Goal: Information Seeking & Learning: Learn about a topic

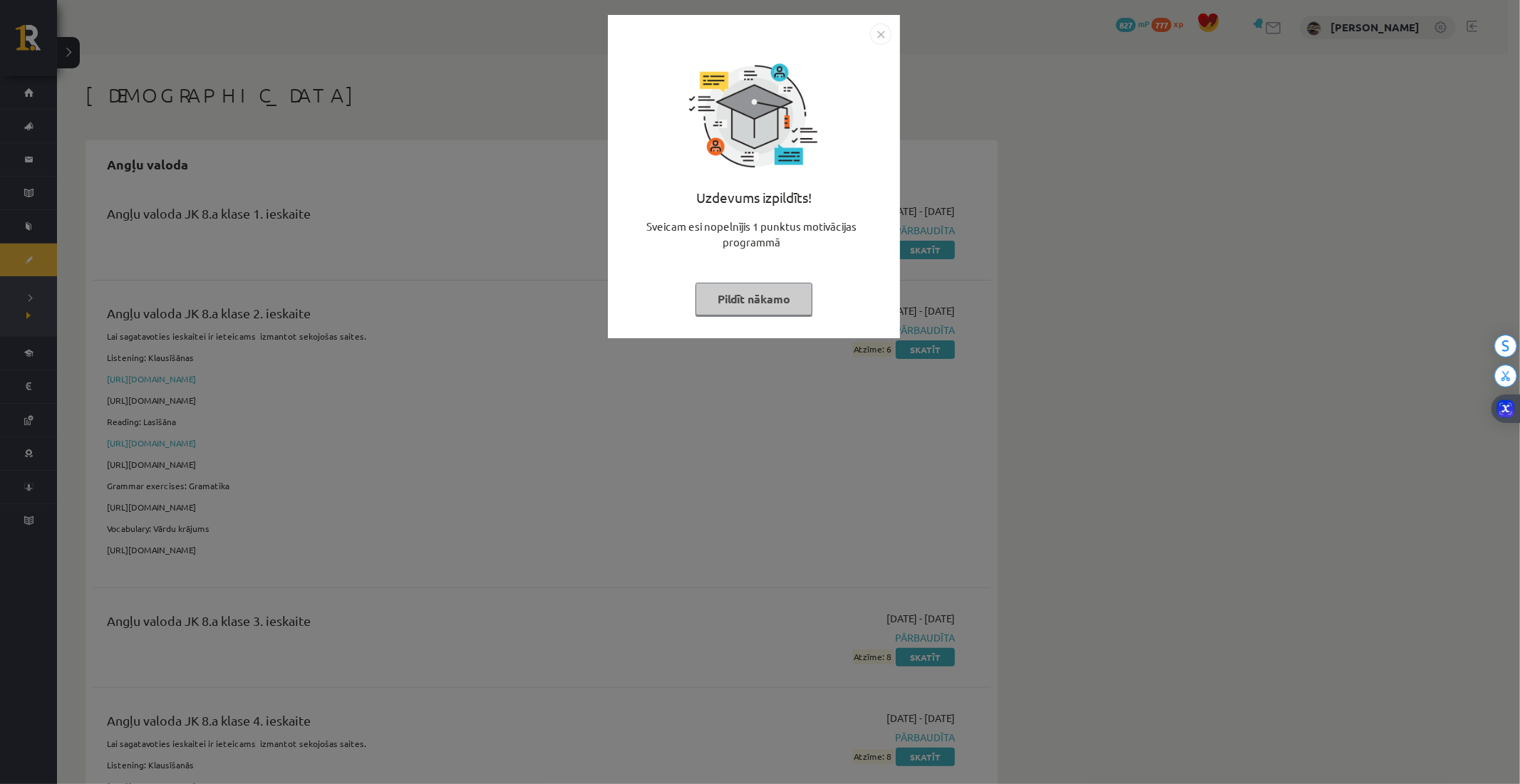
click at [767, 296] on button "Pildīt nākamo" at bounding box center [754, 299] width 117 height 33
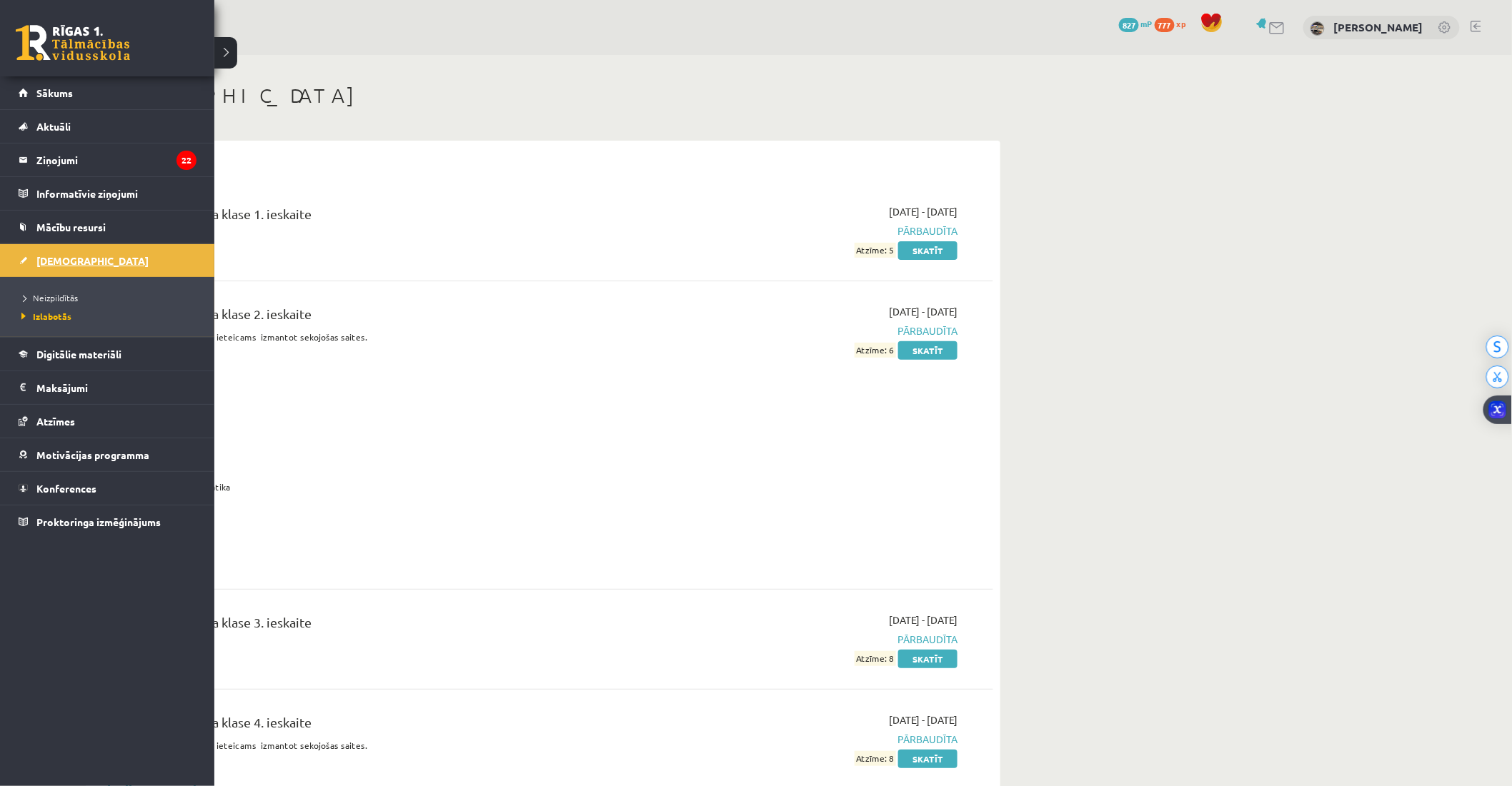
click at [57, 264] on span "[DEMOGRAPHIC_DATA]" at bounding box center [92, 261] width 112 height 13
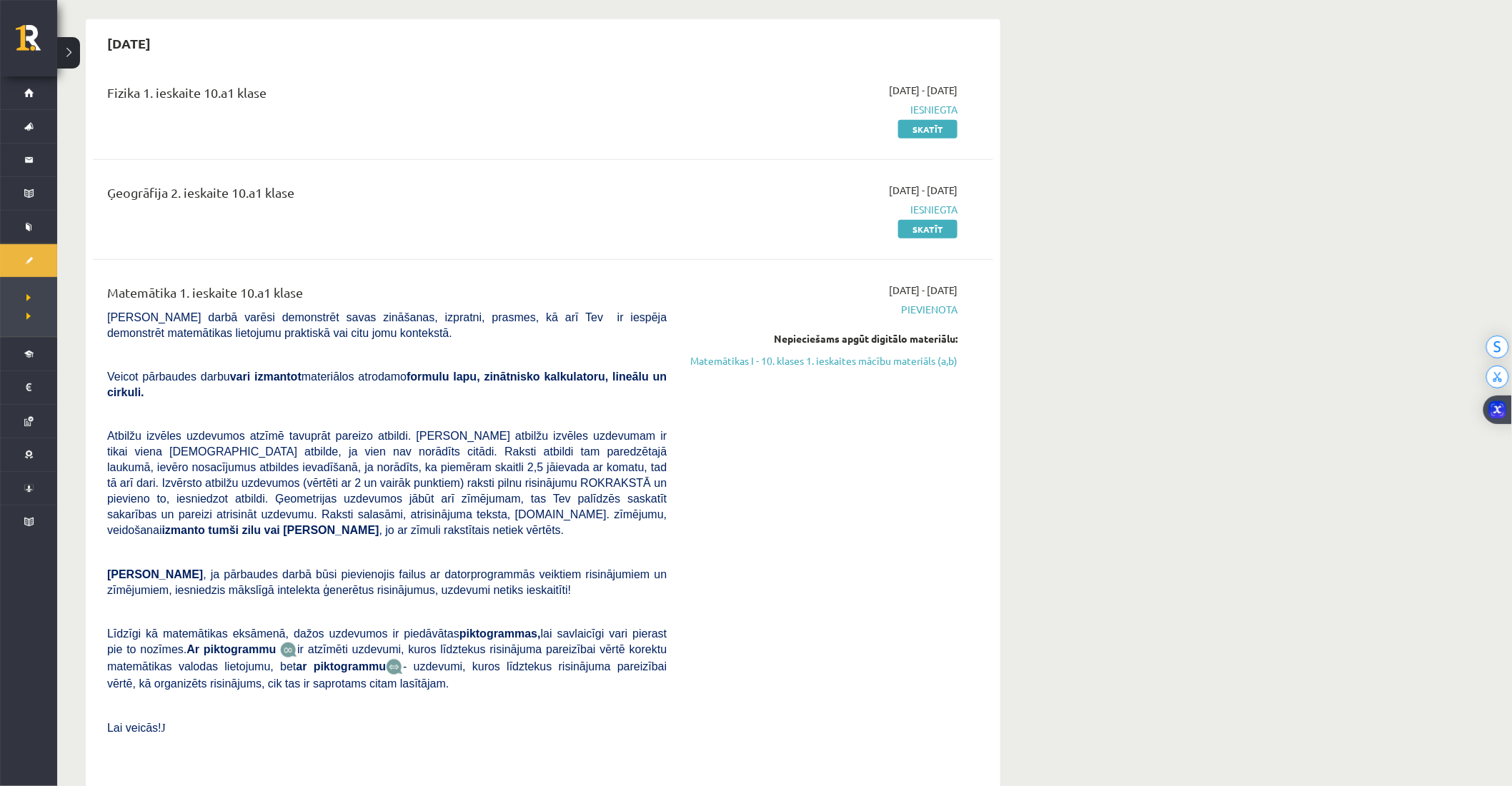
scroll to position [317, 0]
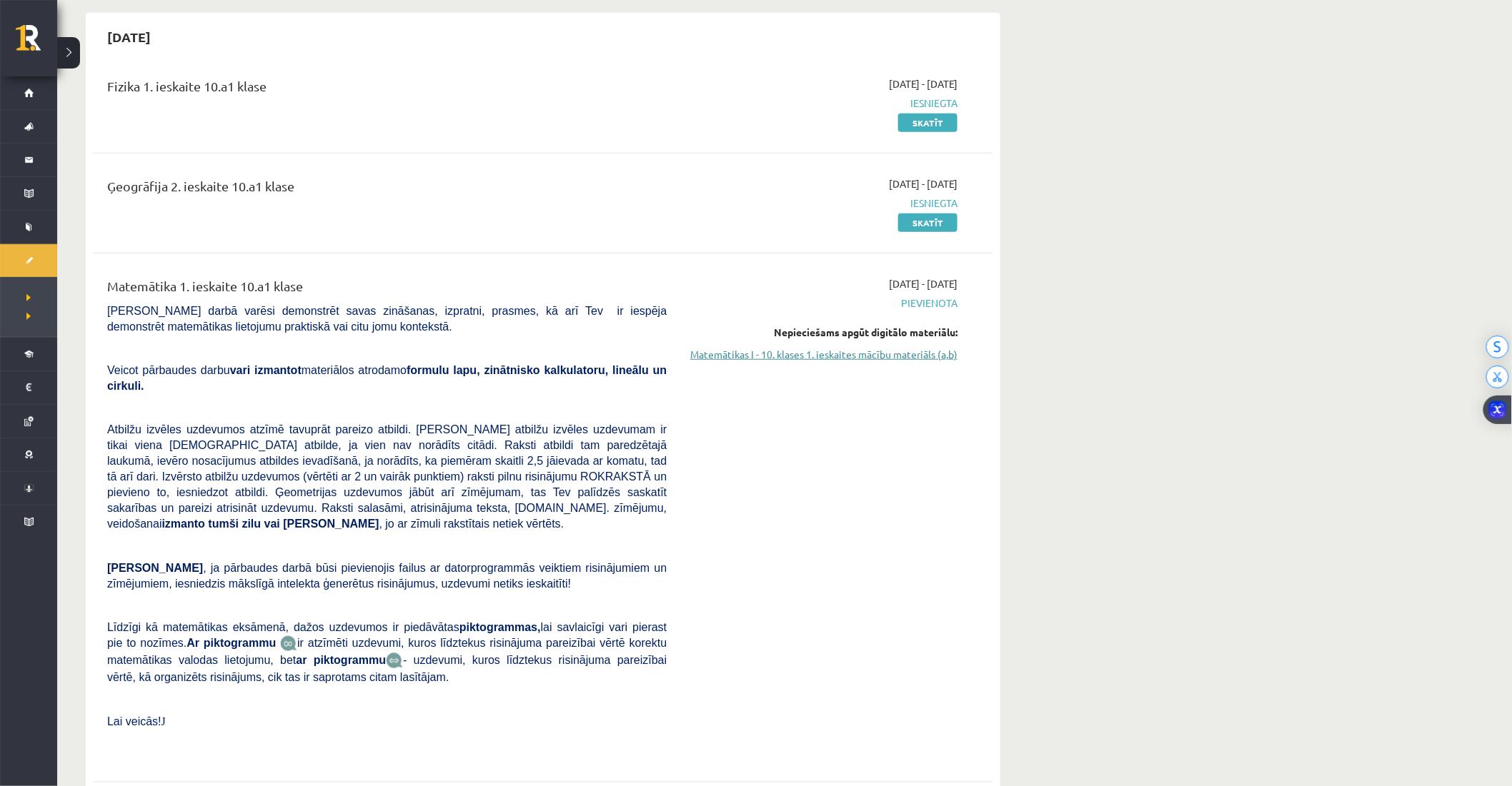
click at [788, 348] on link "Matemātikas I - 10. klases 1. ieskaites mācību materiāls (a,b)" at bounding box center [823, 354] width 270 height 15
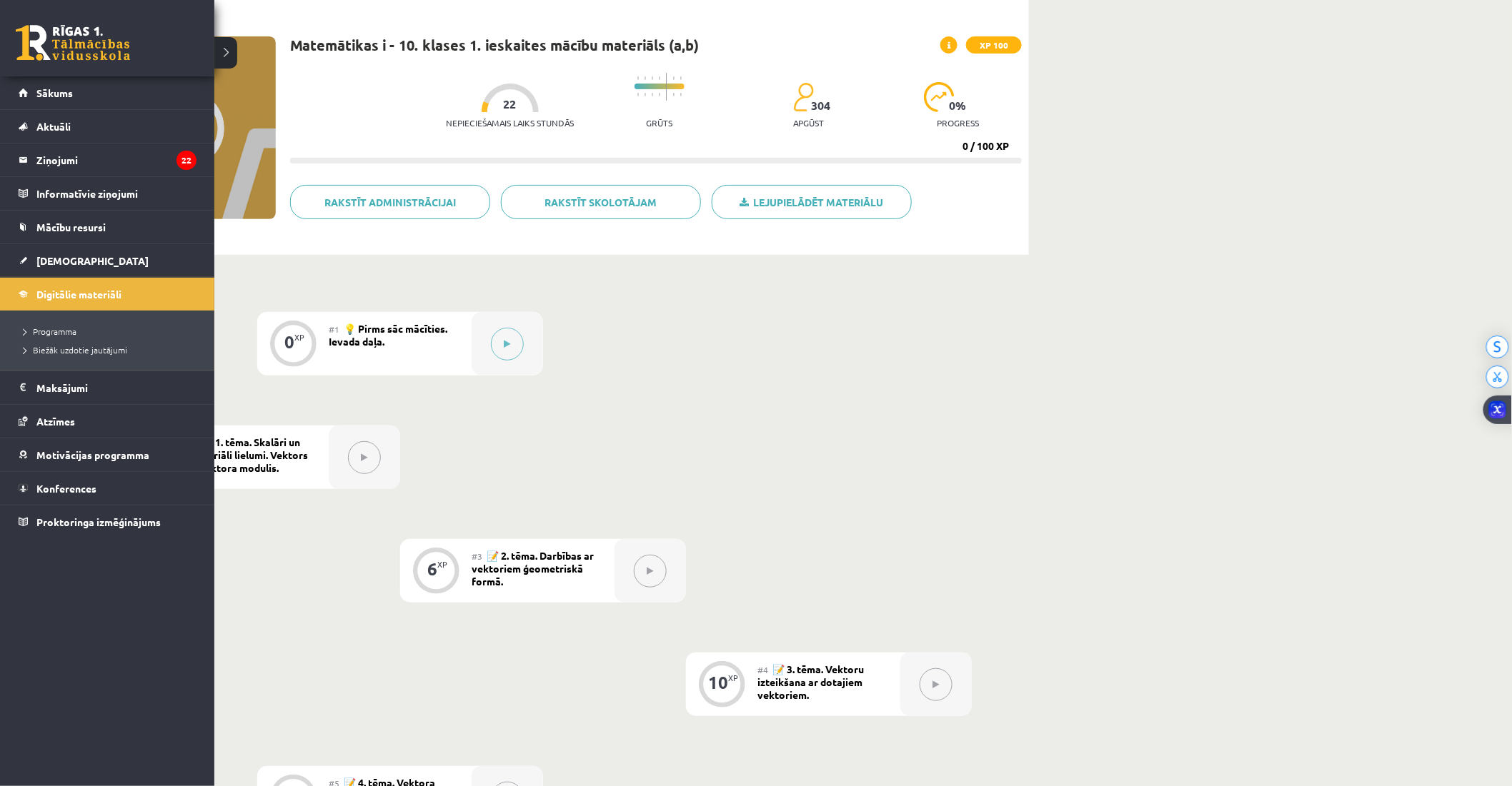
scroll to position [70, 0]
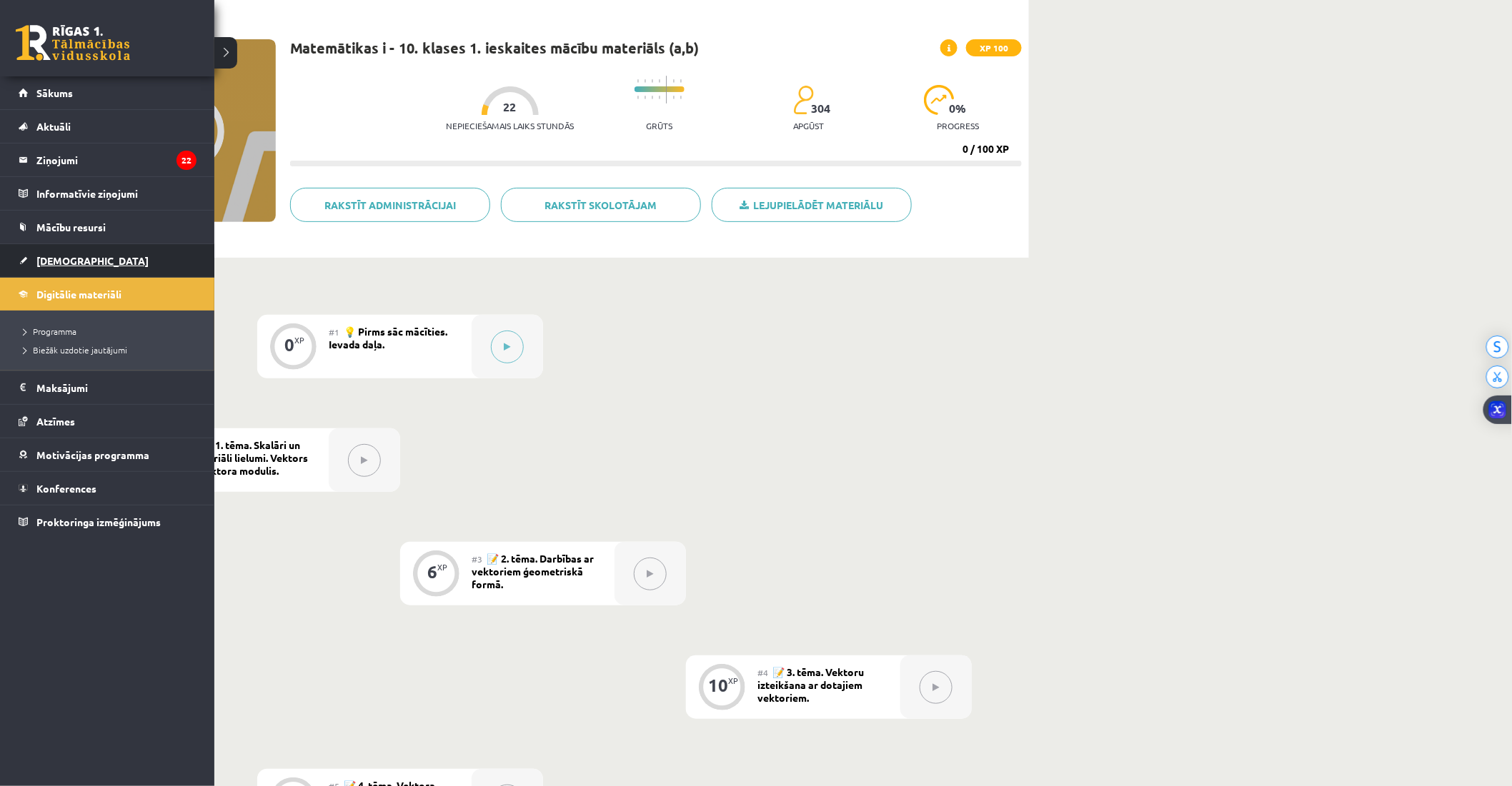
click at [33, 261] on link "[DEMOGRAPHIC_DATA]" at bounding box center [107, 260] width 178 height 33
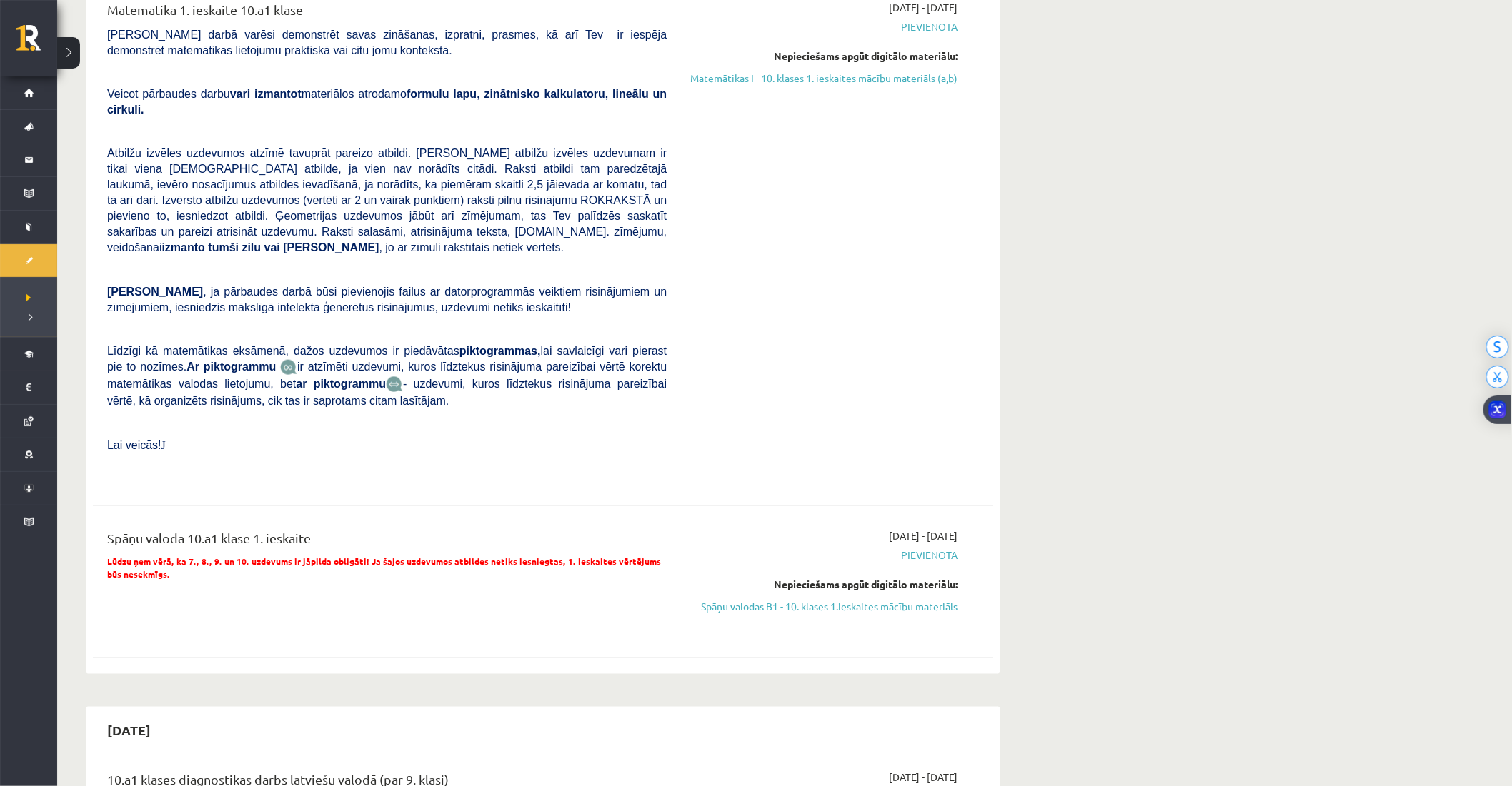
scroll to position [634, 0]
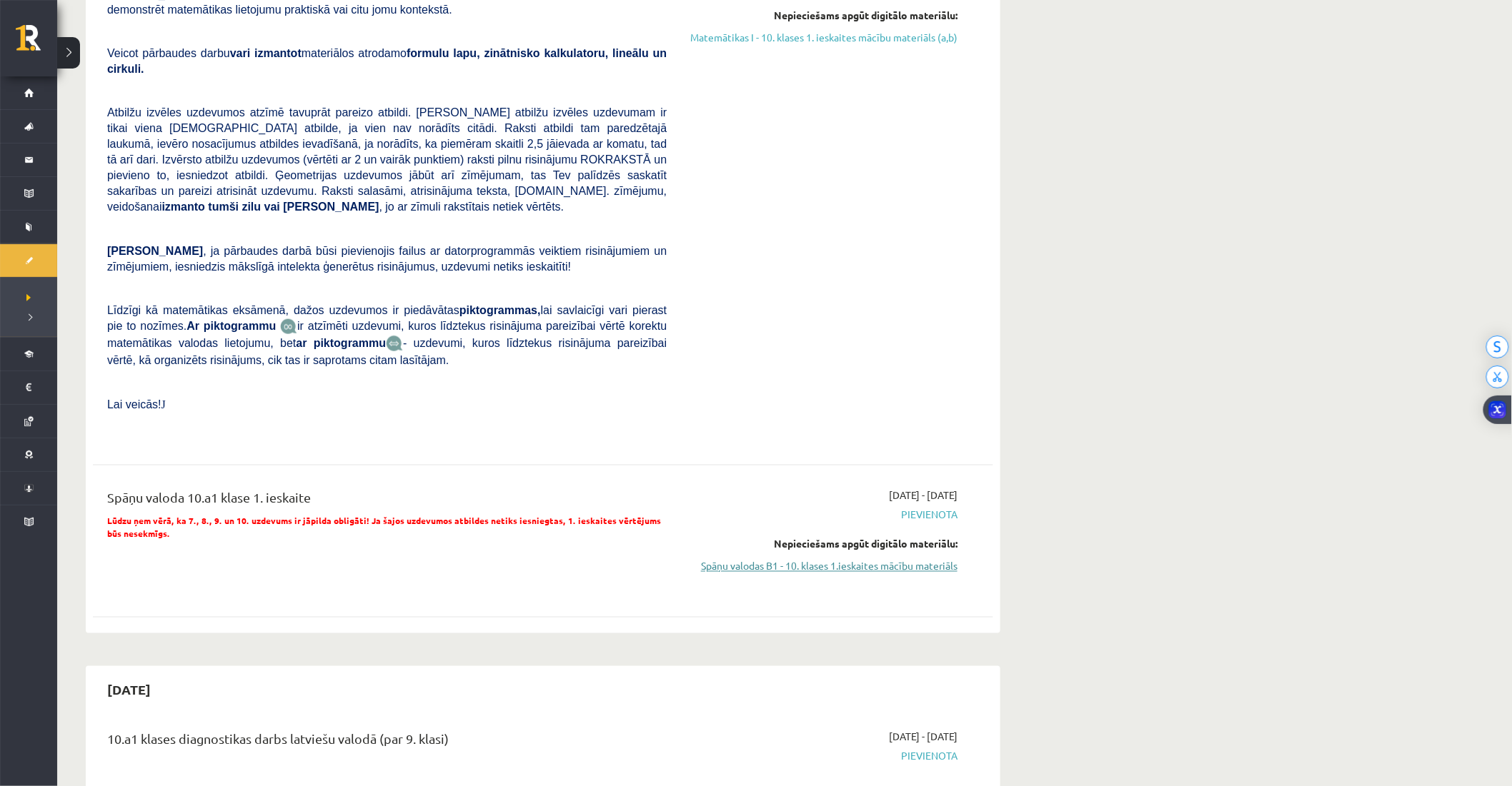
click at [798, 559] on link "Spāņu valodas B1 - 10. klases 1.ieskaites mācību materiāls" at bounding box center [823, 567] width 270 height 15
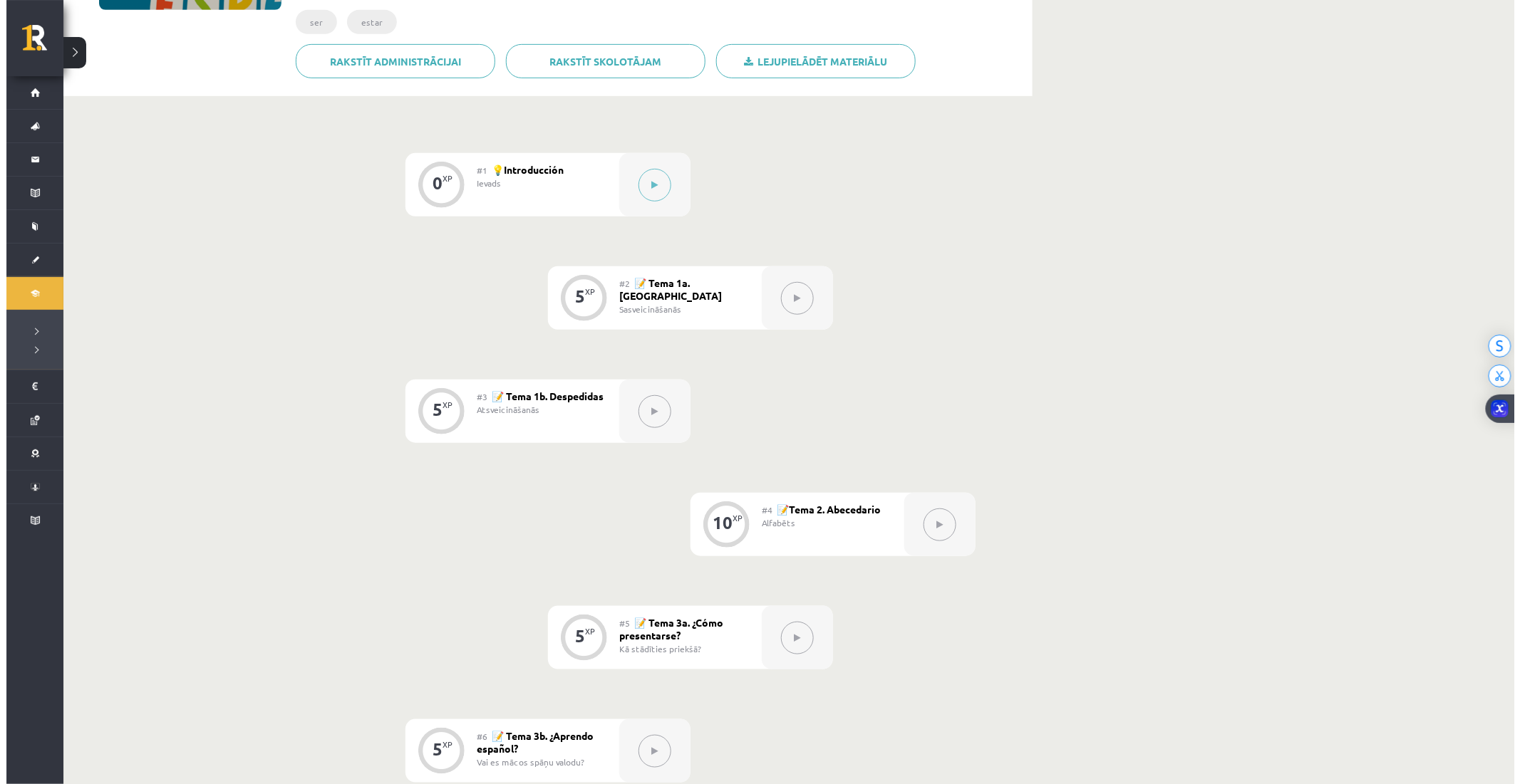
scroll to position [270, 0]
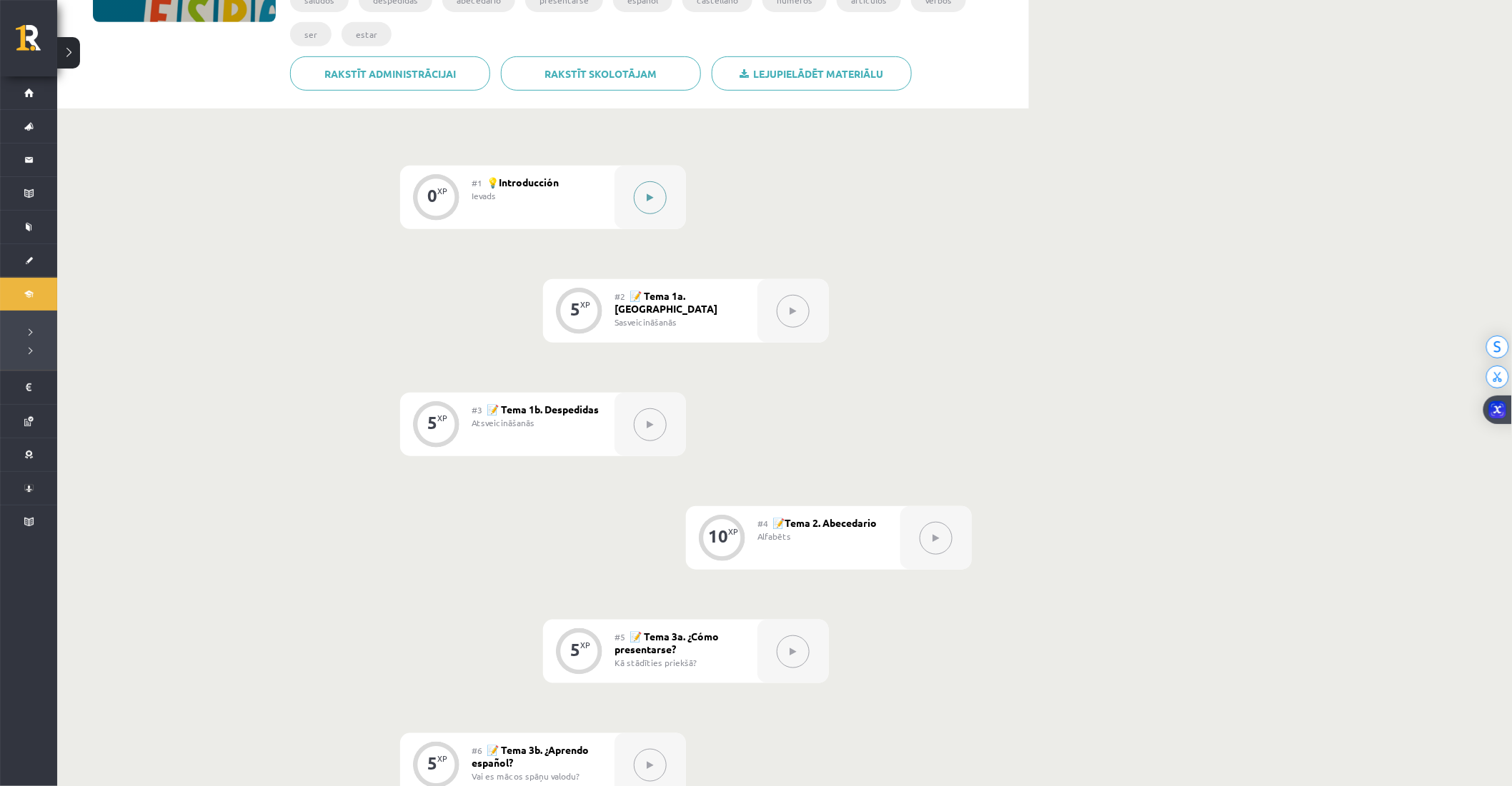
click at [660, 207] on div at bounding box center [650, 198] width 72 height 63
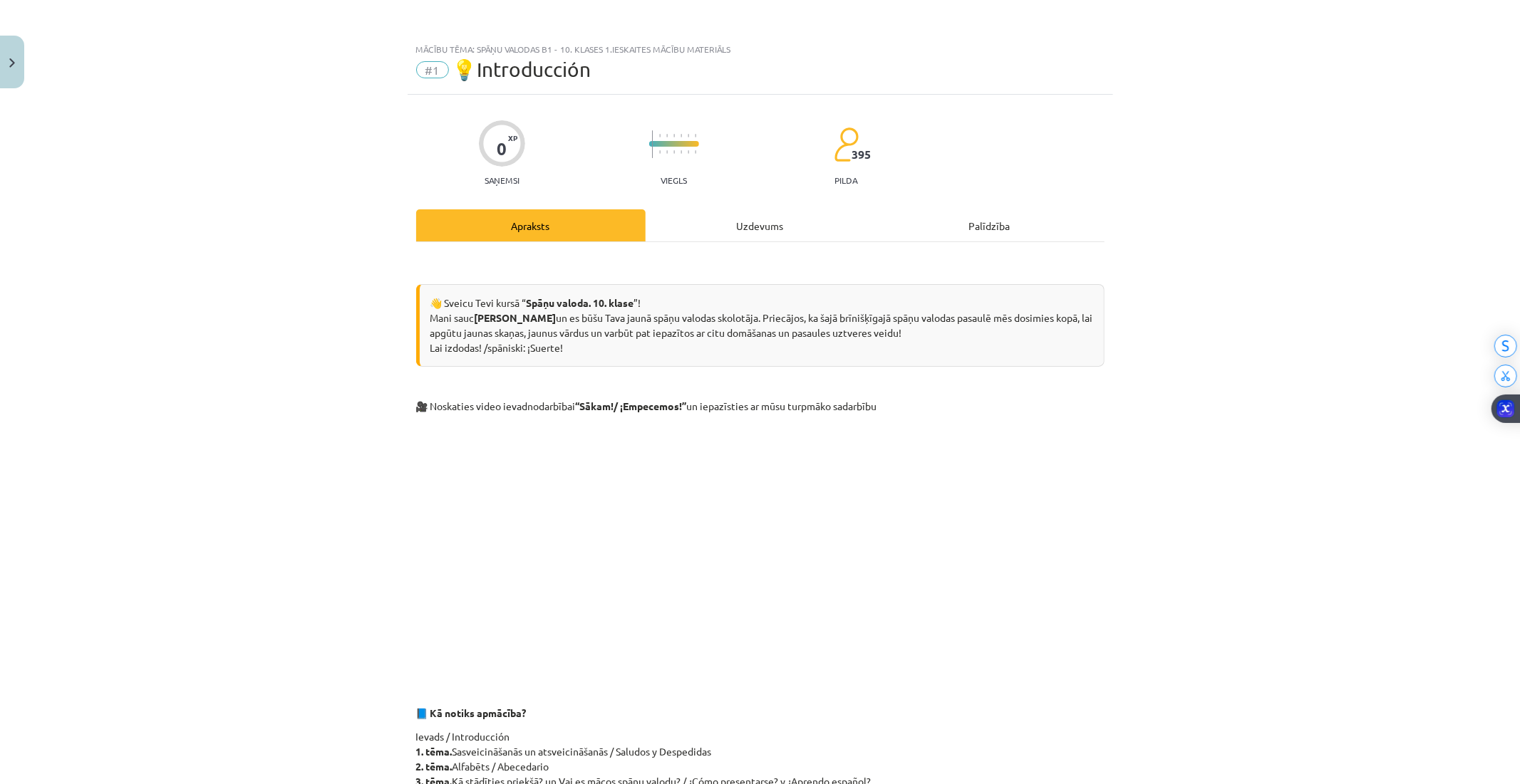
click at [709, 237] on div "Uzdevums" at bounding box center [760, 225] width 230 height 32
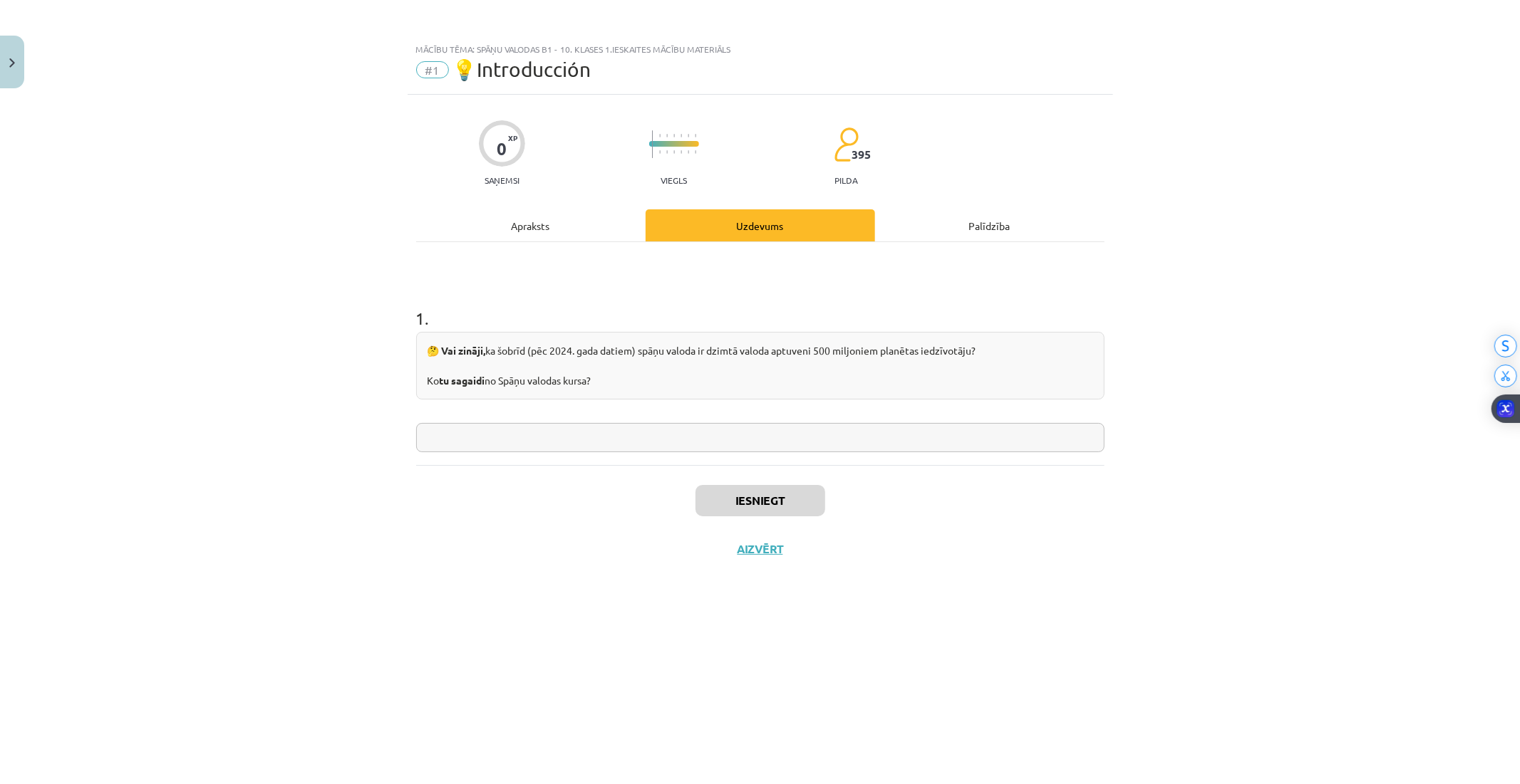
click at [587, 443] on input "text" at bounding box center [760, 437] width 688 height 29
type input "*"
click at [765, 499] on button "Iesniegt" at bounding box center [760, 501] width 129 height 32
click at [787, 550] on button "Nākamā nodarbība" at bounding box center [760, 558] width 140 height 33
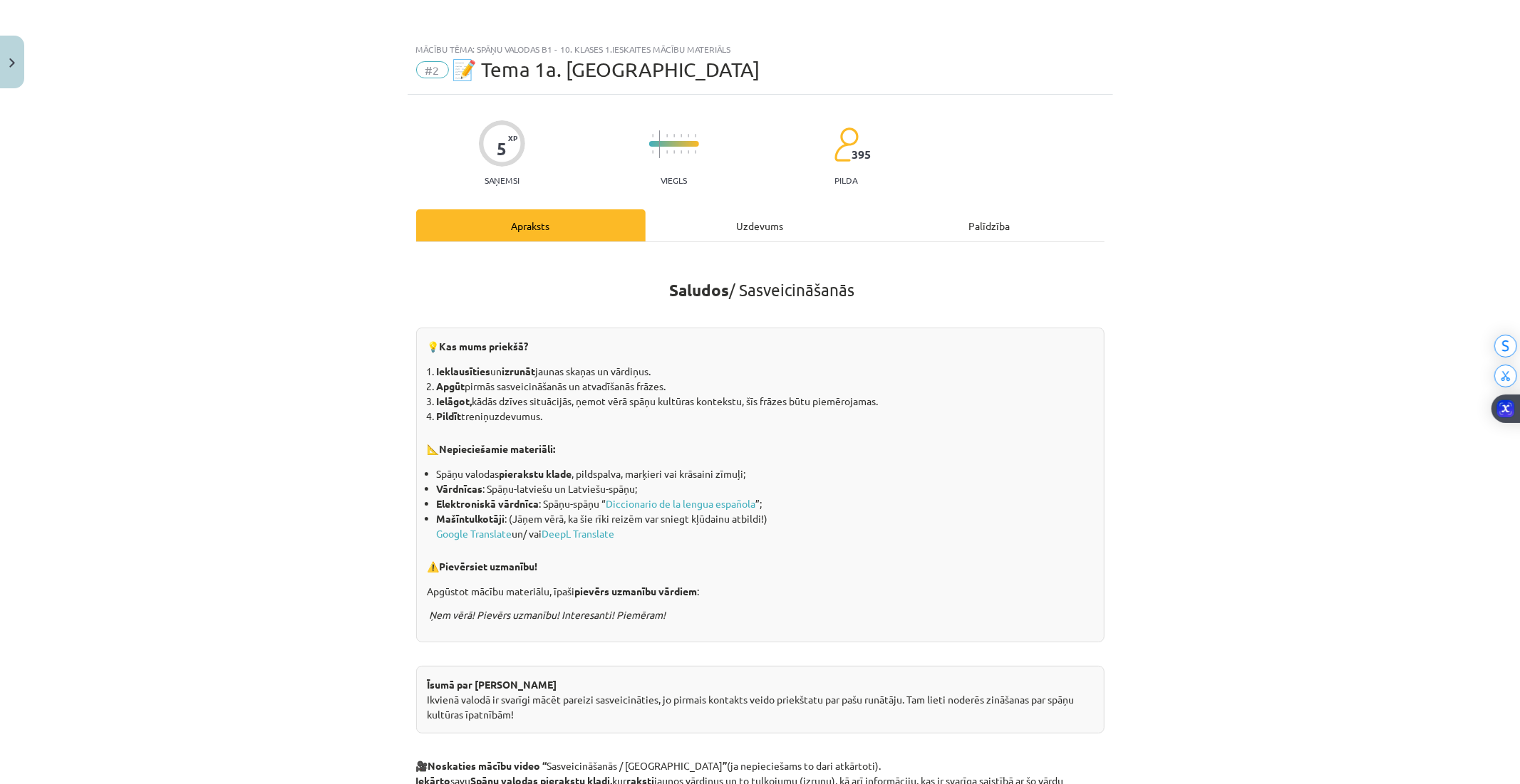
click at [724, 217] on div "Uzdevums" at bounding box center [760, 225] width 230 height 32
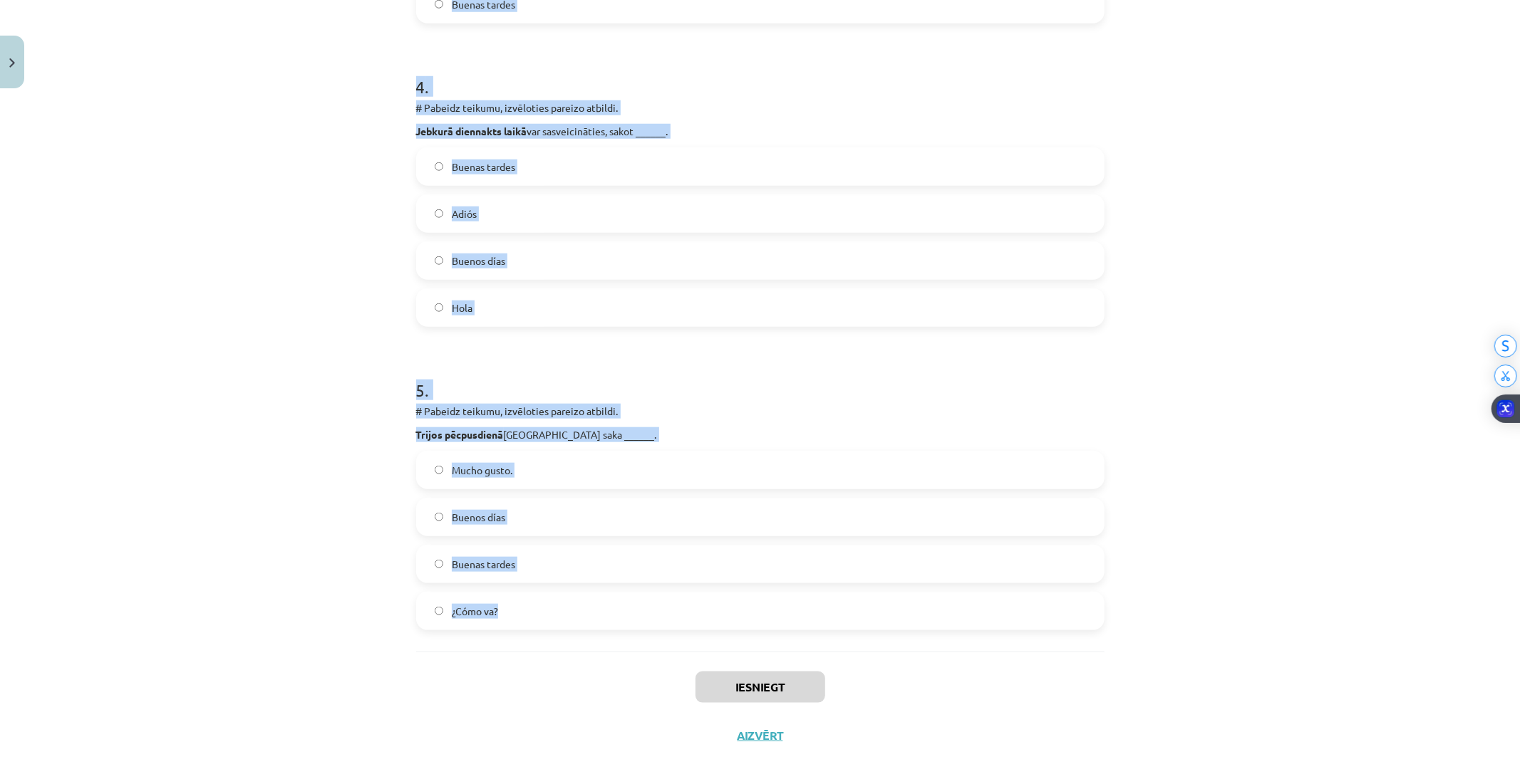
scroll to position [1143, 0]
drag, startPoint x: 410, startPoint y: 278, endPoint x: 877, endPoint y: 579, distance: 555.6
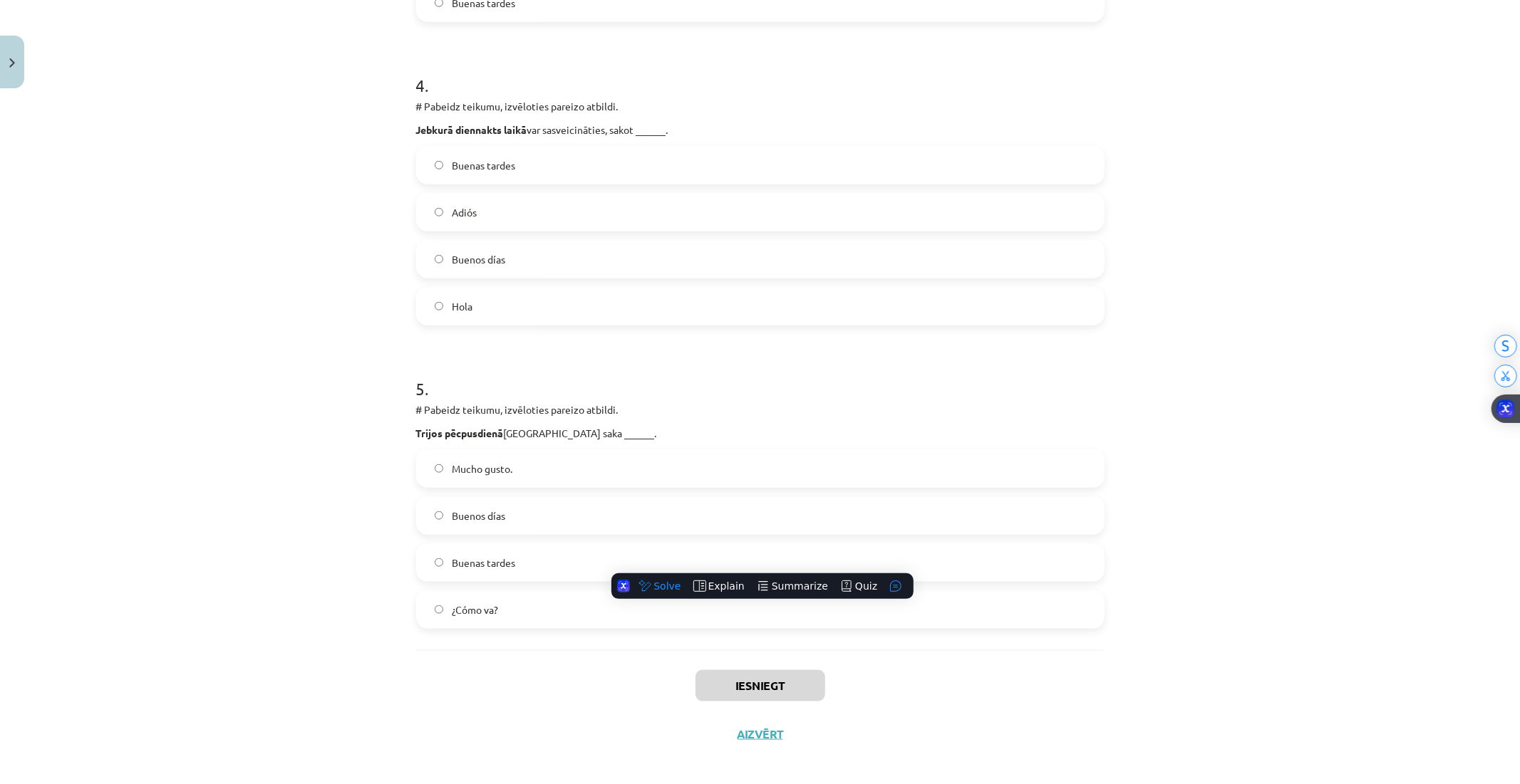
click at [468, 665] on div "Iesniegt Aizvērt" at bounding box center [760, 699] width 688 height 100
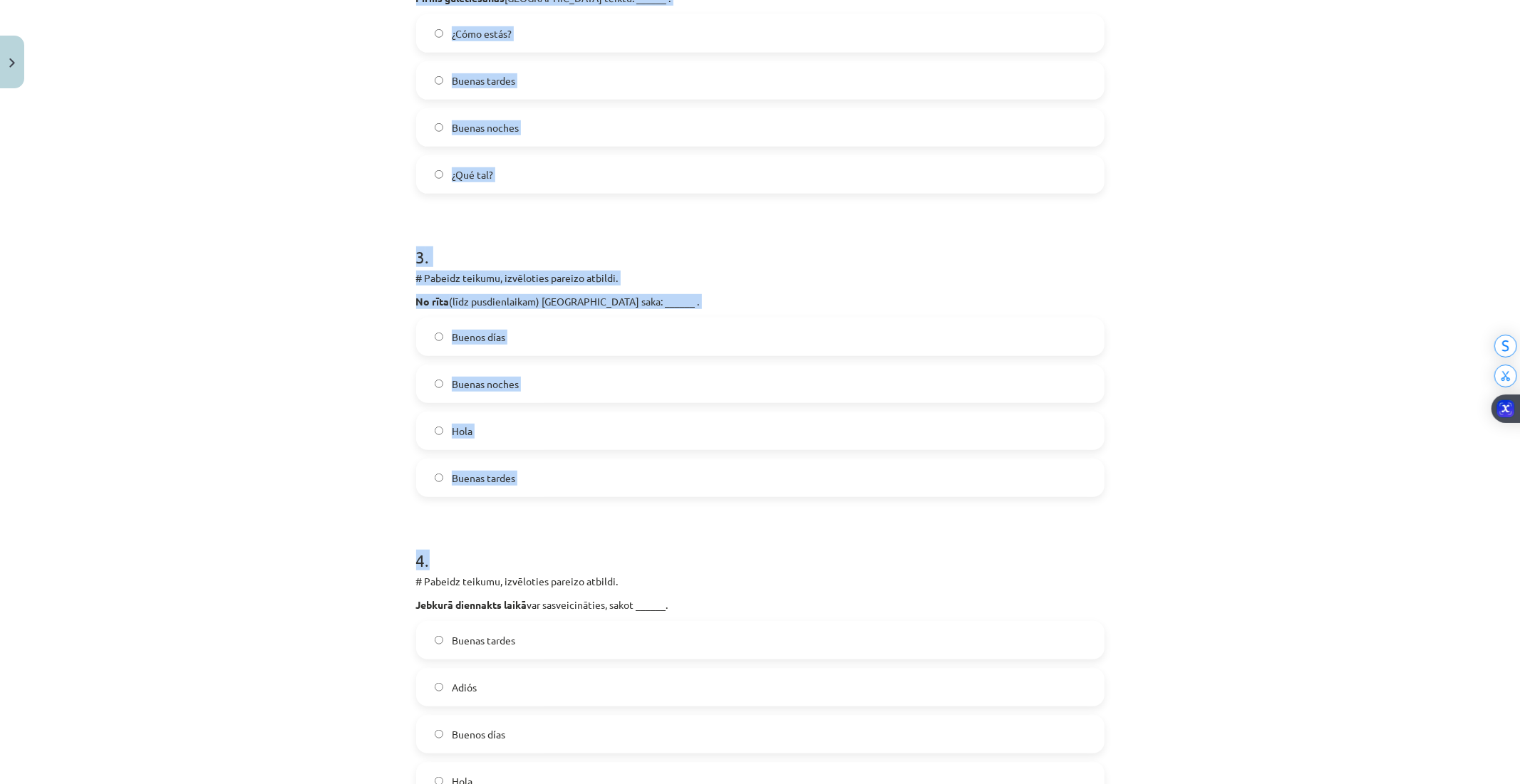
scroll to position [1064, 0]
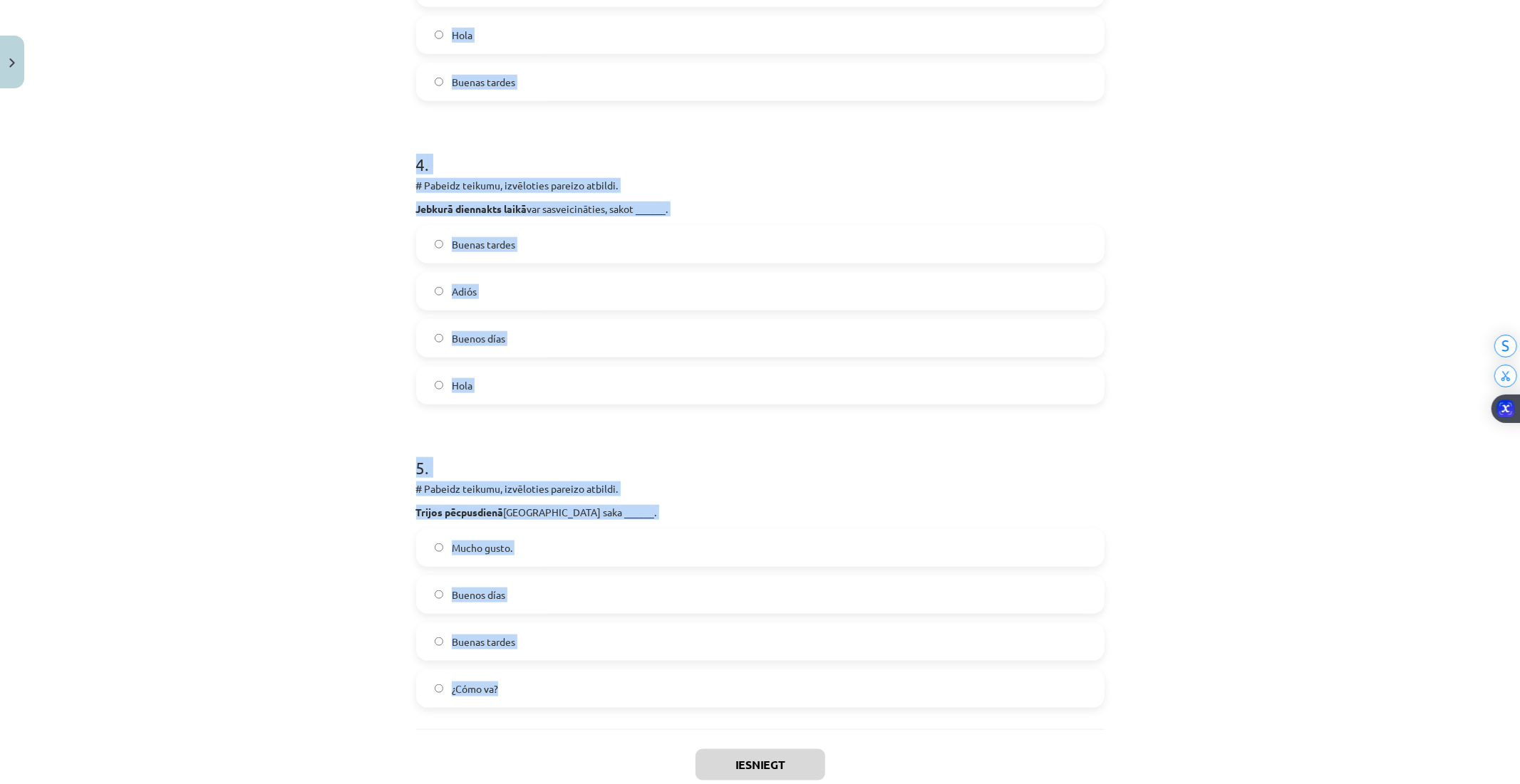
drag, startPoint x: 407, startPoint y: 272, endPoint x: 727, endPoint y: 673, distance: 513.0
copy form "1 . # Izvēlies pareizo atbildi. Spāņi ar nepazīstamiem cilvēkiem sasveicinās, s…"
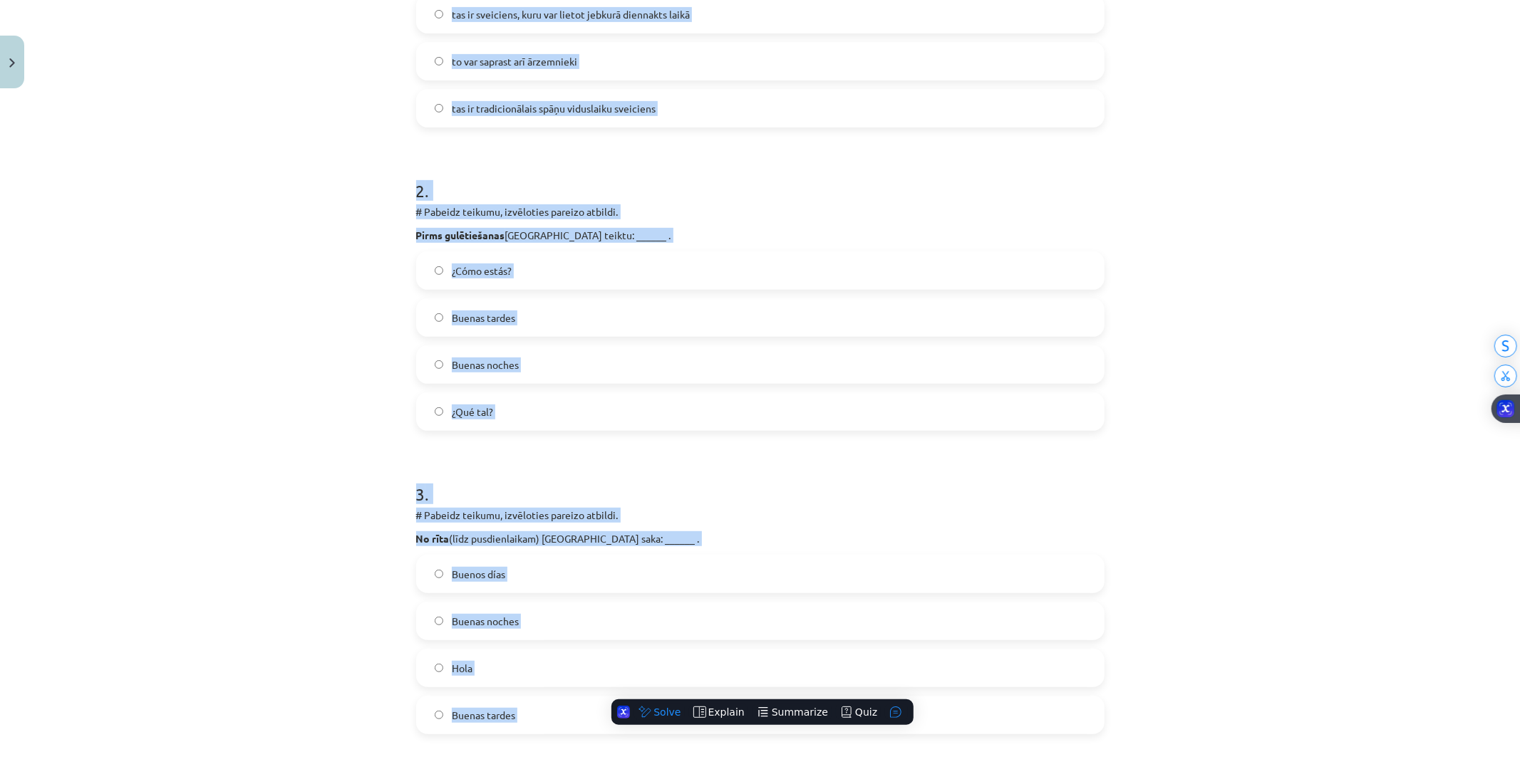
click at [365, 437] on div "Mācību tēma: Spāņu valodas b1 - 10. klases 1.ieskaites mācību materiāls #2 📝 Te…" at bounding box center [760, 392] width 1520 height 784
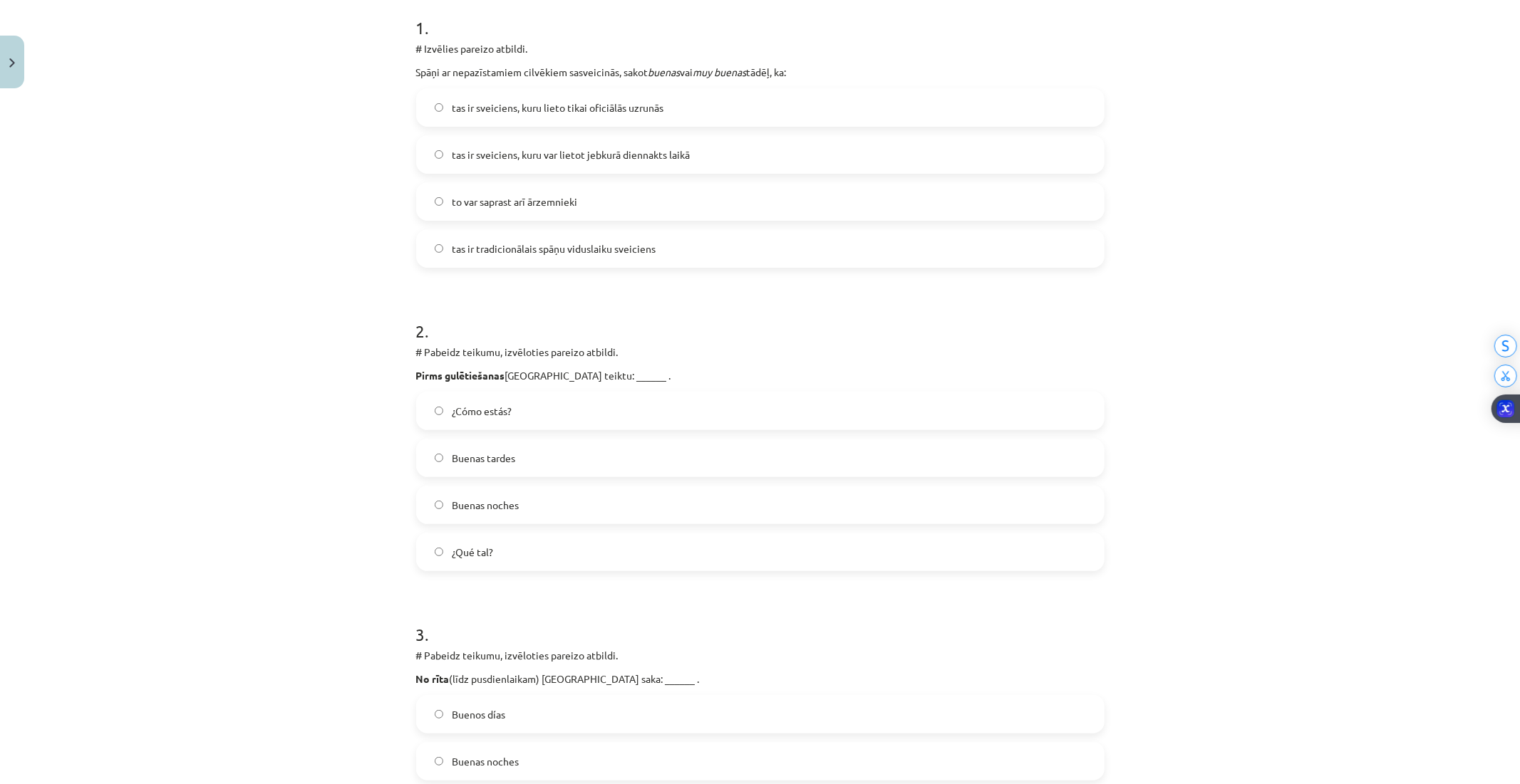
scroll to position [272, 0]
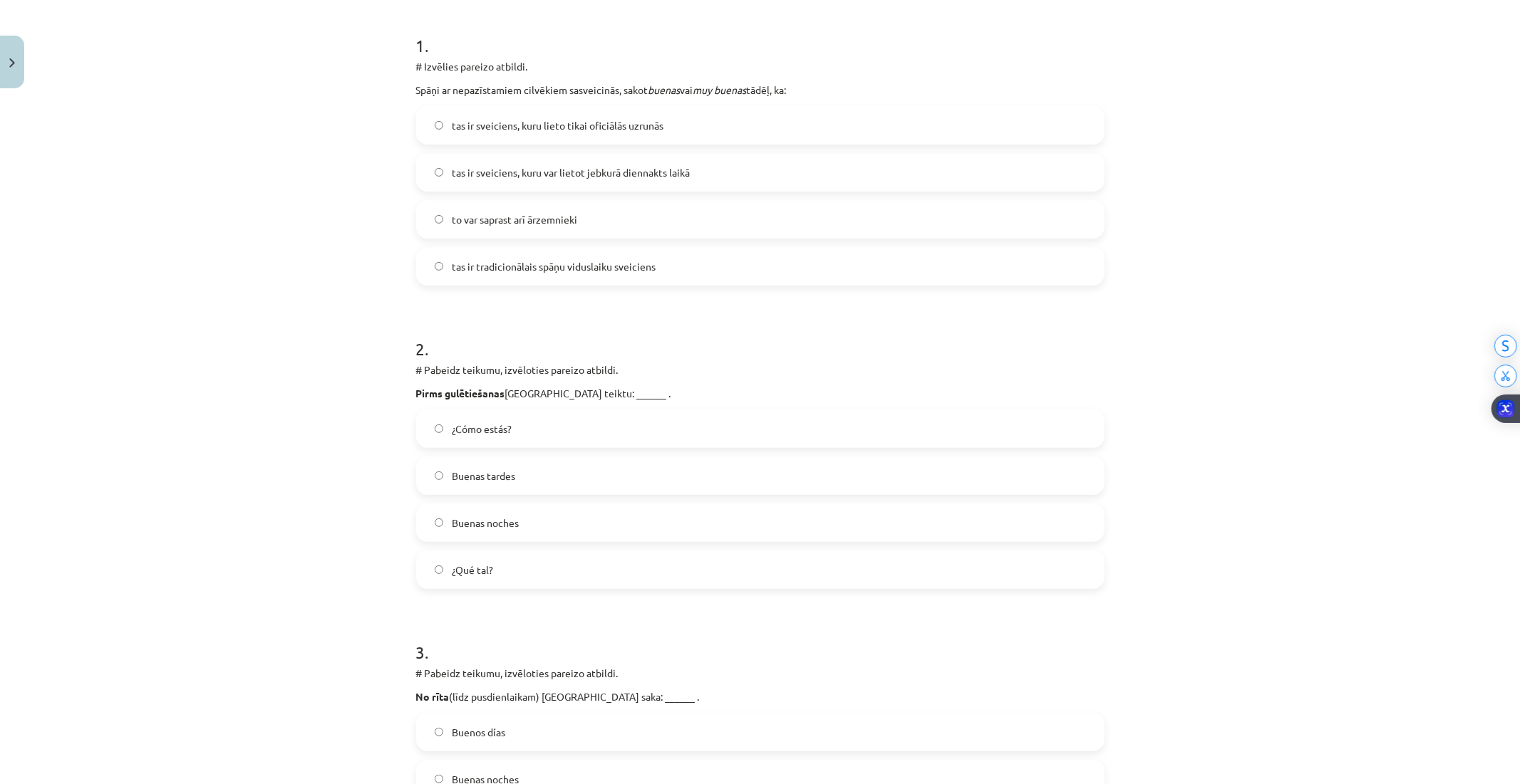
click at [434, 166] on label "tas ir sveiciens, kuru var lietot jebkurā diennakts laikā" at bounding box center [760, 172] width 686 height 35
click at [531, 524] on label "Buenas noches" at bounding box center [760, 523] width 686 height 35
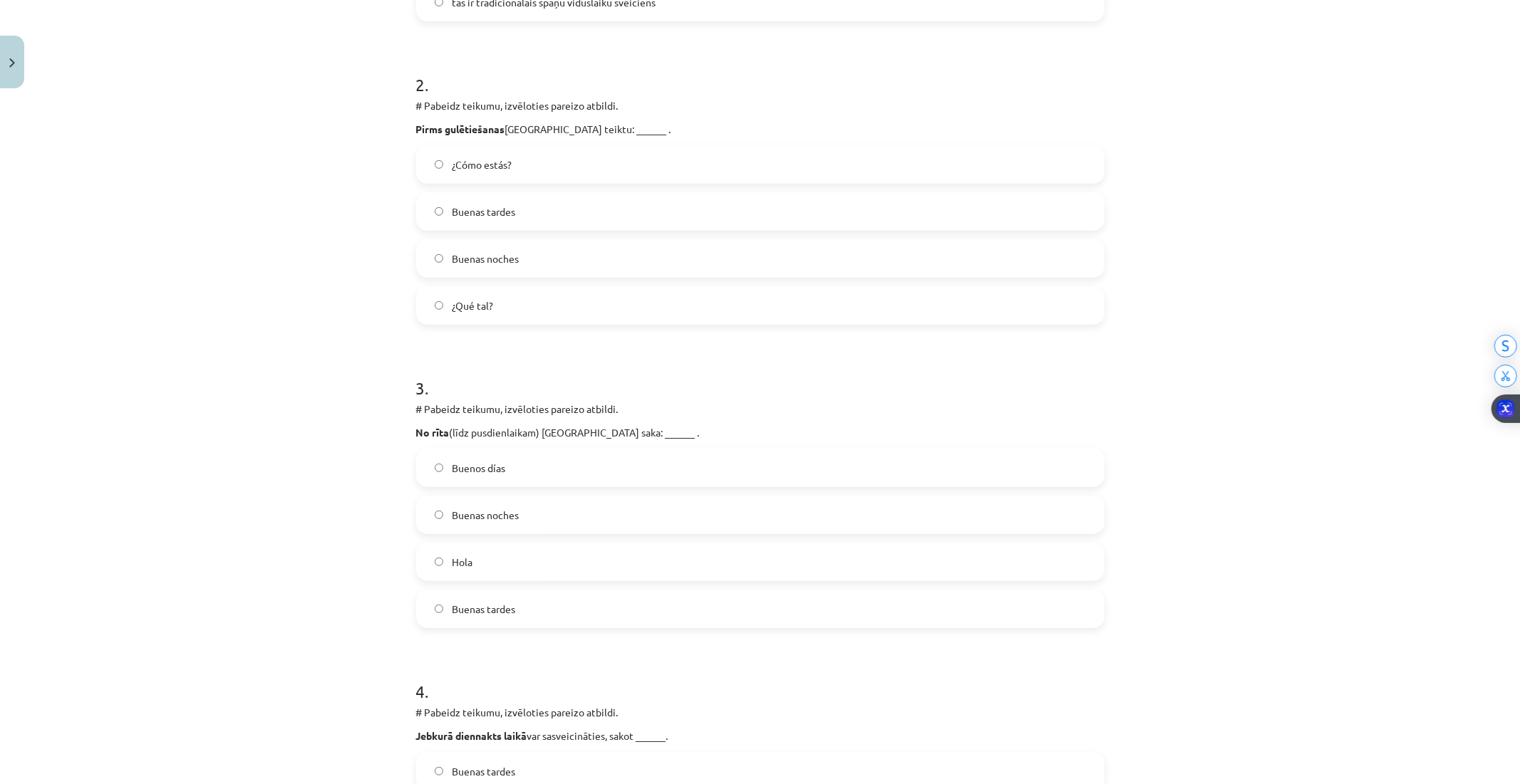
scroll to position [589, 0]
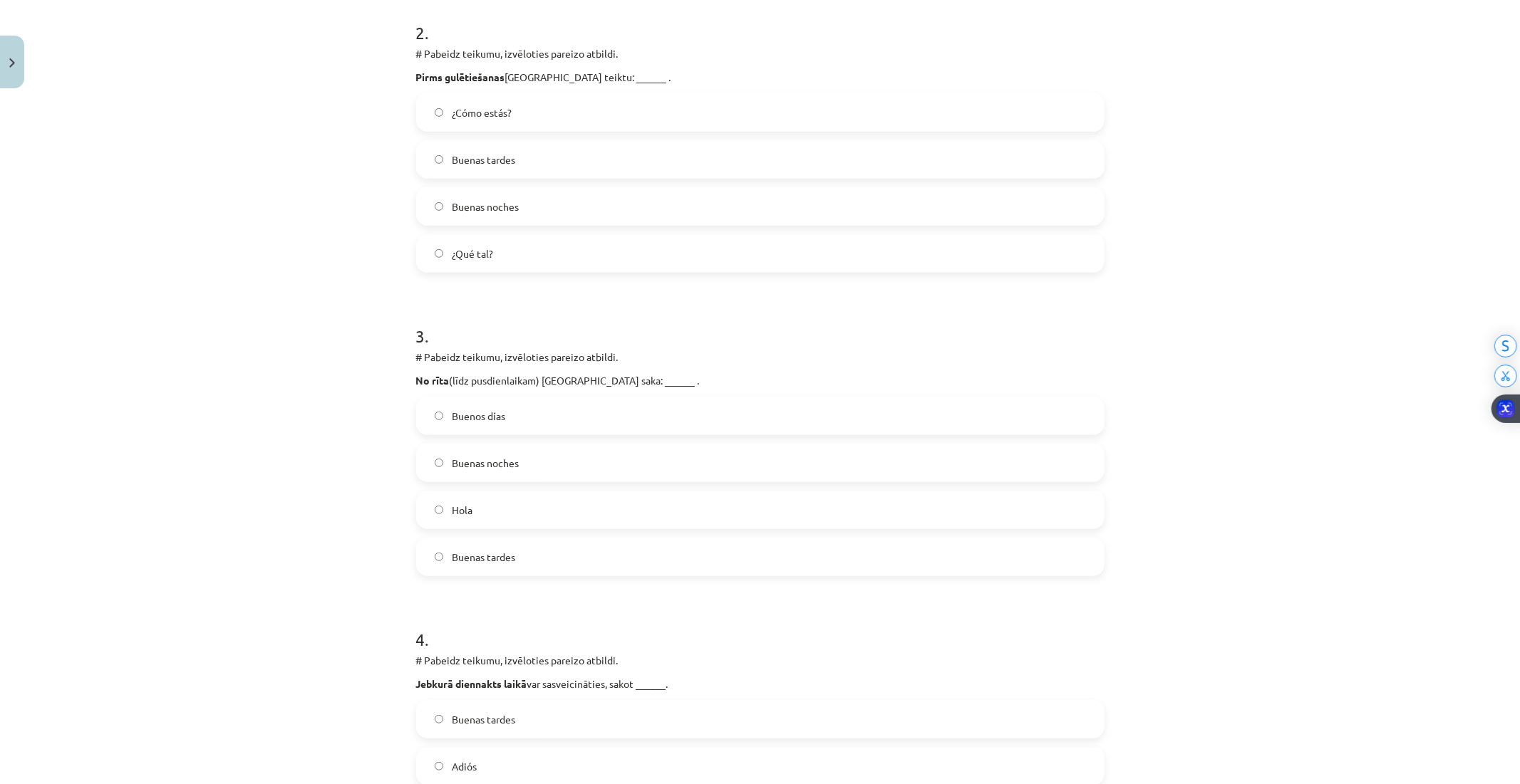
click at [512, 421] on label "Buenos días" at bounding box center [760, 416] width 686 height 35
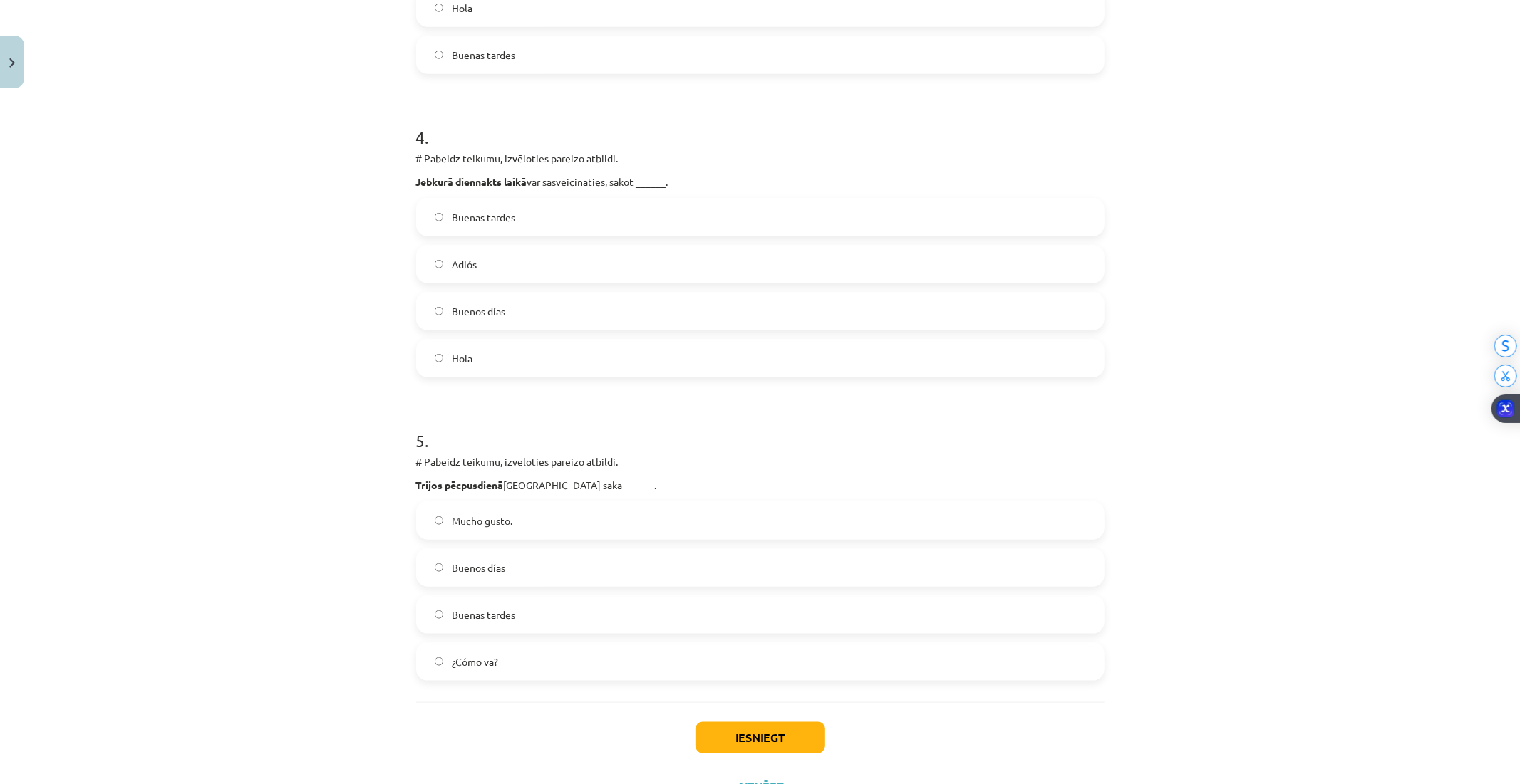
scroll to position [1143, 0]
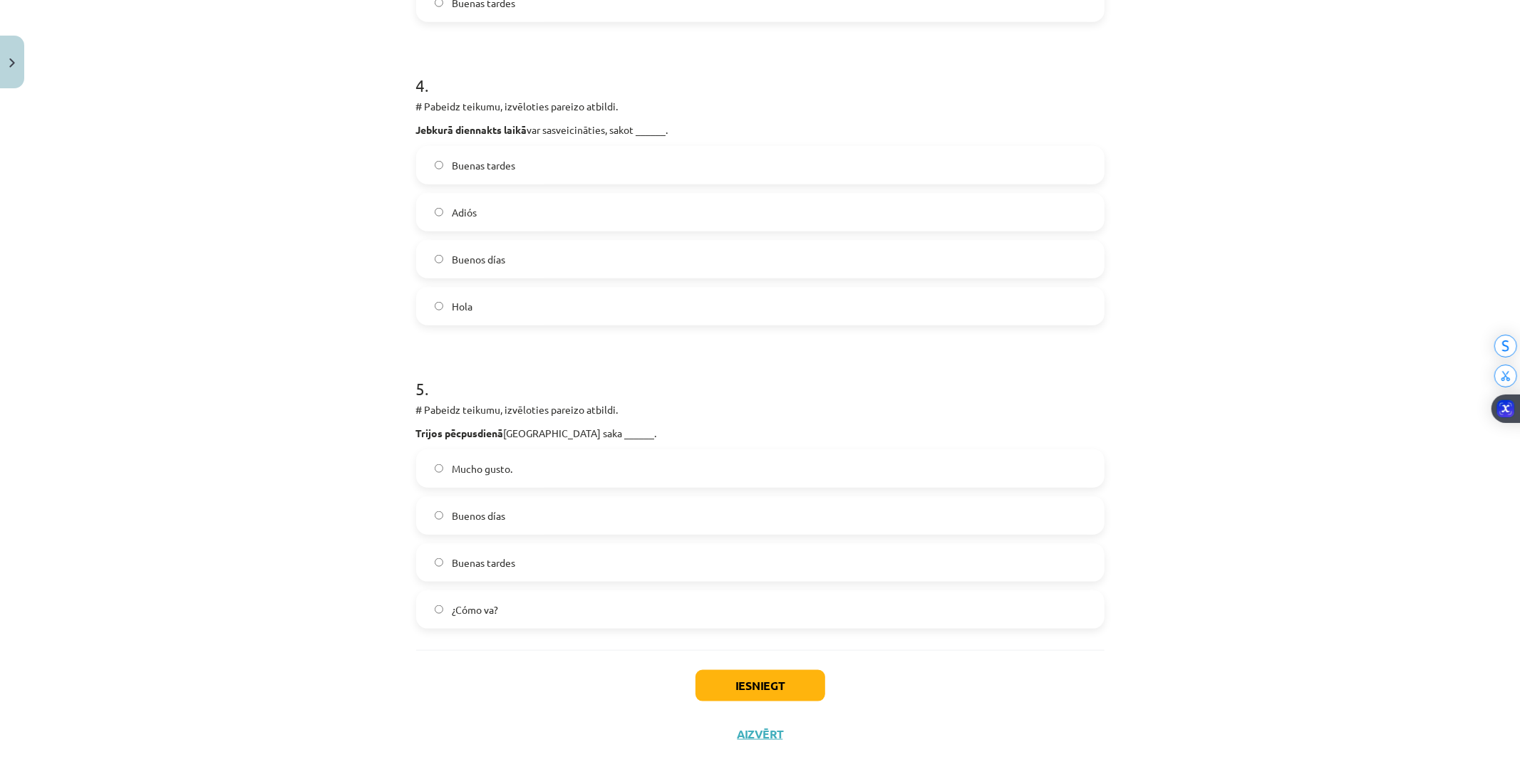
drag, startPoint x: 446, startPoint y: 297, endPoint x: 623, endPoint y: 472, distance: 248.9
click at [446, 297] on label "Hola" at bounding box center [760, 306] width 686 height 35
click at [525, 562] on label "Buenas tardes" at bounding box center [760, 563] width 686 height 35
click at [720, 671] on button "Iesniegt" at bounding box center [760, 686] width 129 height 32
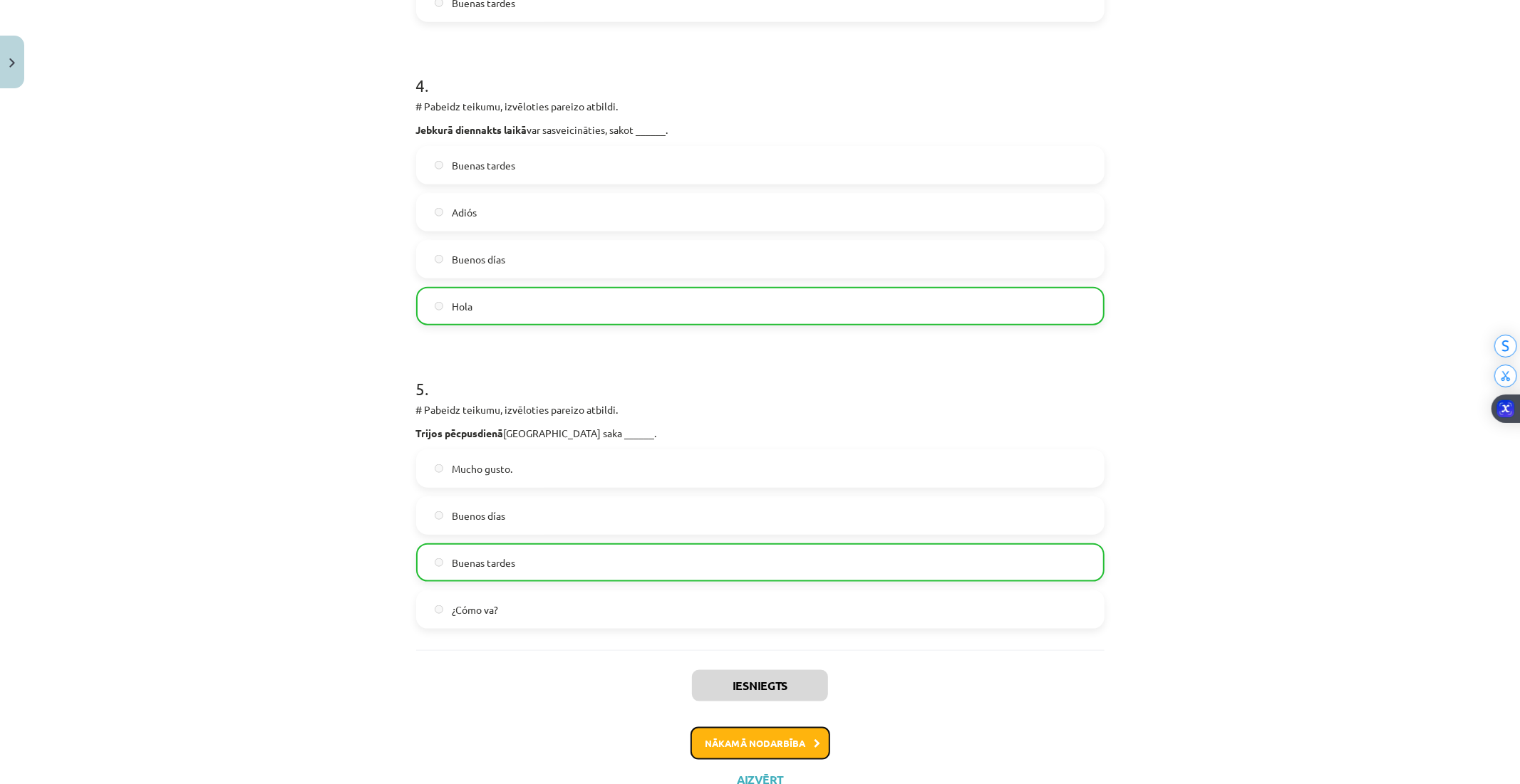
click at [807, 741] on button "Nākamā nodarbība" at bounding box center [760, 743] width 140 height 33
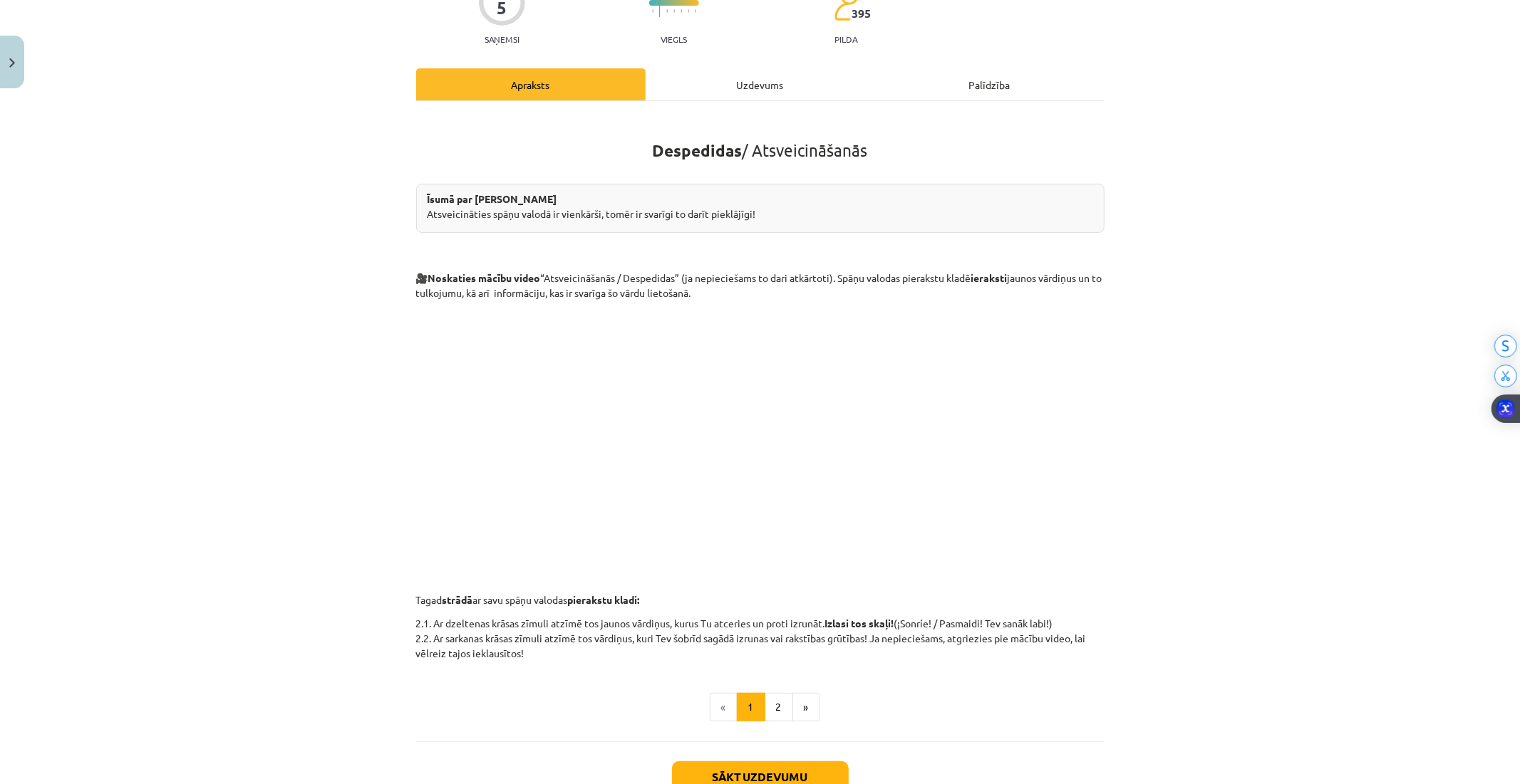
scroll to position [35, 0]
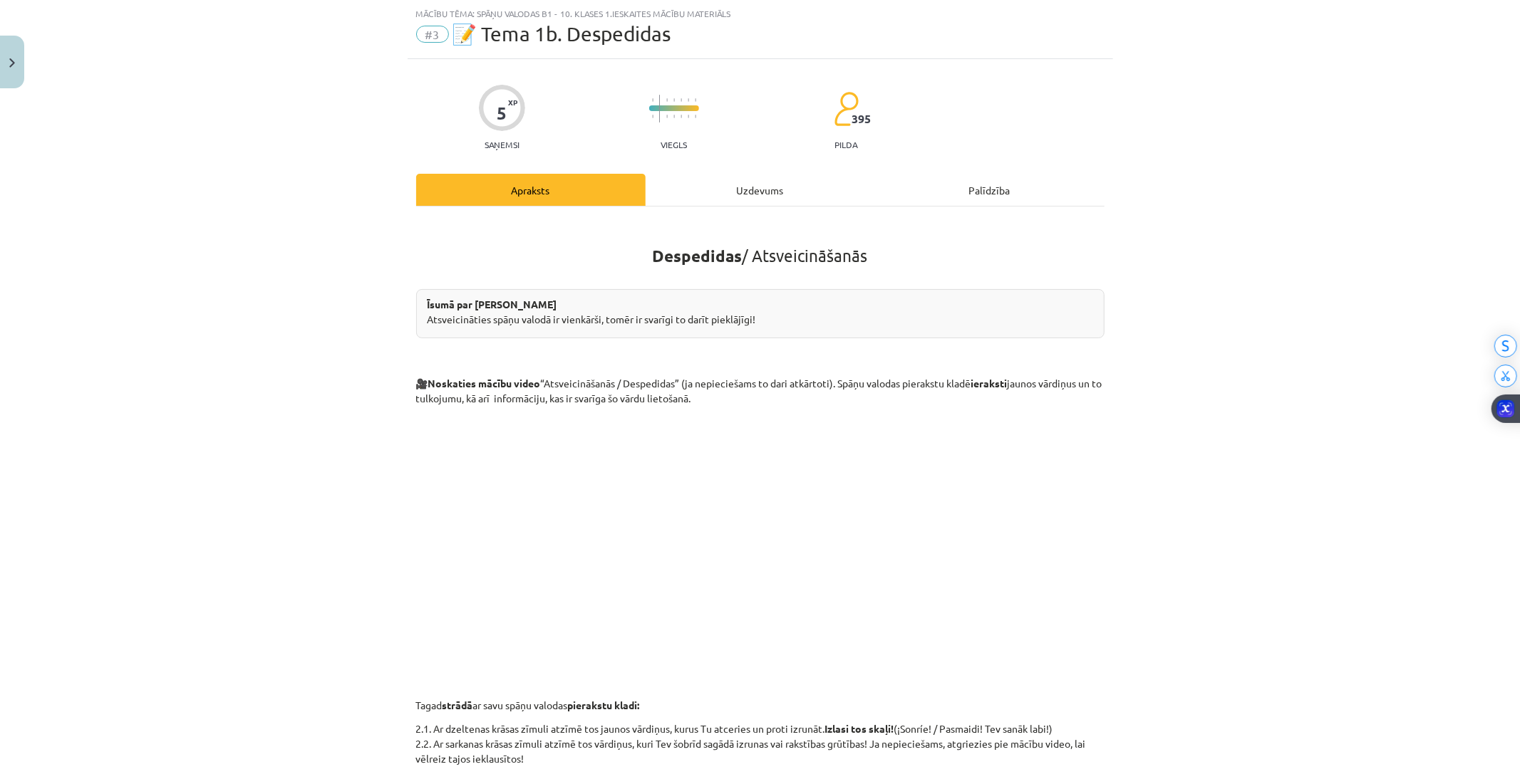
click at [699, 181] on div "Uzdevums" at bounding box center [760, 190] width 230 height 32
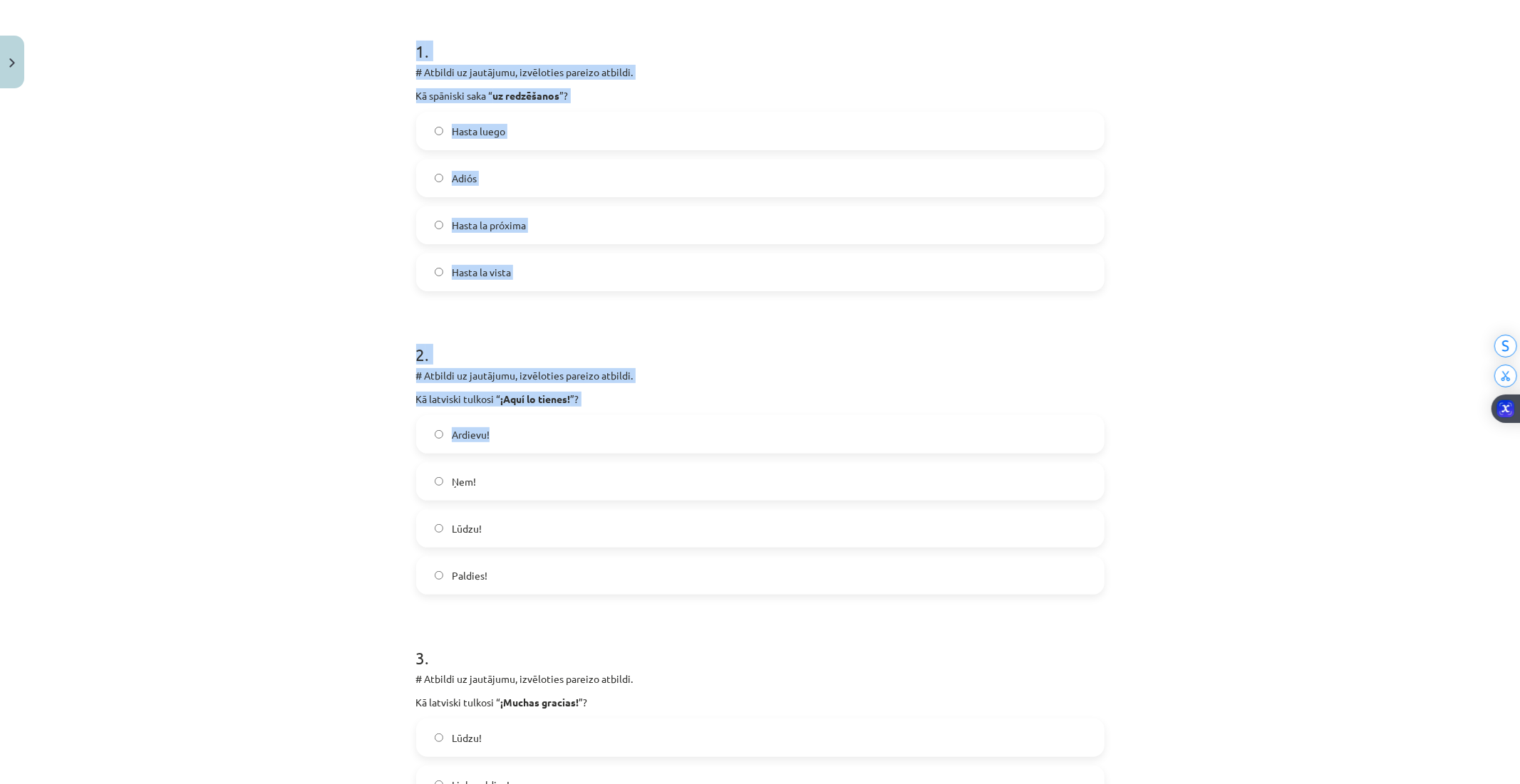
scroll to position [272, 0]
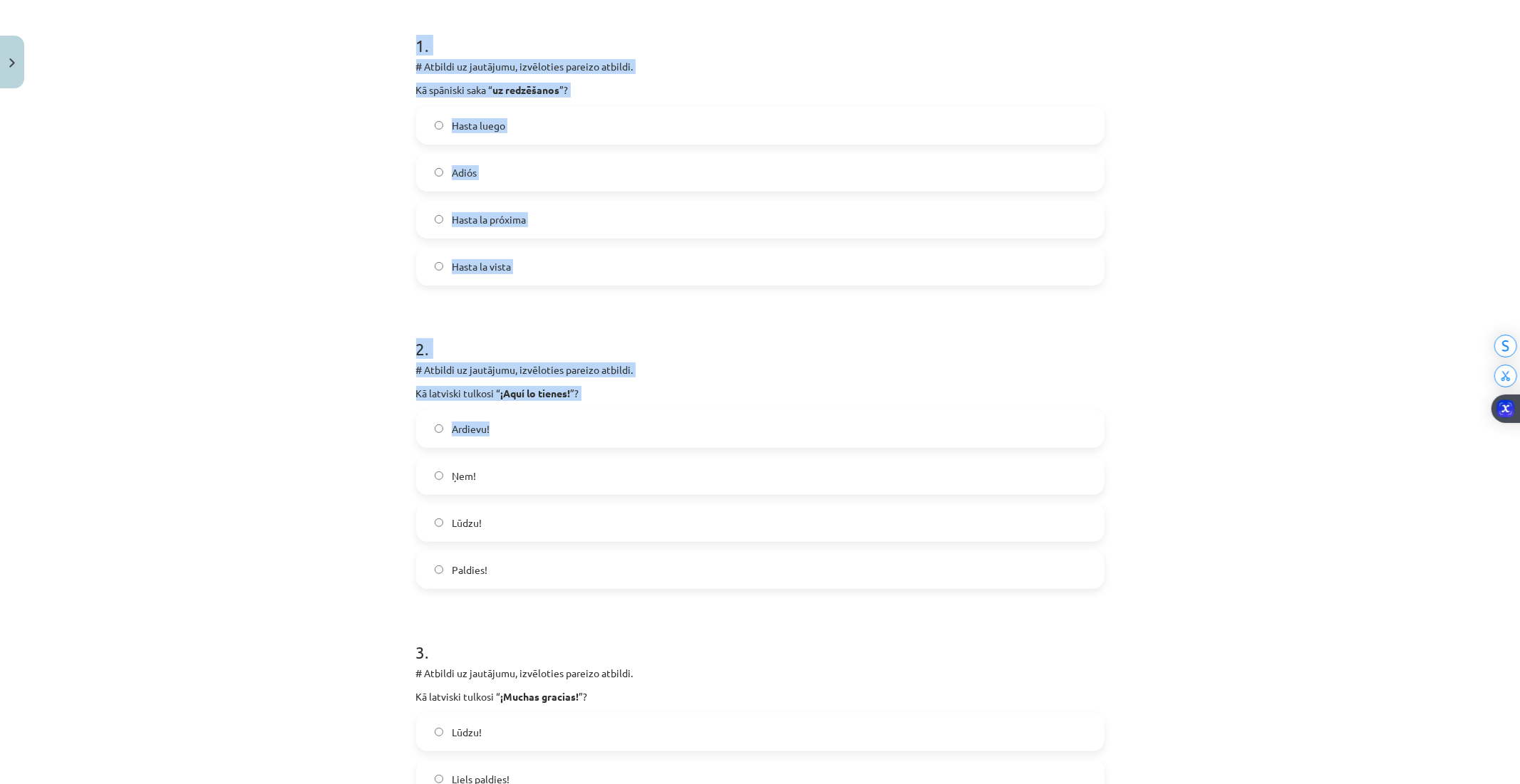
drag, startPoint x: 409, startPoint y: 282, endPoint x: 850, endPoint y: 430, distance: 465.2
click at [852, 431] on form "1 . # Atbildi uz jautājumu, izvēloties pareizo atbildi. Kā spāniski saka “ uz r…" at bounding box center [760, 754] width 688 height 1489
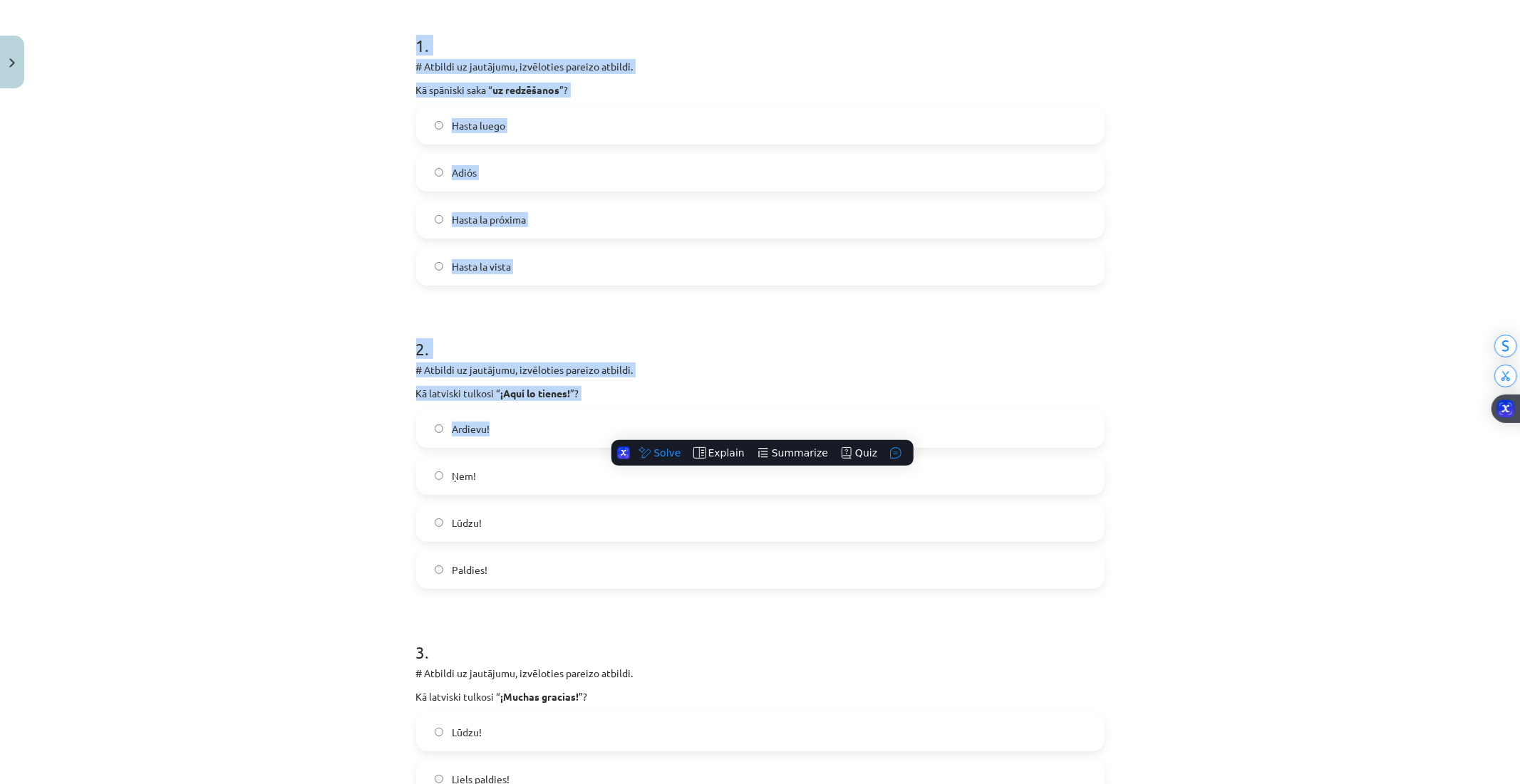
click at [293, 181] on div "Mācību tēma: Spāņu valodas b1 - 10. klases 1.ieskaites mācību materiāls #3 📝 Te…" at bounding box center [760, 392] width 1520 height 784
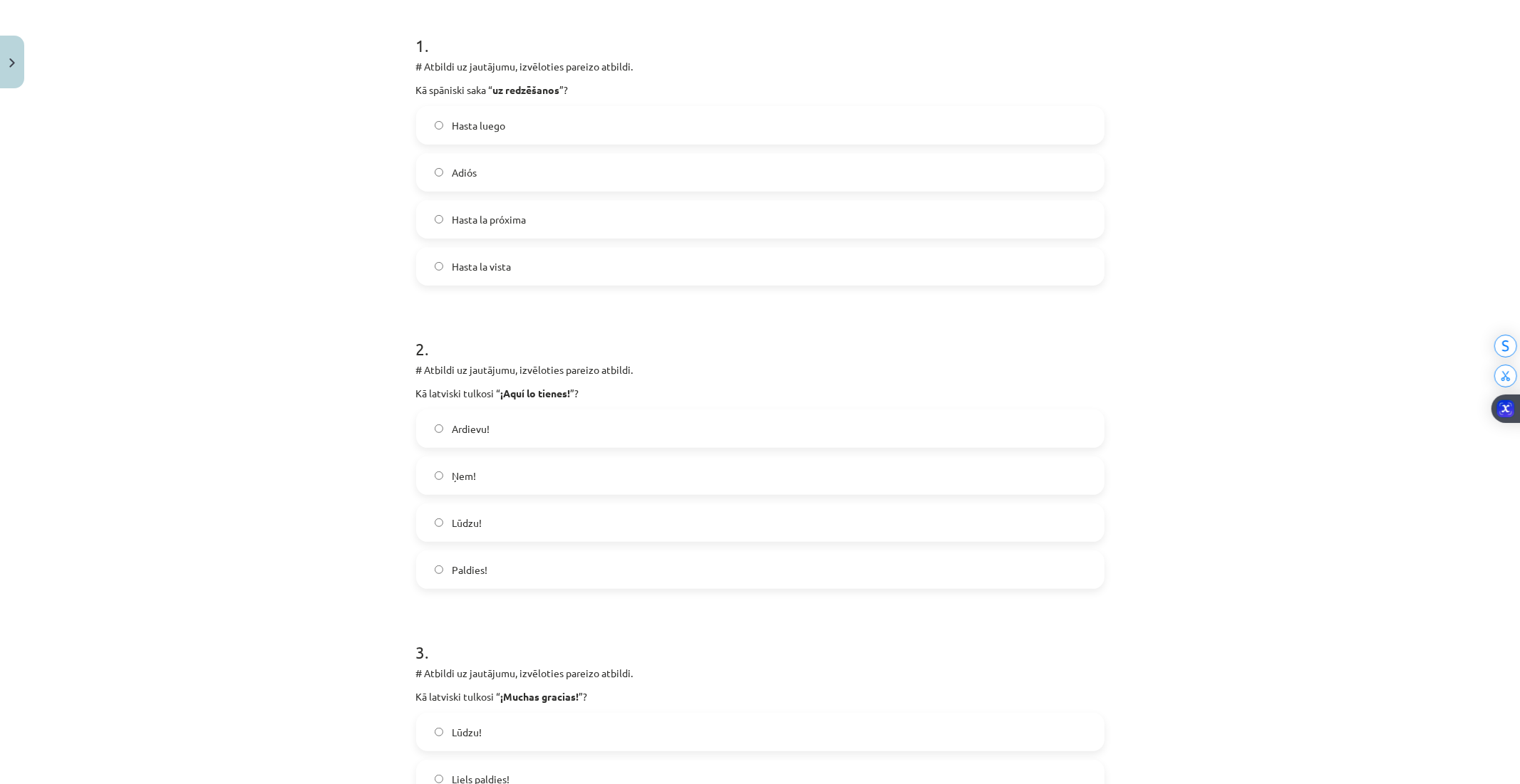
click at [444, 178] on label "Adiós" at bounding box center [760, 172] width 686 height 35
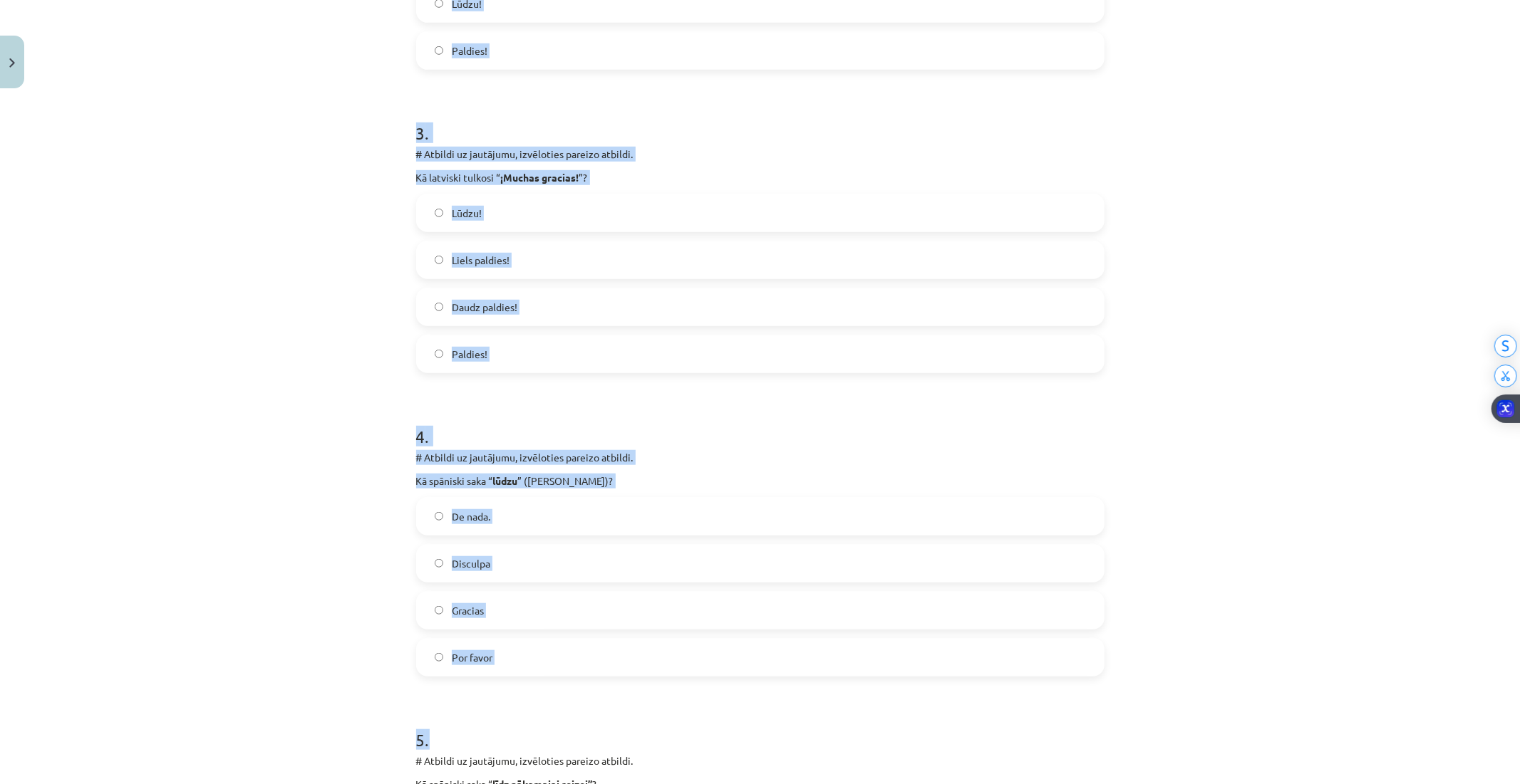
scroll to position [1064, 0]
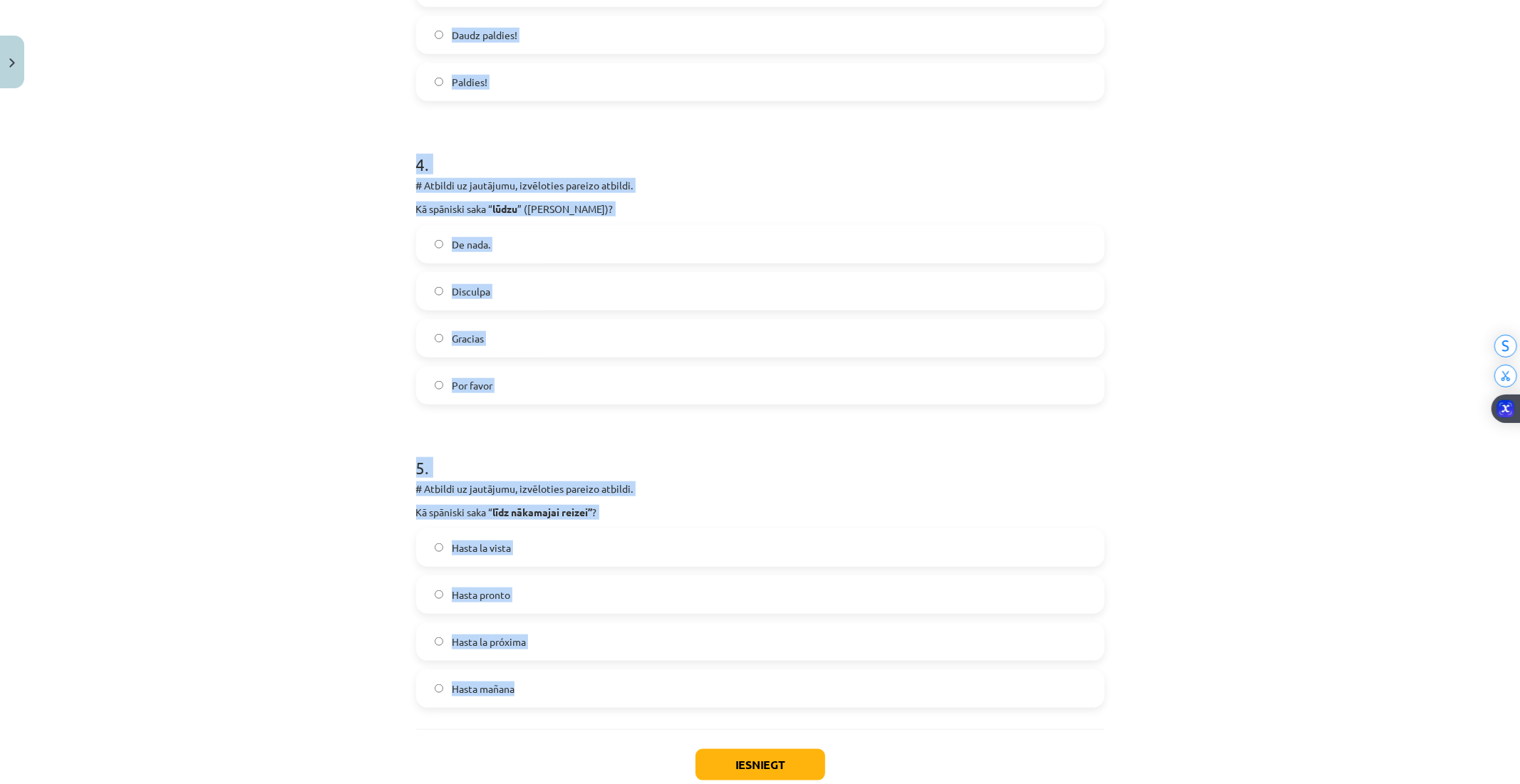
drag, startPoint x: 411, startPoint y: 347, endPoint x: 803, endPoint y: 677, distance: 512.4
copy form "2 . # Atbildi uz jautājumu, izvēloties pareizo atbildi. Kā latviski tulkosi “ ¡…"
drag, startPoint x: 1163, startPoint y: 595, endPoint x: 1155, endPoint y: 594, distance: 8.1
click at [1163, 595] on div "Mācību tēma: Spāņu valodas b1 - 10. klases 1.ieskaites mācību materiāls #3 📝 Te…" at bounding box center [760, 392] width 1520 height 784
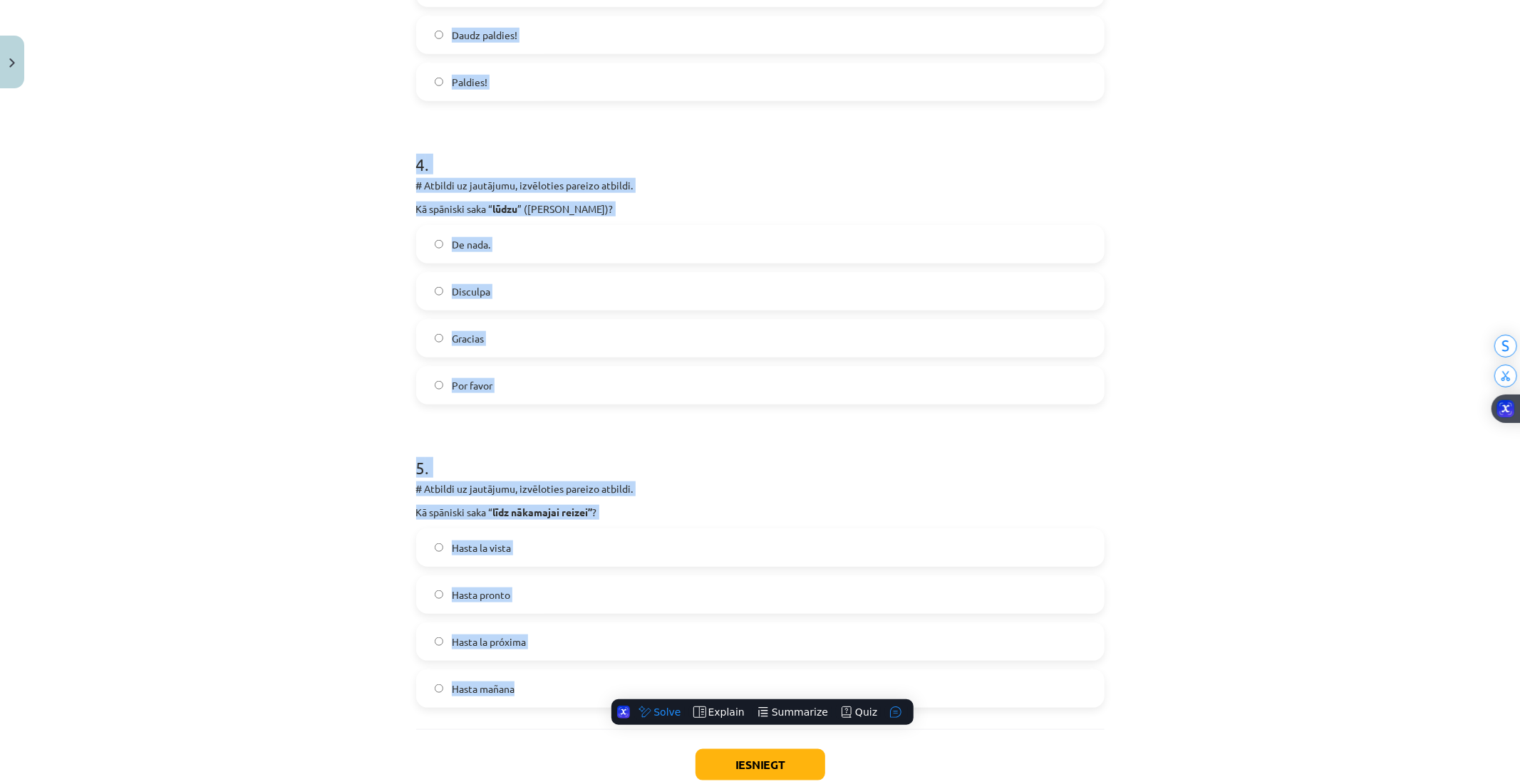
click at [1112, 572] on div "Mācību tēma: Spāņu valodas b1 - 10. klases 1.ieskaites mācību materiāls #3 📝 Te…" at bounding box center [760, 392] width 1520 height 784
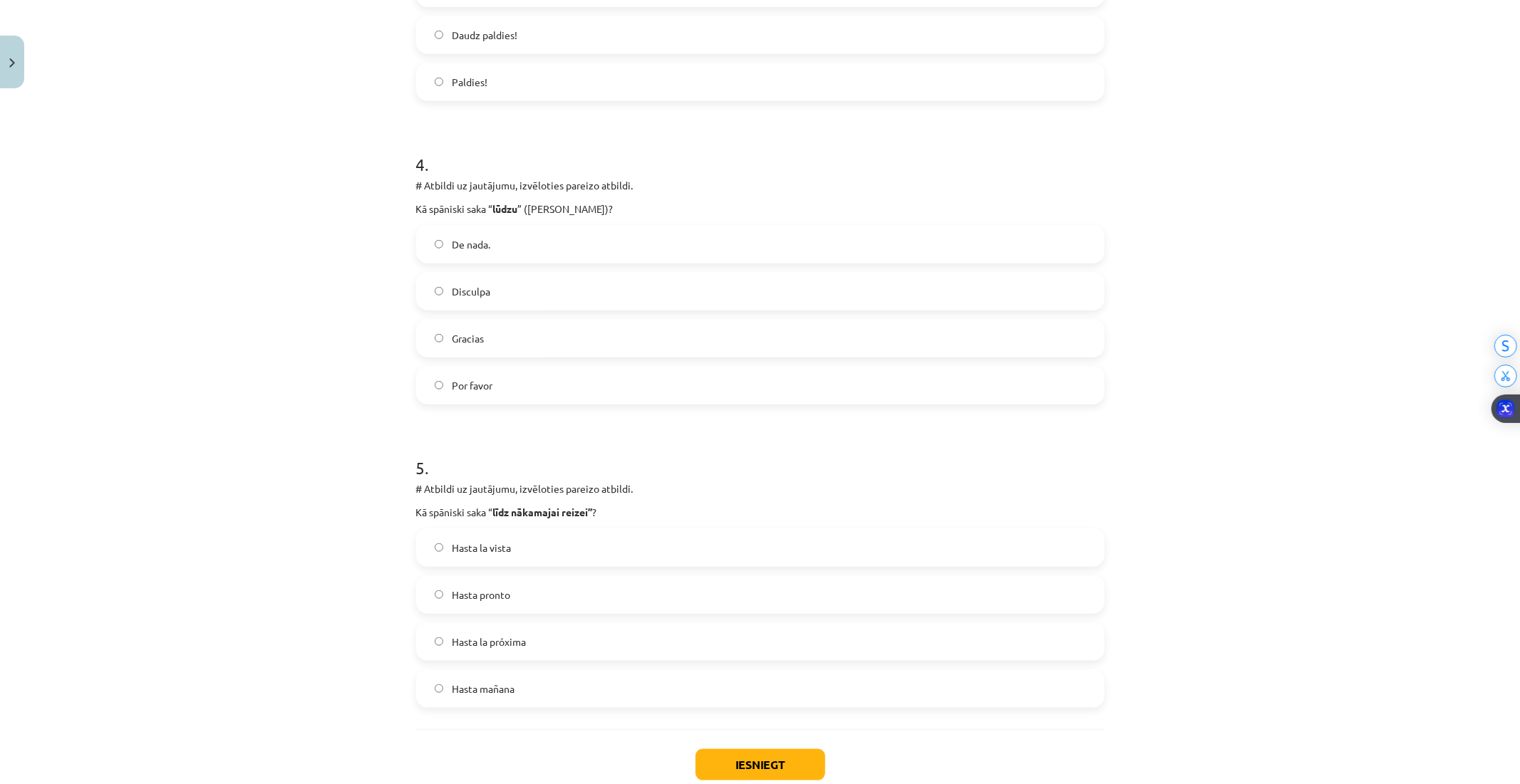
click at [500, 379] on label "Por favor" at bounding box center [760, 385] width 686 height 35
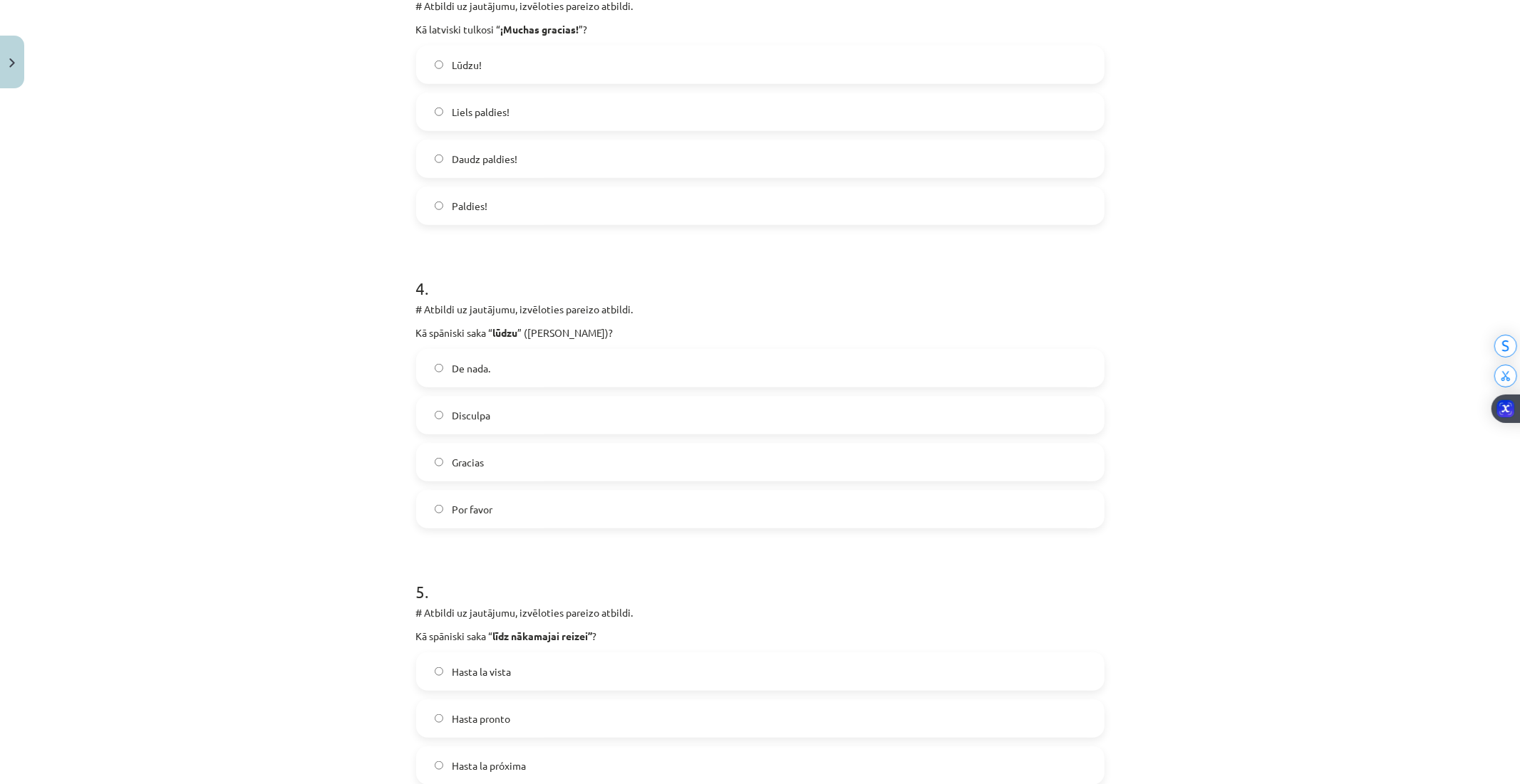
scroll to position [906, 0]
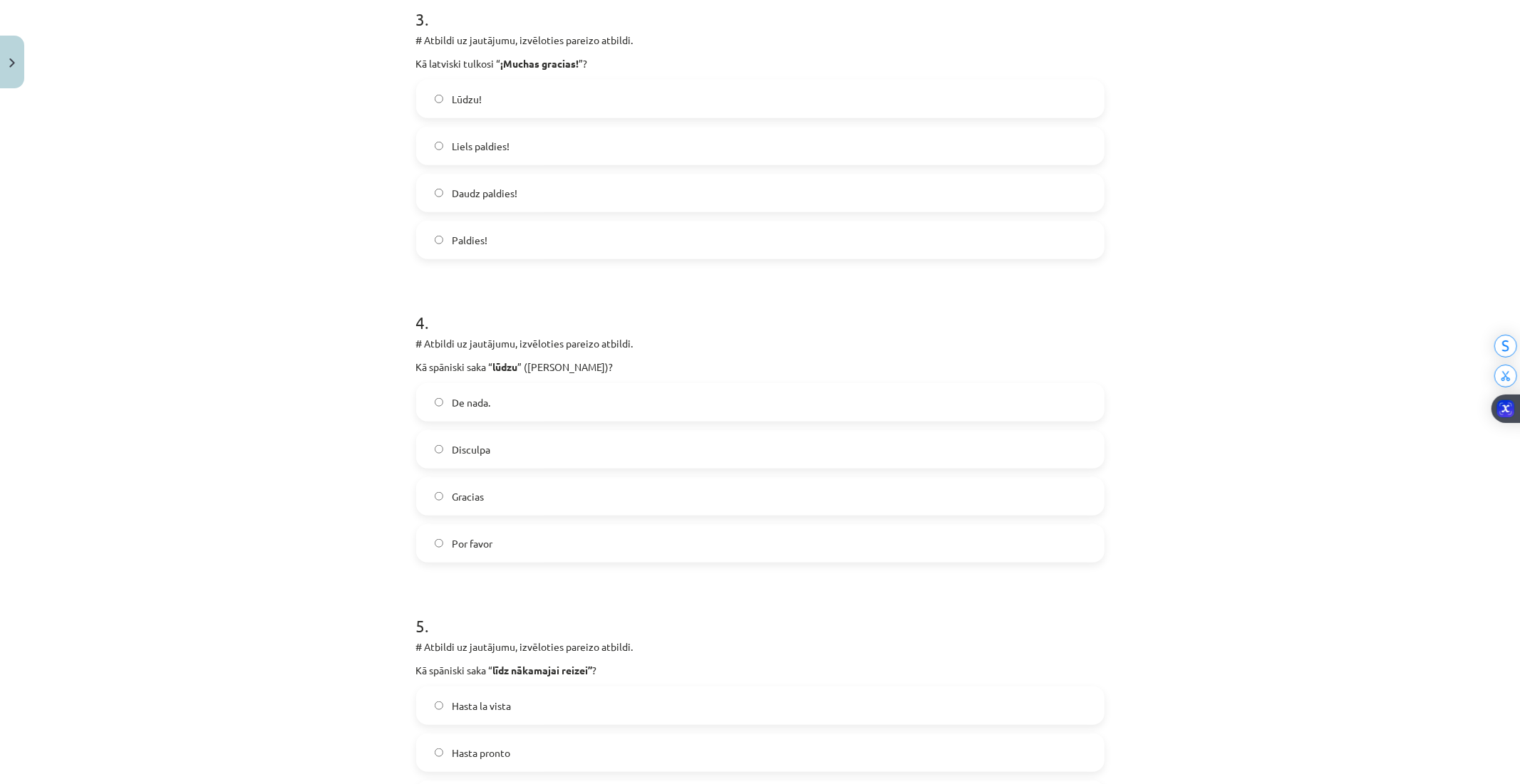
click at [436, 154] on label "Liels paldies!" at bounding box center [760, 146] width 686 height 35
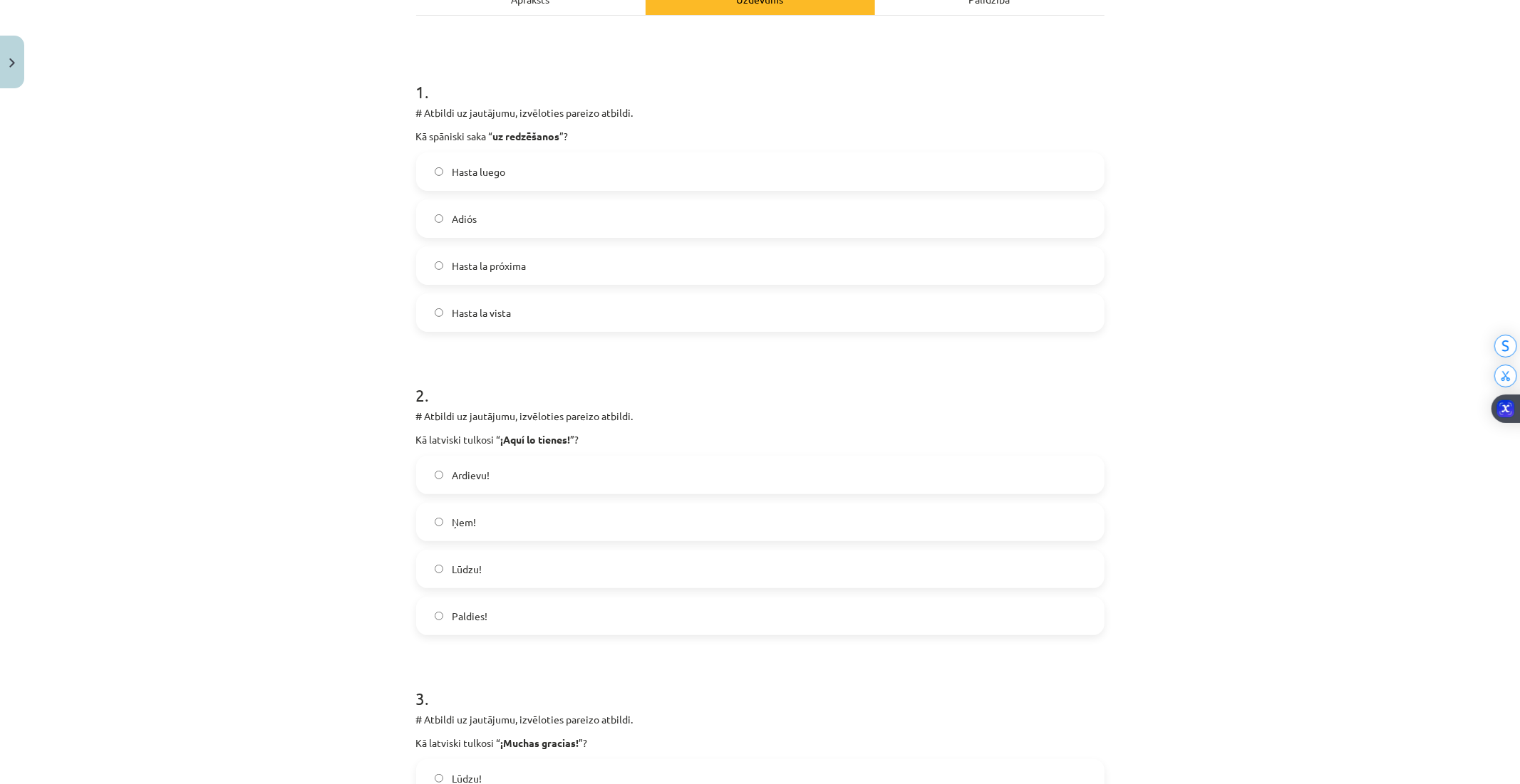
scroll to position [193, 0]
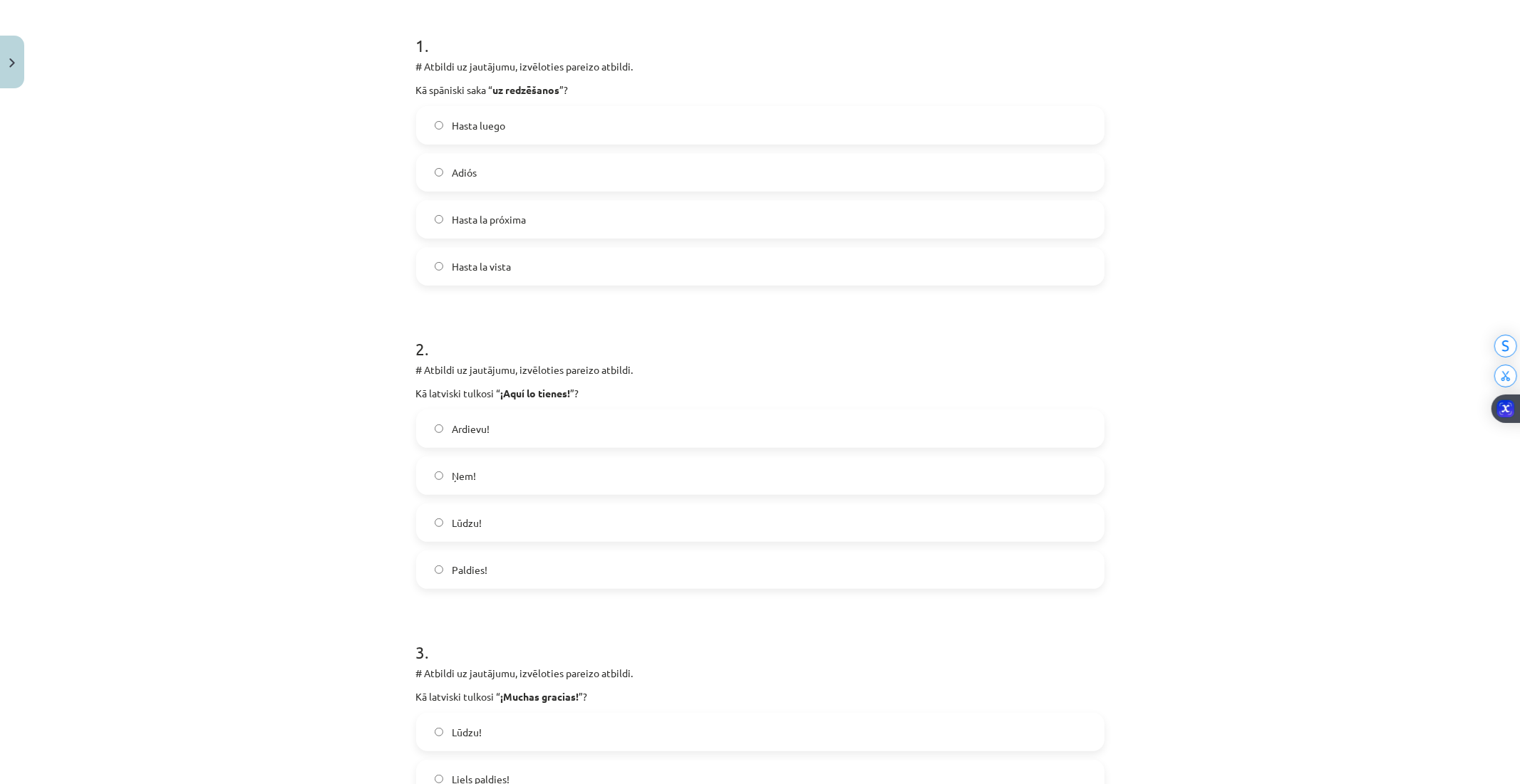
click at [467, 477] on span "Ņem!" at bounding box center [464, 476] width 24 height 15
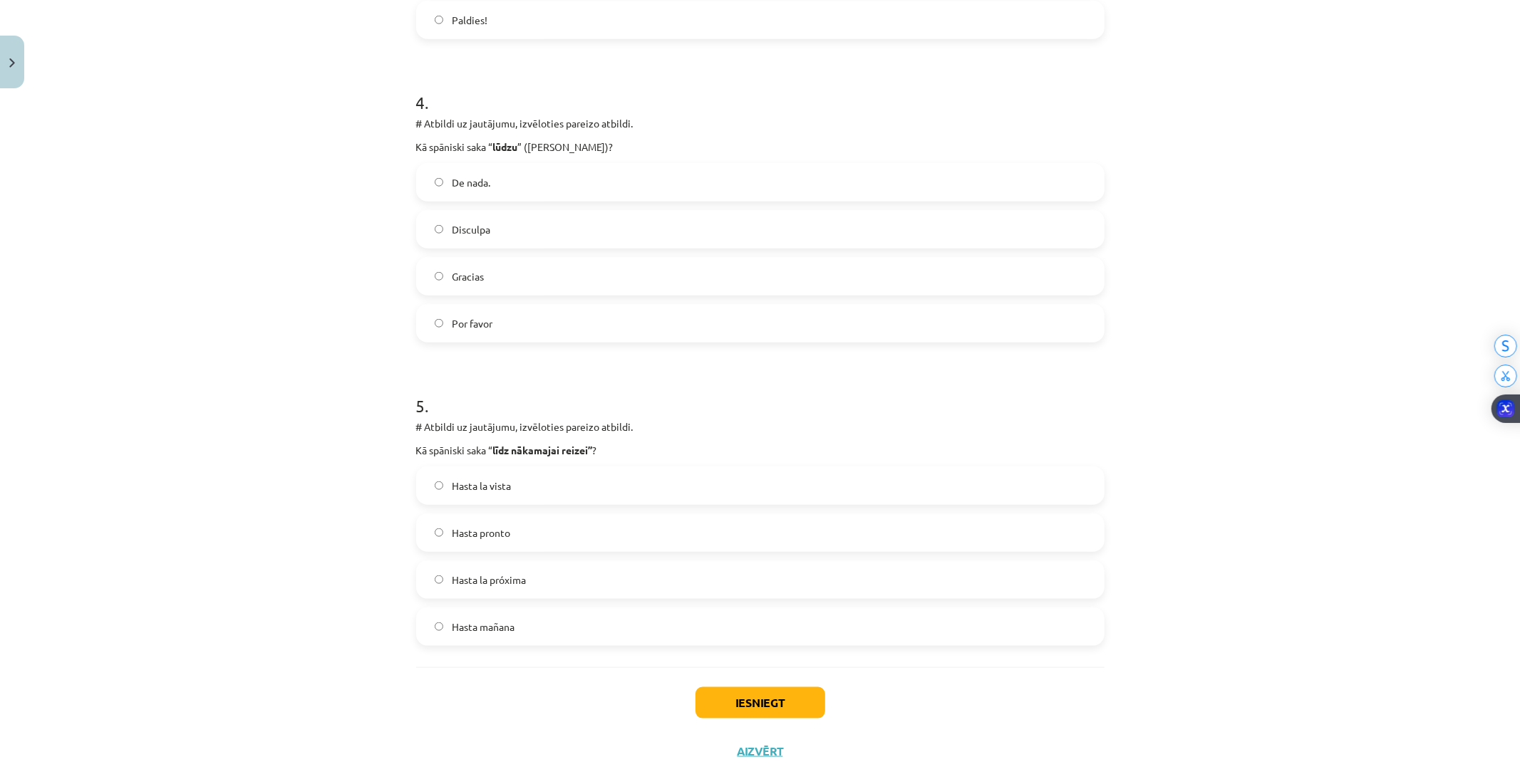
scroll to position [1143, 0]
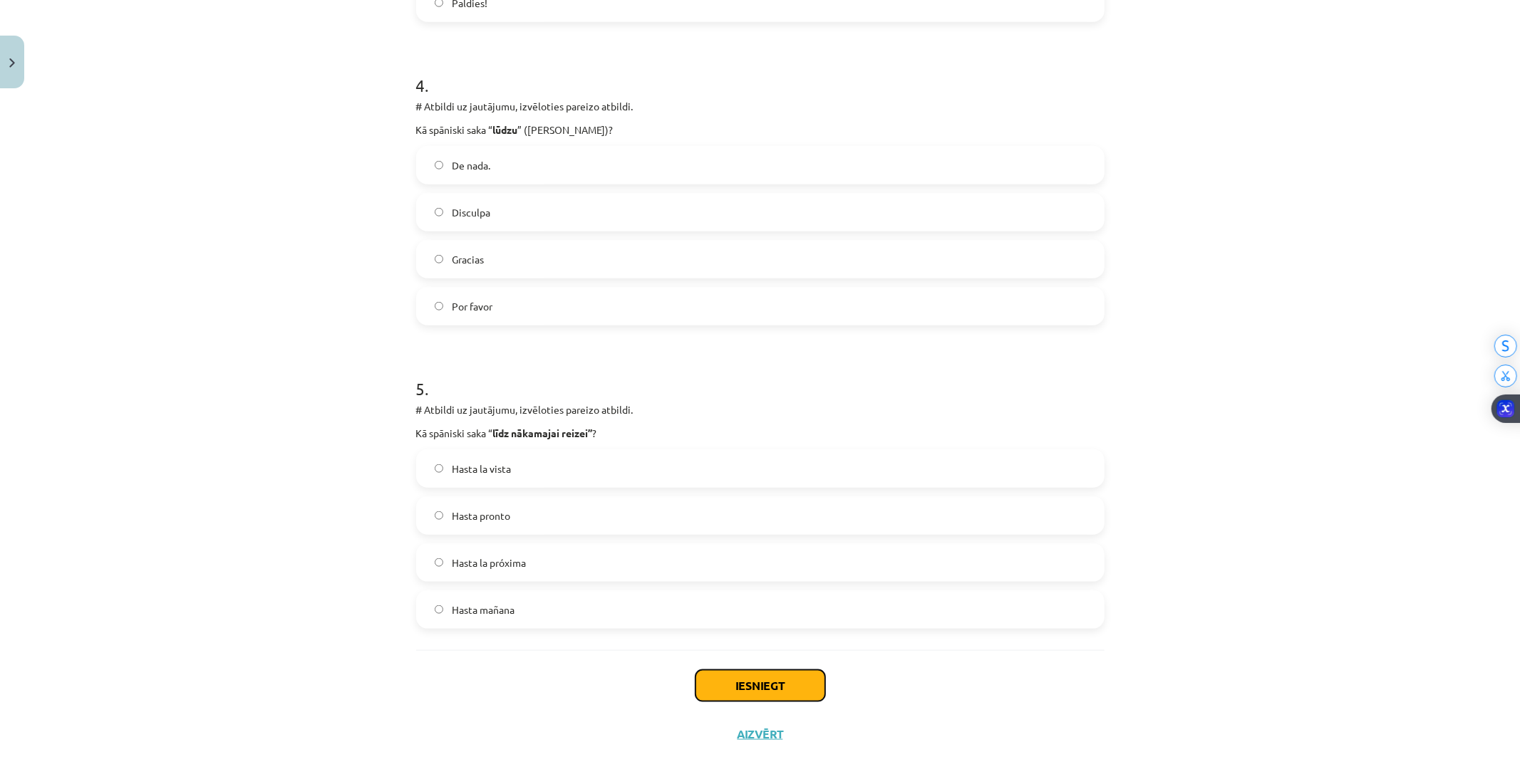
click at [725, 684] on button "Iesniegt" at bounding box center [760, 686] width 129 height 32
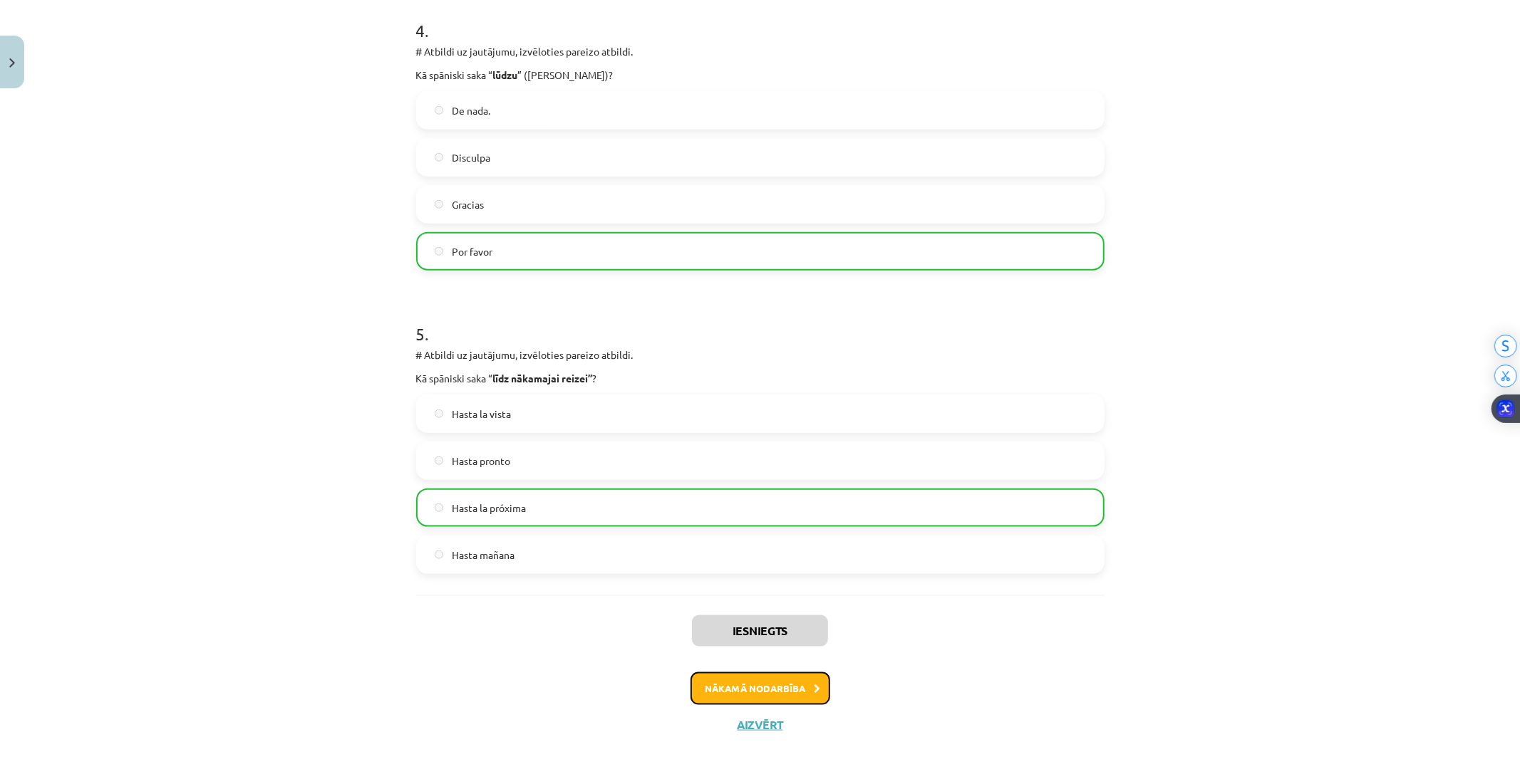
click at [735, 687] on button "Nākamā nodarbība" at bounding box center [760, 688] width 140 height 33
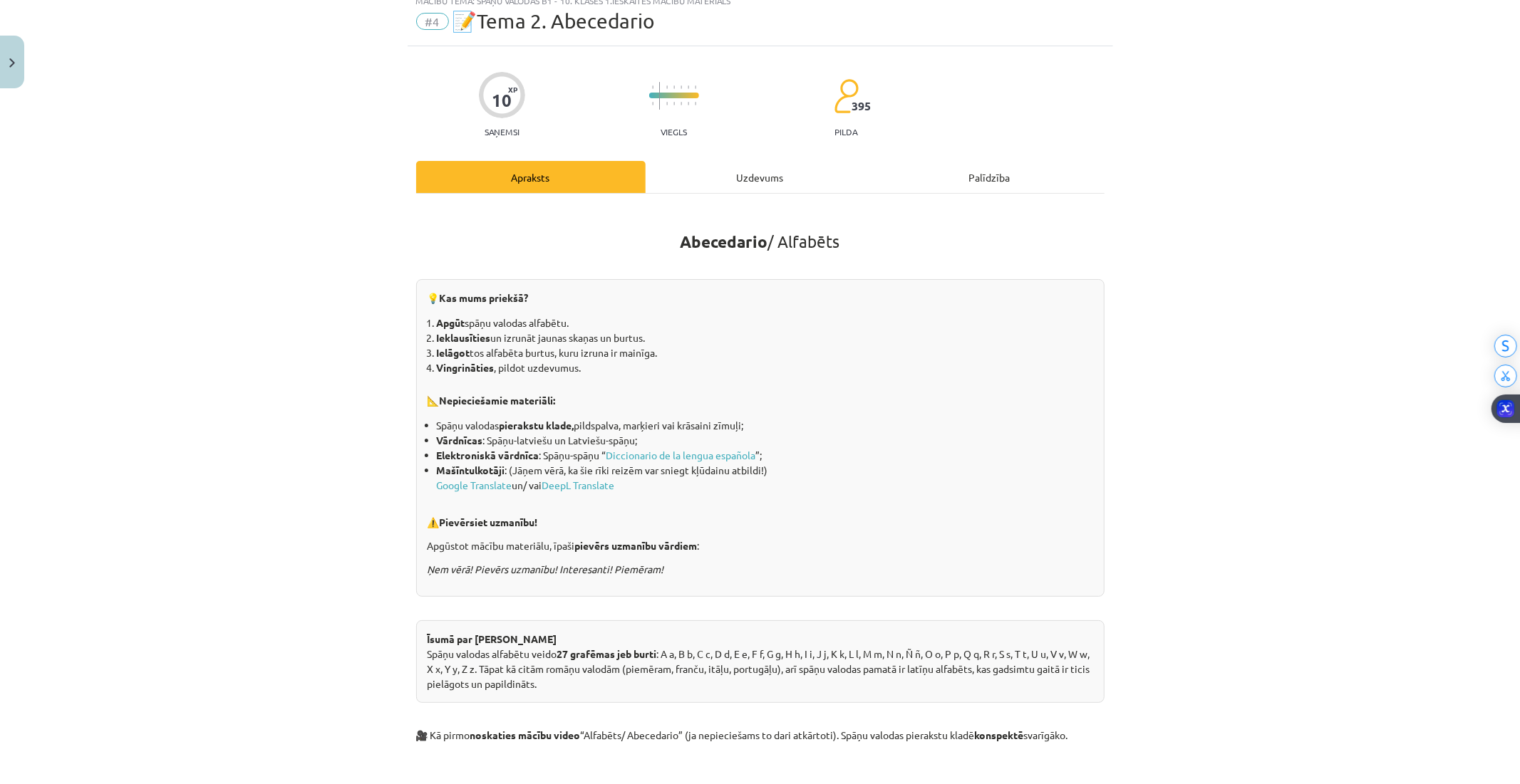
scroll to position [35, 0]
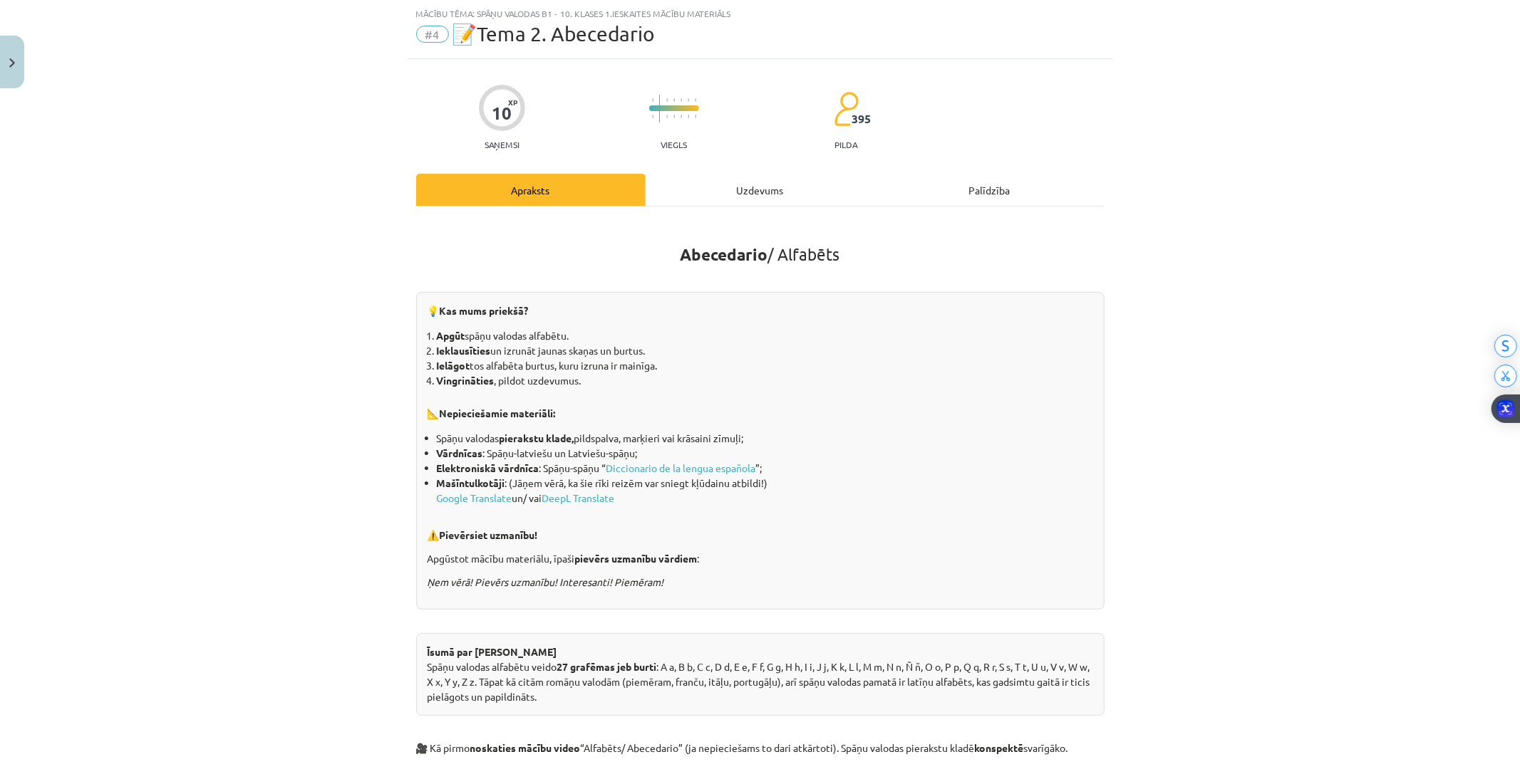
click at [722, 196] on div "Uzdevums" at bounding box center [760, 190] width 230 height 32
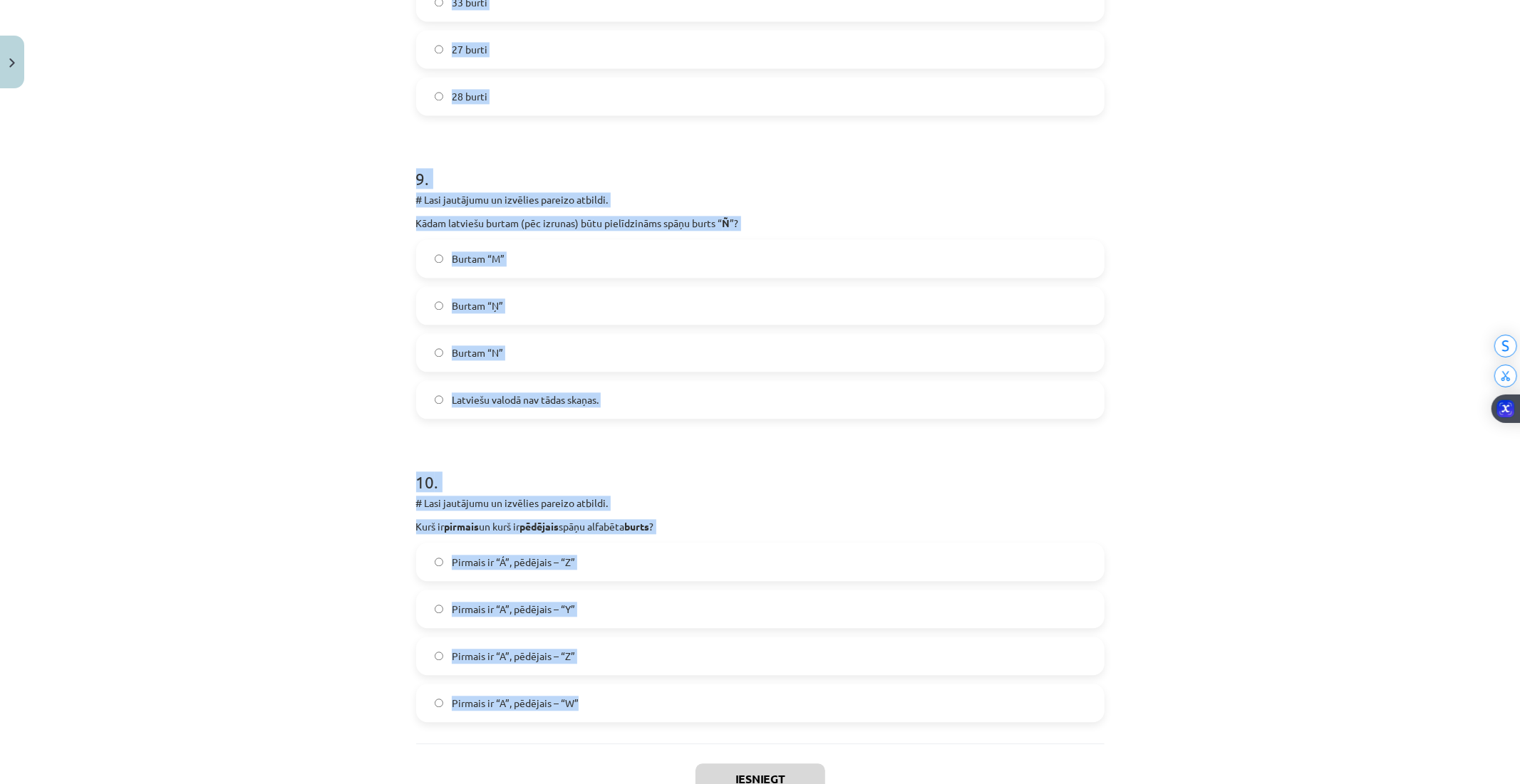
scroll to position [2568, 0]
drag, startPoint x: 405, startPoint y: 278, endPoint x: 708, endPoint y: 708, distance: 526.0
copy form "5 . # Lore ipsumdolo si ametcons adipisc elitsed. Do eiusmodt in “ utlabor ”? e…"
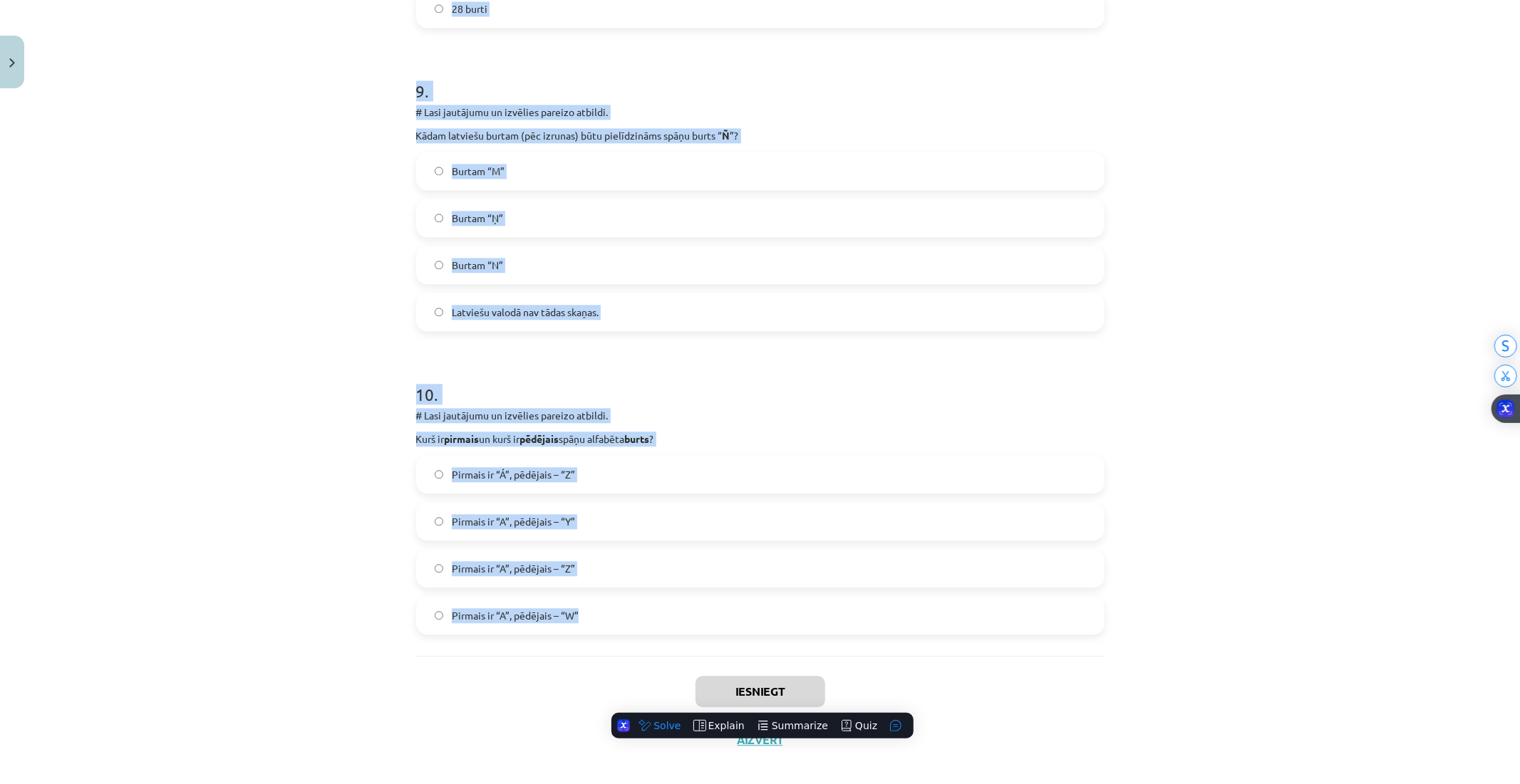
scroll to position [2669, 0]
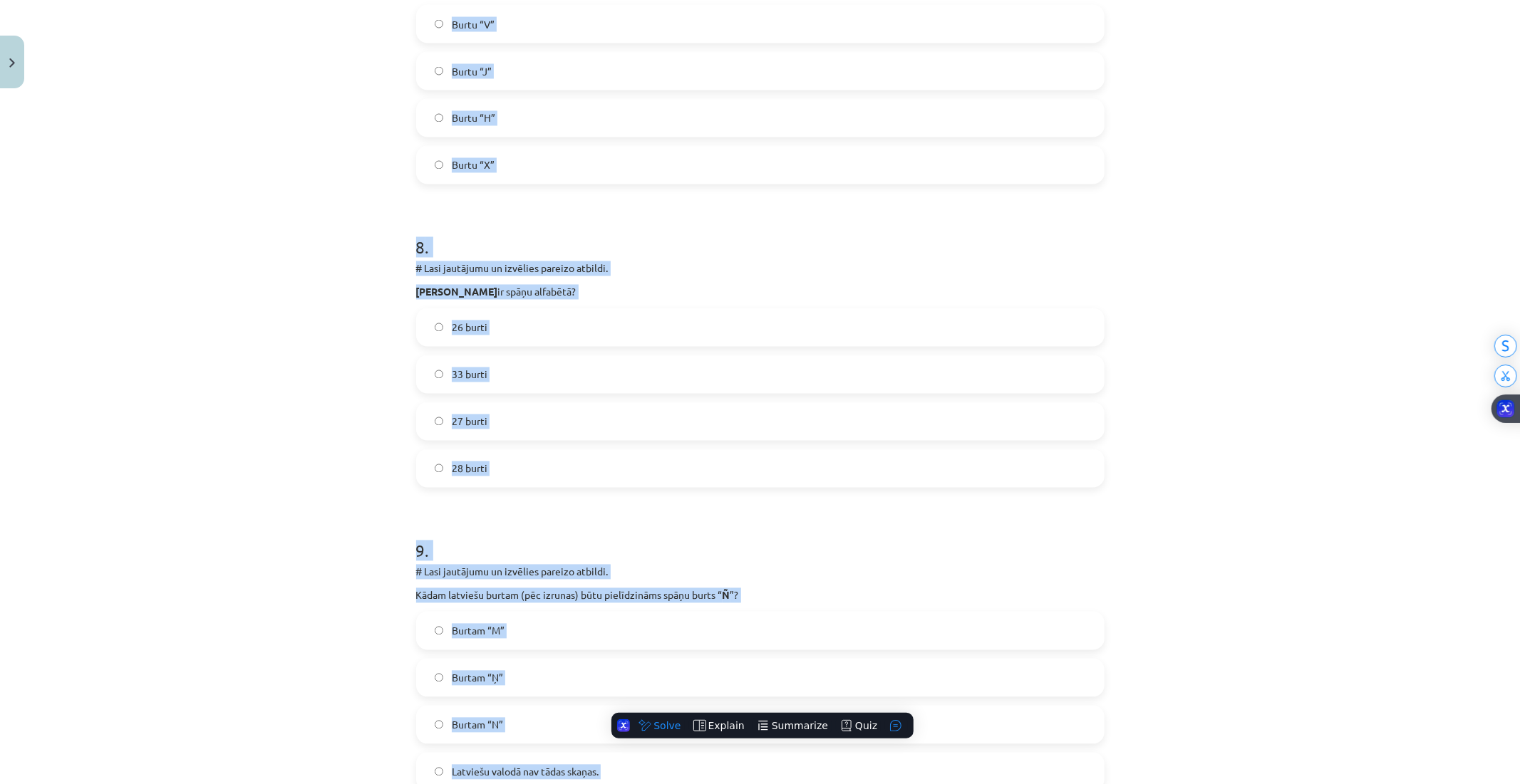
drag, startPoint x: 488, startPoint y: 365, endPoint x: 486, endPoint y: 354, distance: 11.2
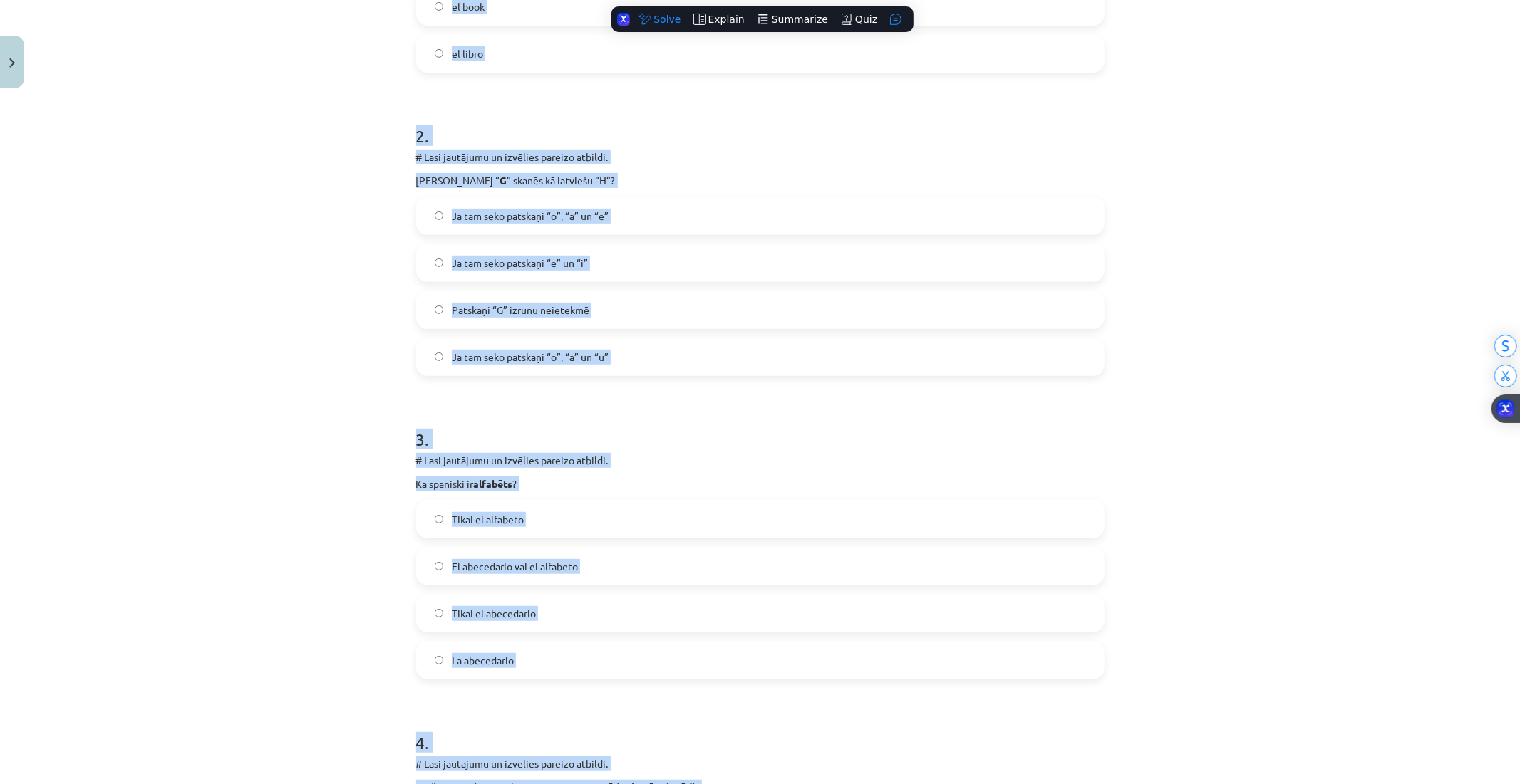
scroll to position [0, 0]
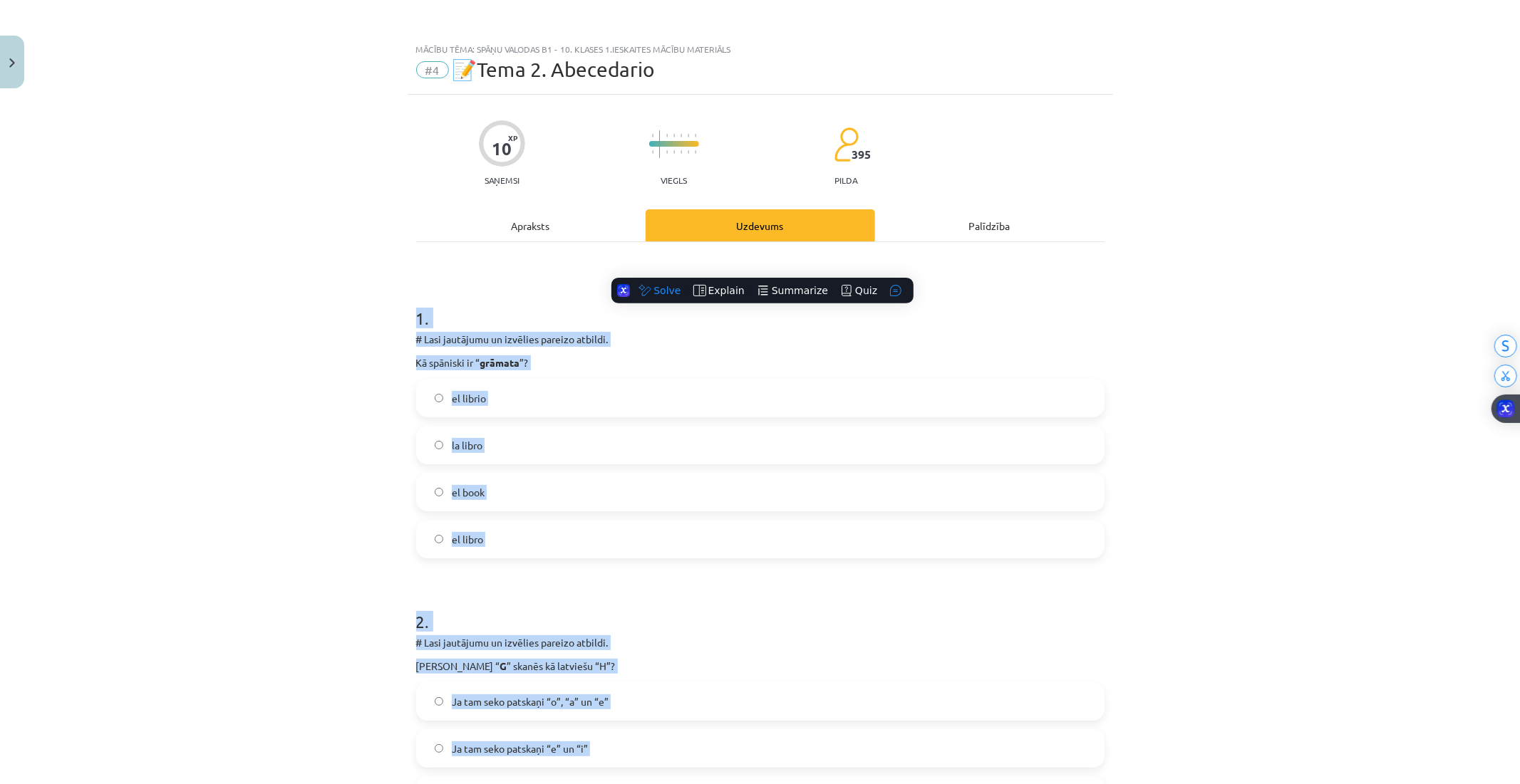
drag, startPoint x: 425, startPoint y: 383, endPoint x: 428, endPoint y: 391, distance: 8.5
click at [425, 382] on label "el librio" at bounding box center [760, 398] width 686 height 35
click at [428, 391] on label "el librio" at bounding box center [760, 398] width 686 height 35
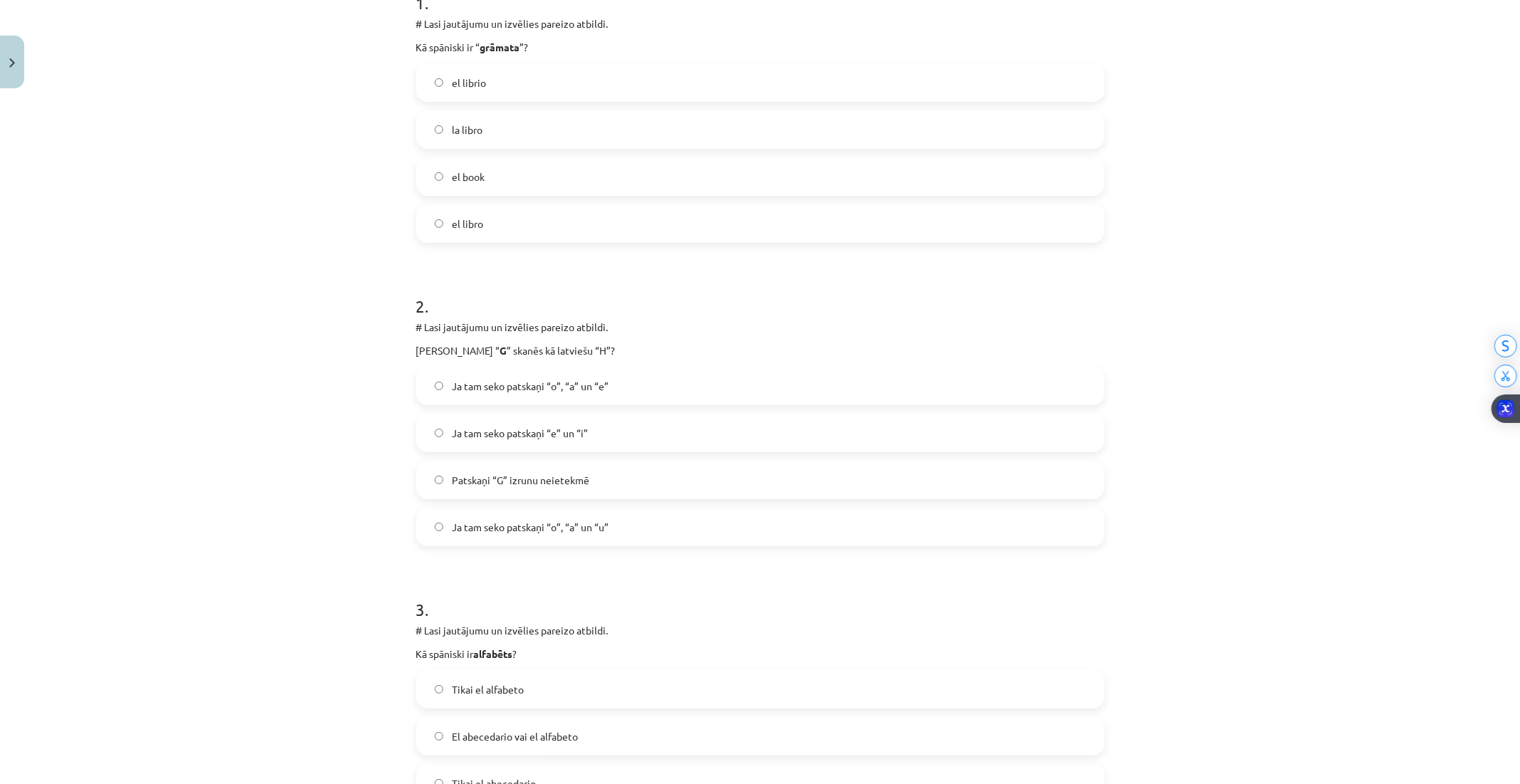
scroll to position [316, 0]
click at [574, 419] on label "Ja tam seko patskaņi “e” un “i”" at bounding box center [760, 432] width 686 height 35
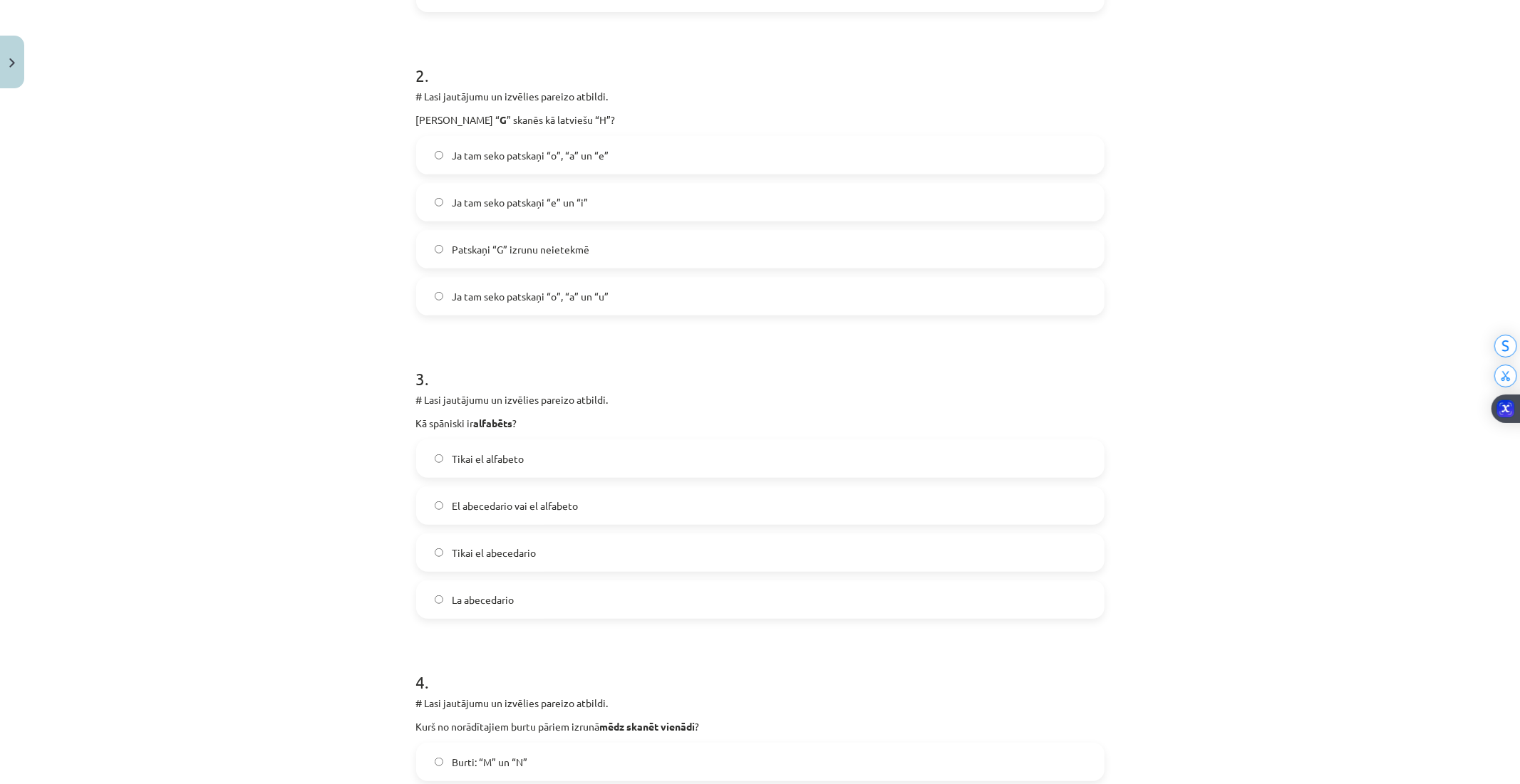
scroll to position [553, 0]
click at [515, 498] on span "El abecedario vai el alfabeto" at bounding box center [515, 498] width 127 height 15
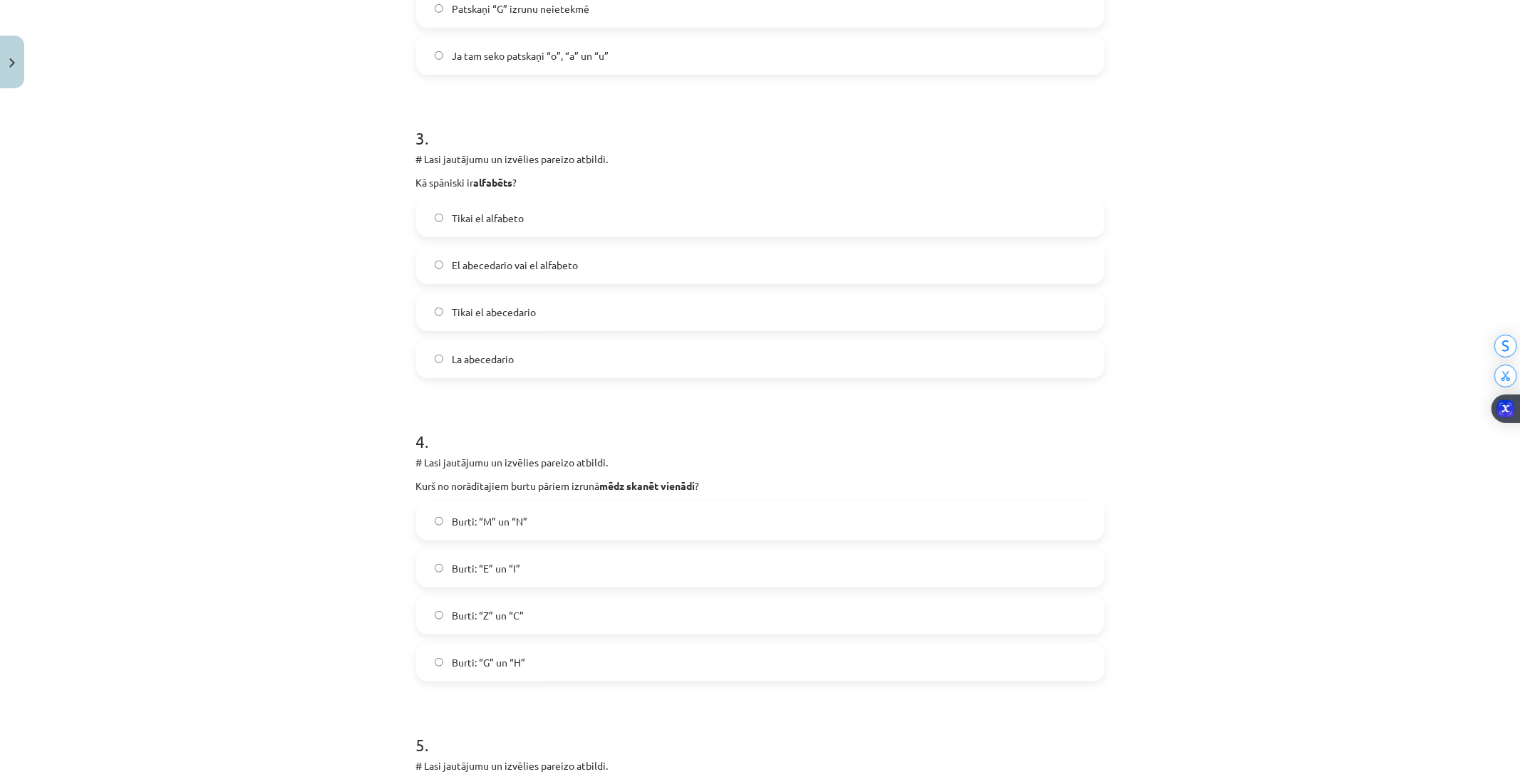
scroll to position [791, 0]
click at [498, 613] on span "Burti: “Z” un “C”" at bounding box center [487, 611] width 72 height 15
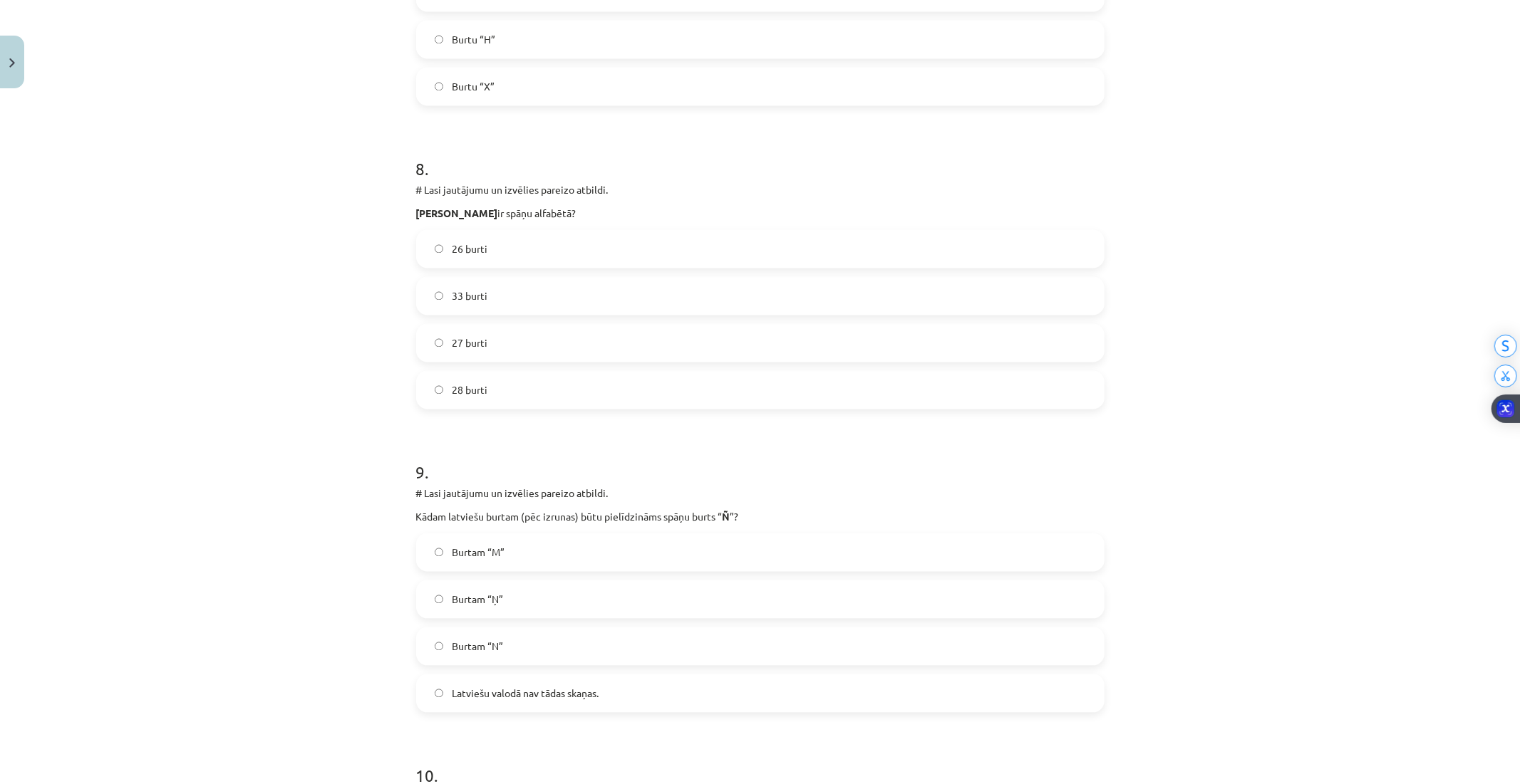
scroll to position [2669, 0]
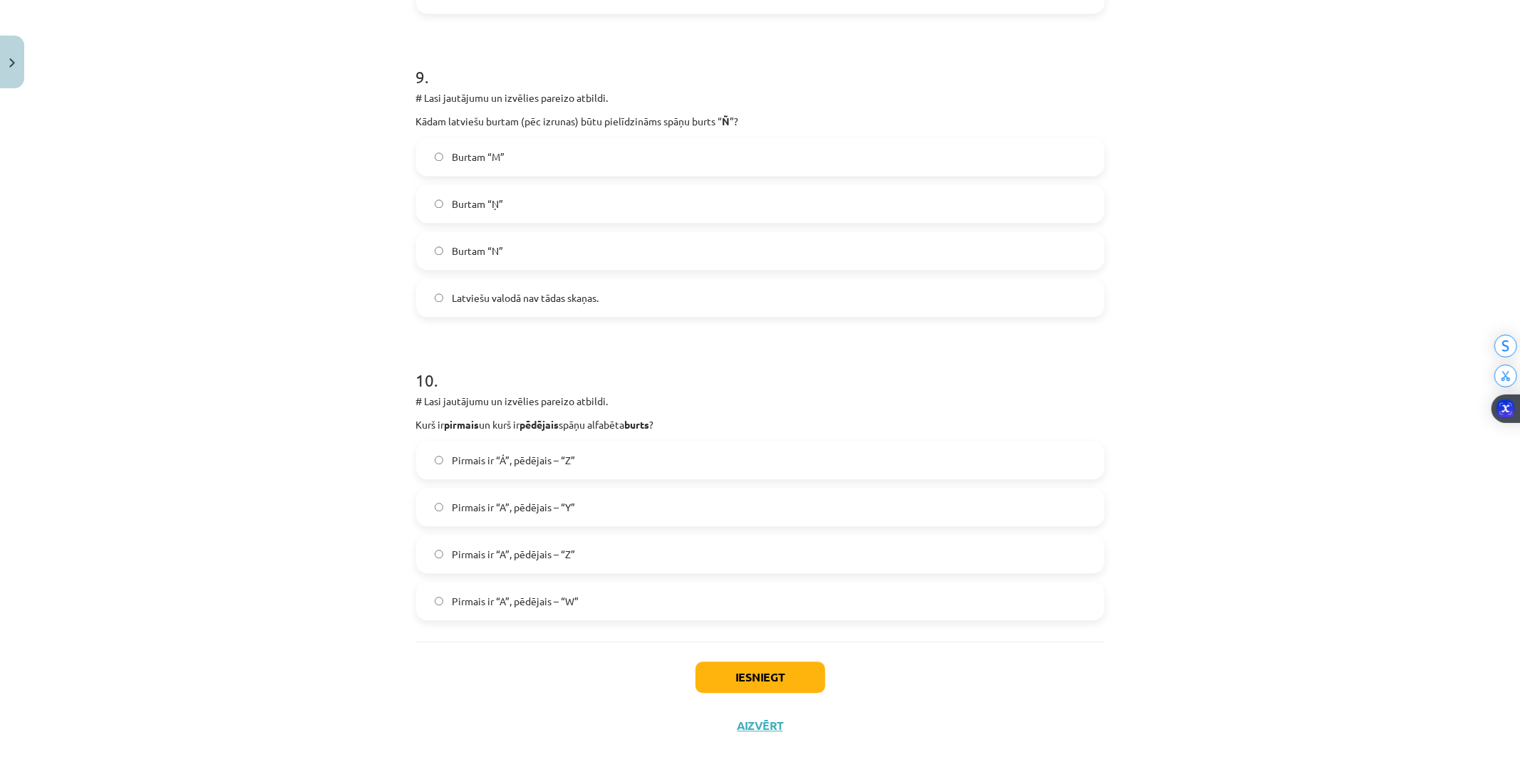
click at [473, 453] on span "Pirmais ir “Á”, pēdējais – “Z”" at bounding box center [513, 460] width 123 height 15
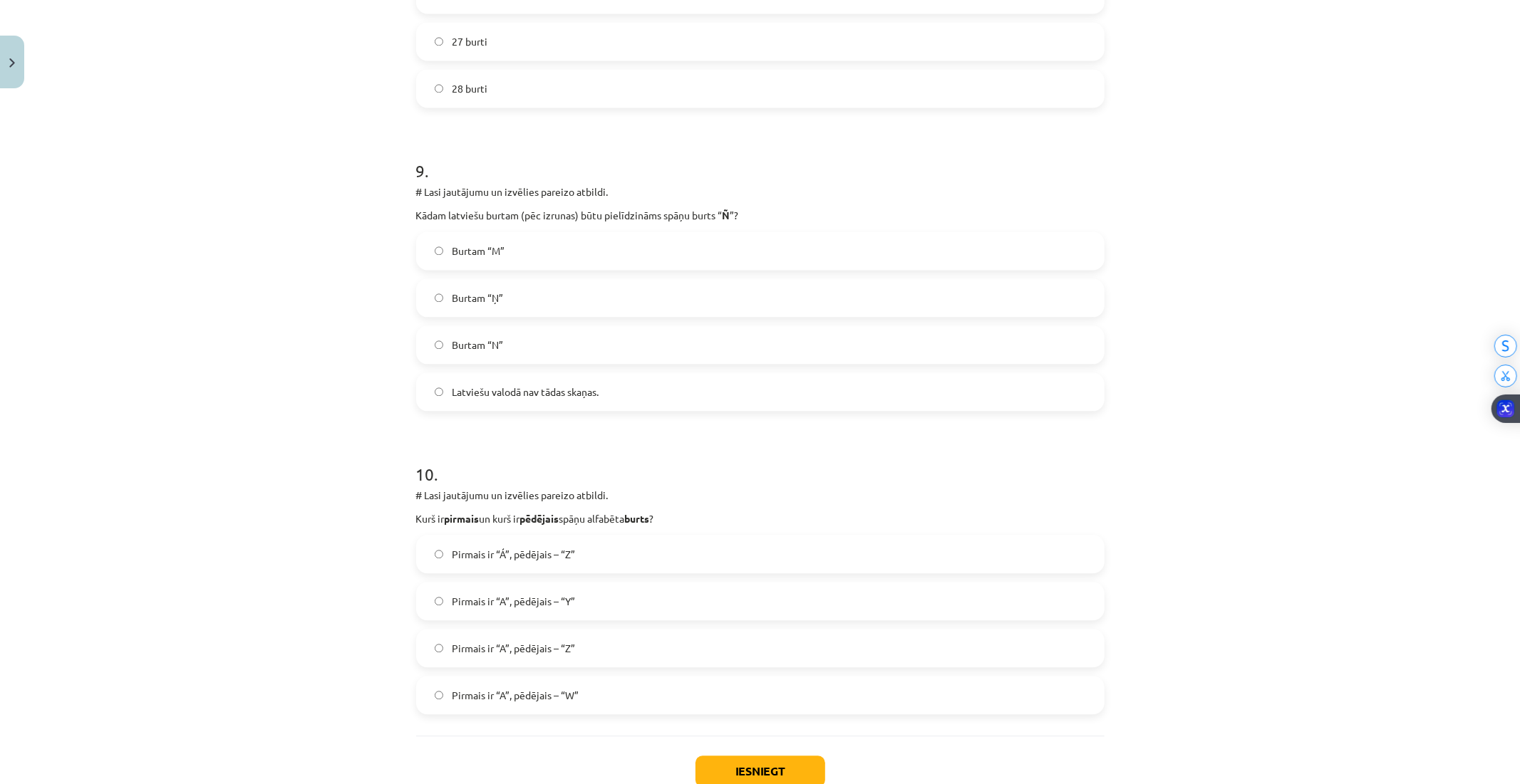
scroll to position [2511, 0]
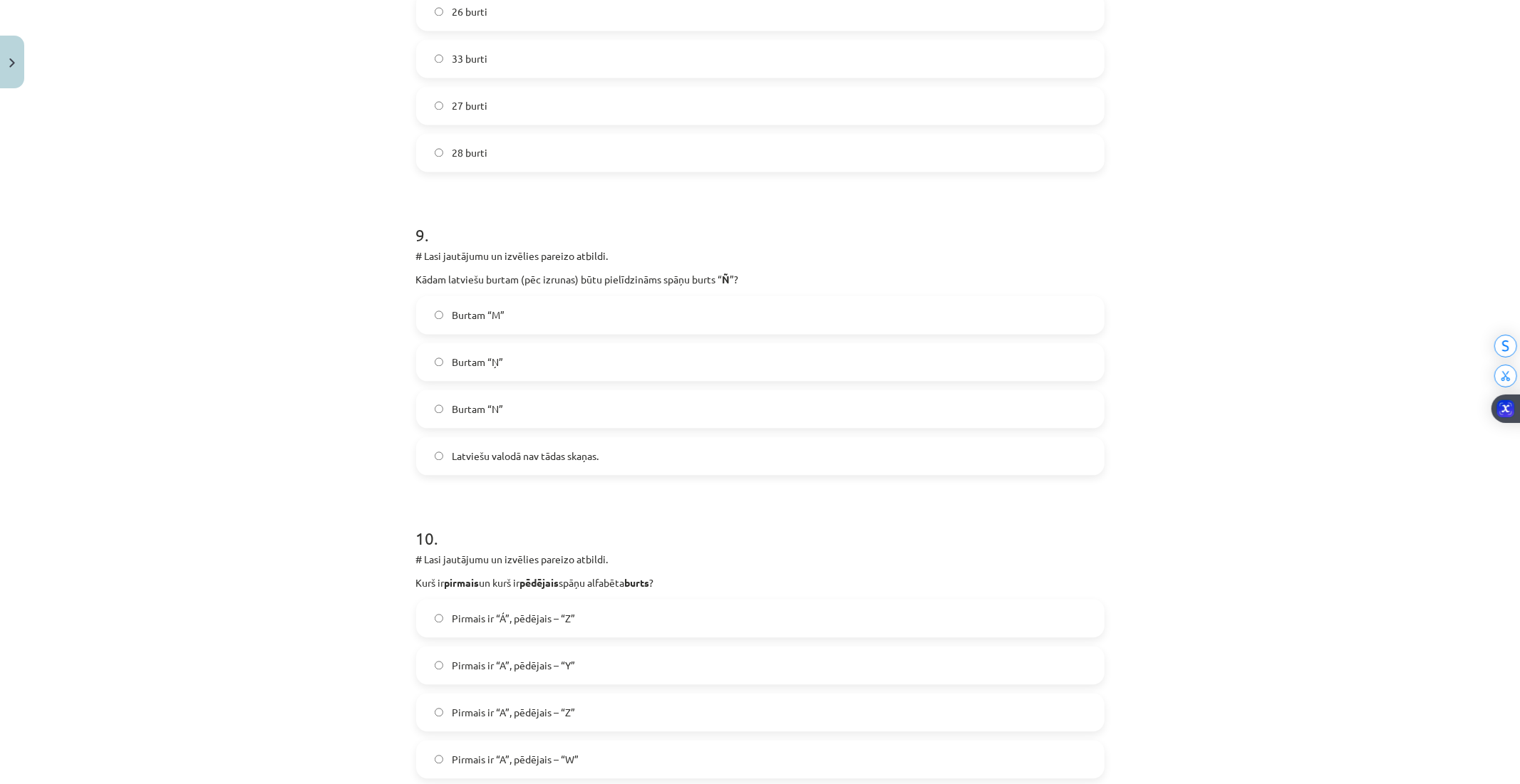
click at [431, 375] on label "Burtam “Ņ”" at bounding box center [760, 362] width 686 height 35
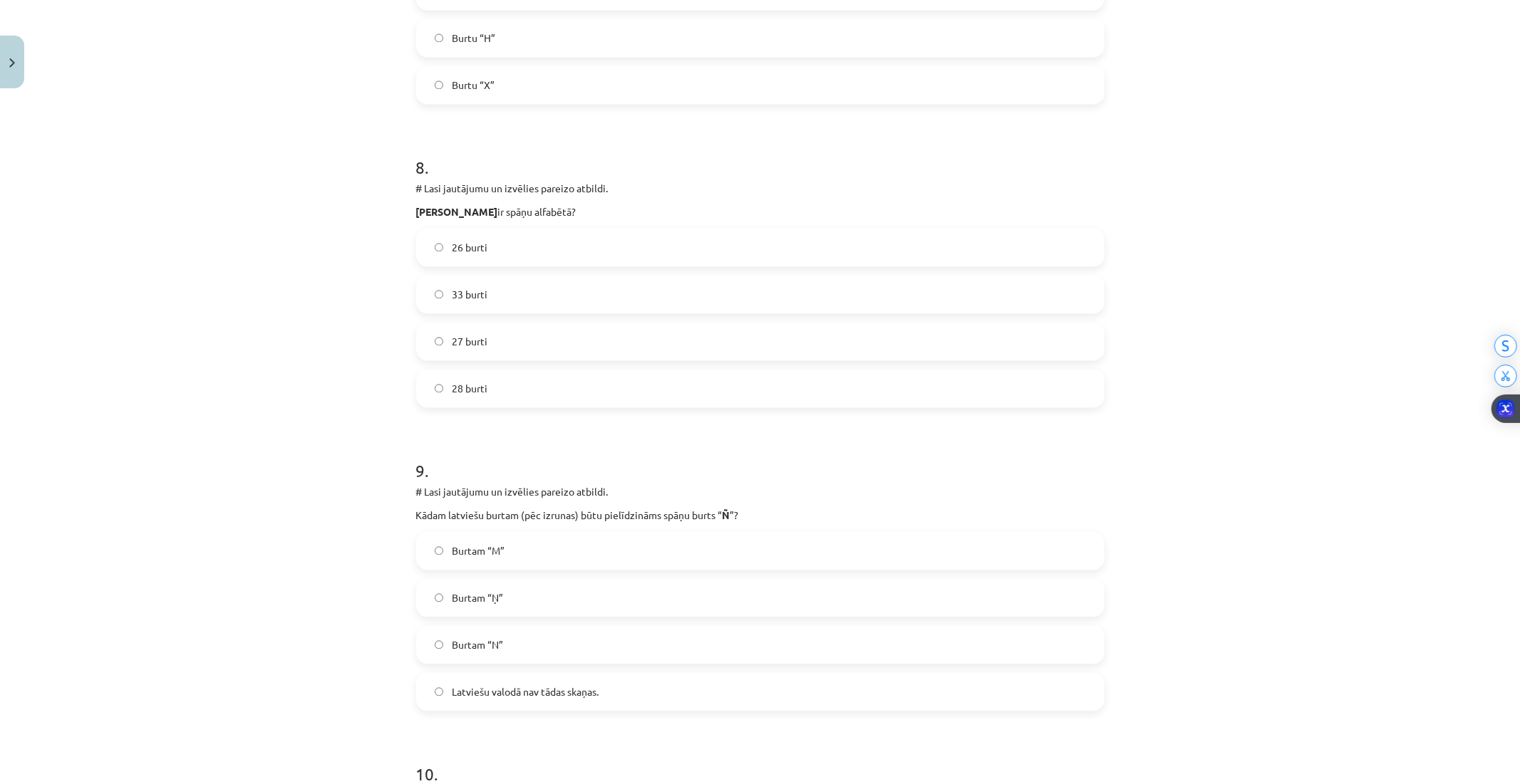
scroll to position [2274, 0]
click at [461, 336] on span "27 burti" at bounding box center [470, 343] width 35 height 15
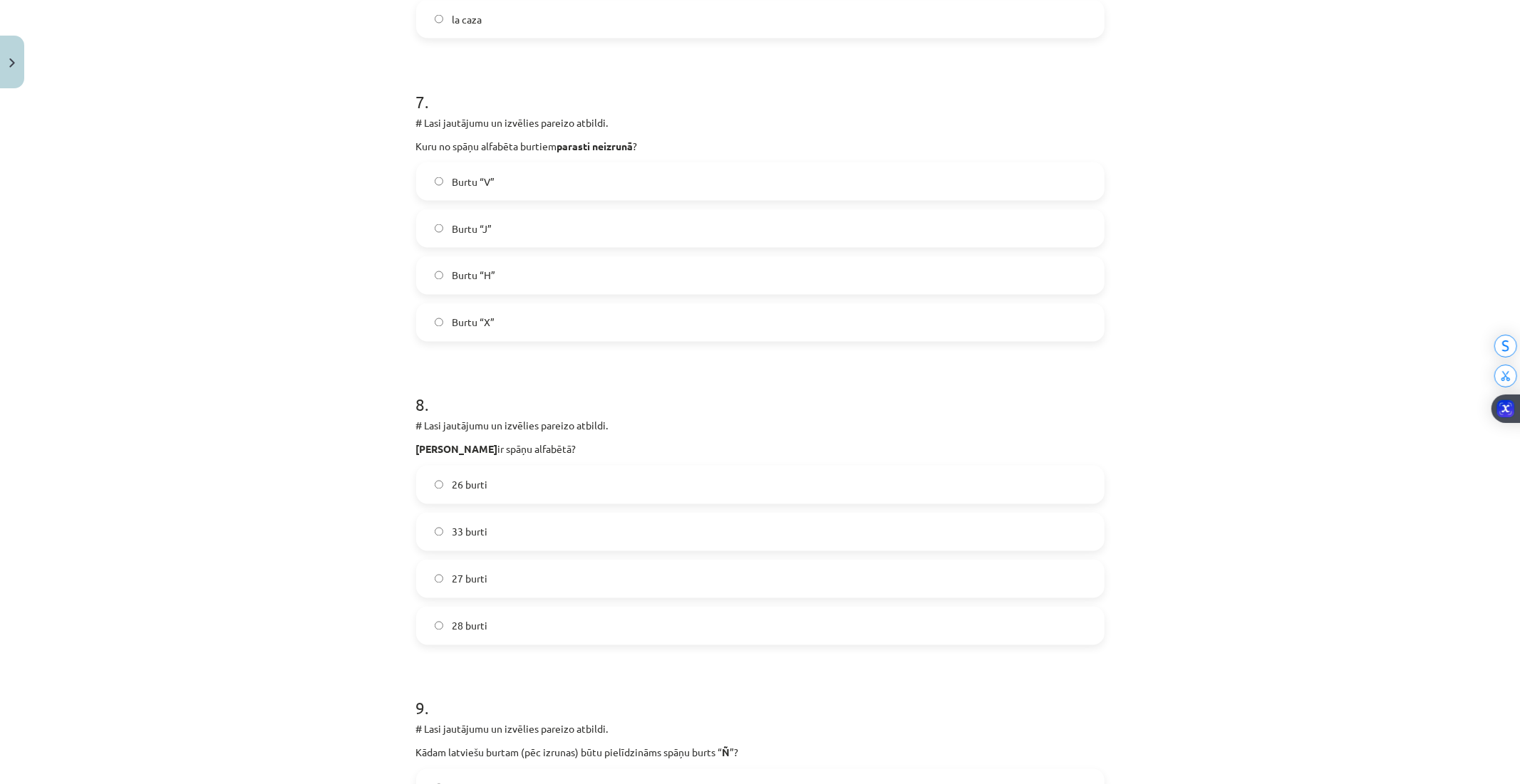
scroll to position [2036, 0]
click at [452, 273] on span "Burtu “H”" at bounding box center [473, 277] width 44 height 15
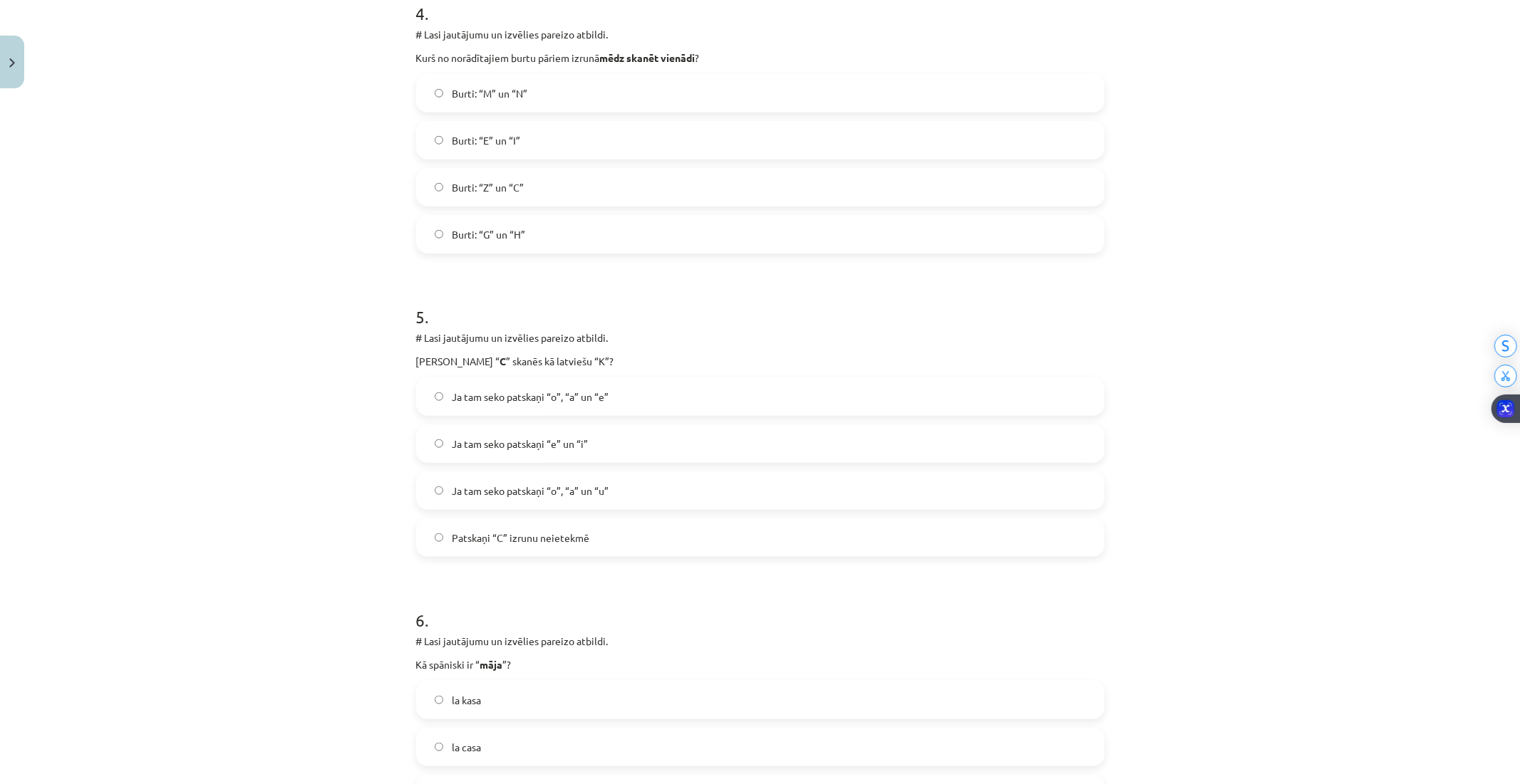
scroll to position [1165, 0]
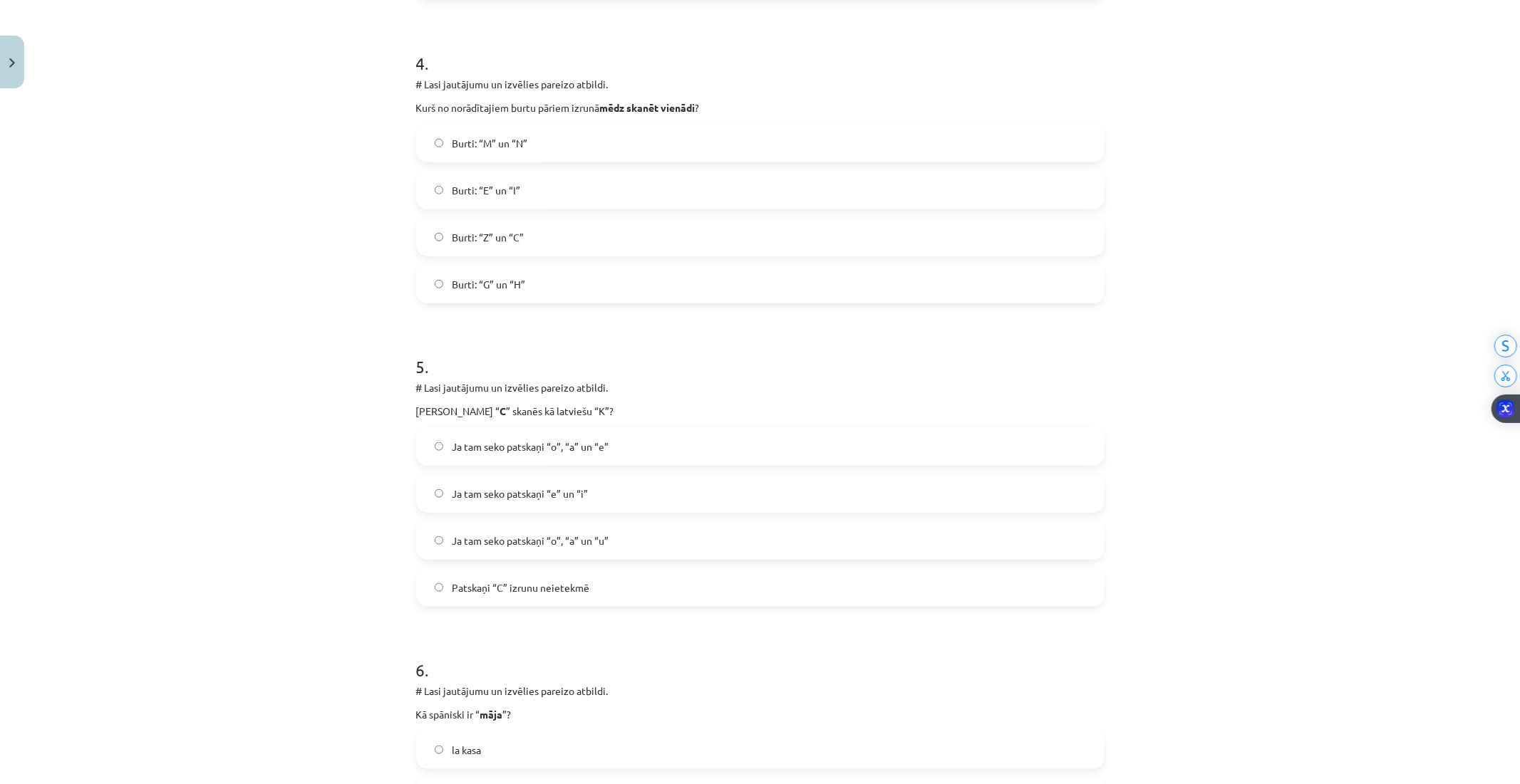
click at [483, 523] on label "Ja tam seko patskaņi “o”, “a” un “u”" at bounding box center [760, 540] width 686 height 35
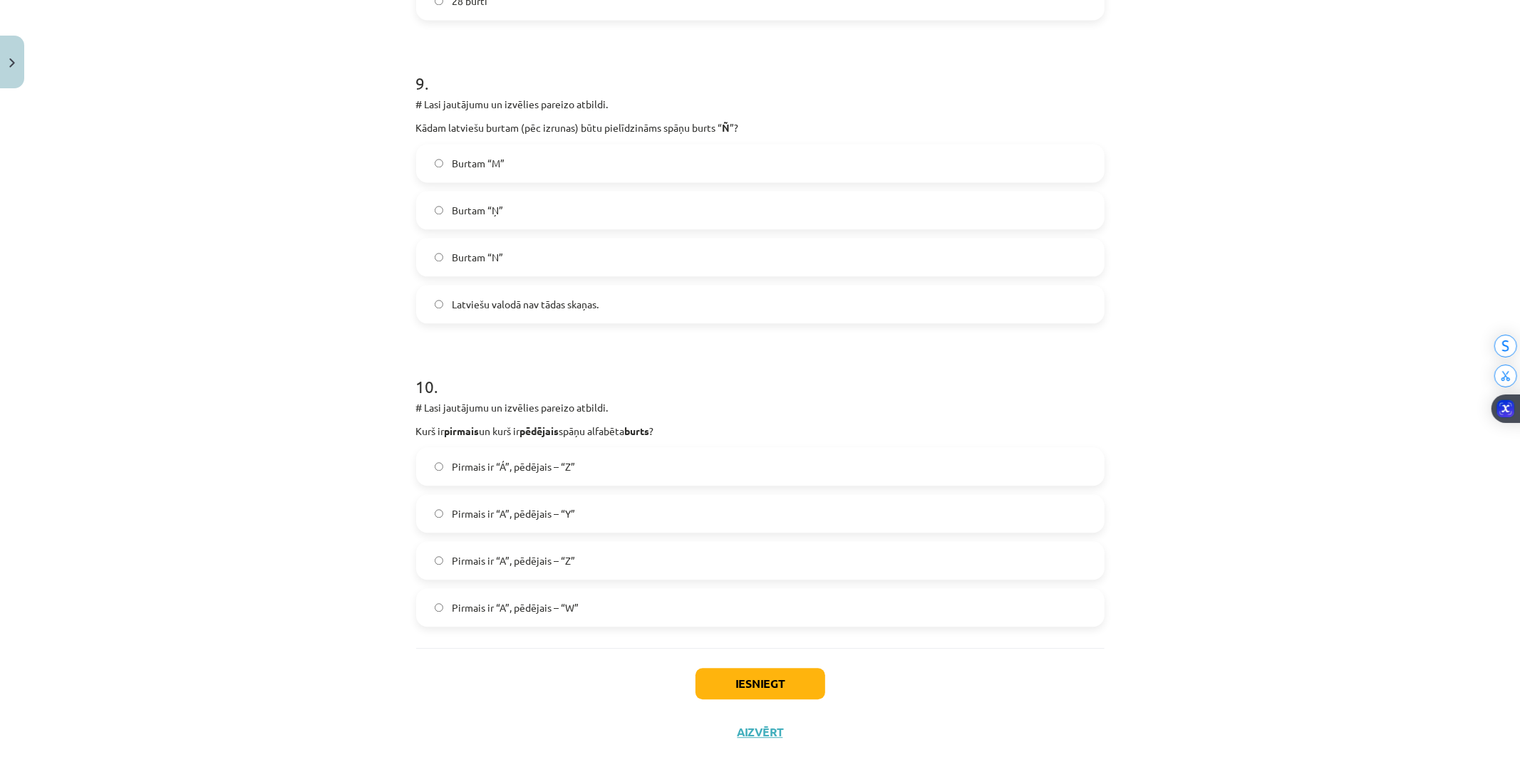
scroll to position [2669, 0]
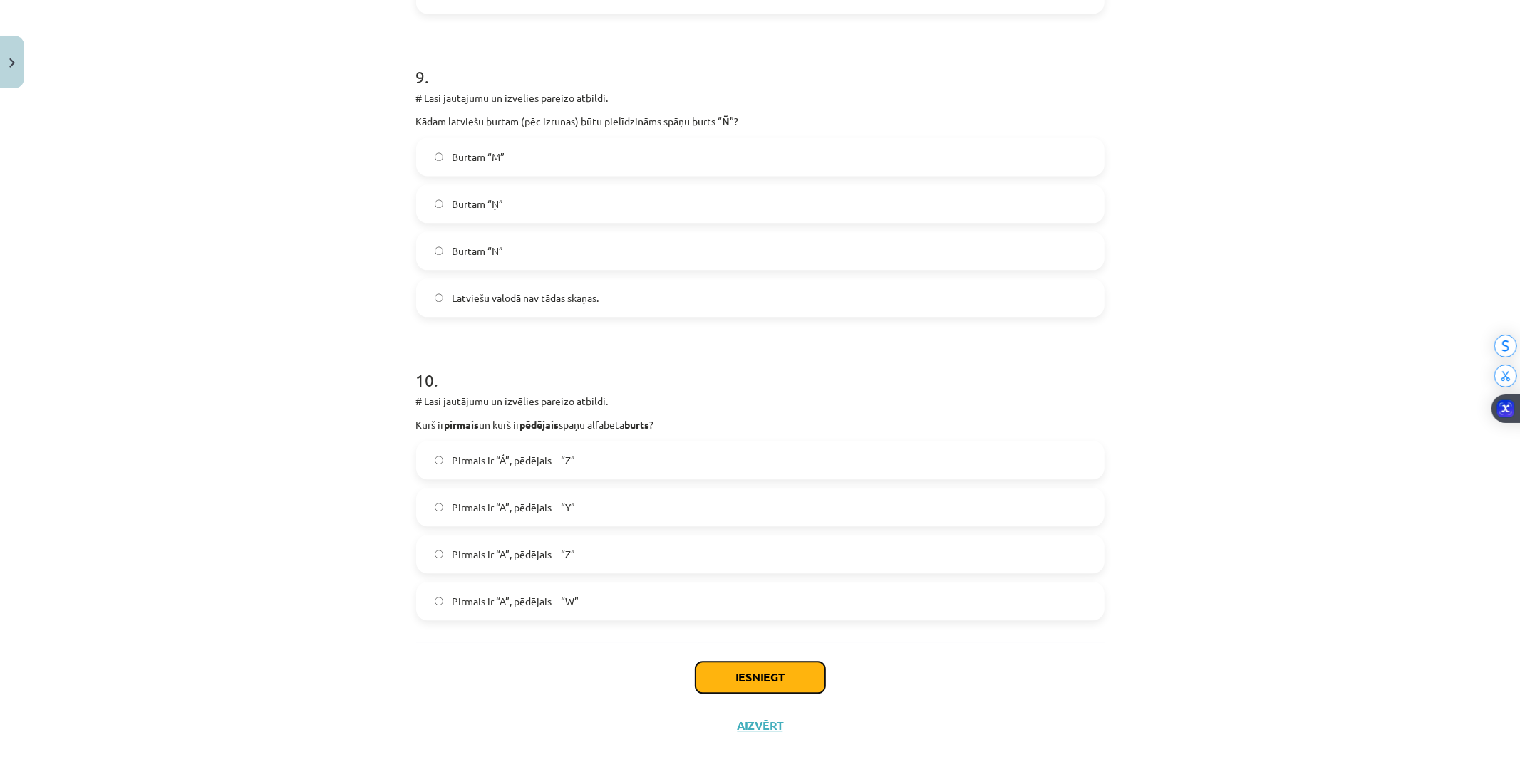
click at [782, 668] on button "Iesniegt" at bounding box center [760, 678] width 129 height 32
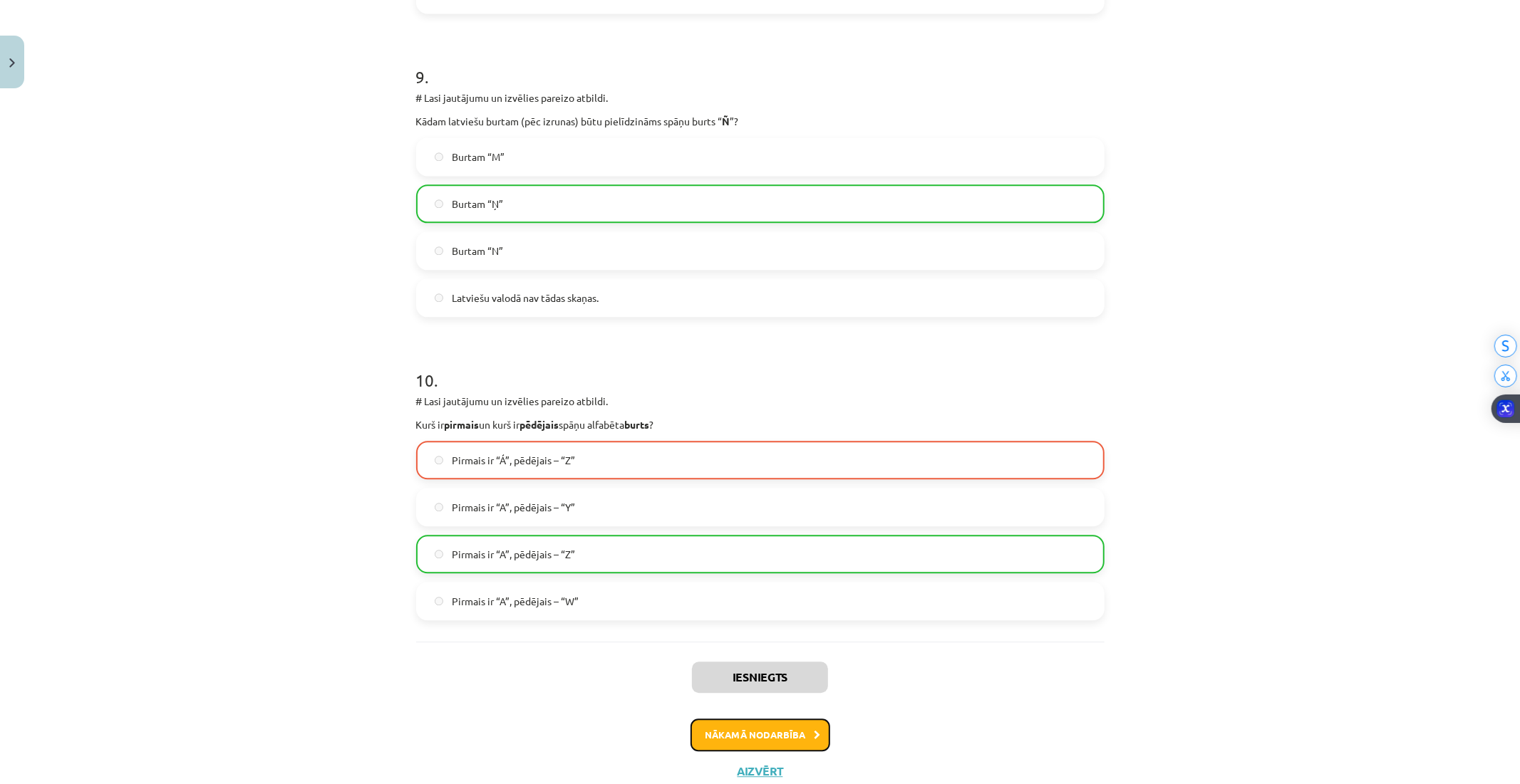
click at [734, 723] on button "Nākamā nodarbība" at bounding box center [760, 735] width 140 height 33
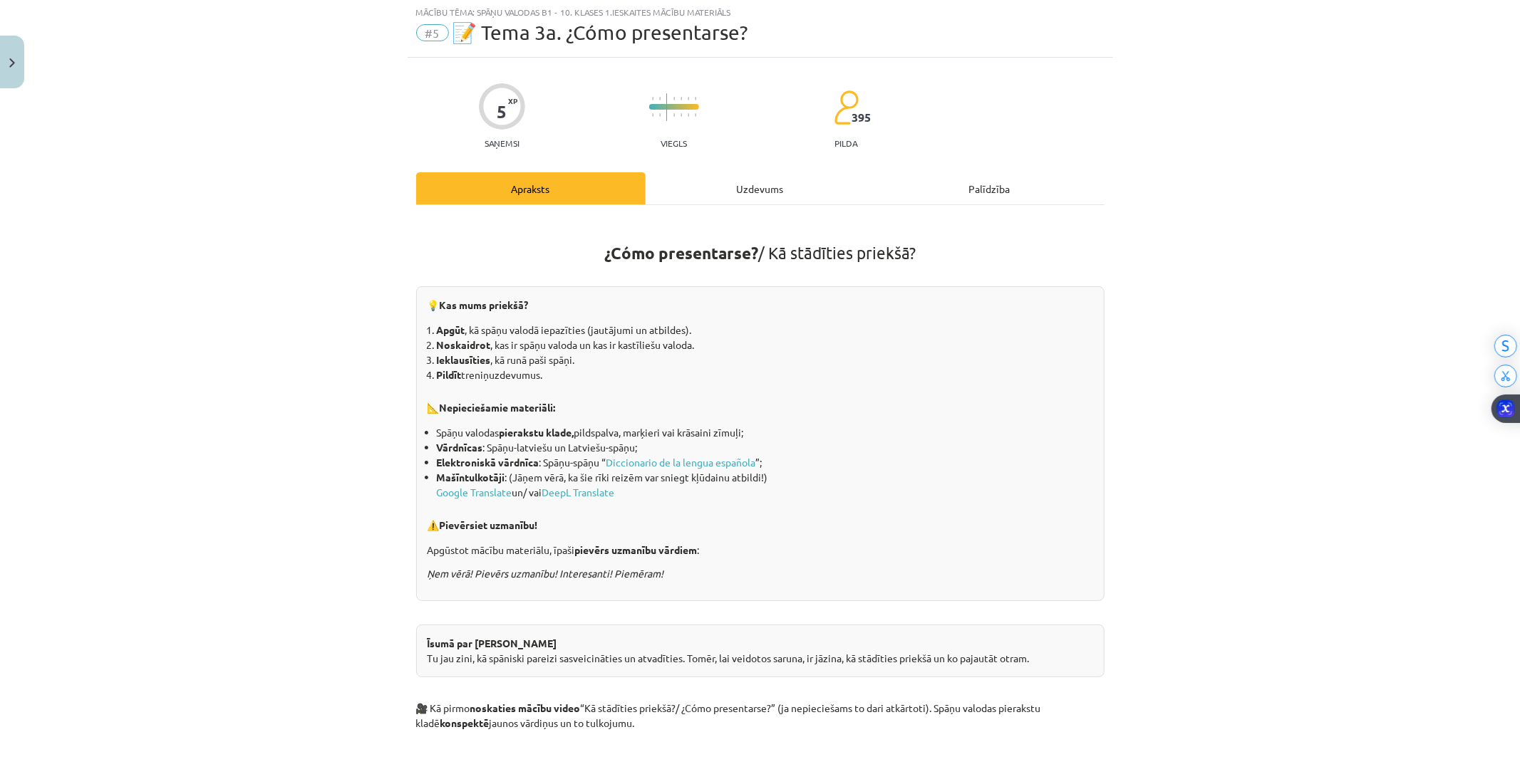
scroll to position [35, 0]
click at [736, 196] on div "Uzdevums" at bounding box center [760, 190] width 230 height 32
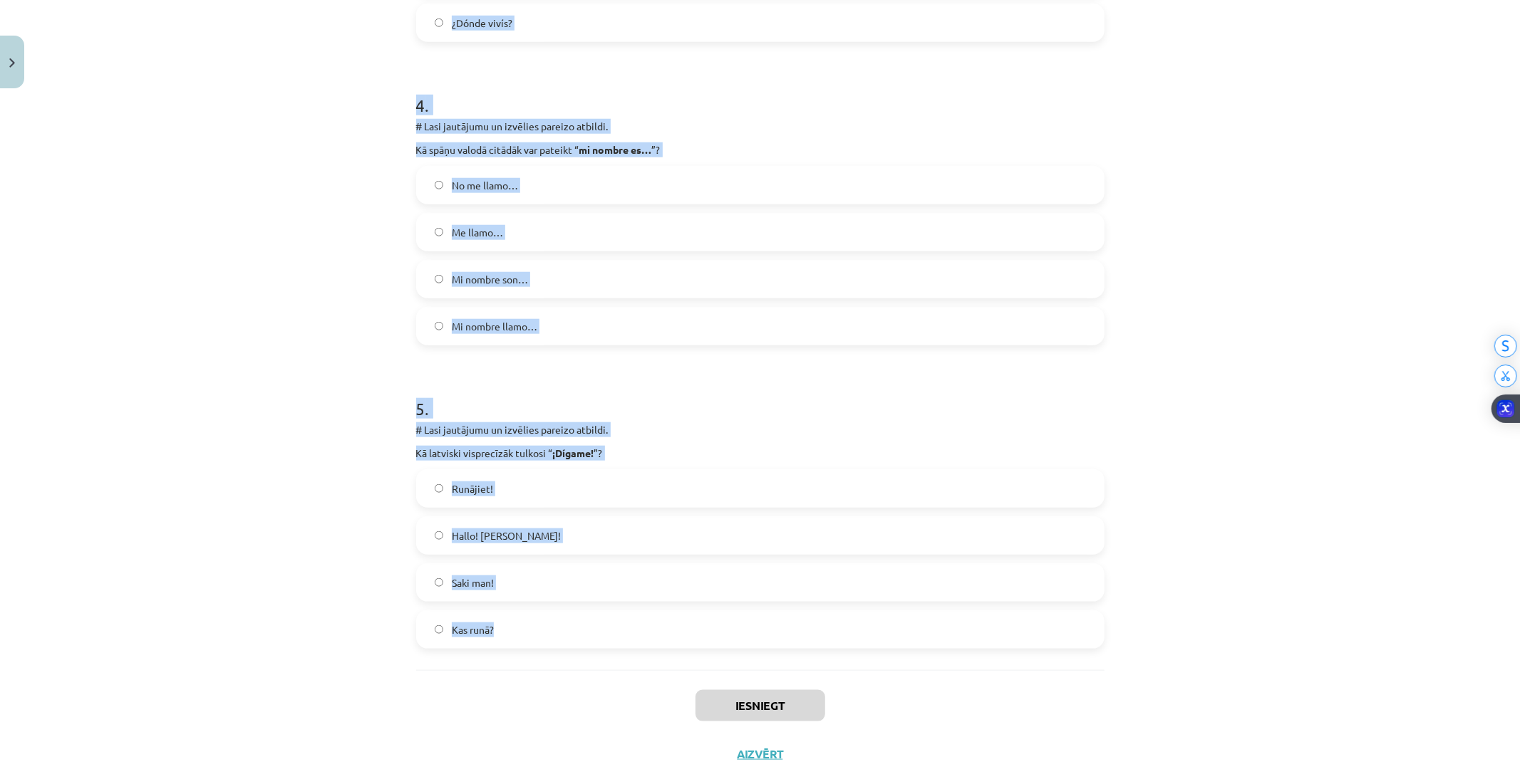
scroll to position [1152, 0]
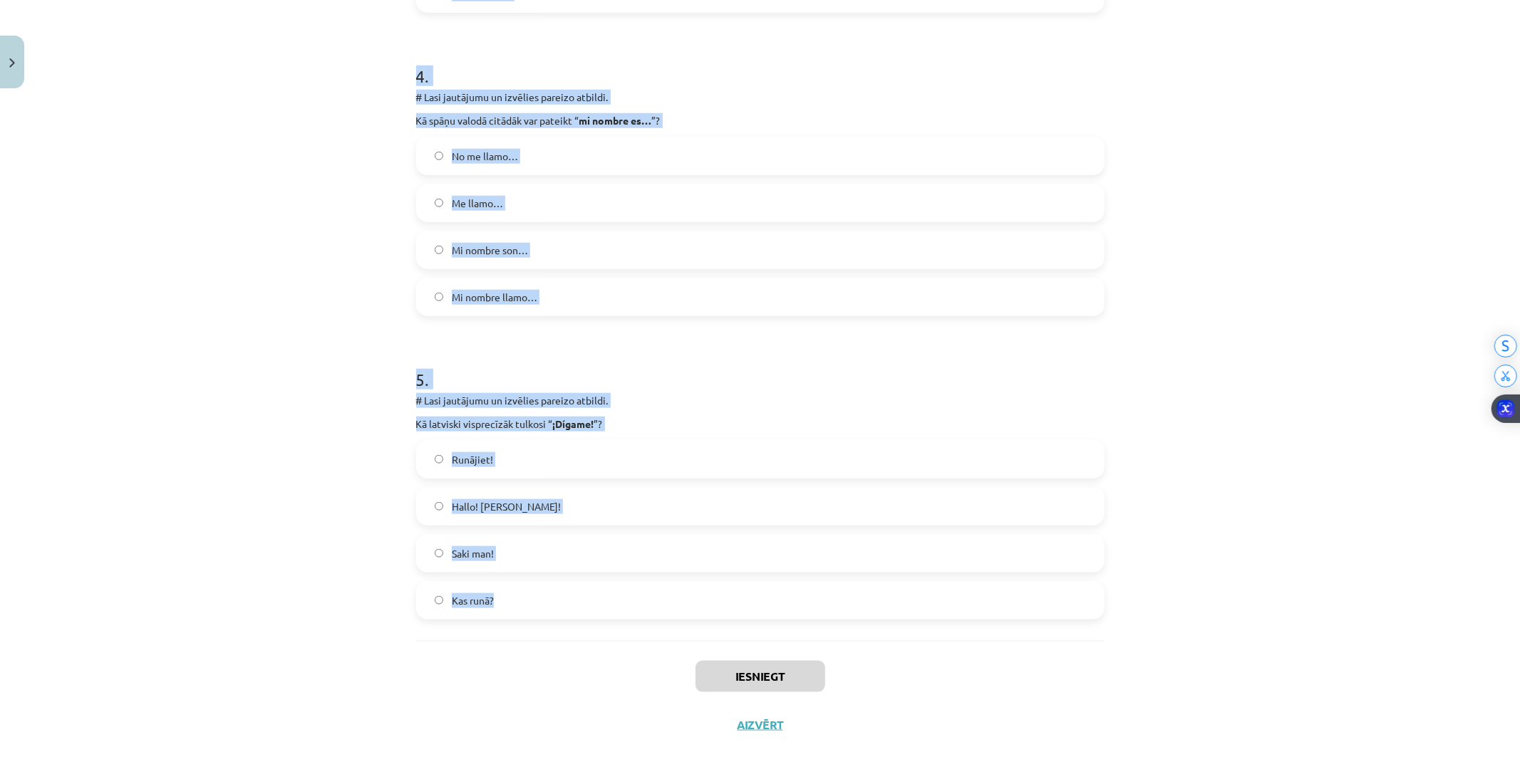
drag, startPoint x: 409, startPoint y: 279, endPoint x: 855, endPoint y: 584, distance: 540.3
copy form "1 . # Lasi jautājumu un izvēlies pareizo atbildi. Kā spāniski ir pareizi jautāt…"
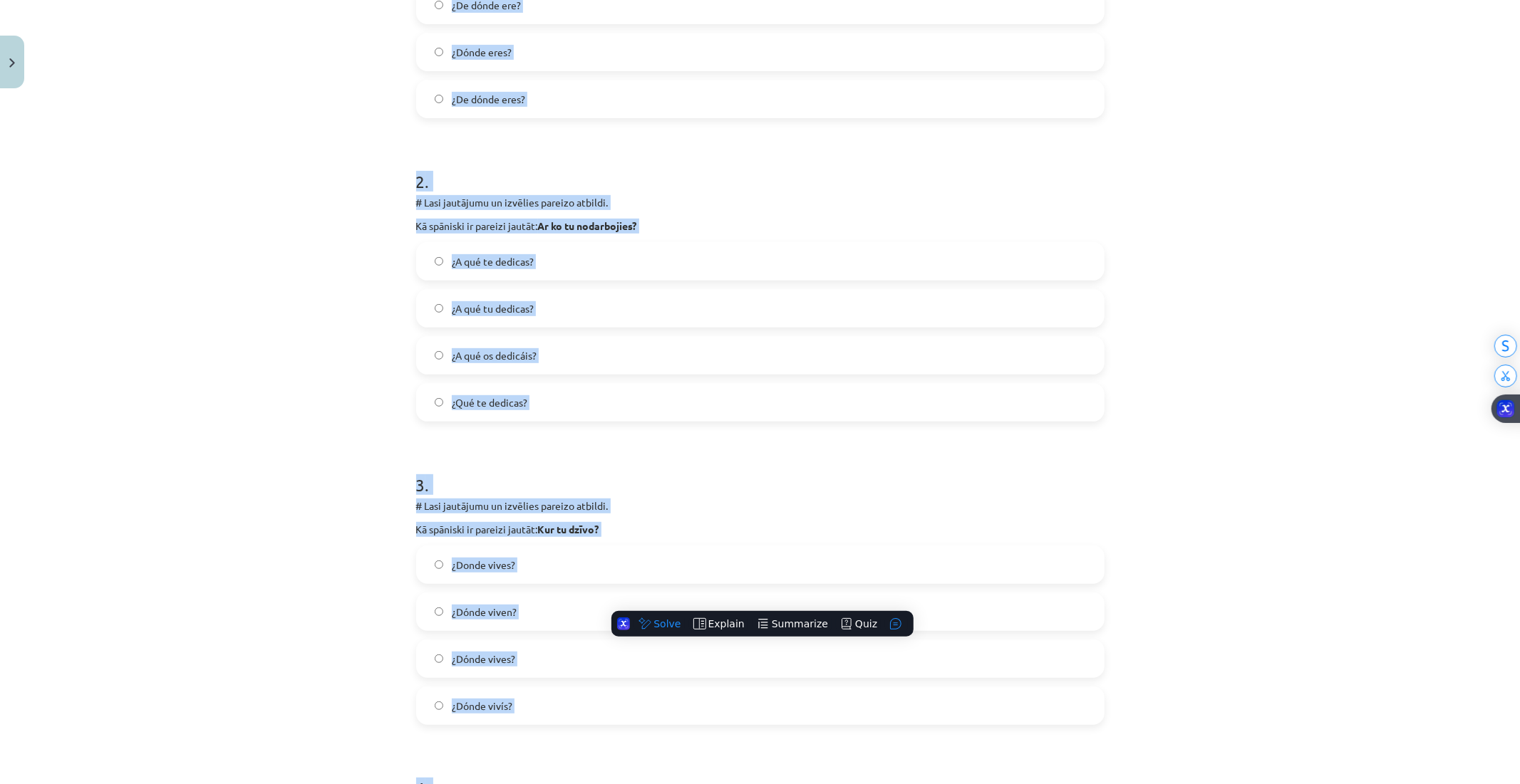
click at [376, 340] on div "Mācību tēma: Spāņu valodas b1 - 10. klases 1.ieskaites mācību materiāls #5 📝 Te…" at bounding box center [760, 392] width 1520 height 784
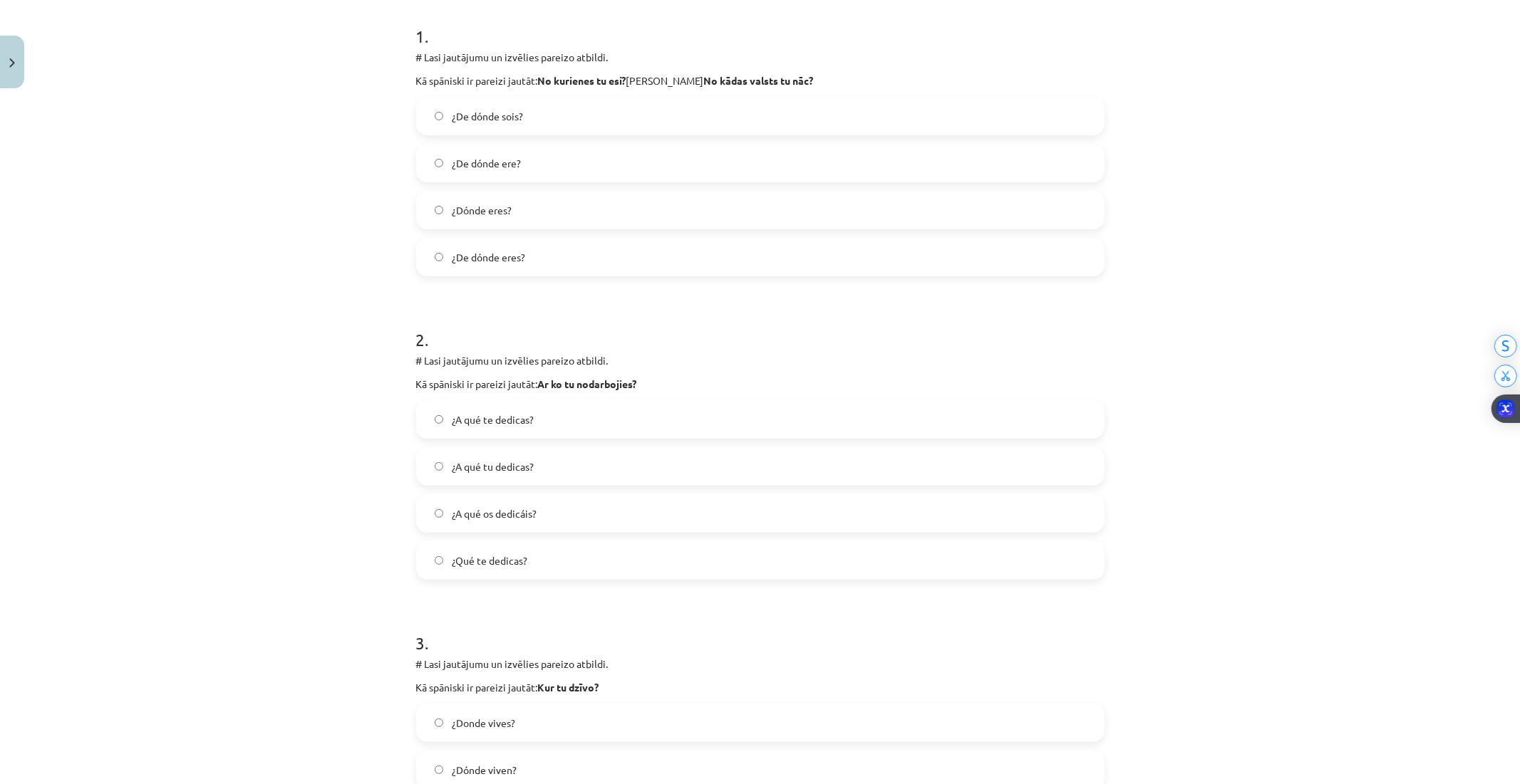
click at [460, 260] on span "¿De dónde eres?" at bounding box center [488, 258] width 73 height 15
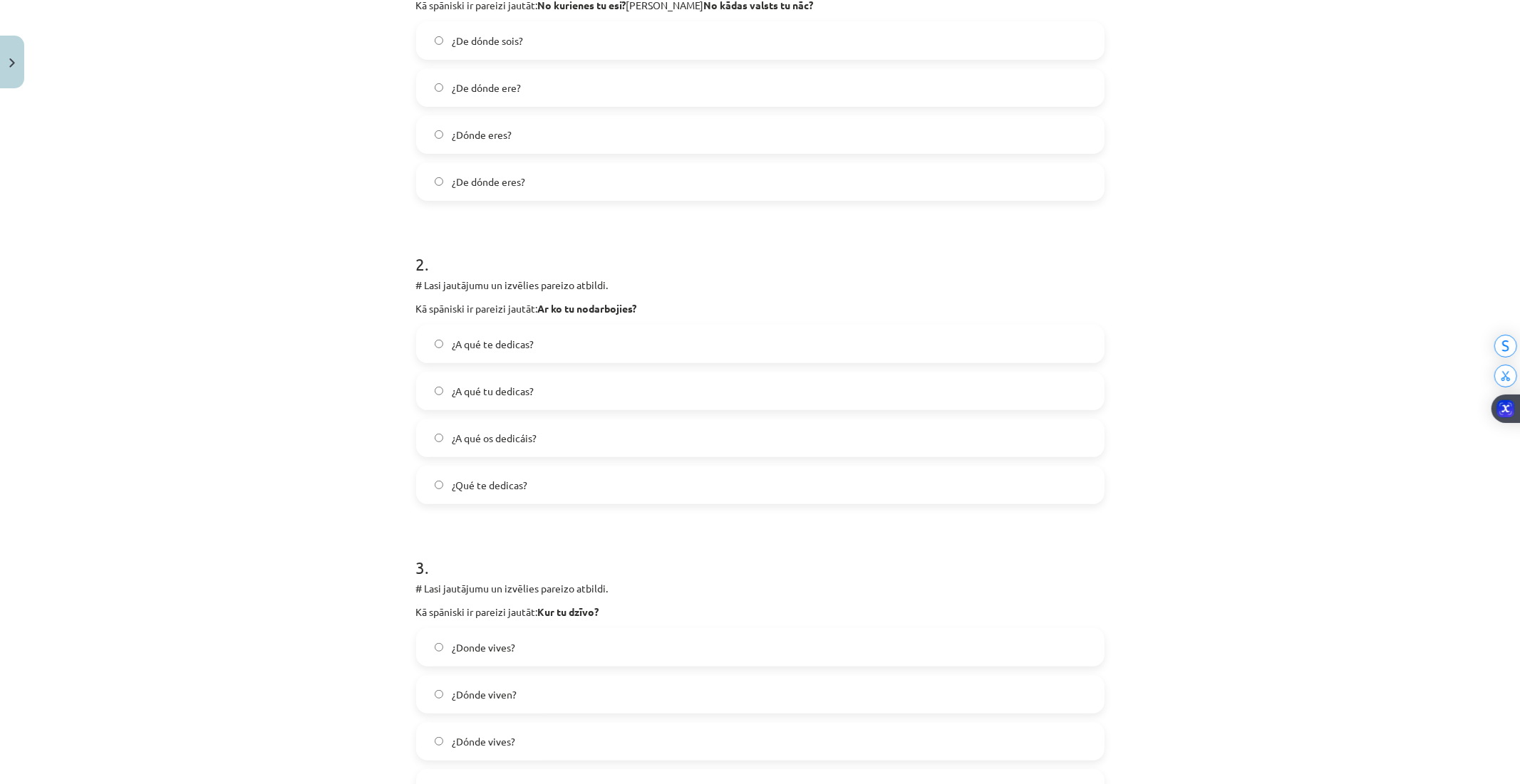
scroll to position [361, 0]
click at [518, 479] on span "¿Qué te dedicas?" at bounding box center [489, 482] width 75 height 15
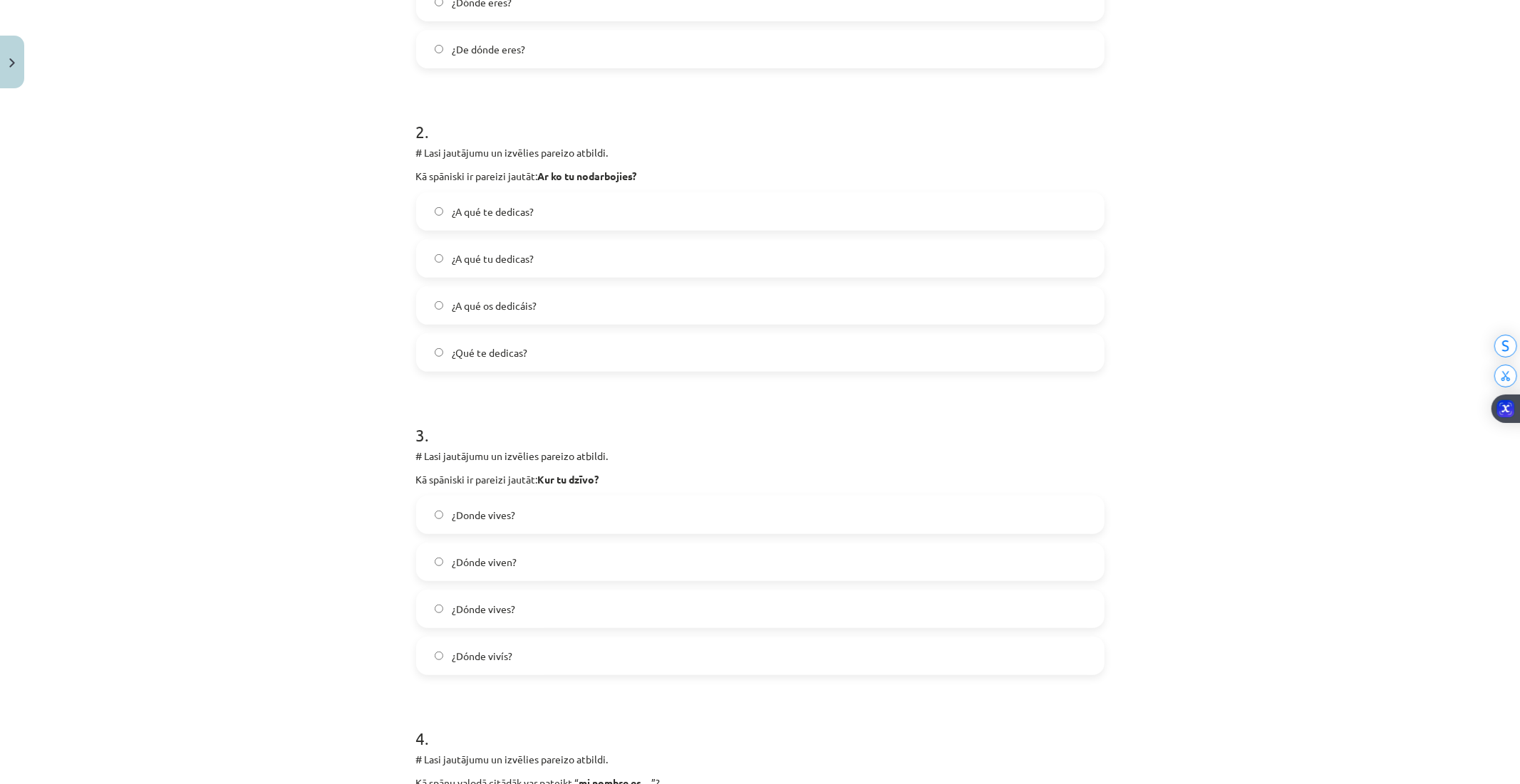
scroll to position [520, 0]
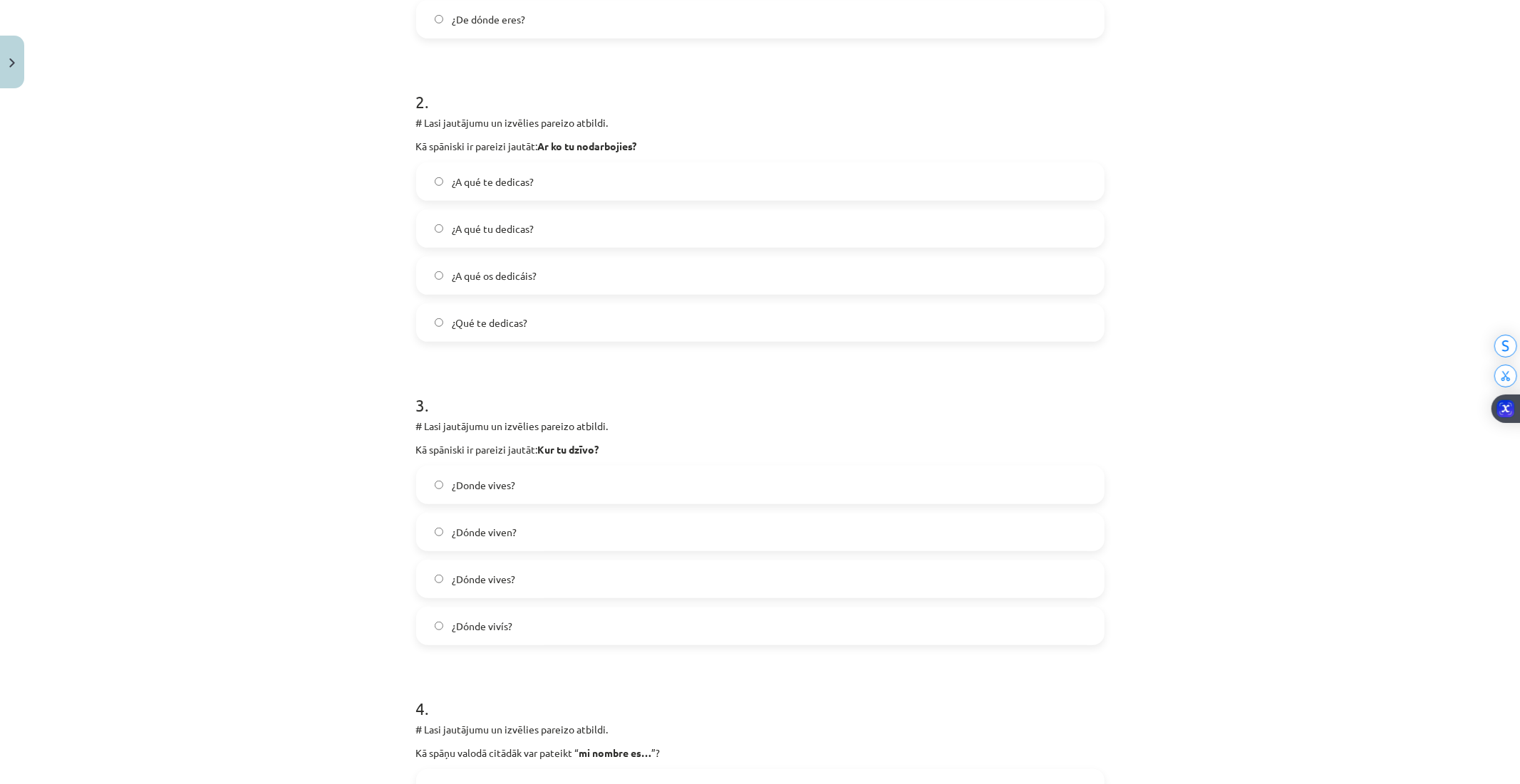
click at [531, 573] on label "¿Dónde vives?" at bounding box center [760, 579] width 686 height 35
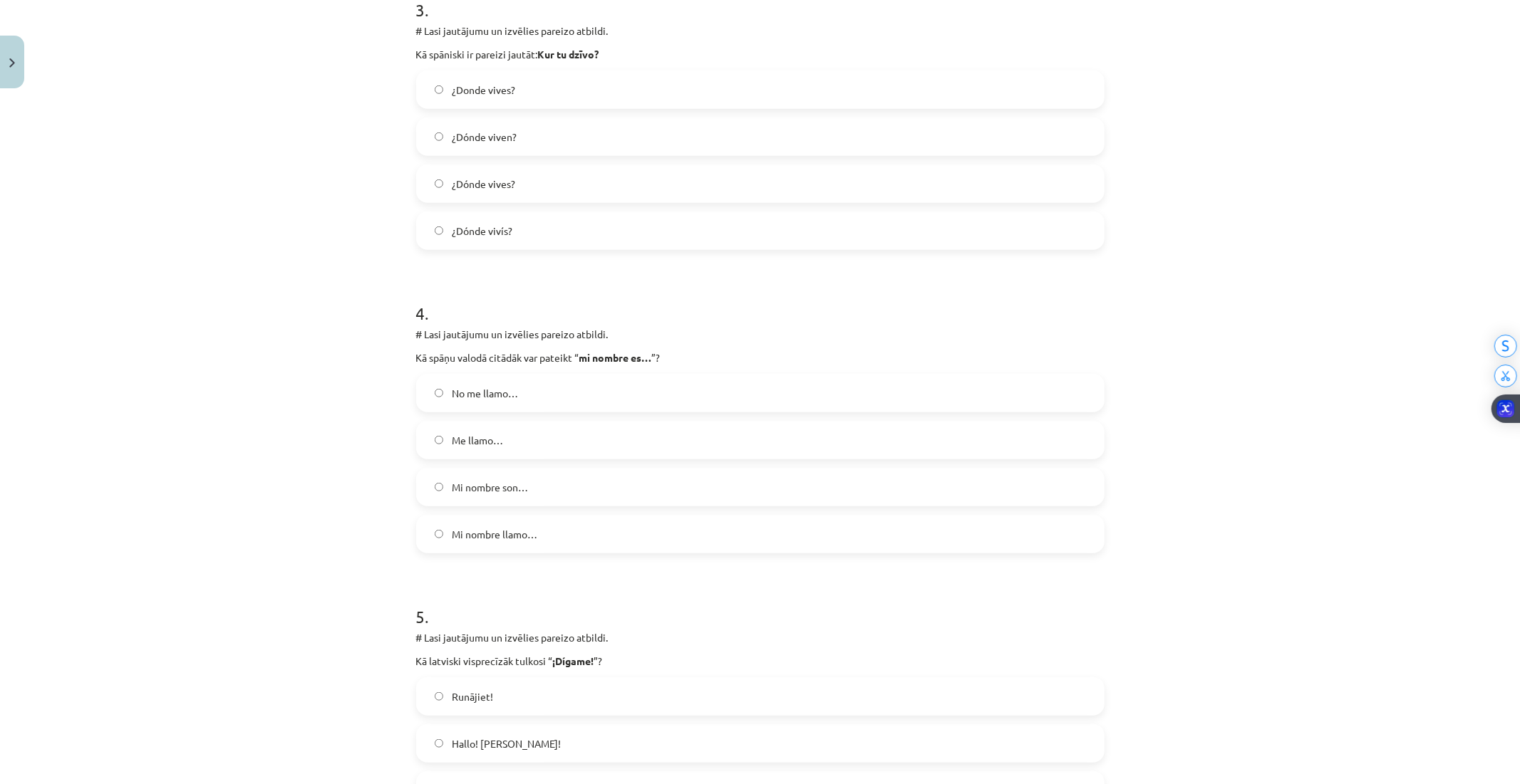
click at [435, 431] on label "Me llamo…" at bounding box center [760, 440] width 686 height 35
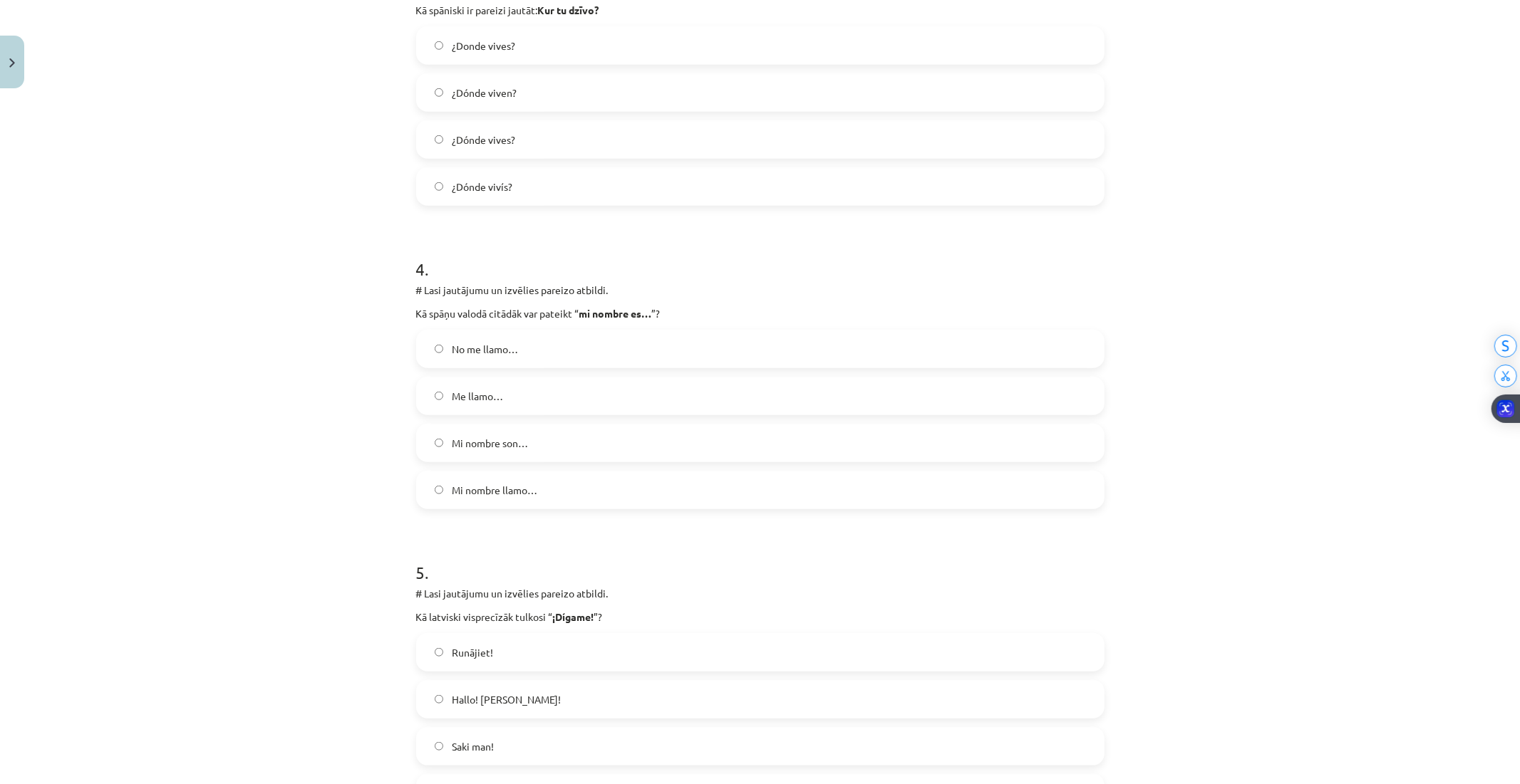
scroll to position [1152, 0]
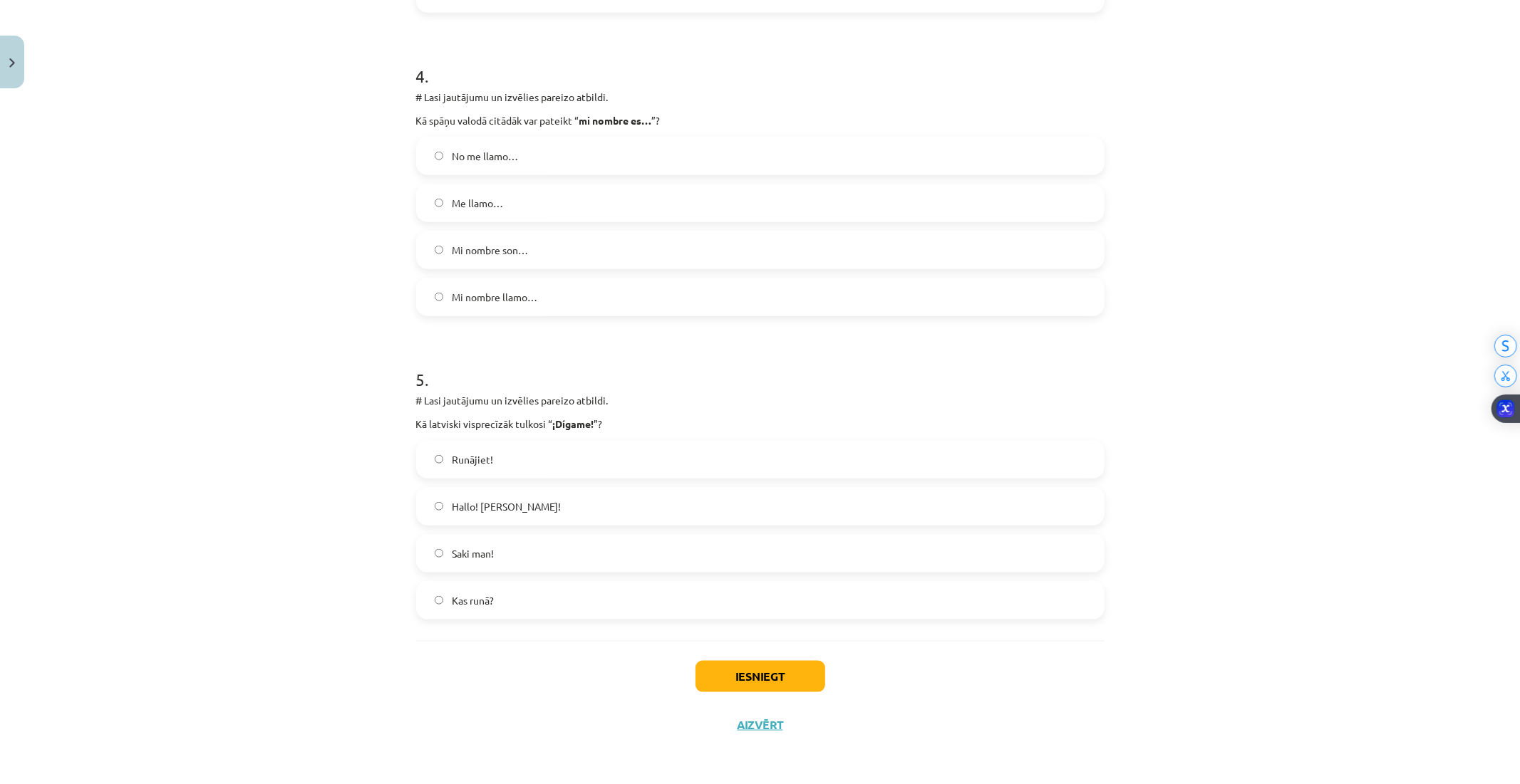
click at [480, 510] on span "Hallo! [PERSON_NAME]!" at bounding box center [506, 507] width 109 height 15
click at [723, 663] on button "Iesniegt" at bounding box center [760, 677] width 129 height 32
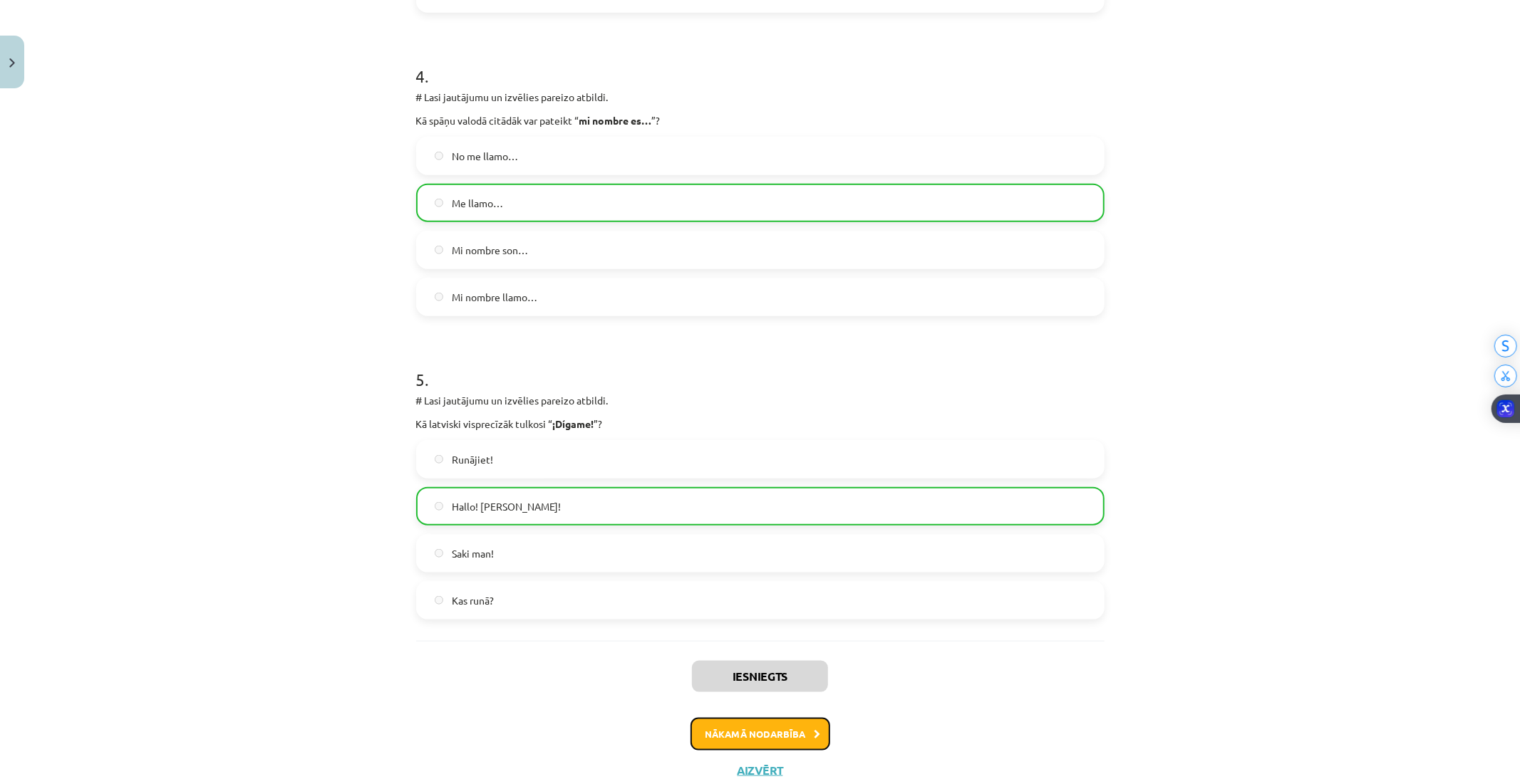
click at [708, 728] on button "Nākamā nodarbība" at bounding box center [760, 734] width 140 height 33
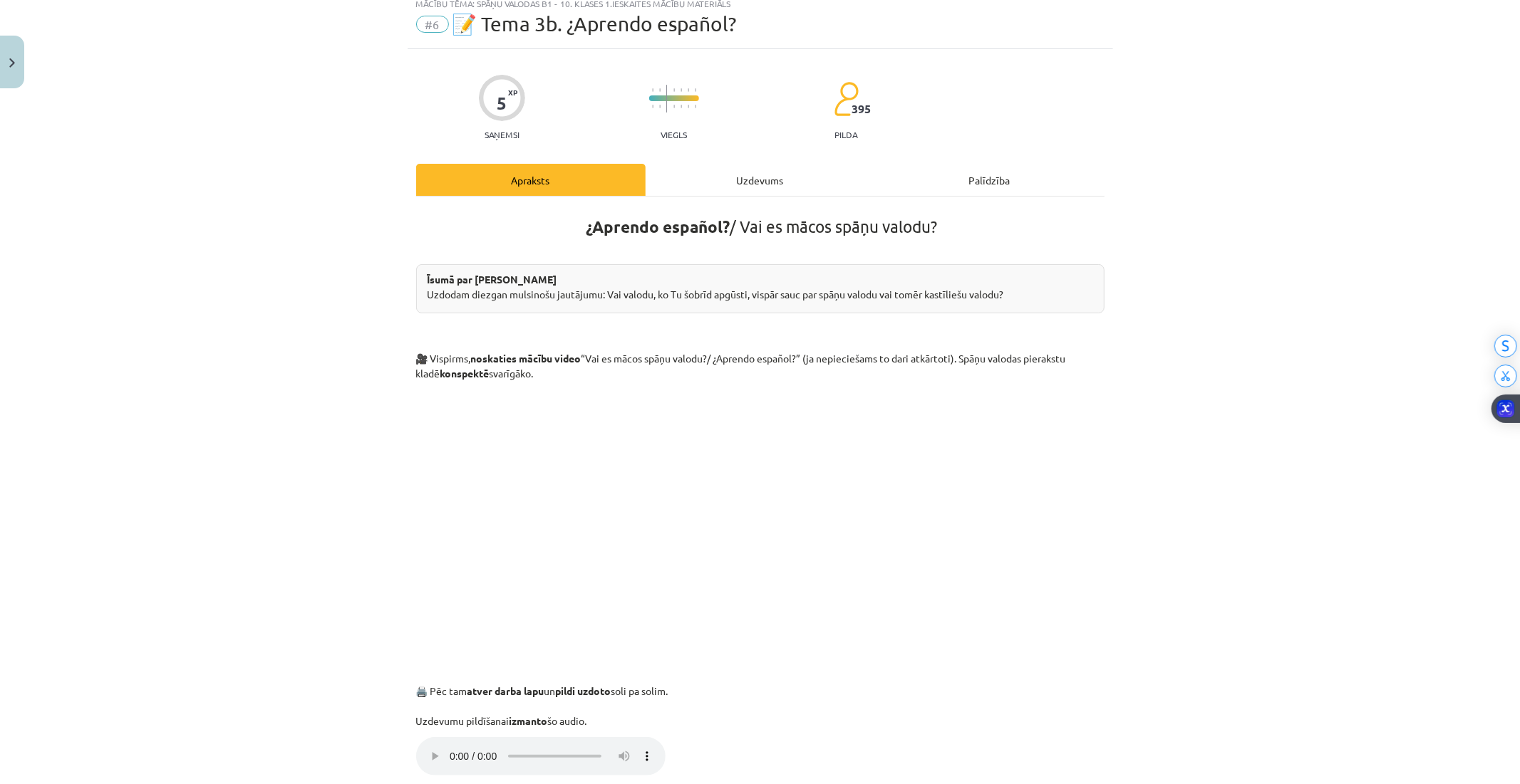
scroll to position [35, 0]
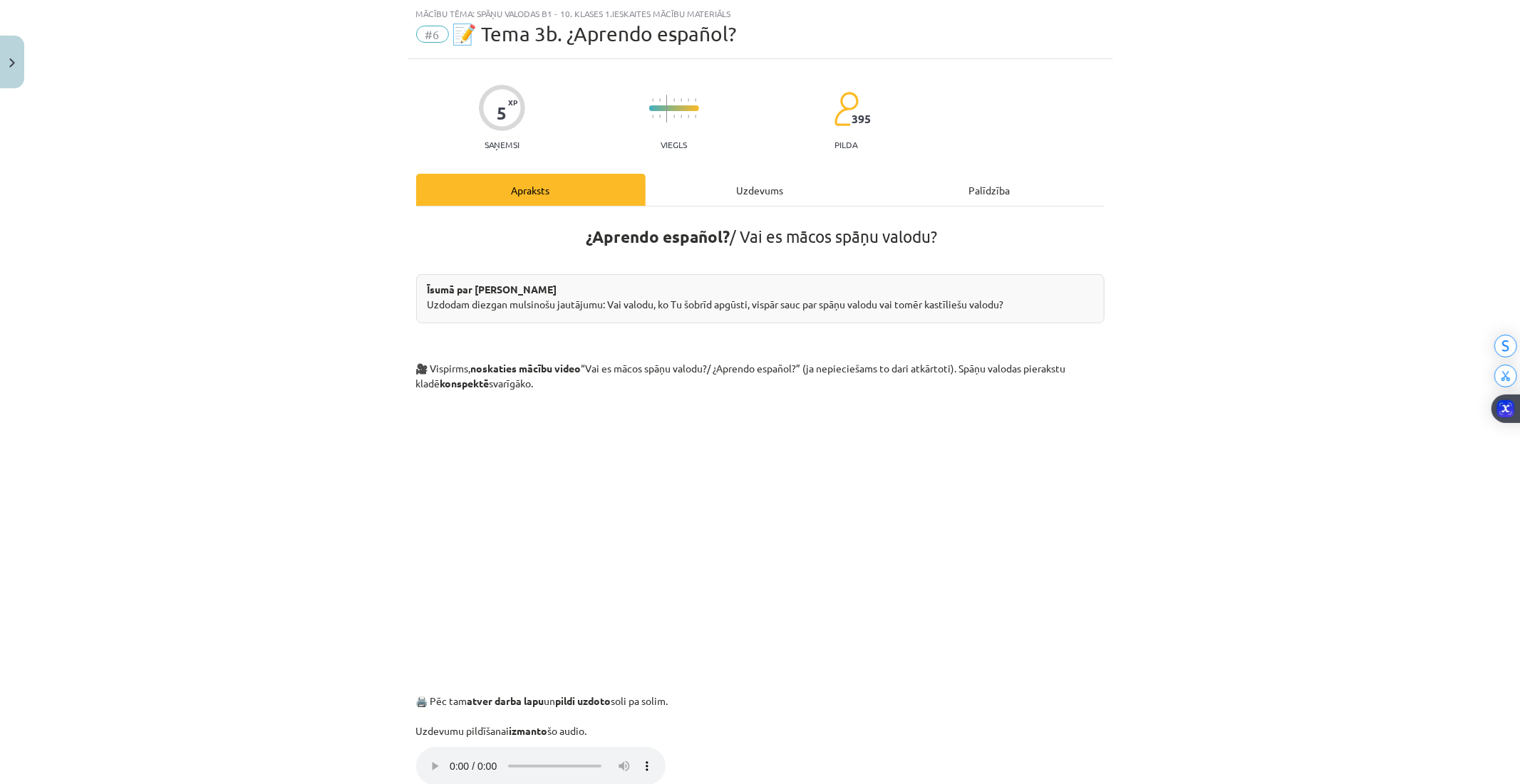
click at [713, 190] on div "Uzdevums" at bounding box center [760, 190] width 230 height 32
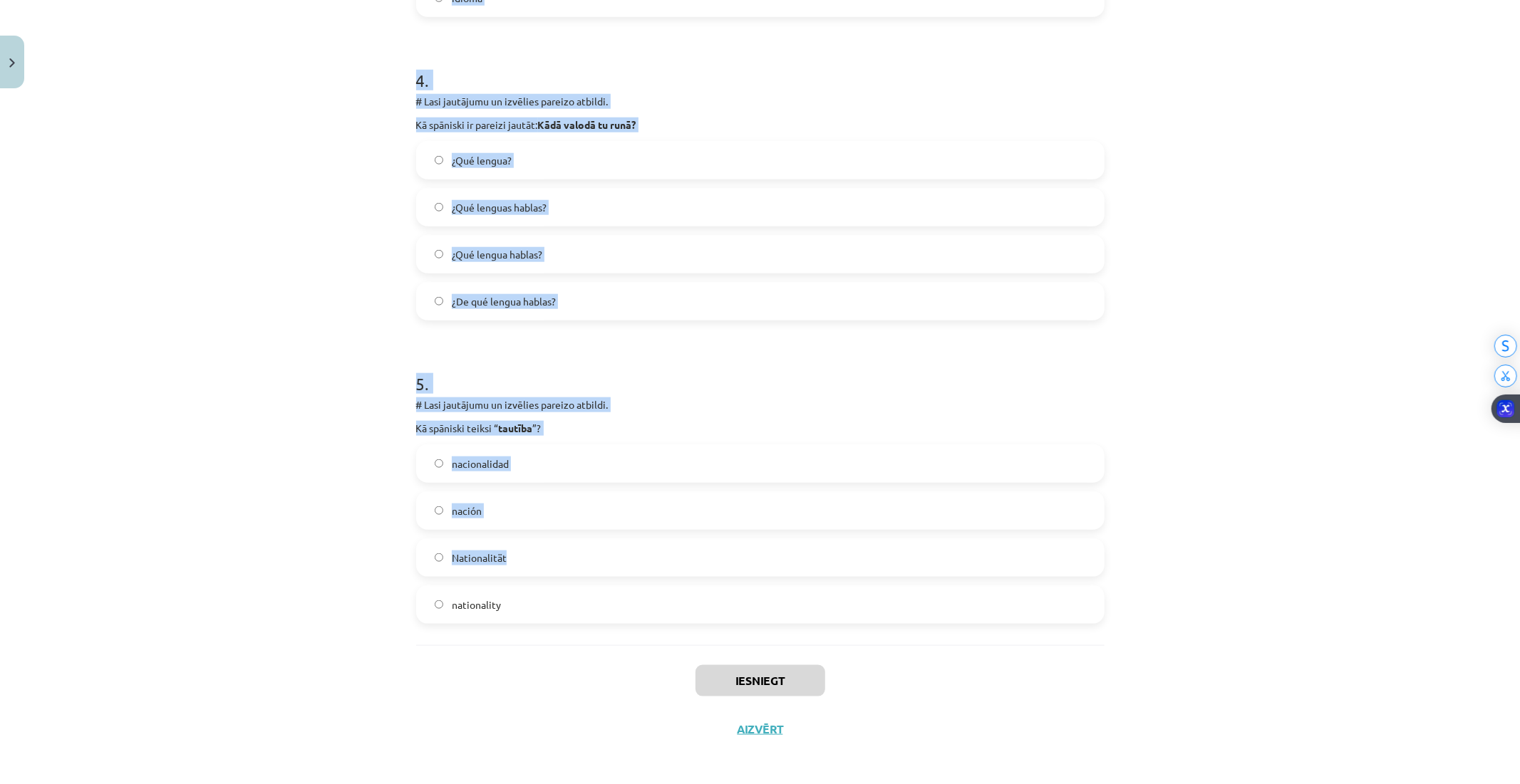
scroll to position [1152, 0]
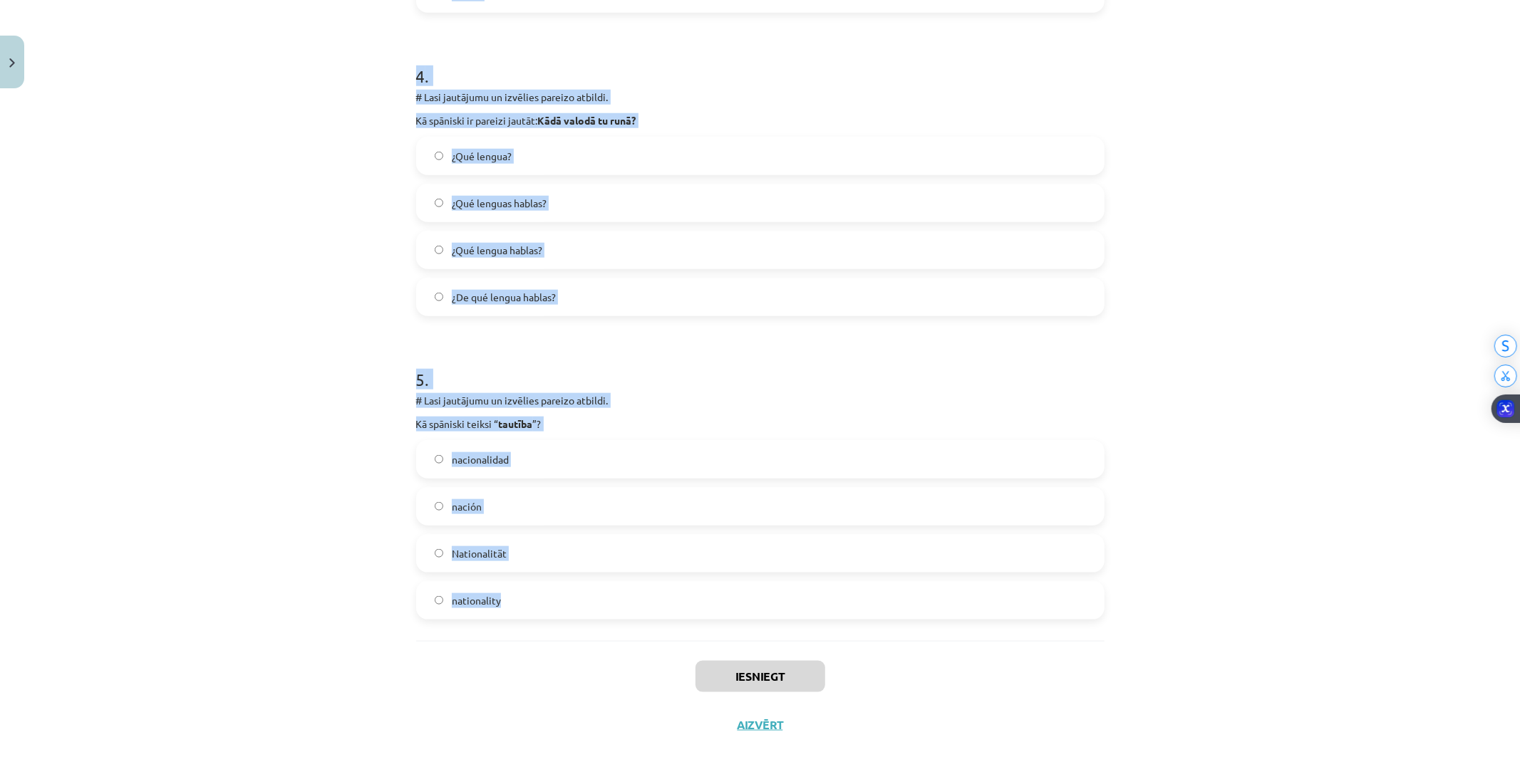
drag, startPoint x: 409, startPoint y: 278, endPoint x: 756, endPoint y: 610, distance: 480.2
copy form "1 . # Lasi jautājumu un izvēlies pareizo atbildi. Kā latviski tulkosi “ el país…"
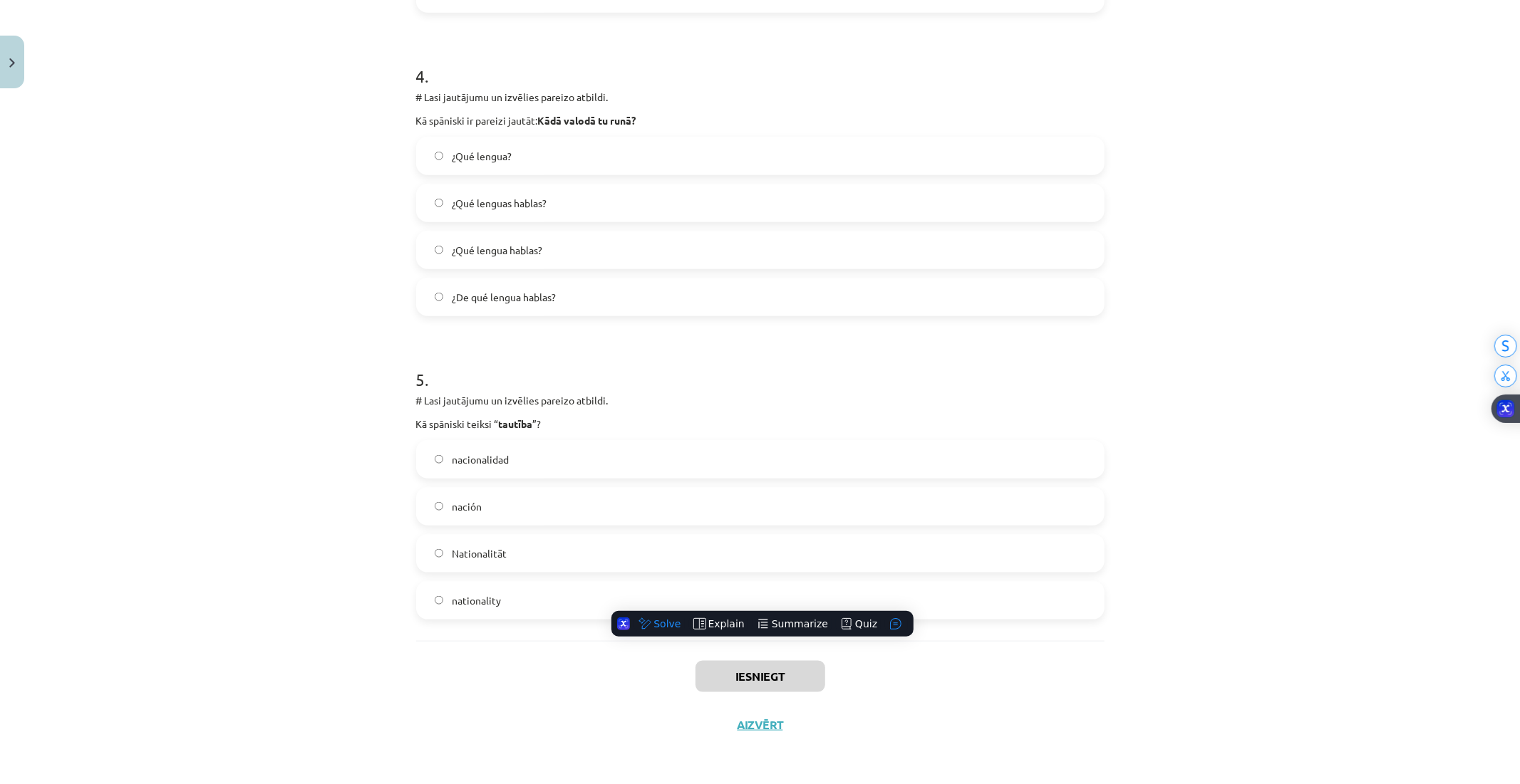
click at [509, 678] on div "Iesniegt Aizvērt" at bounding box center [760, 690] width 688 height 100
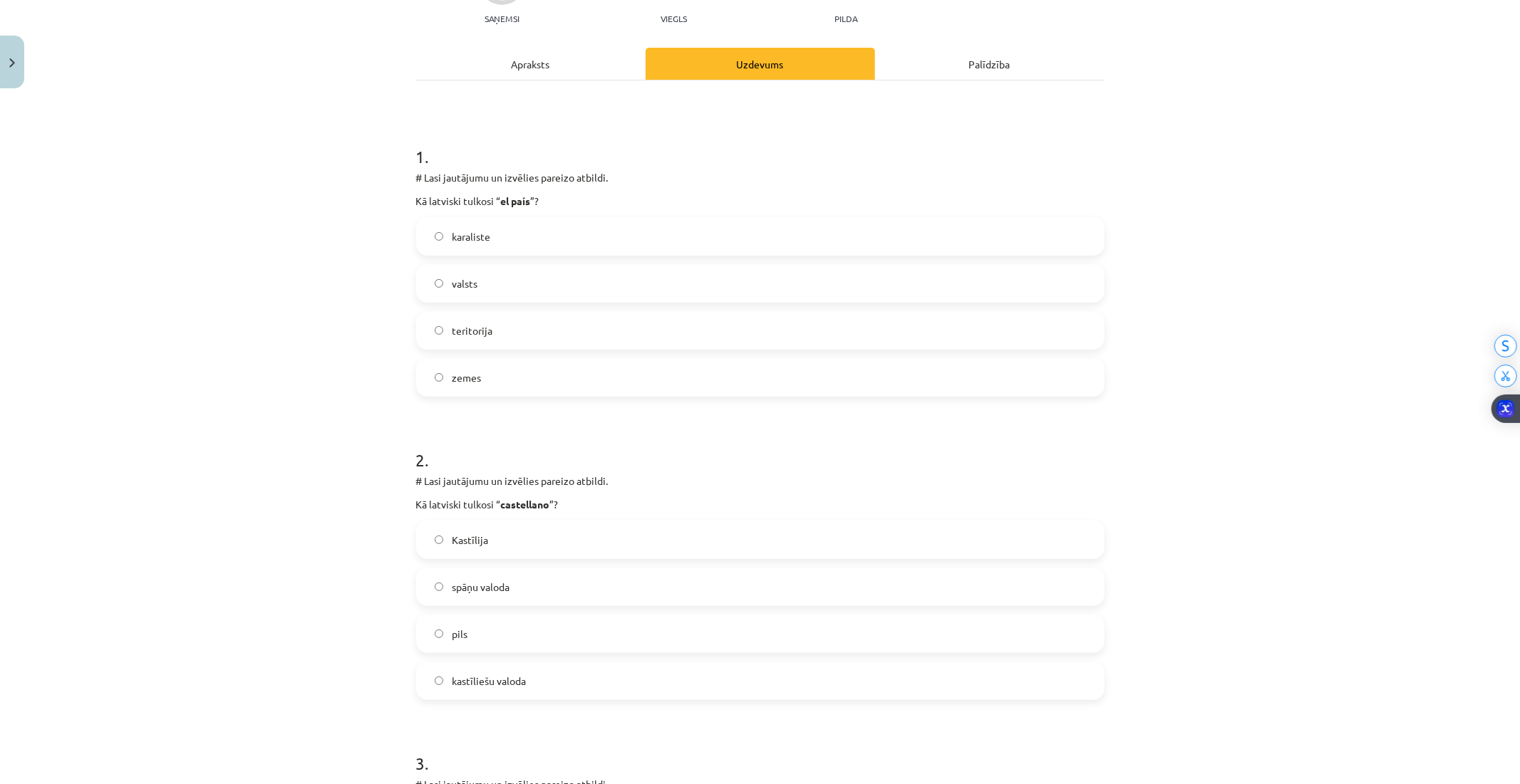
scroll to position [203, 0]
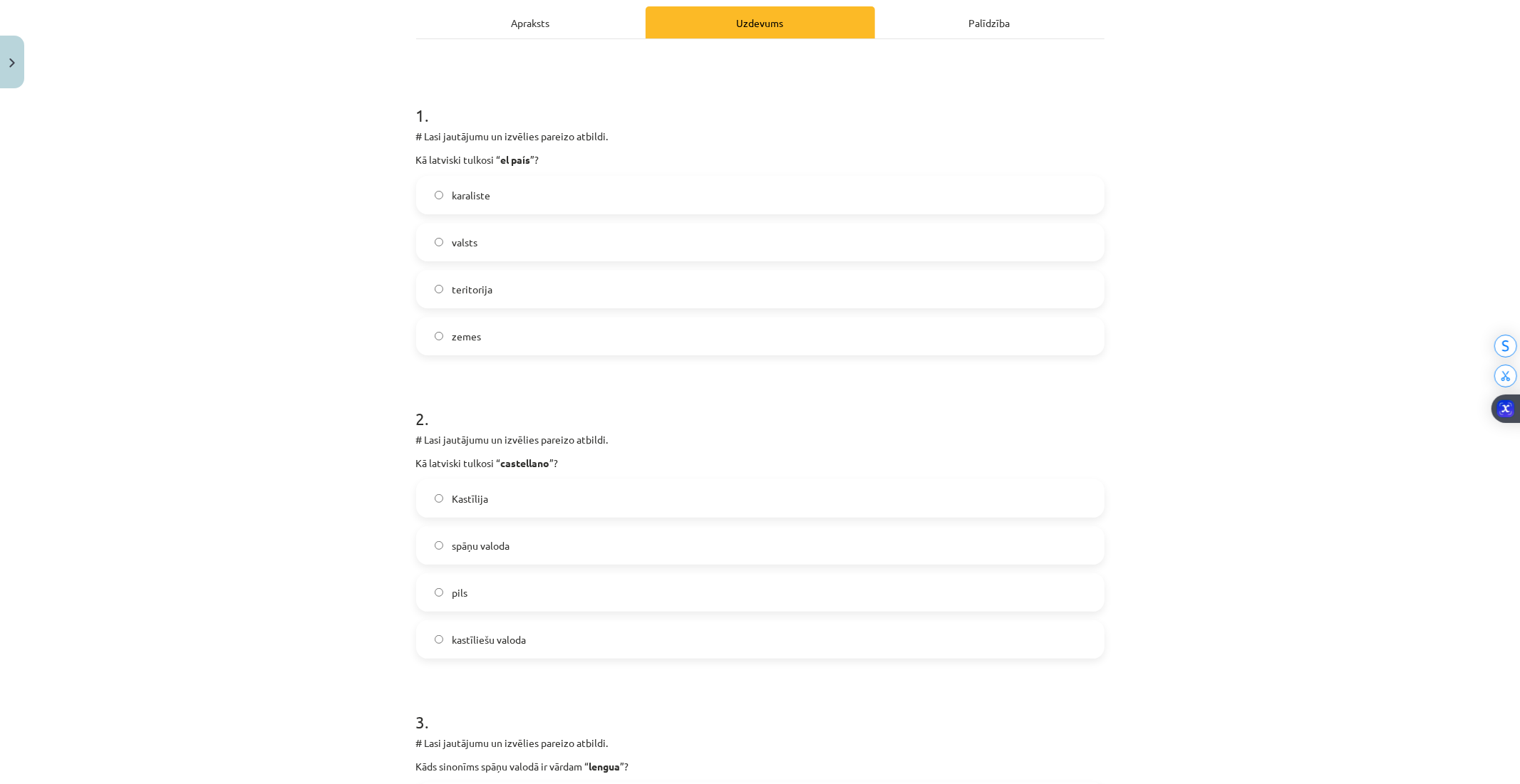
click at [478, 545] on span "spāņu valoda" at bounding box center [481, 546] width 58 height 15
click at [572, 646] on label "kastīliešu valoda" at bounding box center [760, 640] width 686 height 35
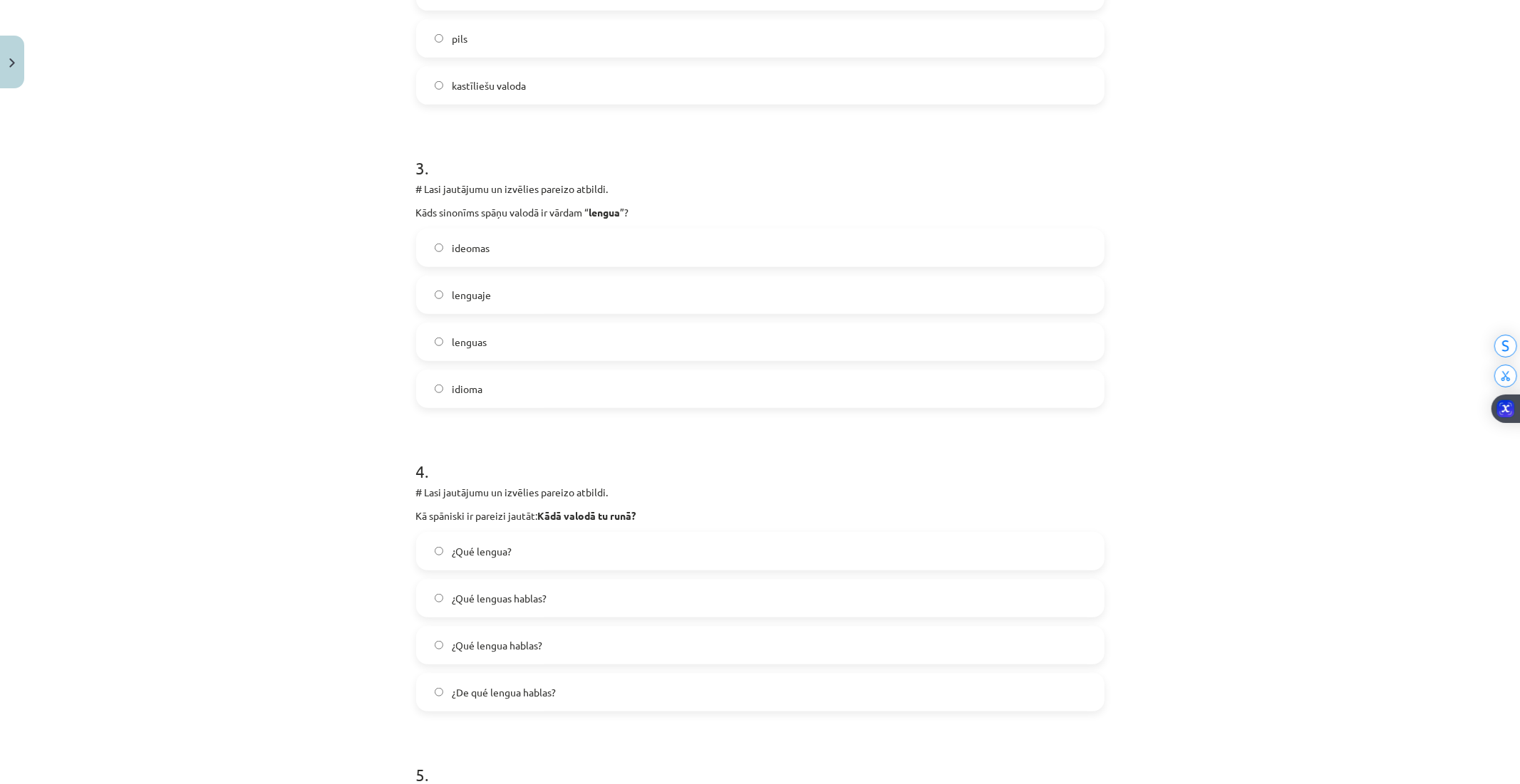
scroll to position [1152, 0]
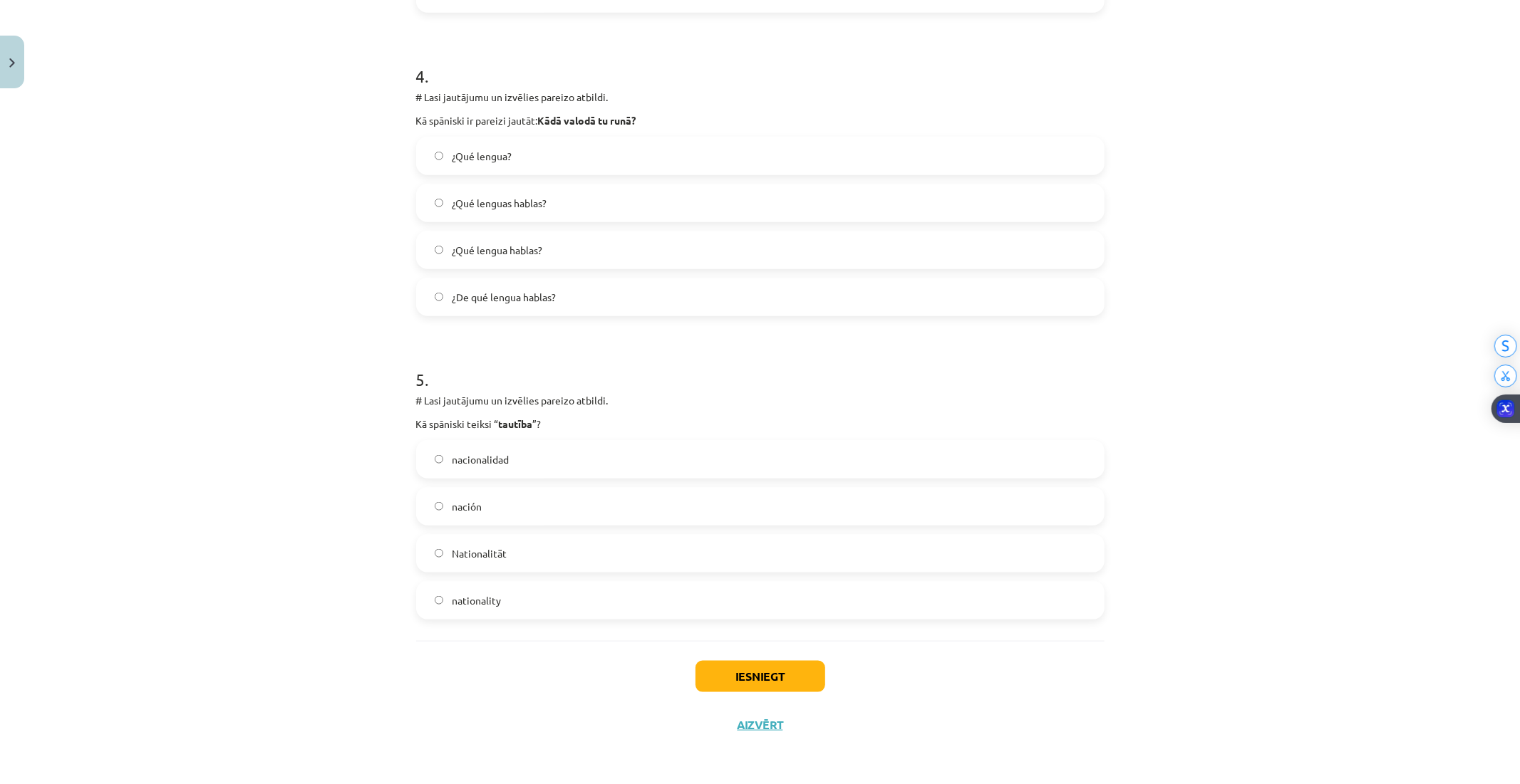
click at [463, 590] on label "nationality" at bounding box center [760, 601] width 686 height 35
click at [507, 555] on label "Nationalität" at bounding box center [760, 553] width 686 height 35
drag, startPoint x: 482, startPoint y: 485, endPoint x: 491, endPoint y: 461, distance: 25.6
click at [482, 483] on div "nacionalidad nación Nationalität nationality" at bounding box center [760, 529] width 688 height 179
click at [493, 458] on span "nacionalidad" at bounding box center [480, 459] width 57 height 15
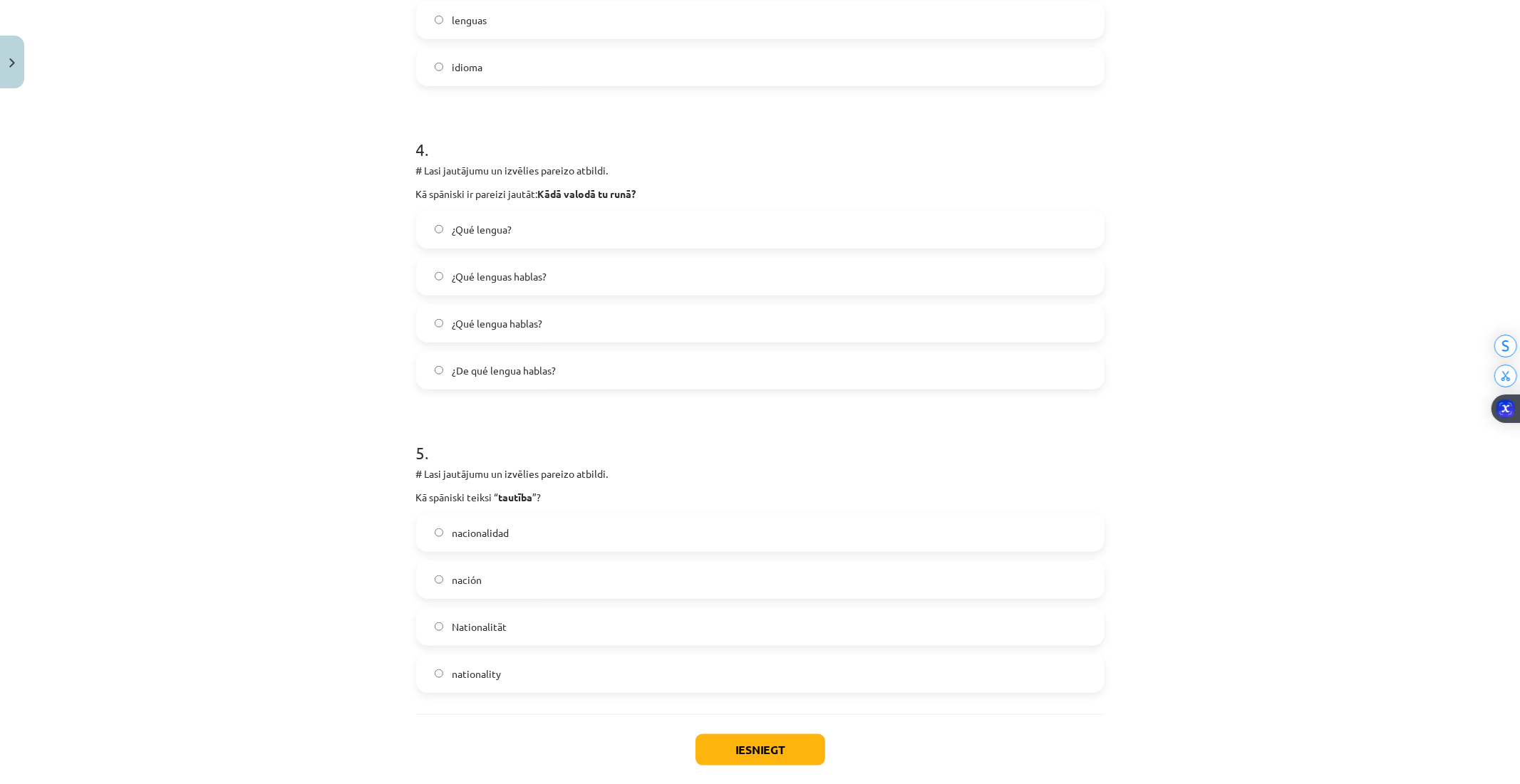
scroll to position [1073, 0]
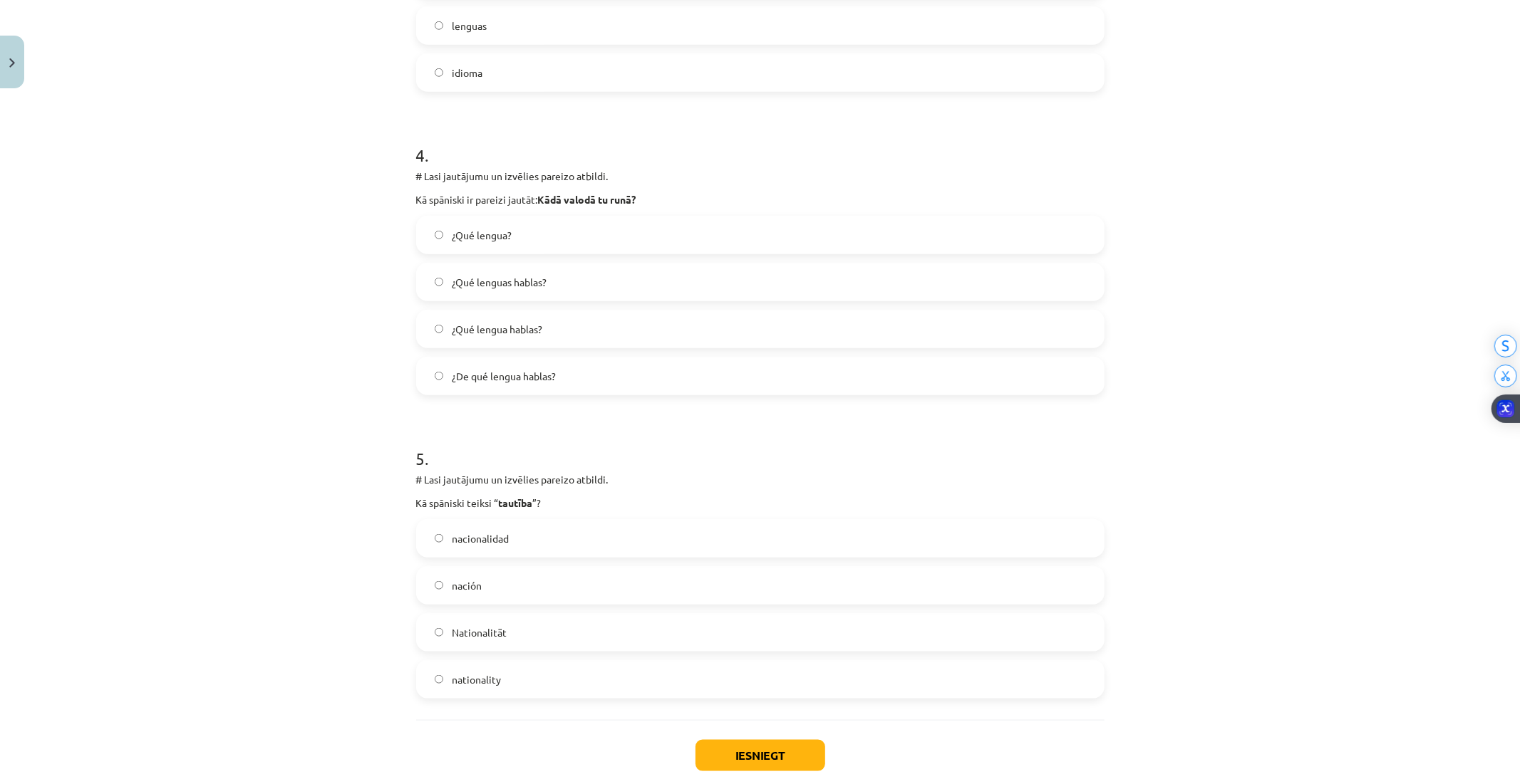
click at [519, 283] on span "¿Qué lenguas hablas?" at bounding box center [500, 283] width 95 height 15
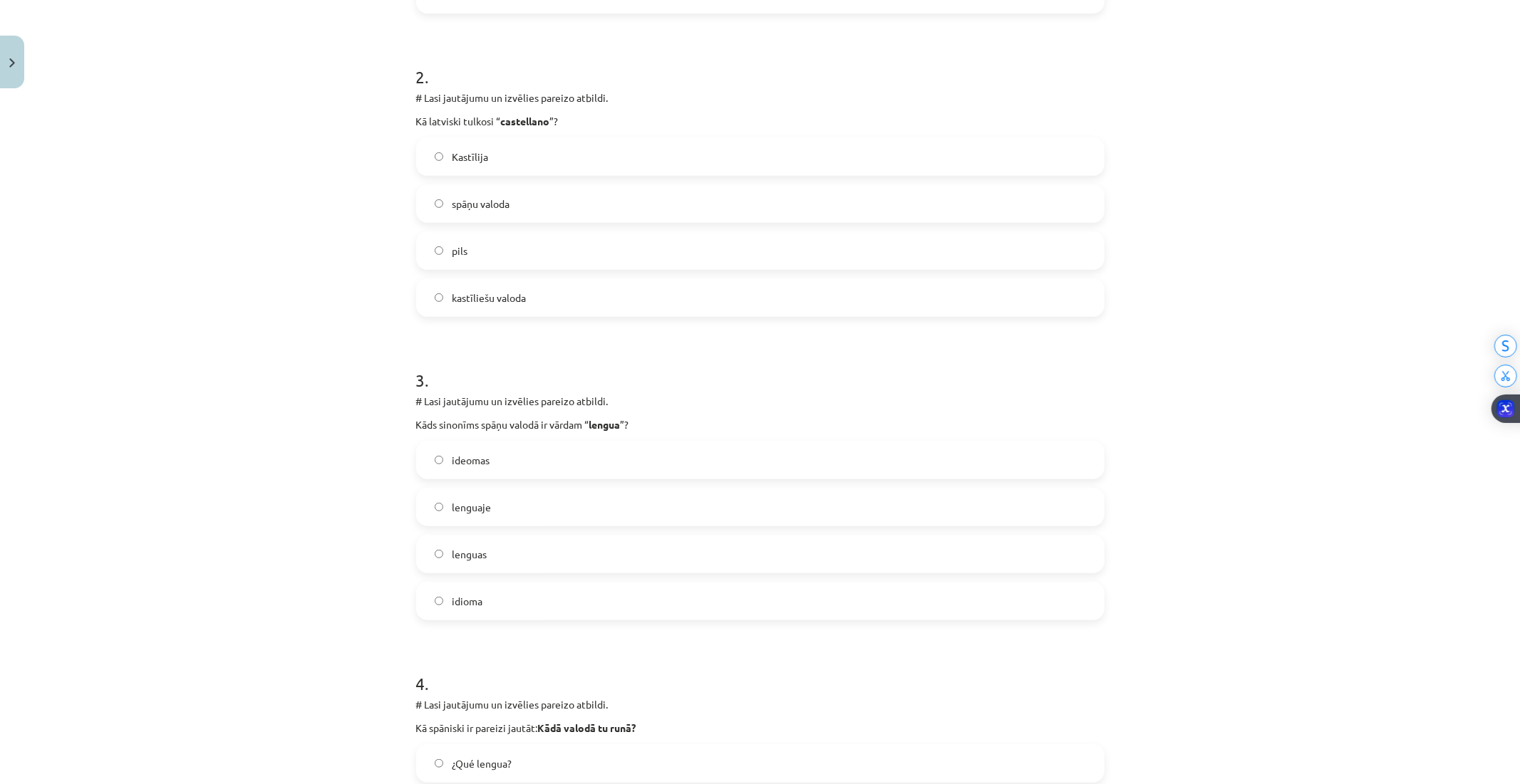
scroll to position [520, 0]
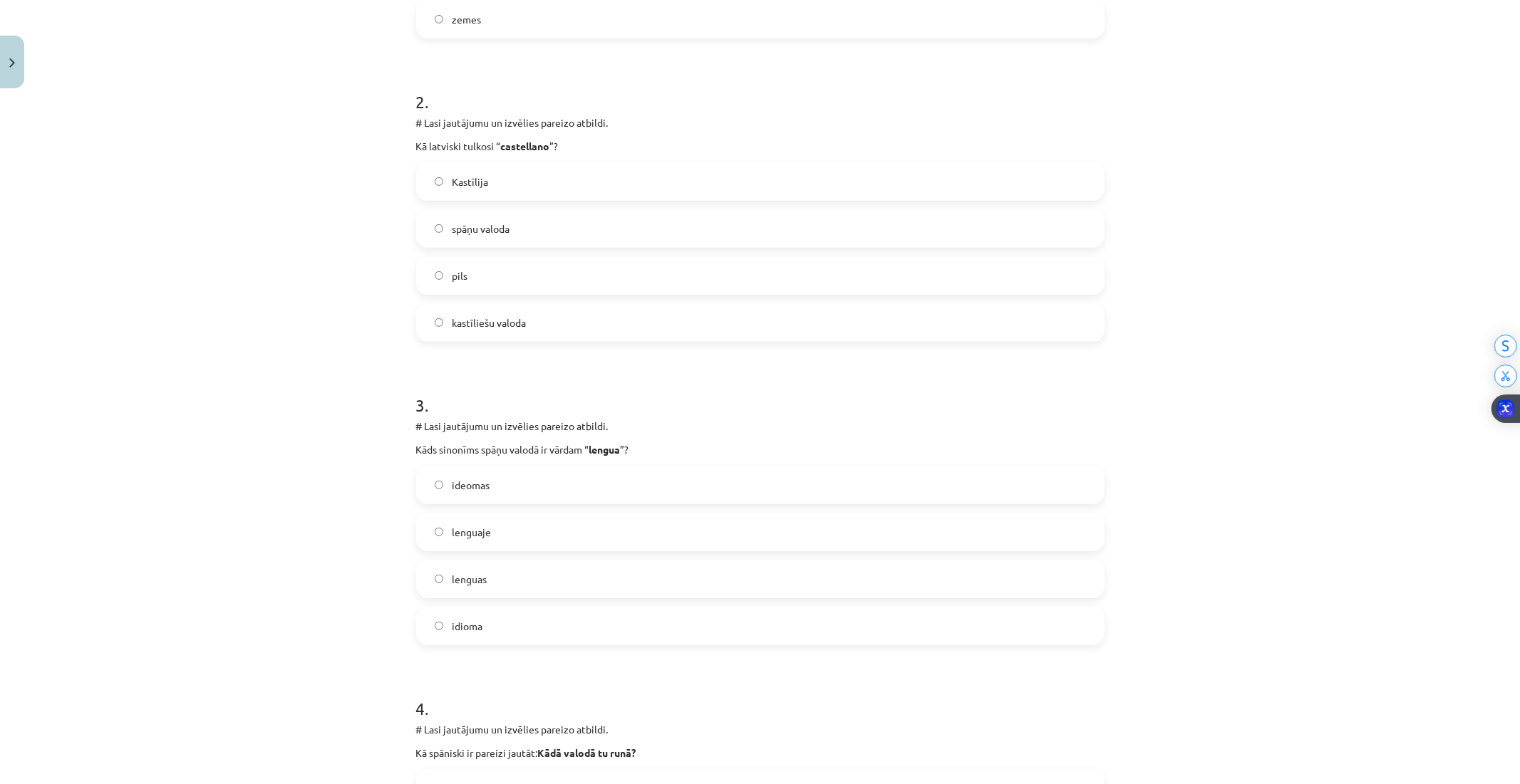
click at [477, 624] on label "idioma" at bounding box center [760, 626] width 686 height 35
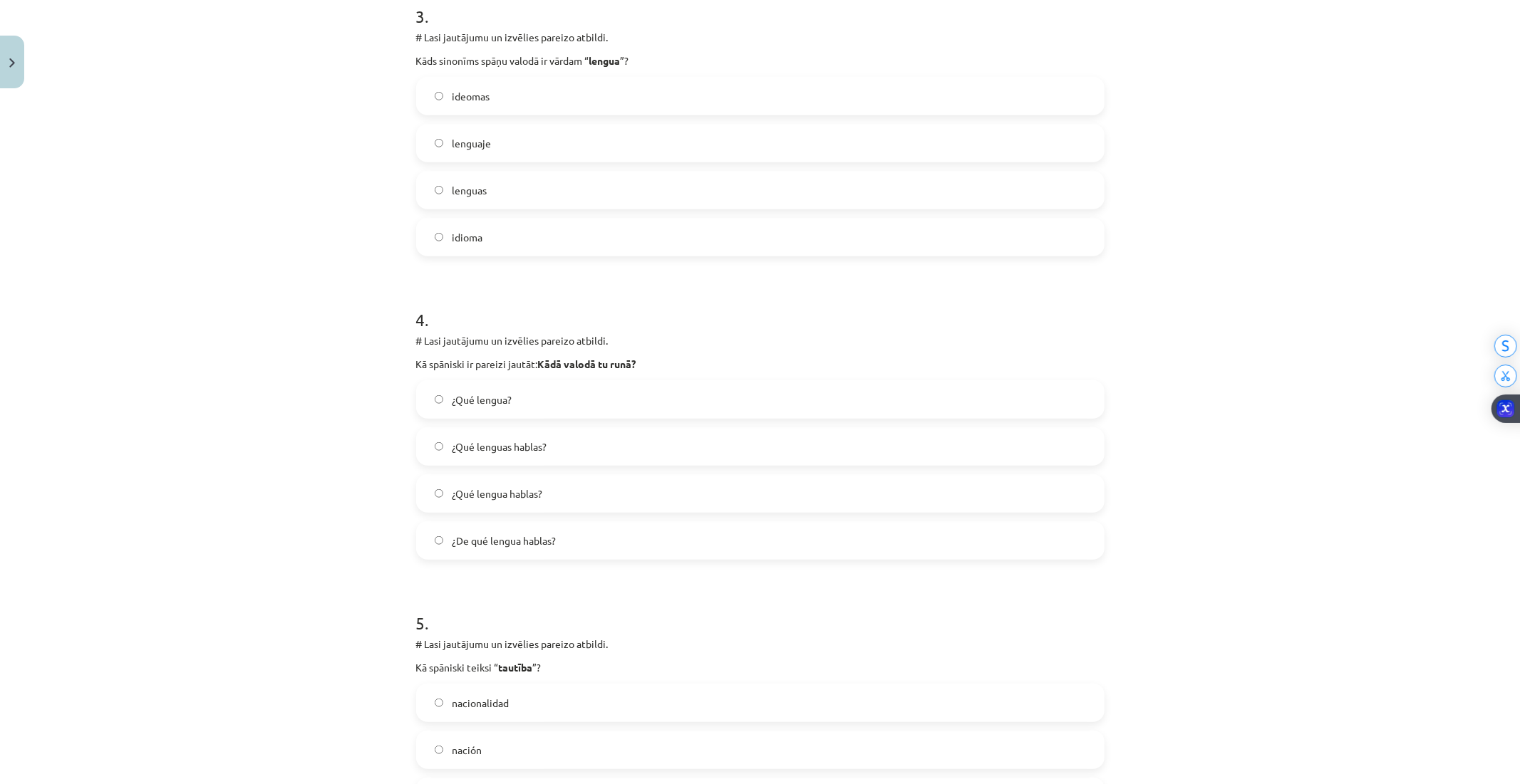
scroll to position [1152, 0]
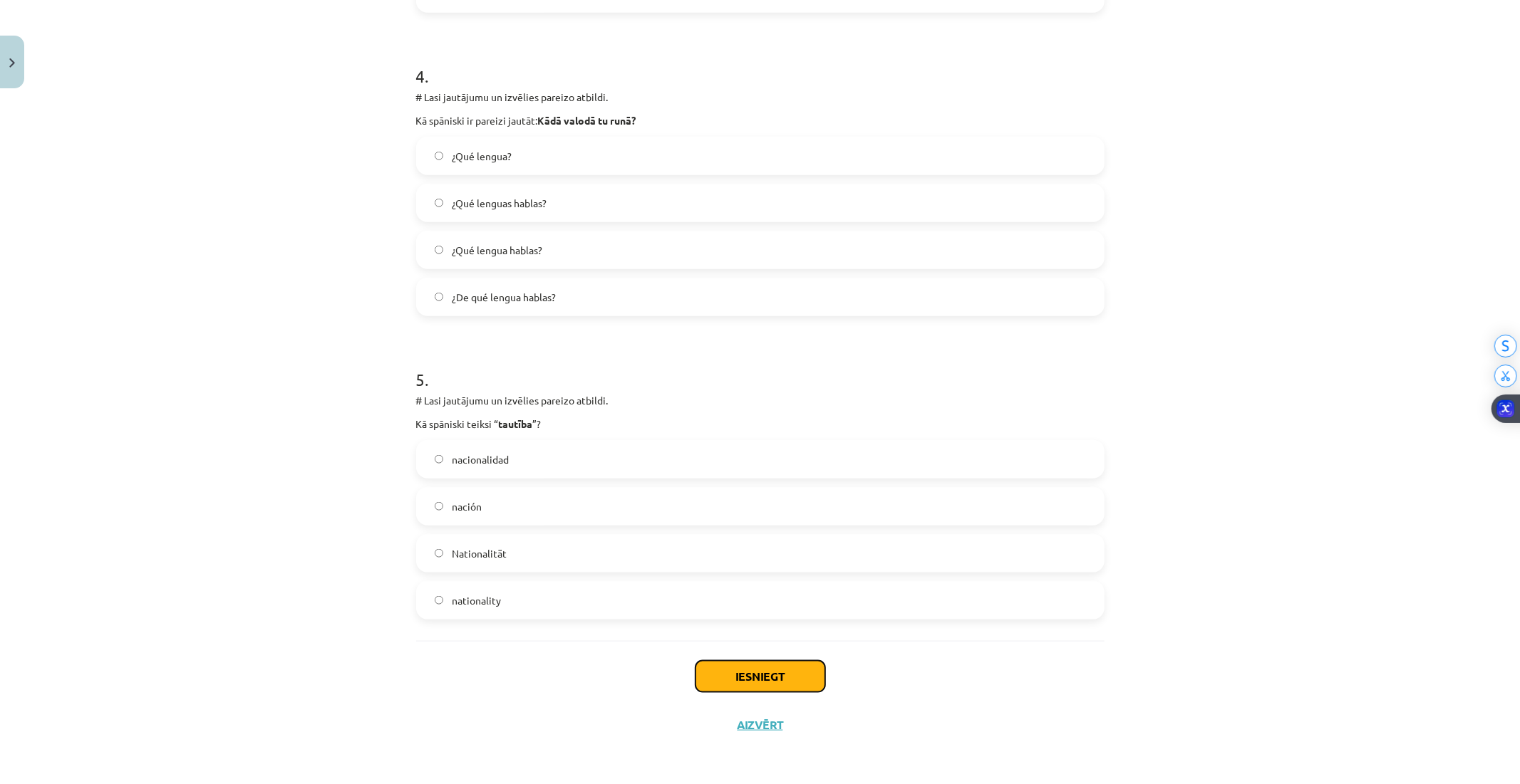
click at [745, 674] on button "Iesniegt" at bounding box center [760, 677] width 129 height 32
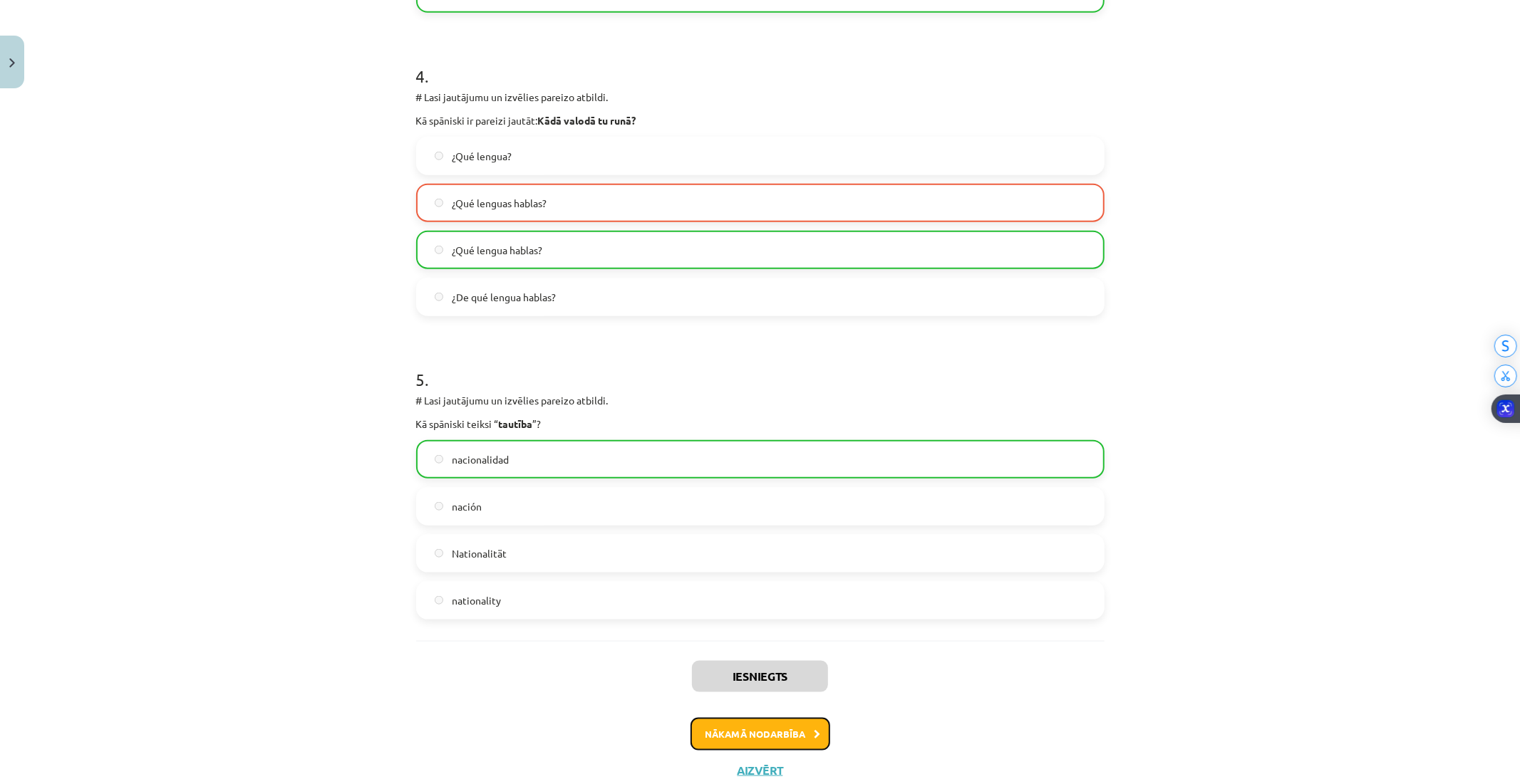
click at [735, 735] on button "Nākamā nodarbība" at bounding box center [760, 734] width 140 height 33
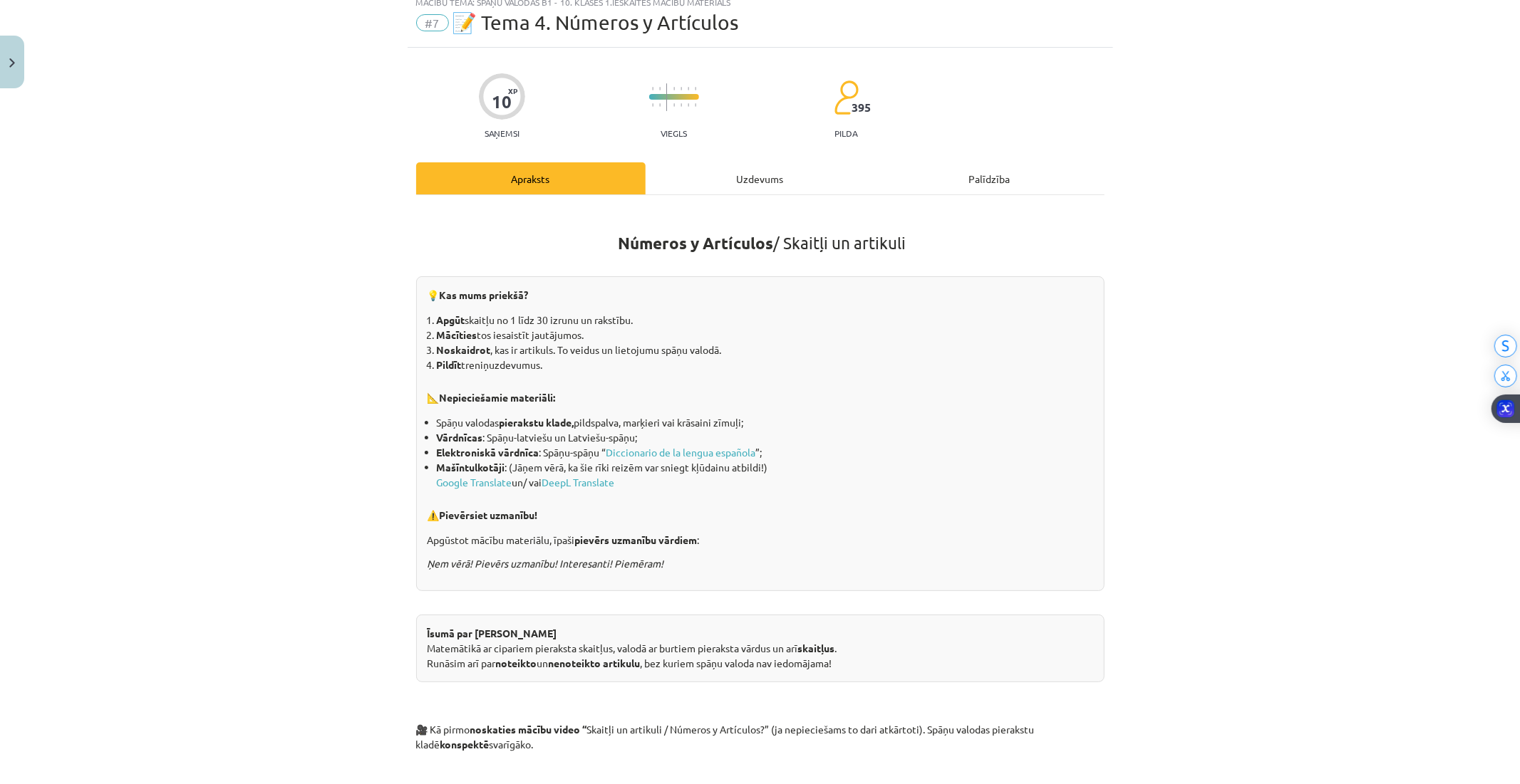
scroll to position [35, 0]
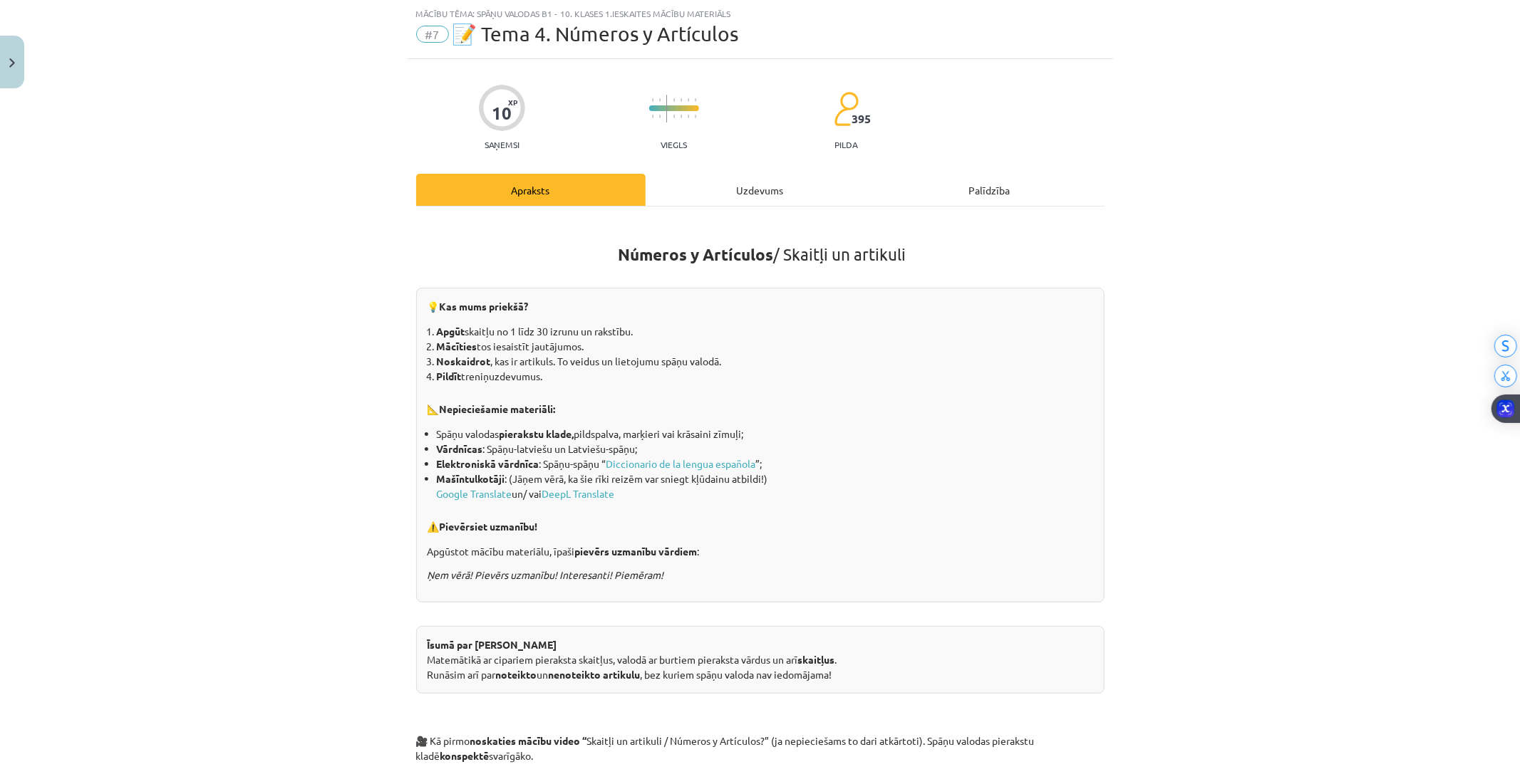
click at [757, 185] on div "Uzdevums" at bounding box center [760, 190] width 230 height 32
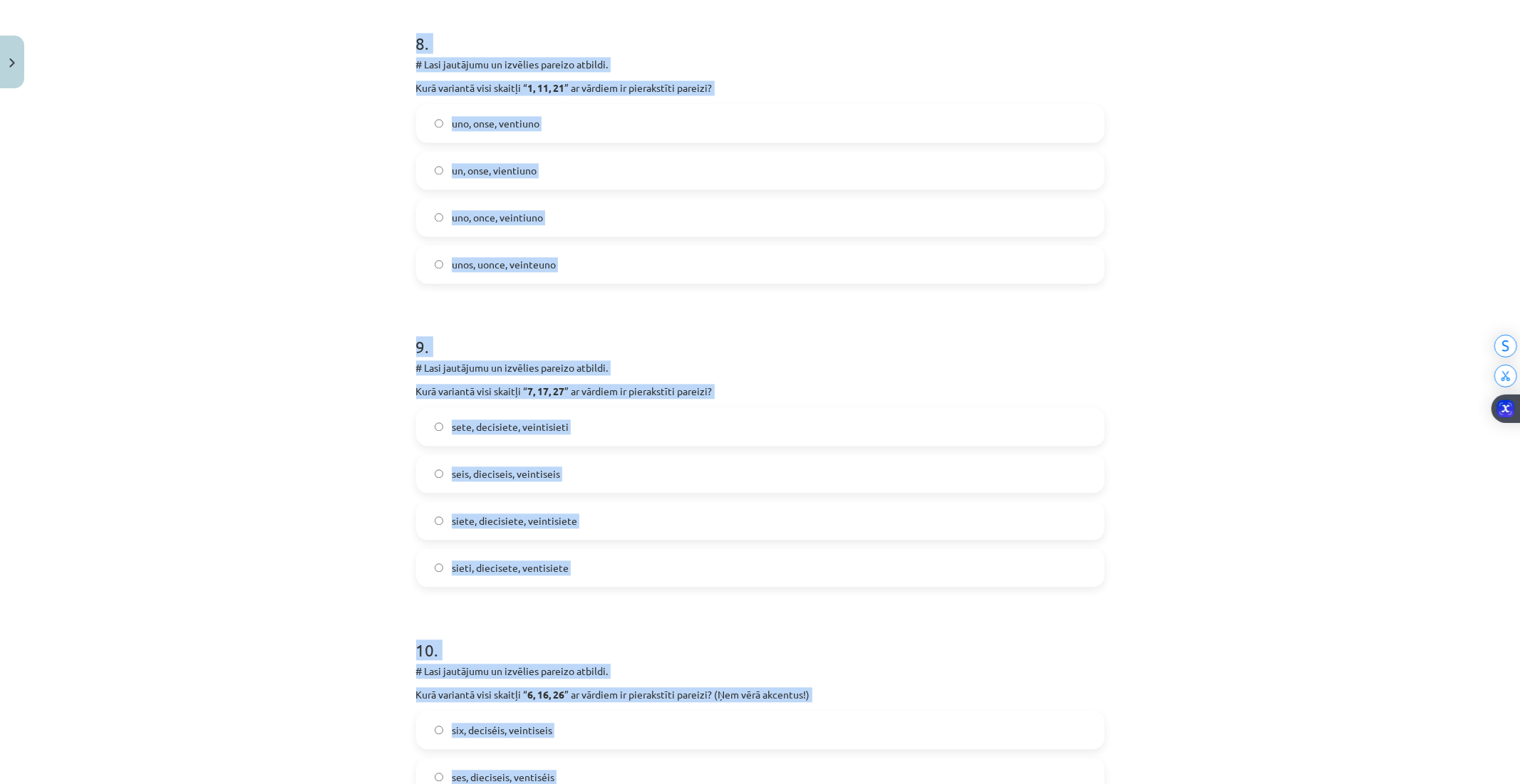
scroll to position [2669, 0]
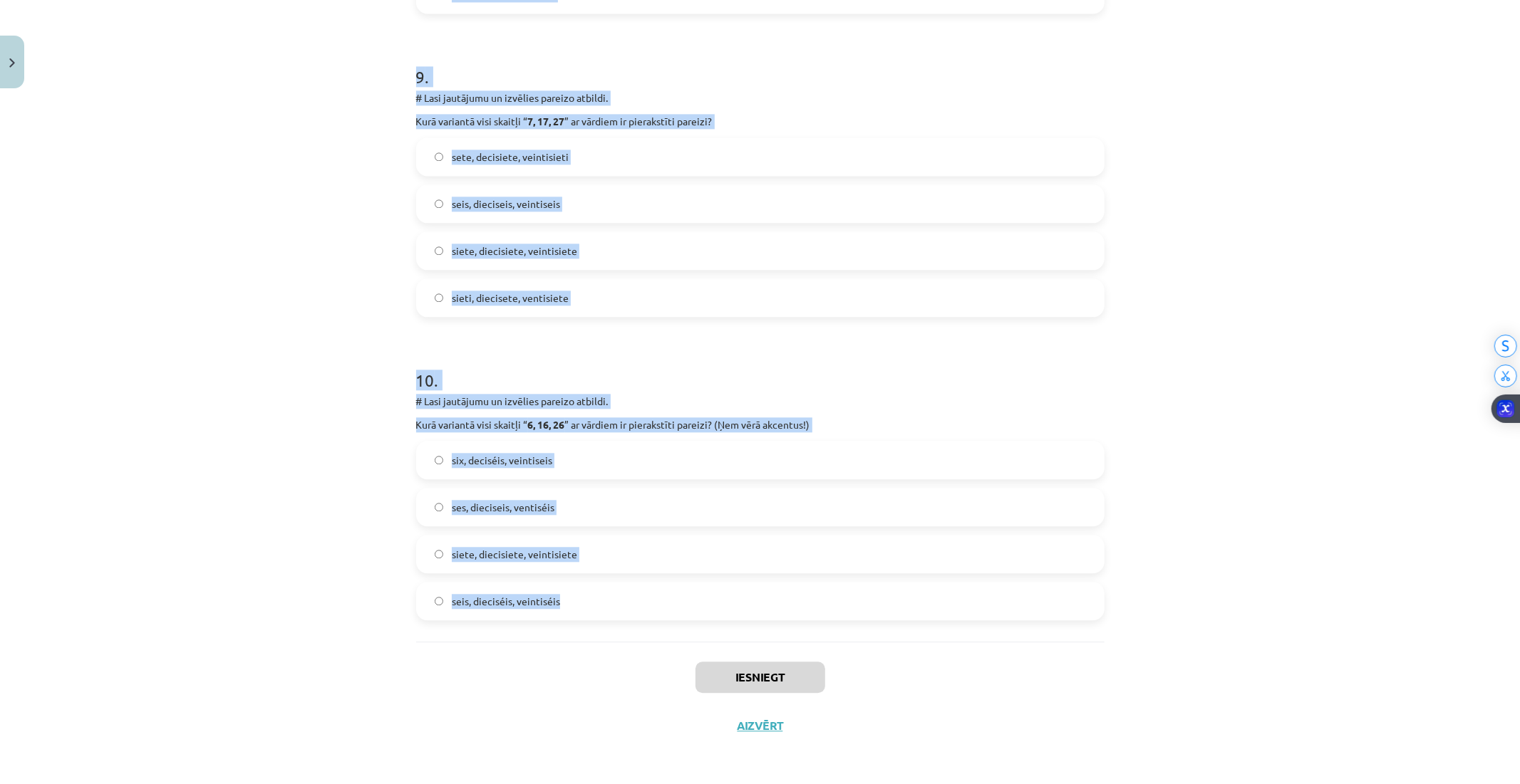
drag, startPoint x: 408, startPoint y: 284, endPoint x: 885, endPoint y: 625, distance: 586.4
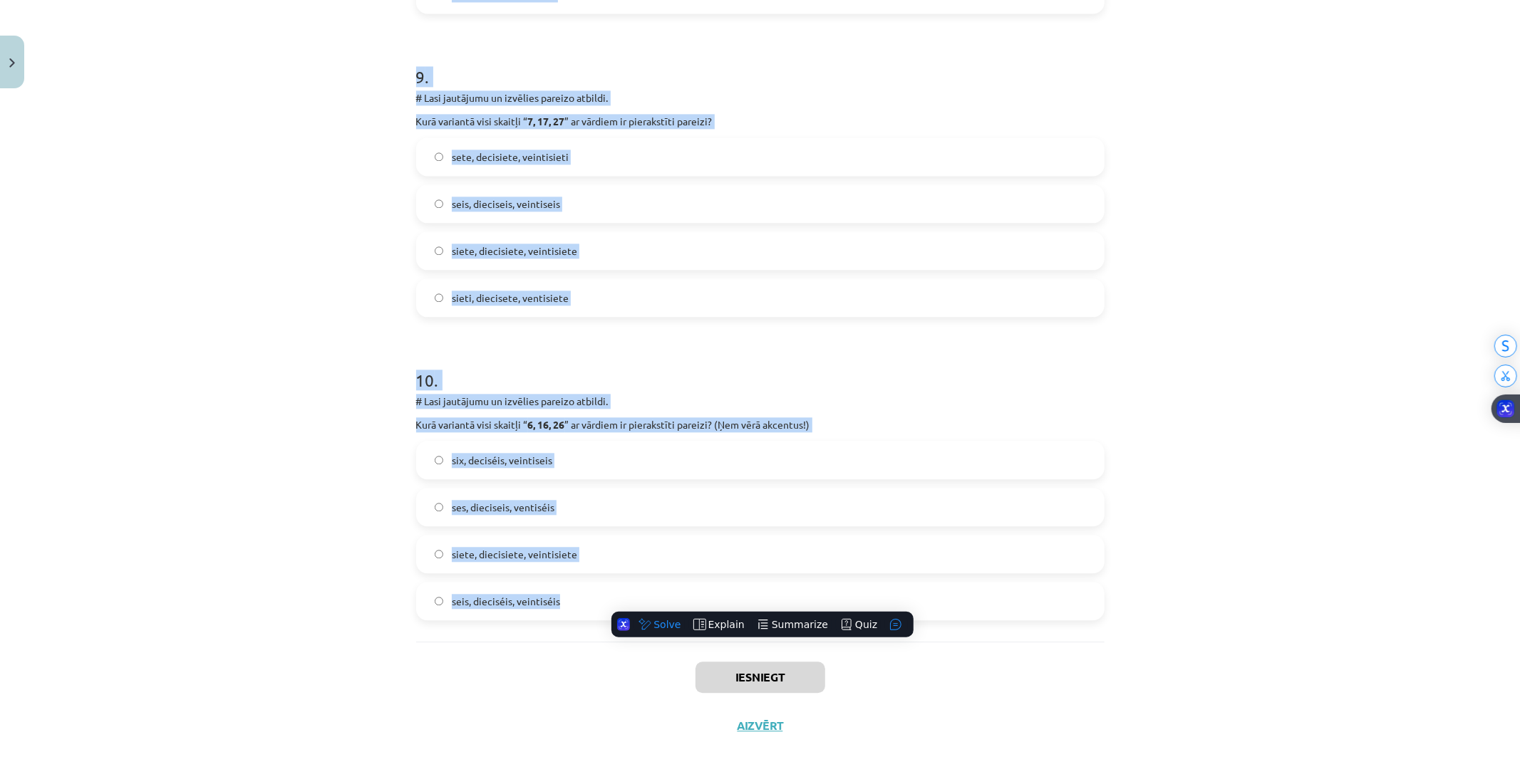
copy form "5 . # Lore ipsumdolo si ametcons adipisc elitsed. Doei temporin utla etdolor “ …"
click at [431, 593] on label "seis, dieciséis, veintiséis" at bounding box center [760, 601] width 686 height 35
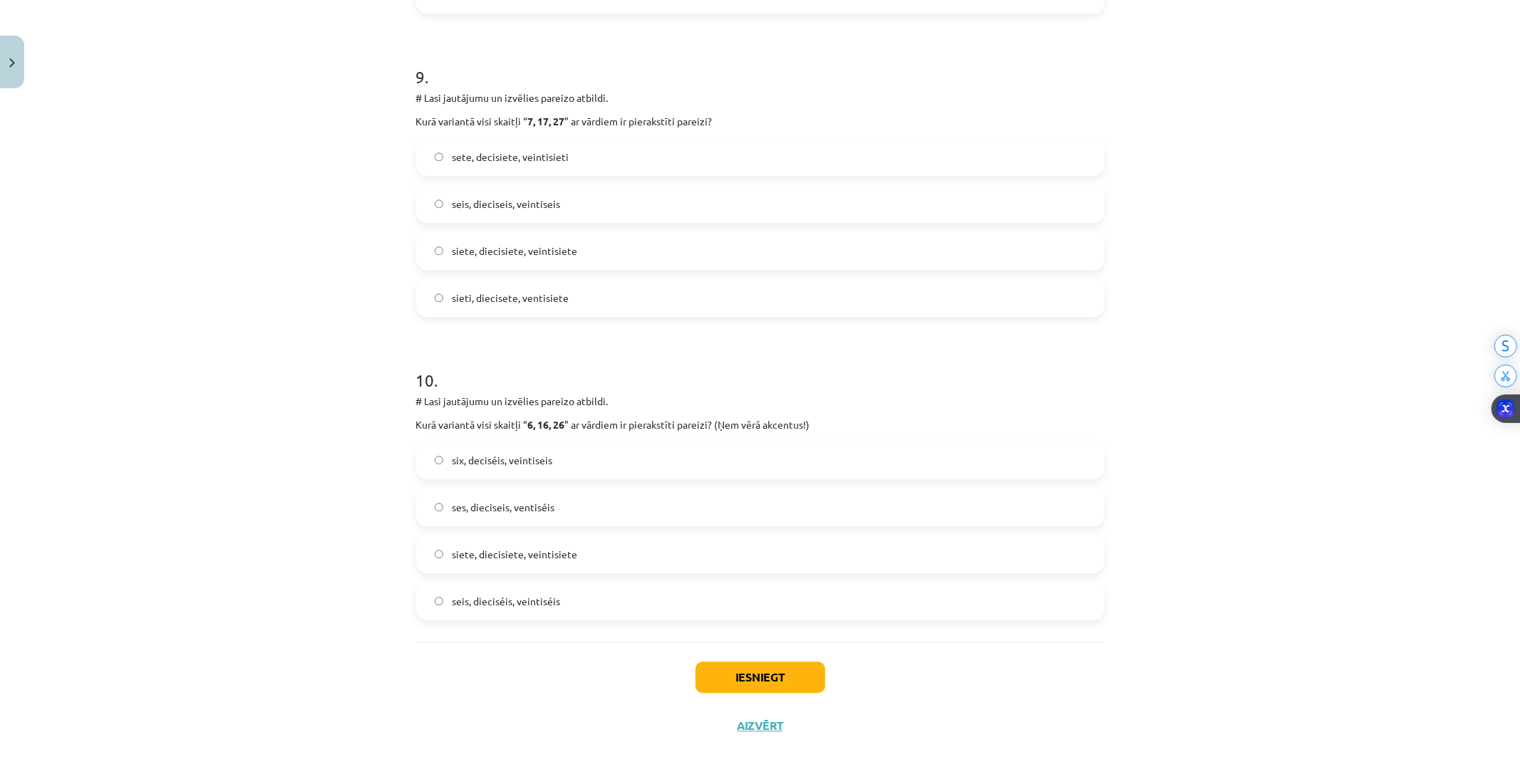
click at [452, 290] on span "sieti, diecisete, ventisiete" at bounding box center [511, 298] width 117 height 15
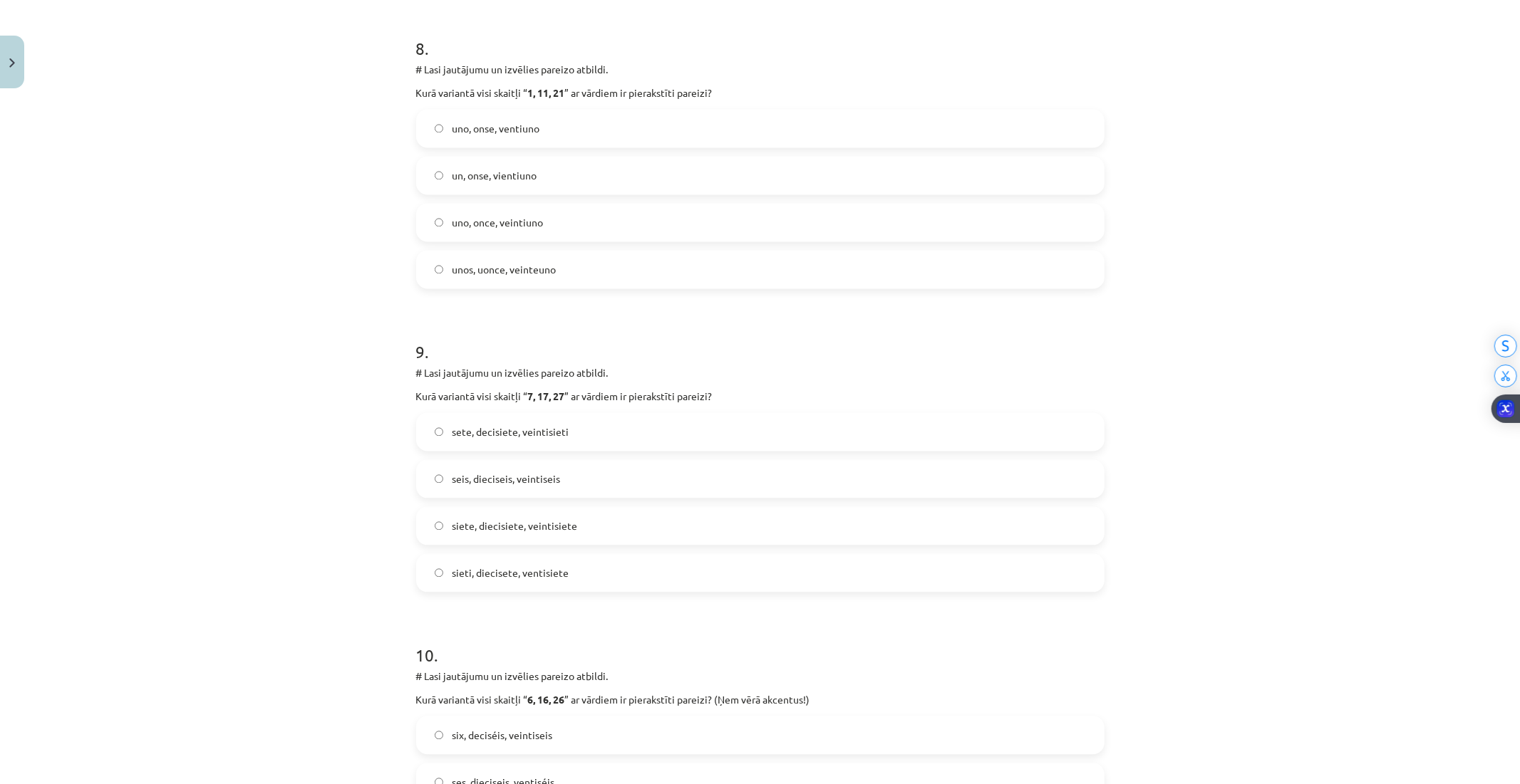
scroll to position [2274, 0]
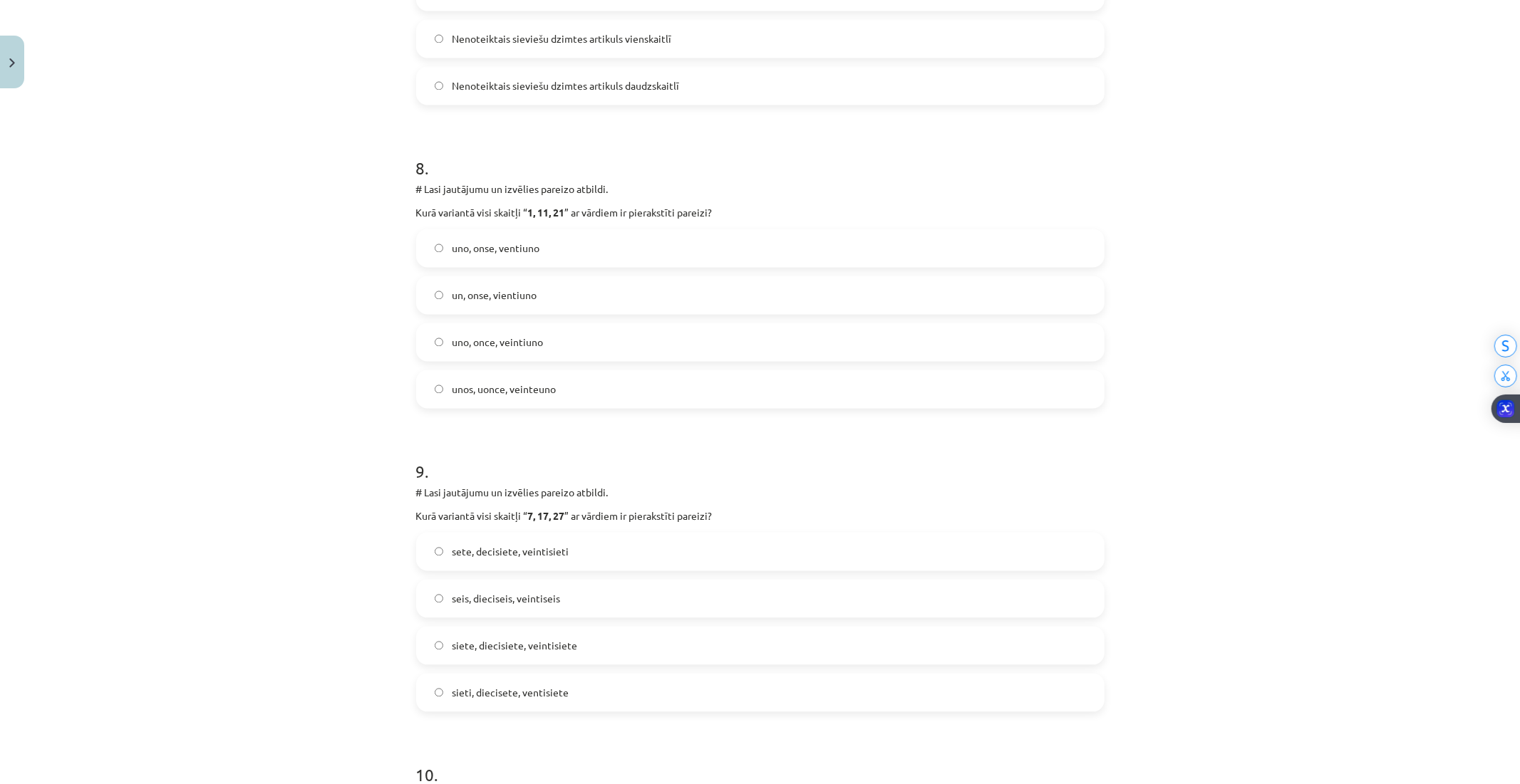
click at [492, 348] on span "uno, once, veintiuno" at bounding box center [498, 343] width 91 height 15
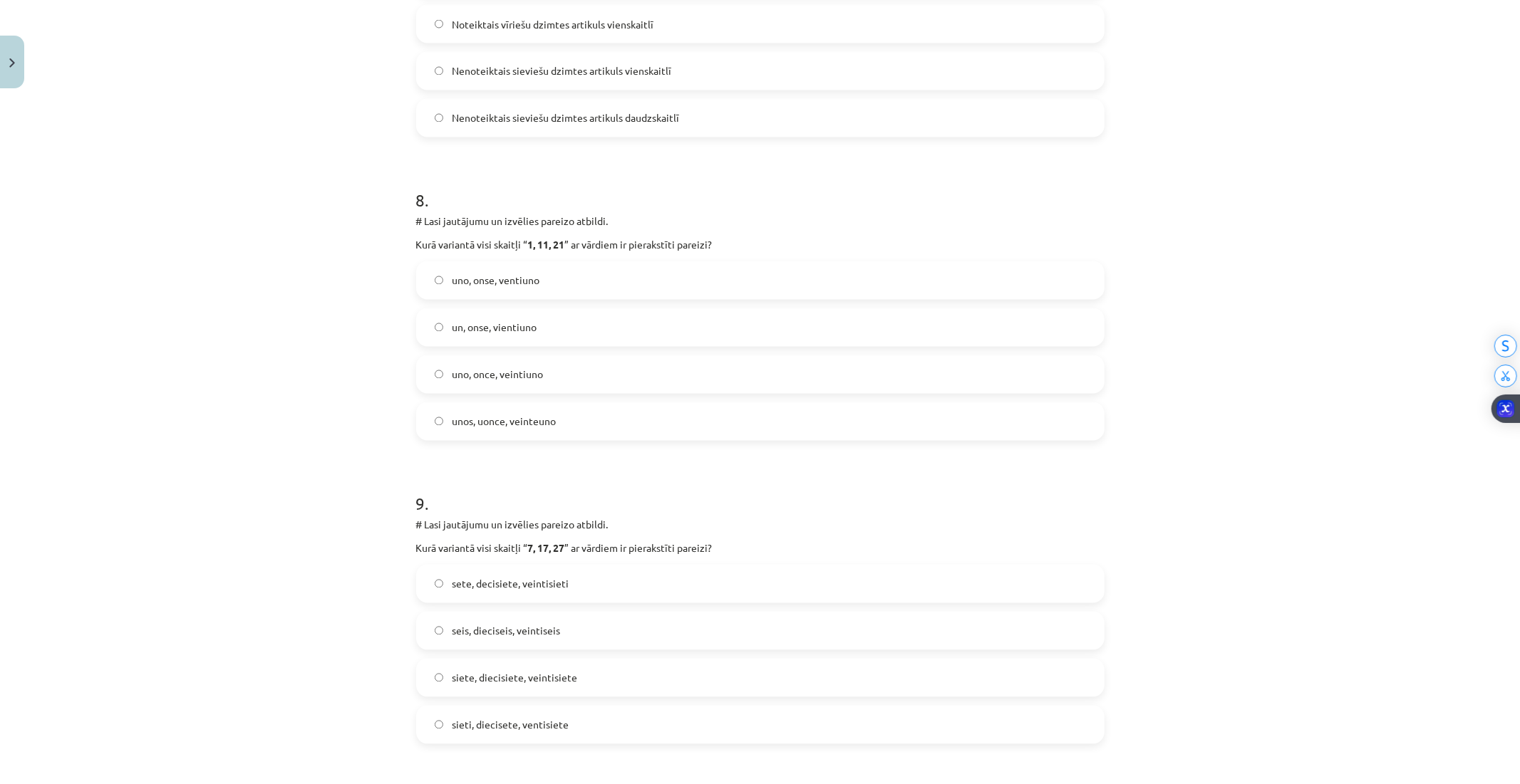
scroll to position [2116, 0]
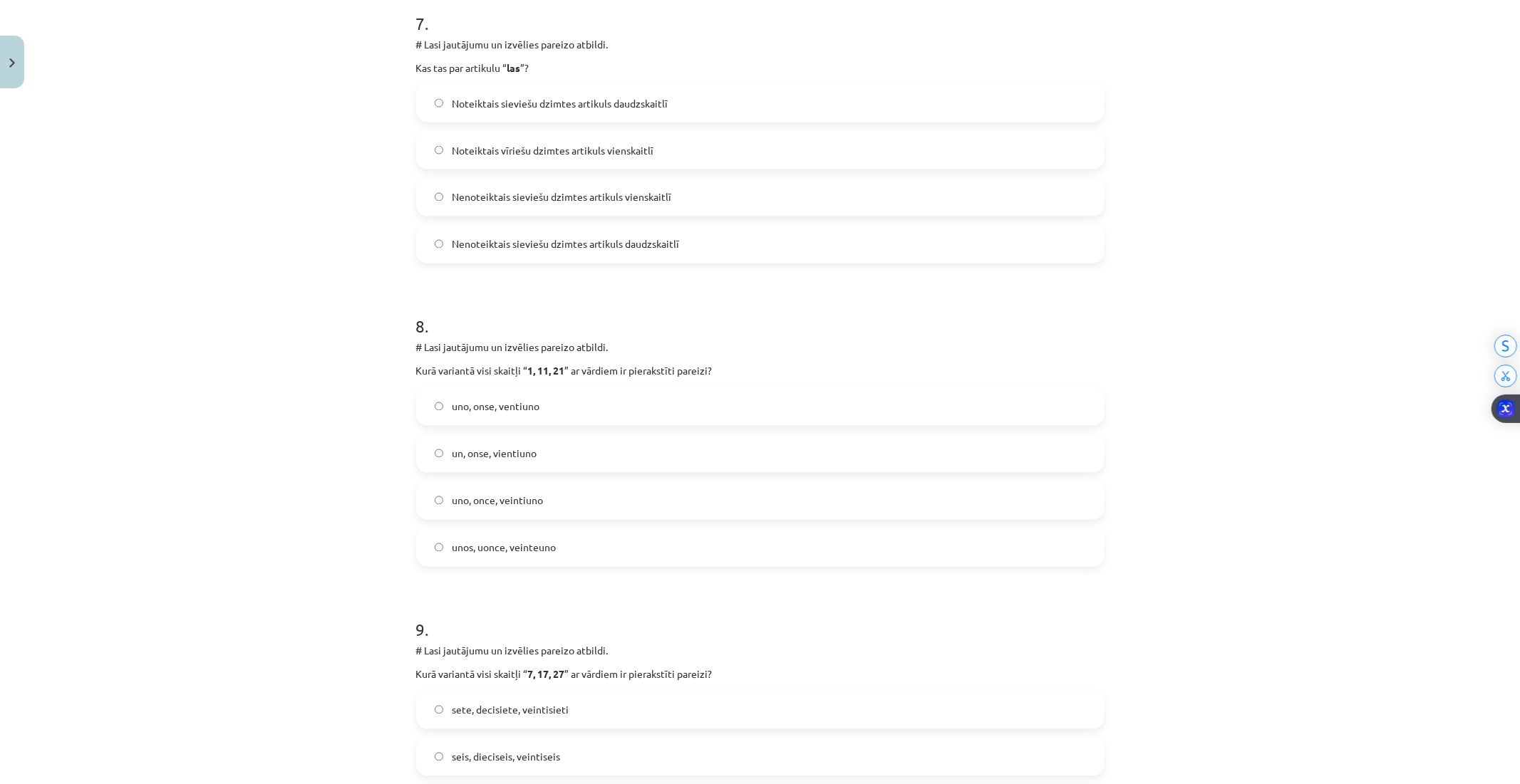
click at [510, 246] on span "Nenoteiktais sieviešu dzimtes artikuls daudzskaitlī" at bounding box center [566, 245] width 227 height 15
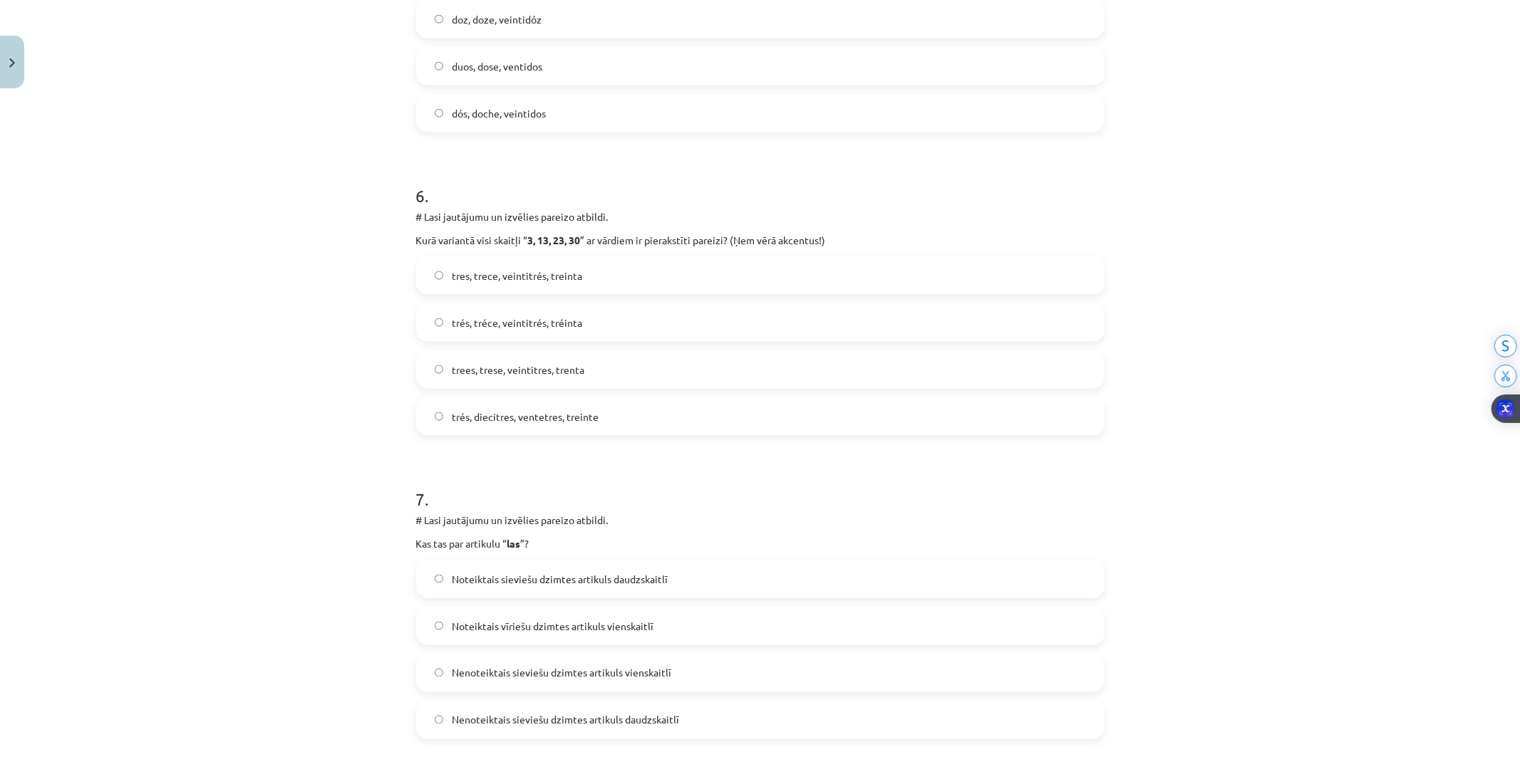
scroll to position [1561, 0]
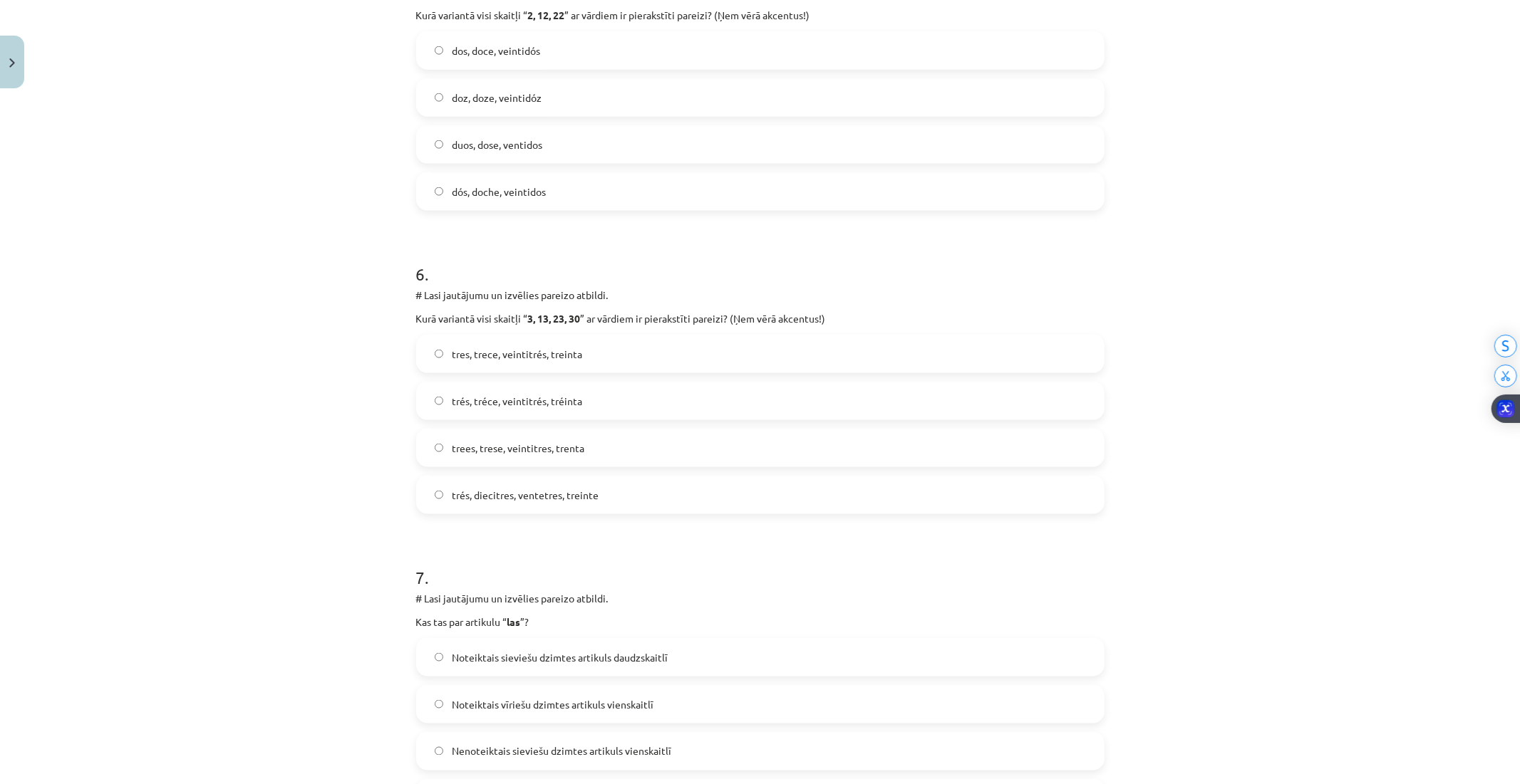
click at [586, 495] on span "trés, diecitres, ventetres, treinte" at bounding box center [526, 496] width 147 height 15
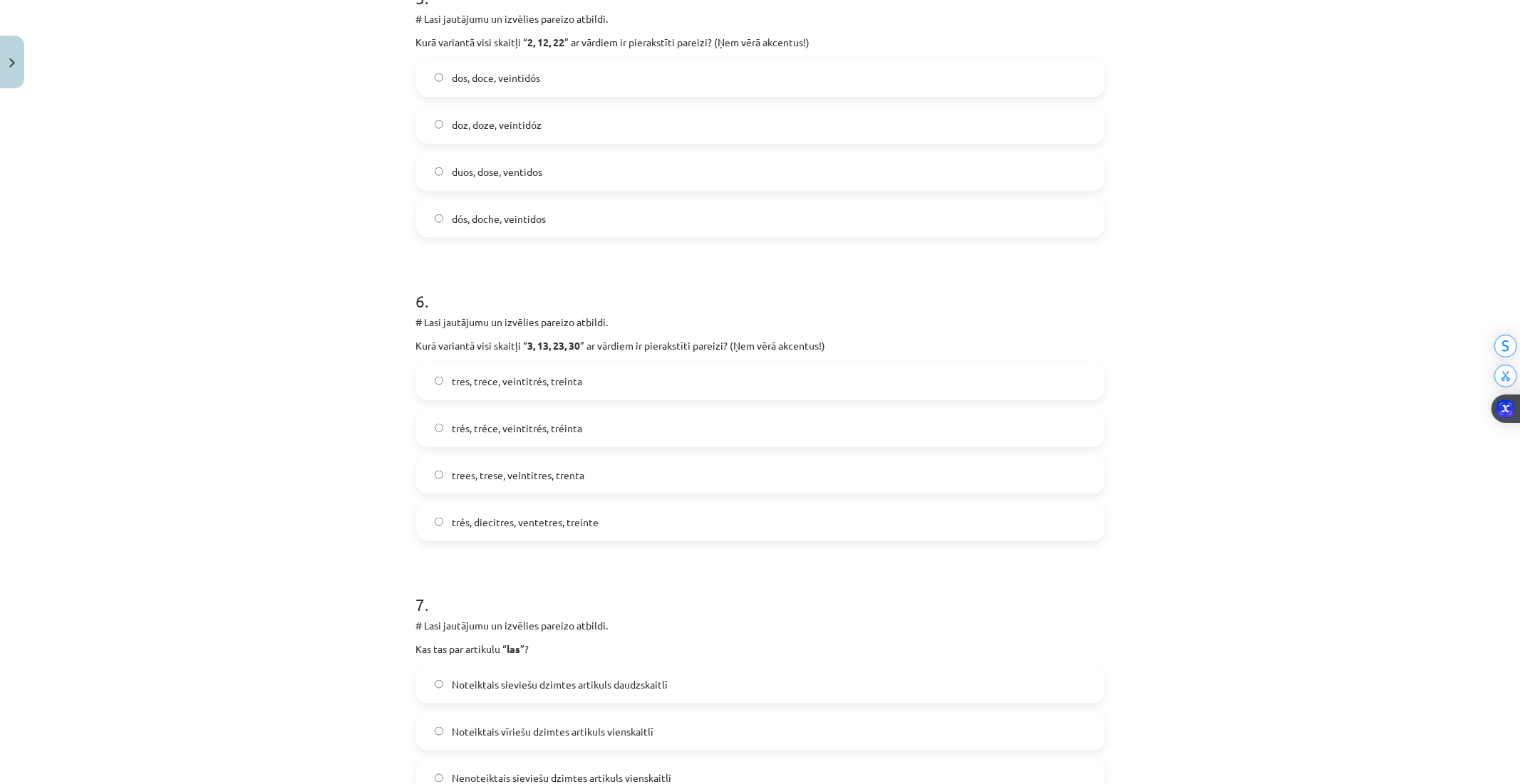
scroll to position [1403, 0]
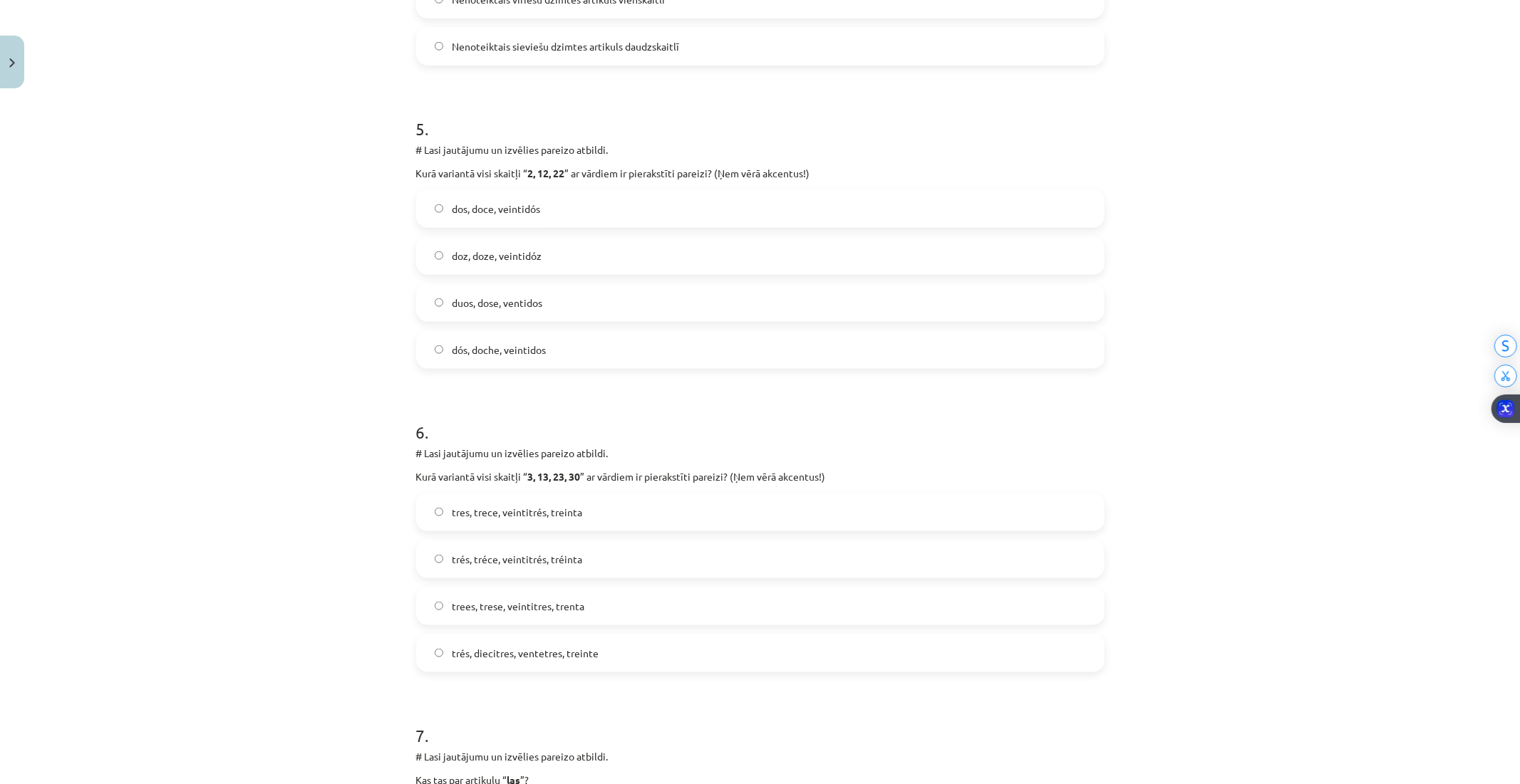
click at [482, 359] on label "dós, doche, veintidos" at bounding box center [760, 350] width 686 height 35
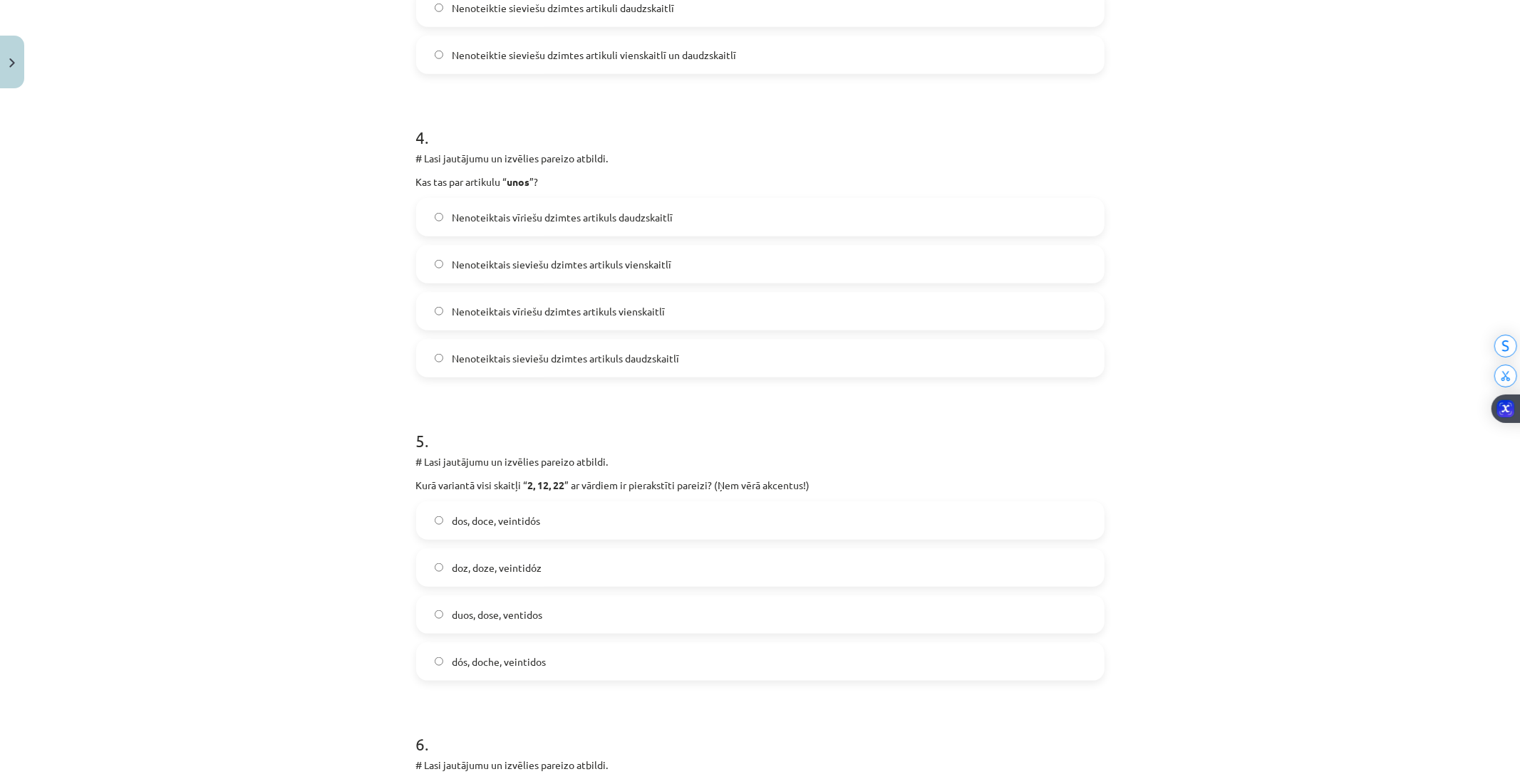
scroll to position [1086, 0]
click at [619, 365] on span "Nenoteiktais sieviešu dzimtes artikuls daudzskaitlī" at bounding box center [566, 364] width 227 height 15
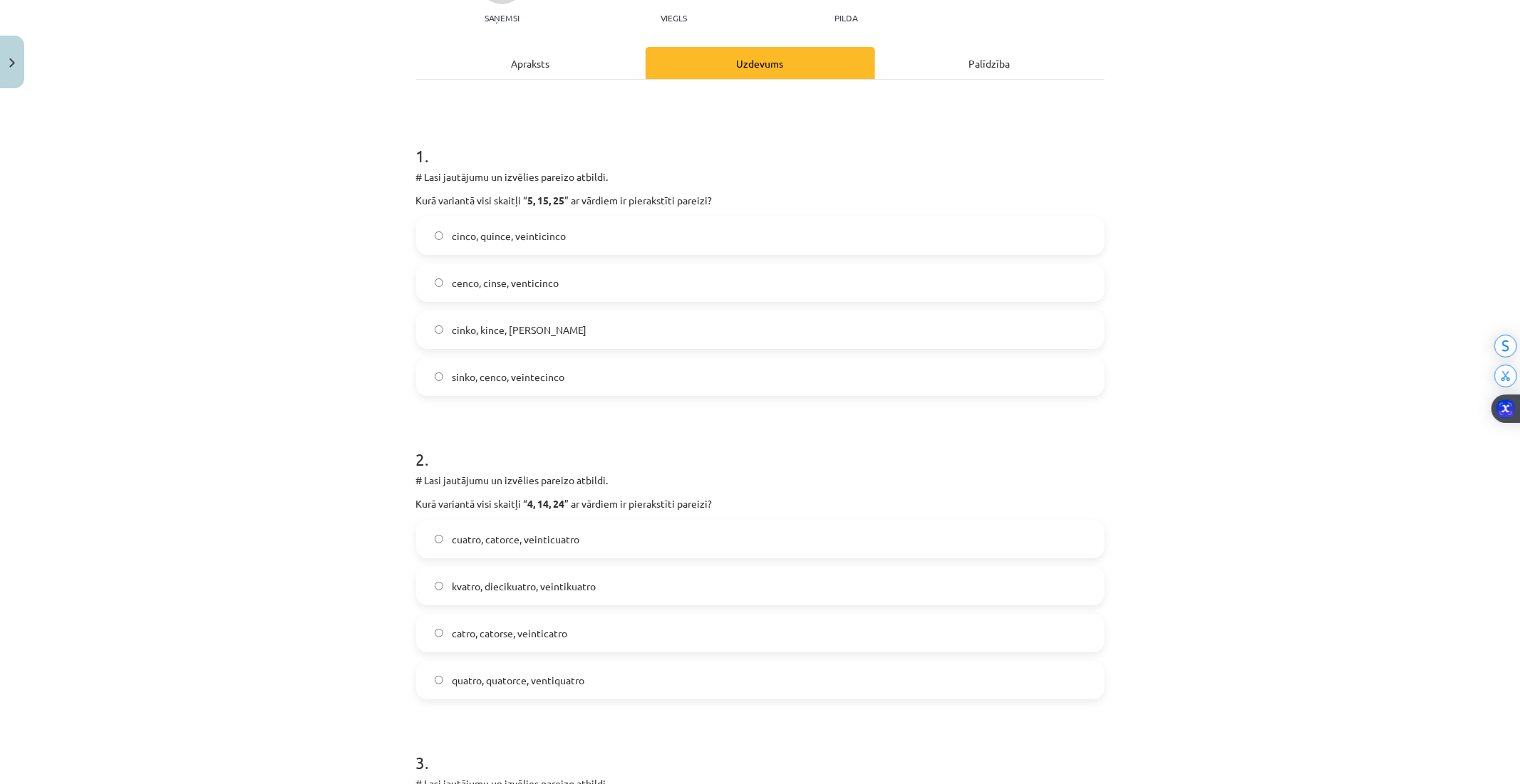
scroll to position [0, 0]
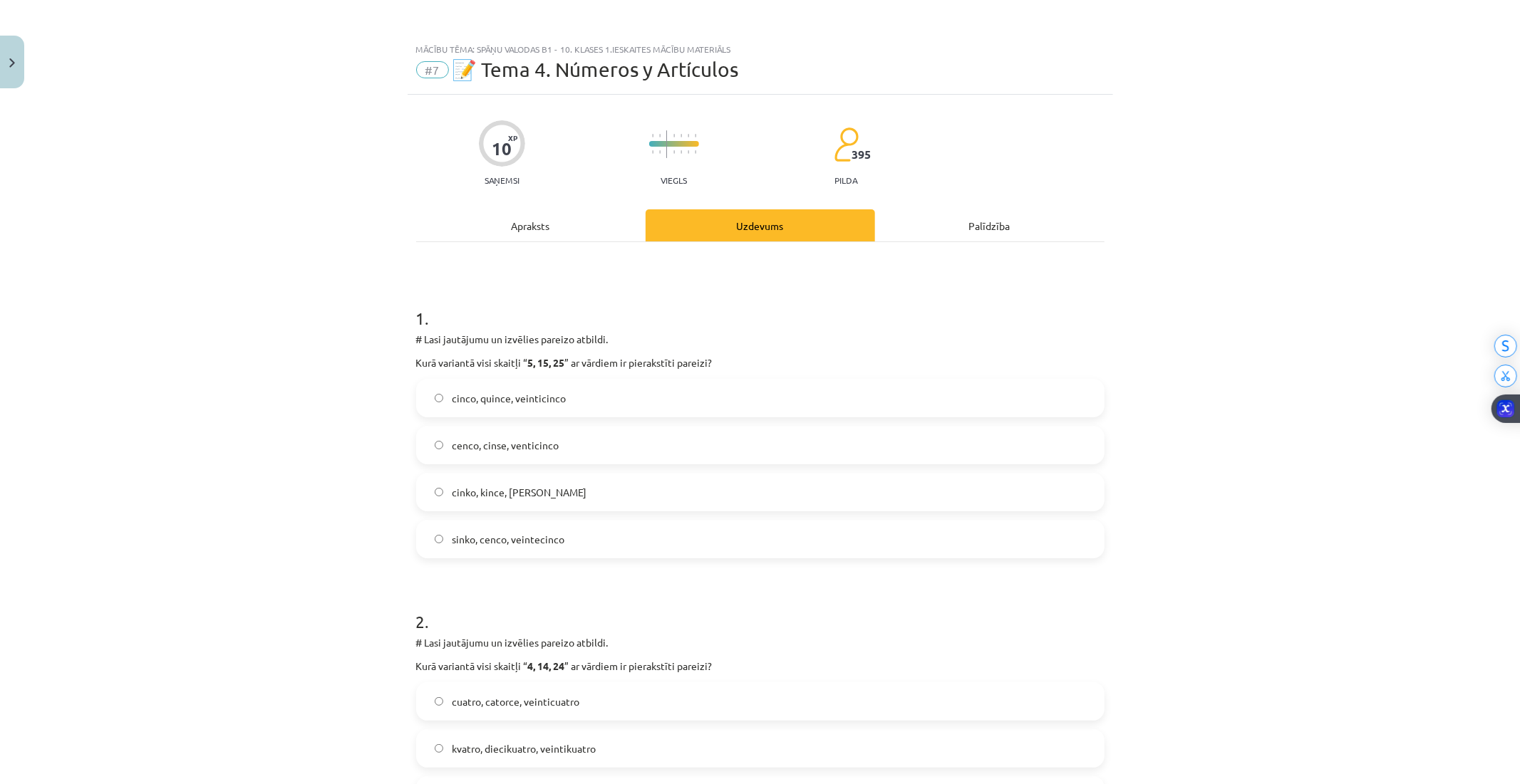
drag, startPoint x: 567, startPoint y: 406, endPoint x: 570, endPoint y: 413, distance: 7.6
click at [567, 406] on label "cinco, quince, veinticinco" at bounding box center [760, 398] width 686 height 35
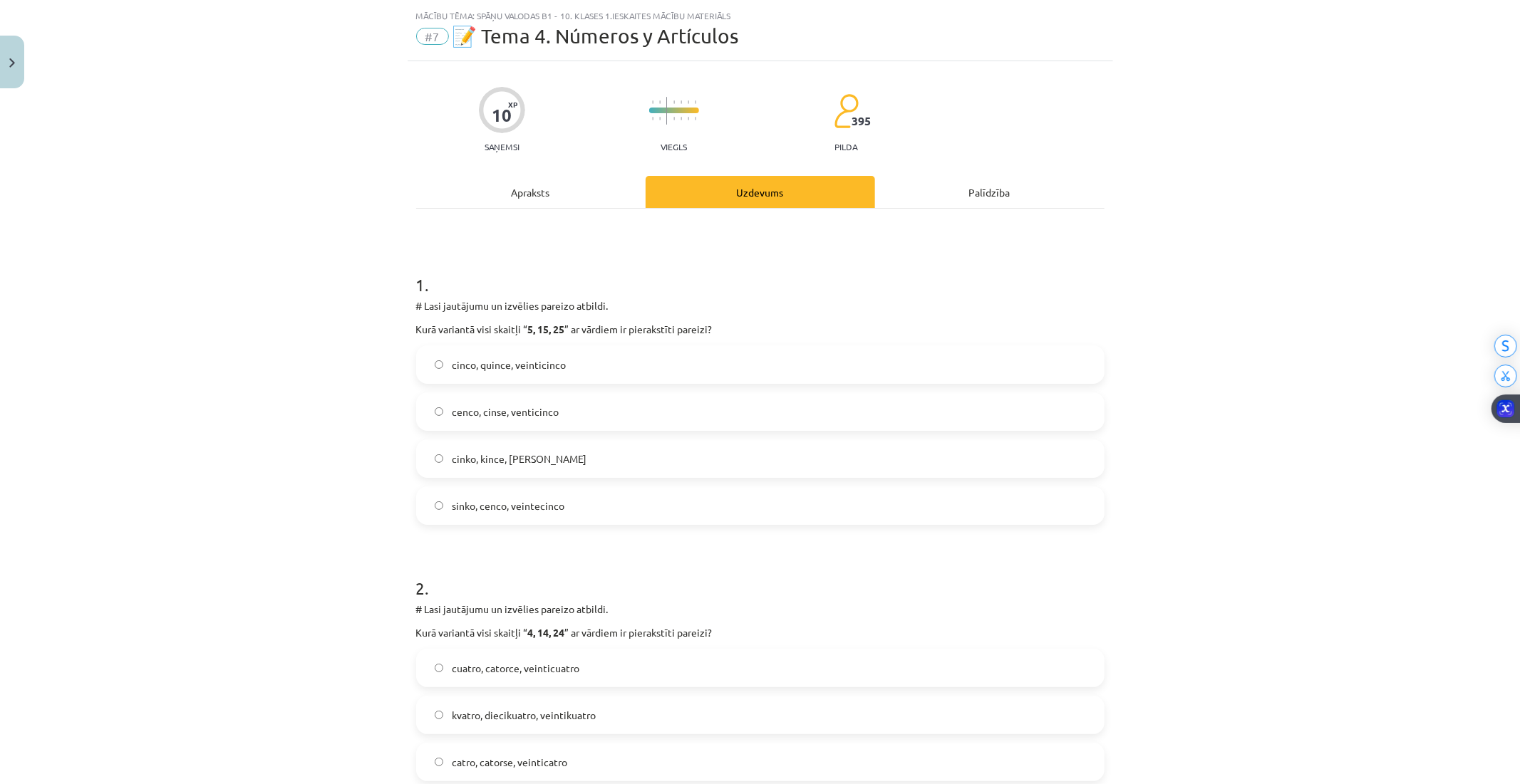
scroll to position [237, 0]
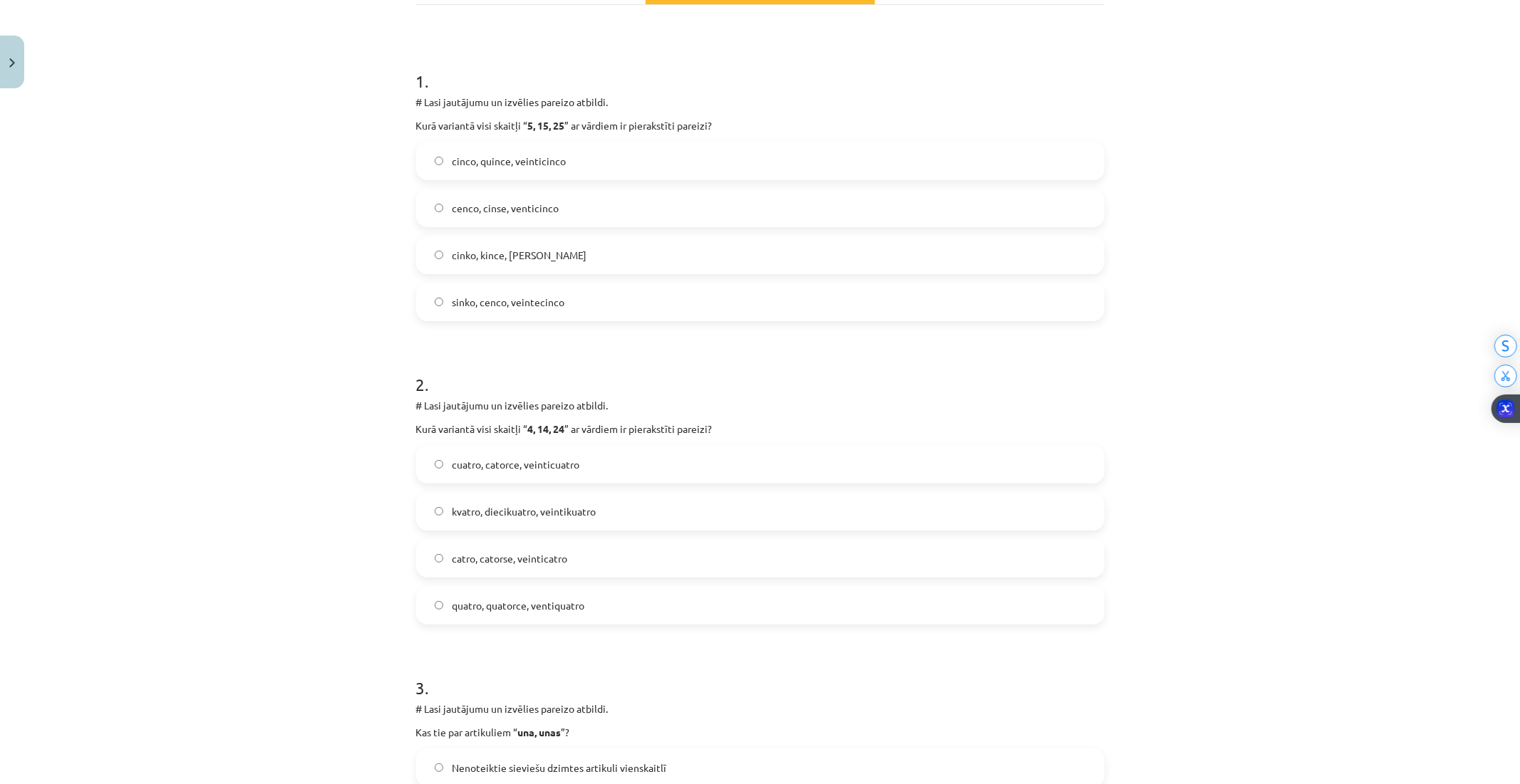
click at [503, 472] on label "cuatro, catorce, veinticuatro" at bounding box center [760, 464] width 686 height 35
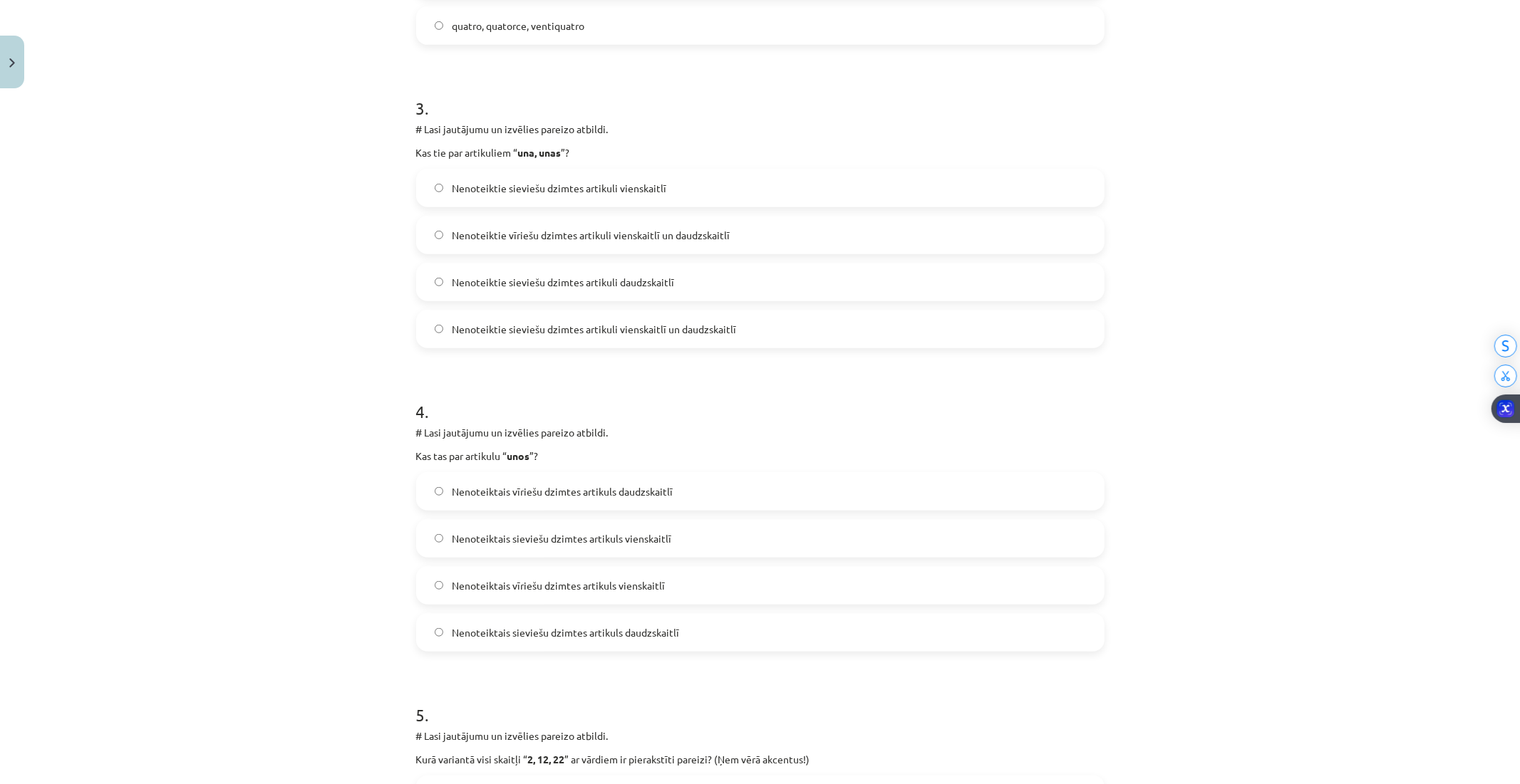
scroll to position [870, 0]
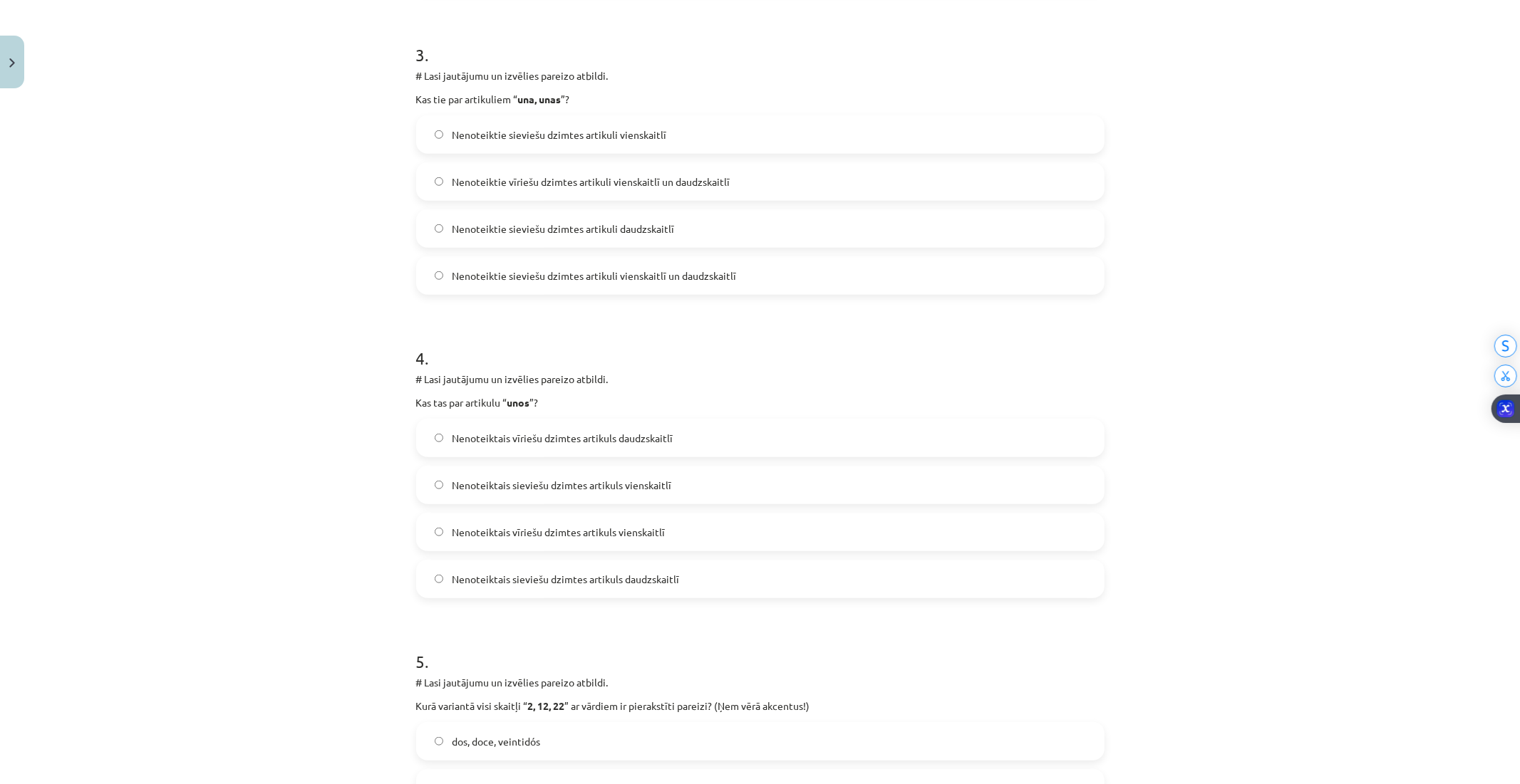
click at [555, 193] on label "Nenoteiktie vīriešu dzimtes artikuli vienskaitlī un daudzskaitlī" at bounding box center [760, 181] width 686 height 35
click at [540, 217] on label "Nenoteiktie sieviešu dzimtes artikuli daudzskaitlī" at bounding box center [760, 229] width 686 height 35
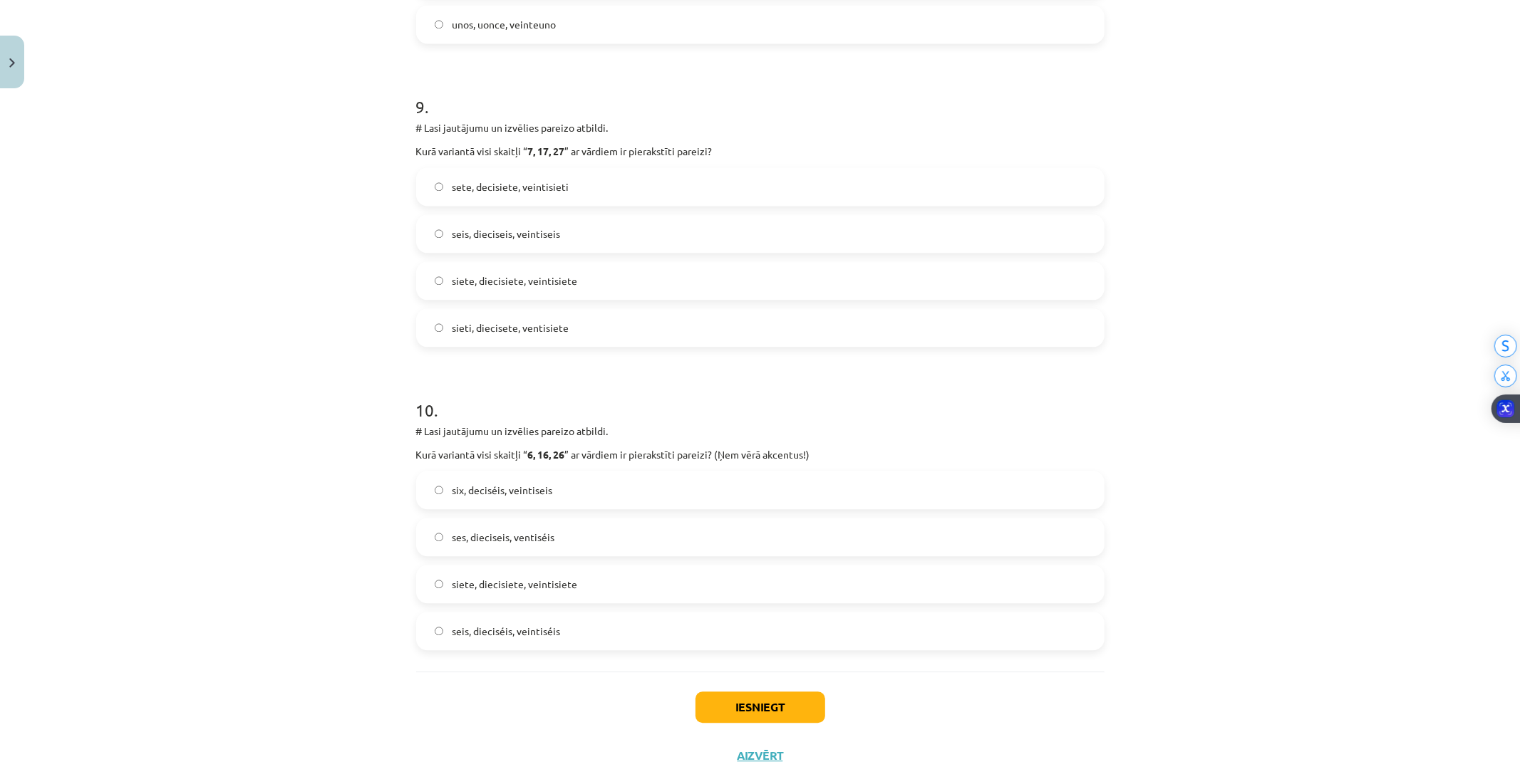
scroll to position [2669, 0]
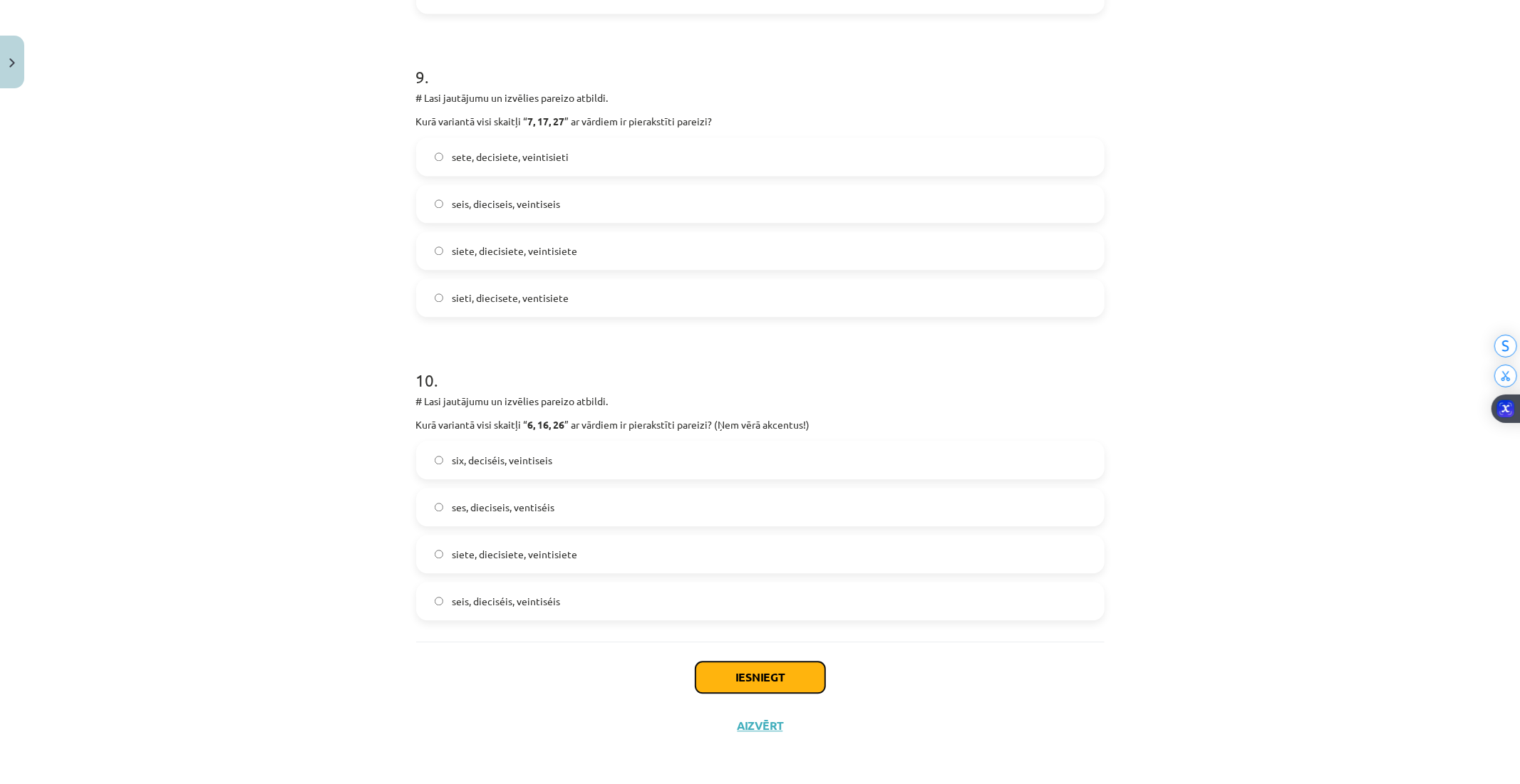
click at [768, 671] on button "Iesniegt" at bounding box center [760, 678] width 129 height 32
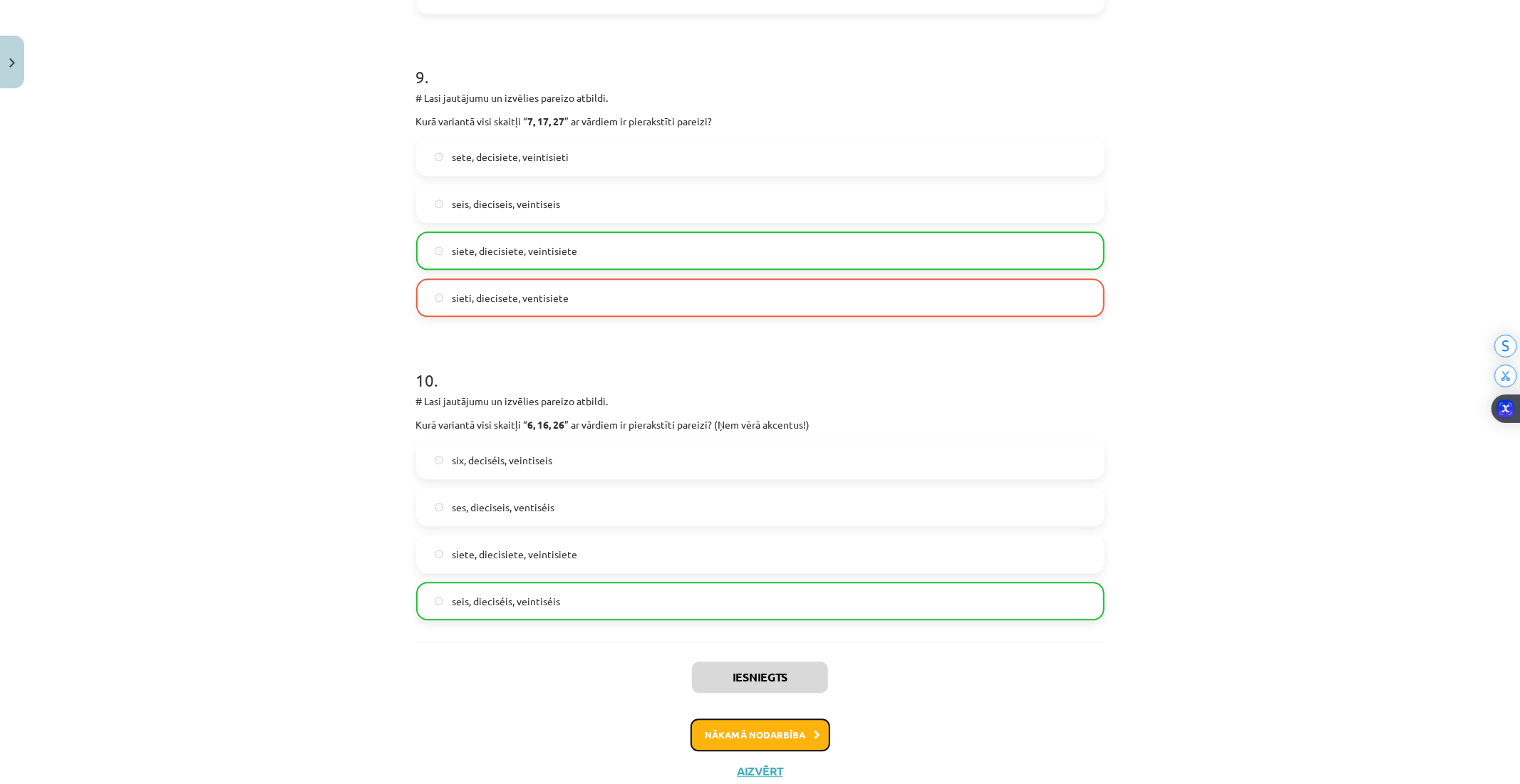
click at [729, 735] on button "Nākamā nodarbība" at bounding box center [760, 735] width 140 height 33
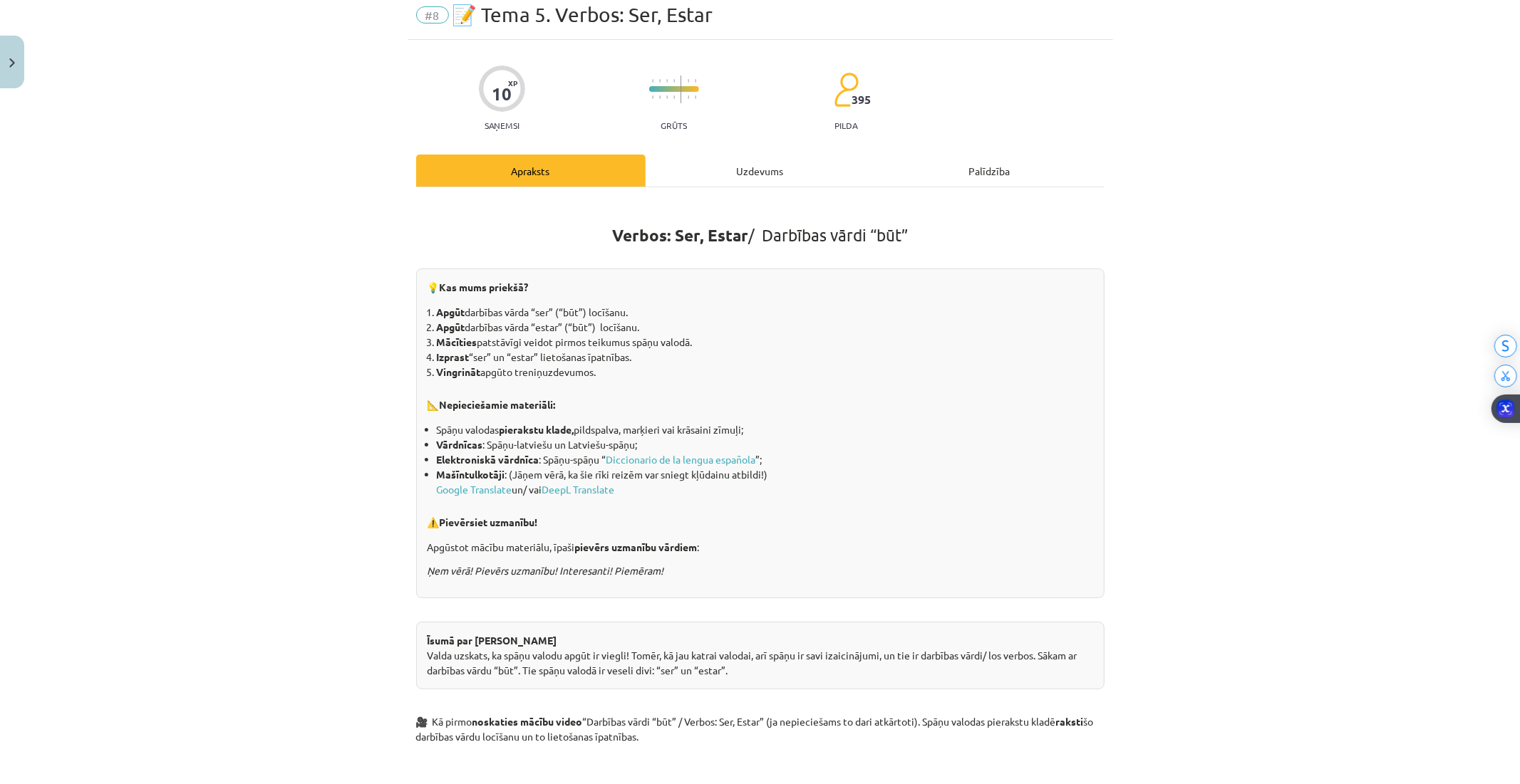
scroll to position [35, 0]
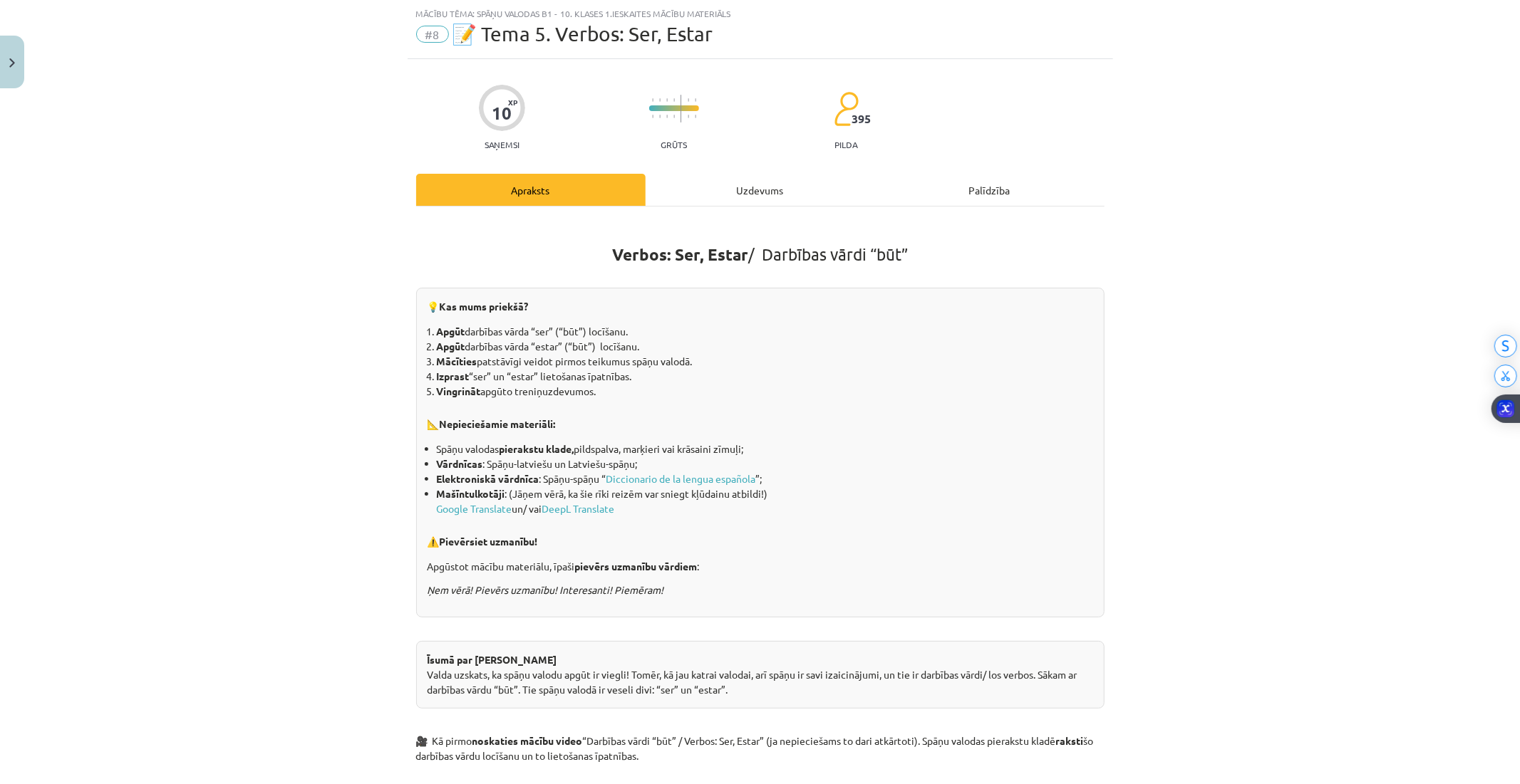
click at [734, 181] on div "Uzdevums" at bounding box center [760, 190] width 230 height 32
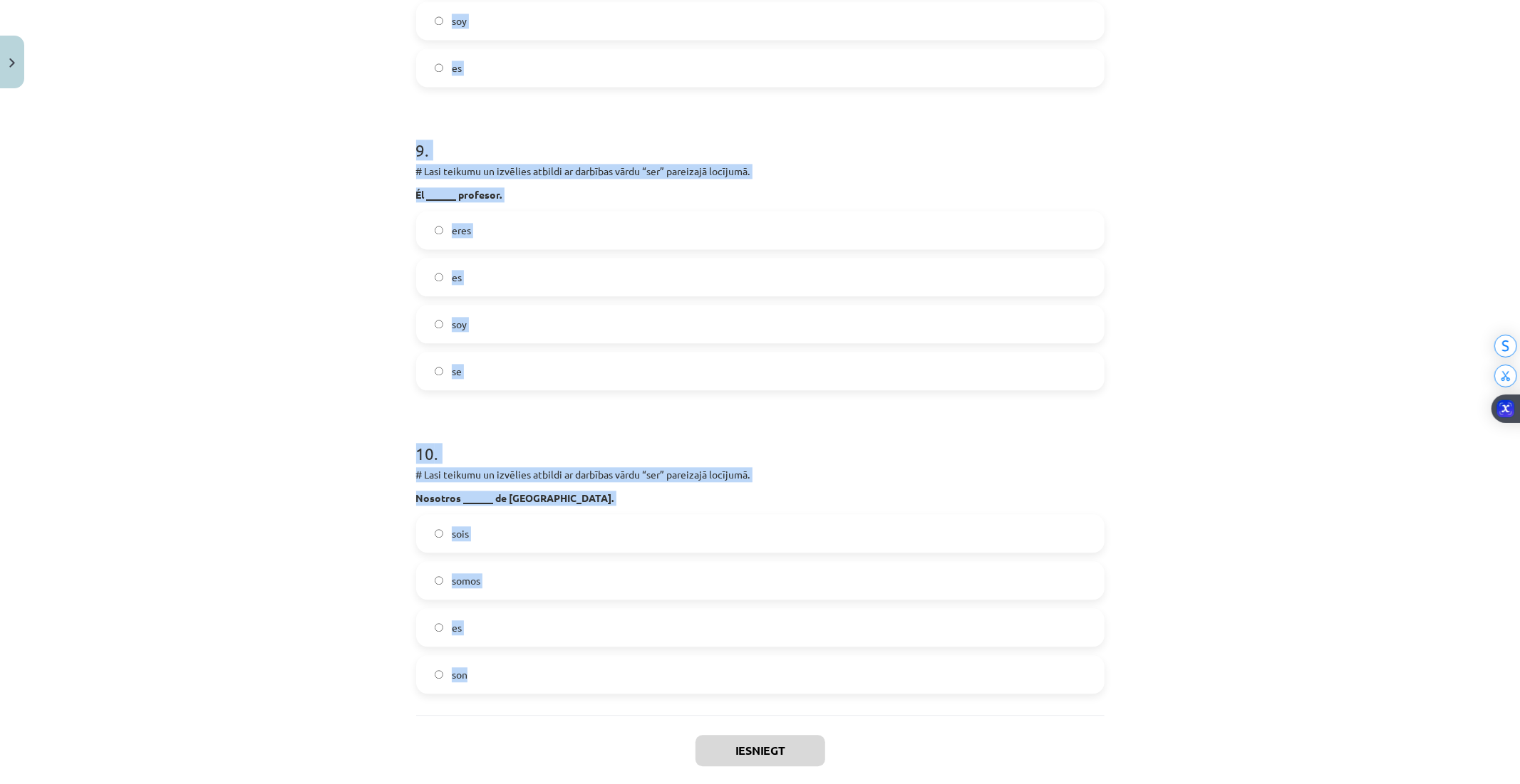
scroll to position [2669, 0]
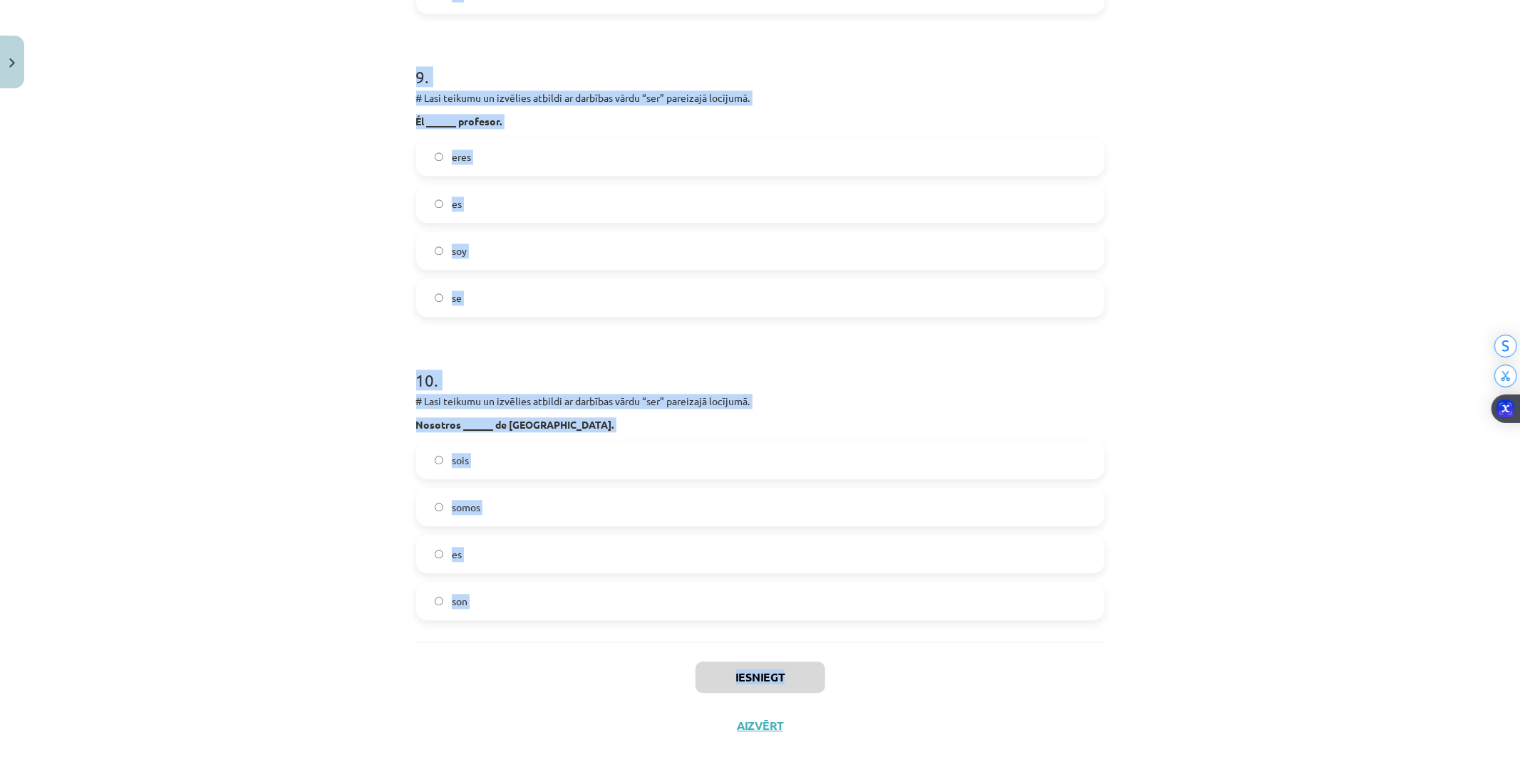
drag, startPoint x: 407, startPoint y: 282, endPoint x: 905, endPoint y: 644, distance: 615.7
copy div "4 . # Lore ipsumdo si ametcons adipisc el seddoeiu tempo “incid” utlaboree dolo…"
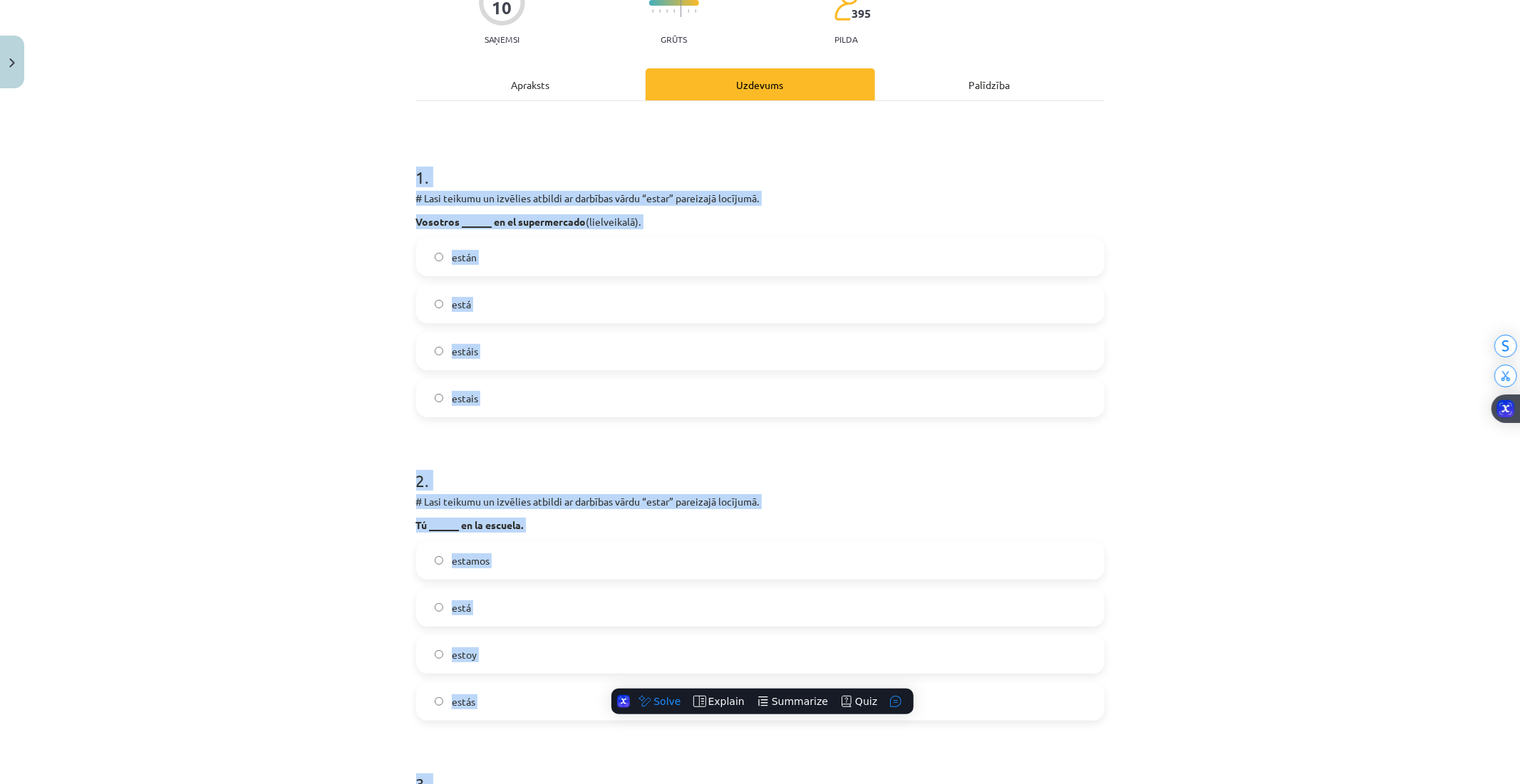
scroll to position [137, 0]
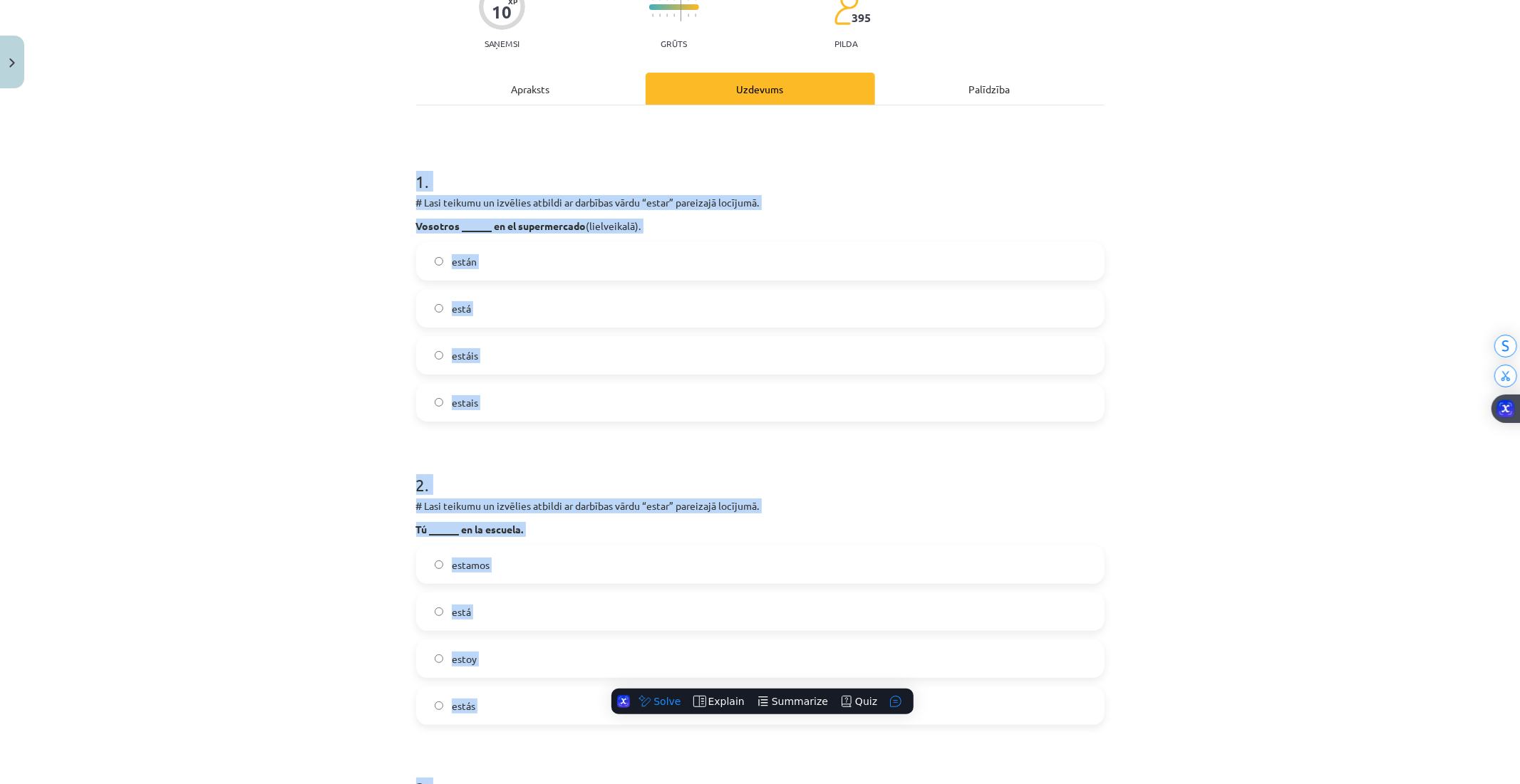
click at [422, 400] on label "estais" at bounding box center [760, 403] width 686 height 35
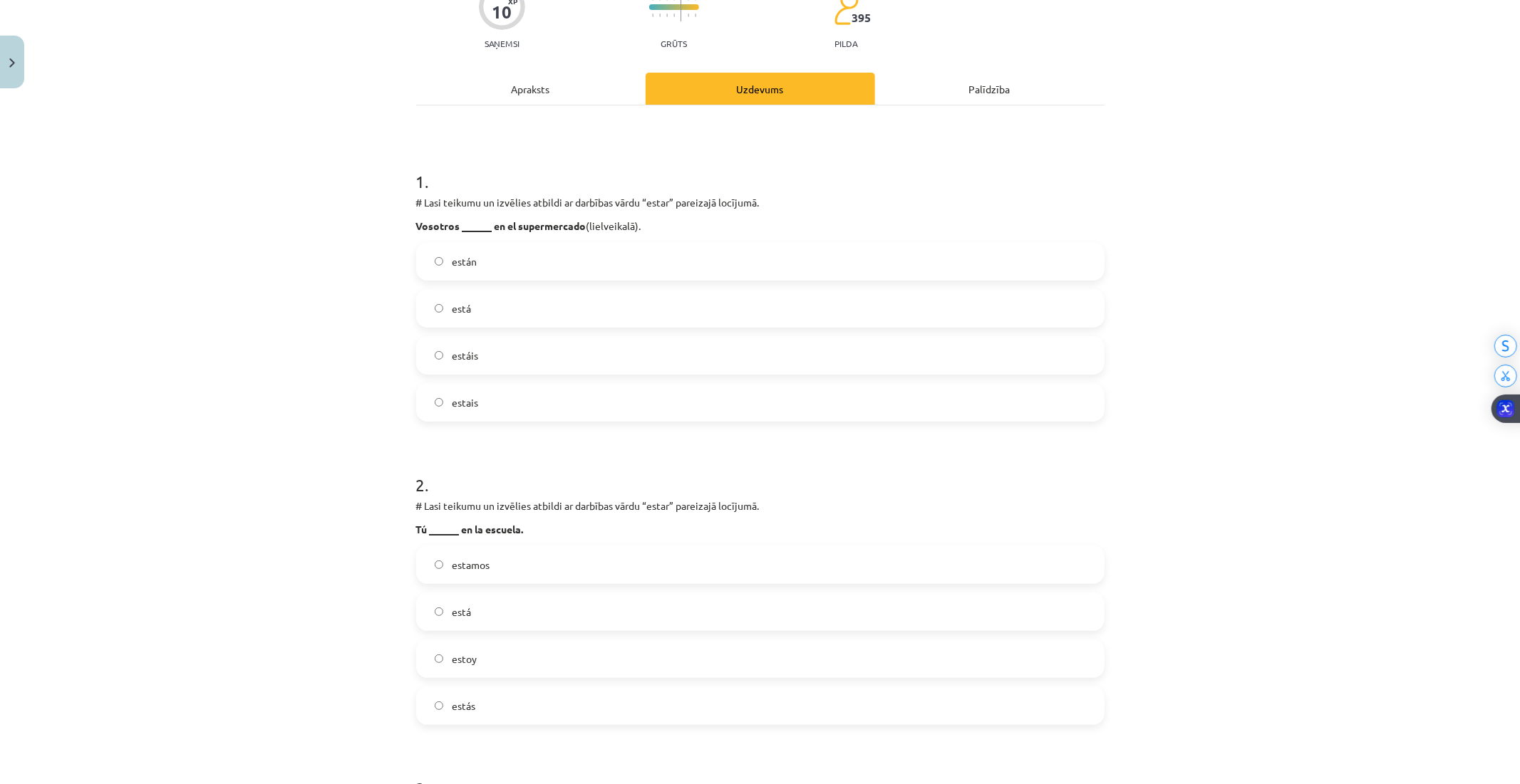
click at [472, 610] on label "está" at bounding box center [760, 612] width 686 height 35
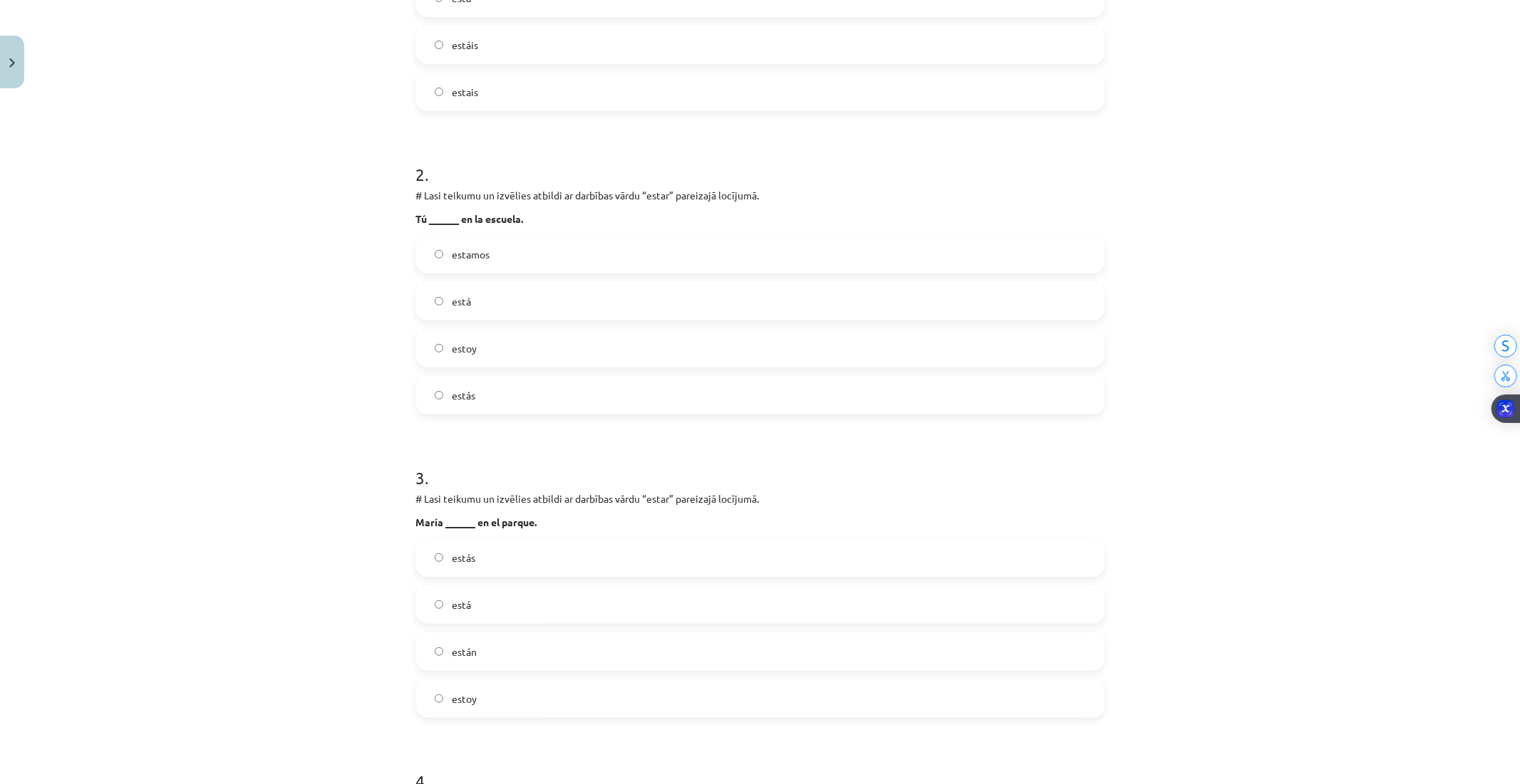
scroll to position [453, 0]
click at [461, 604] on span "está" at bounding box center [461, 599] width 20 height 15
click at [479, 393] on label "estás" at bounding box center [760, 390] width 686 height 35
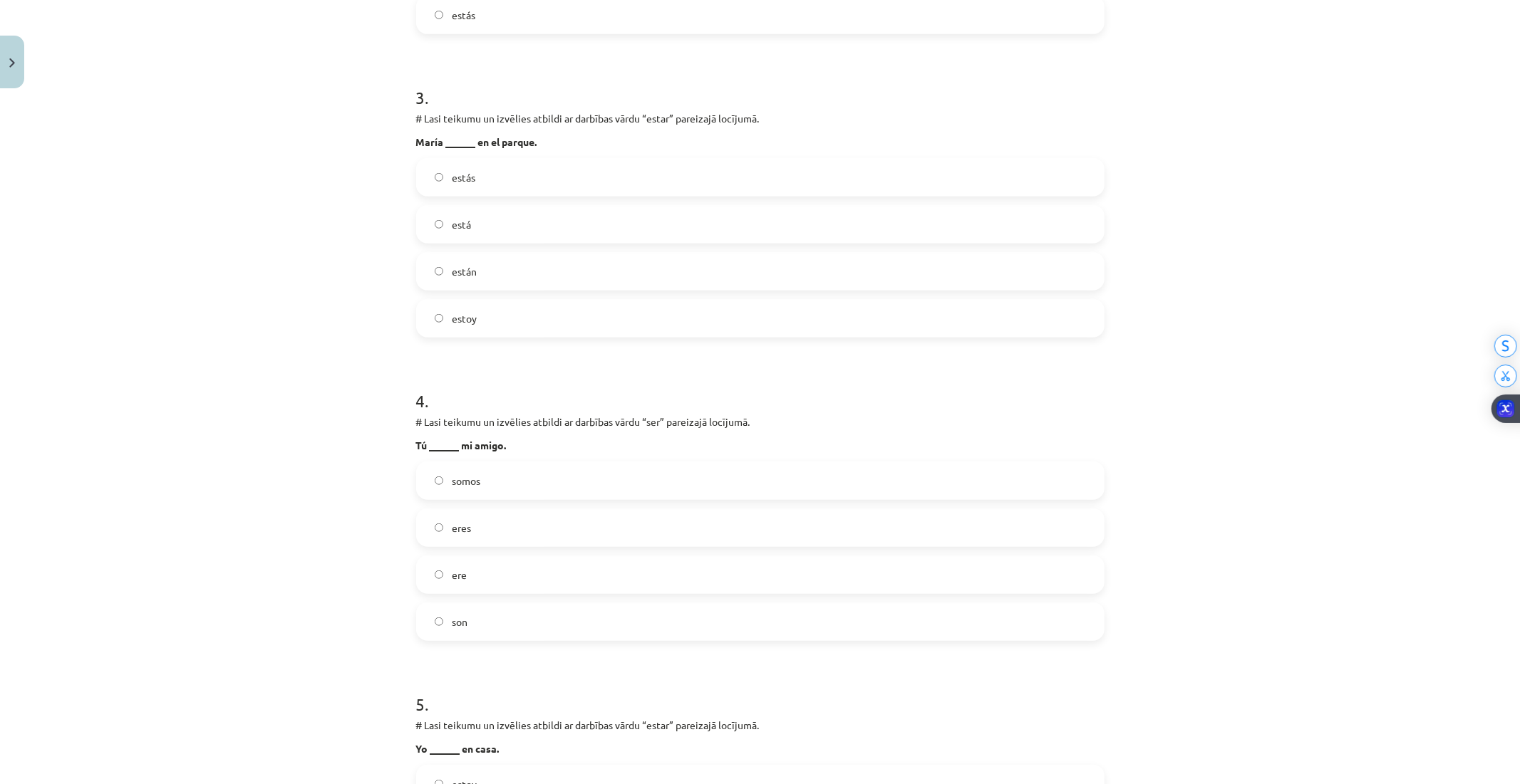
scroll to position [849, 0]
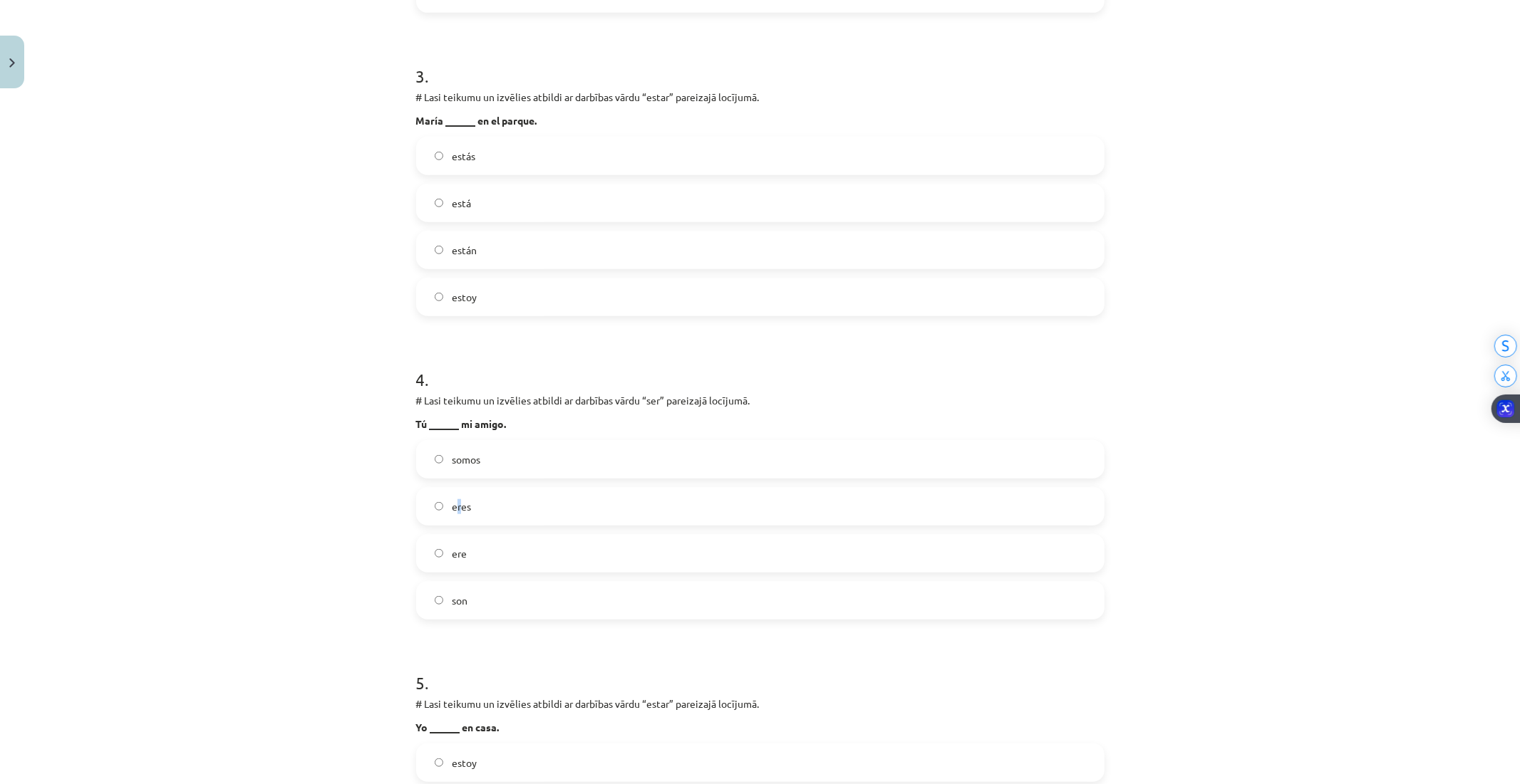
drag, startPoint x: 452, startPoint y: 510, endPoint x: 562, endPoint y: 574, distance: 127.3
click at [458, 512] on span "eres" at bounding box center [461, 507] width 20 height 15
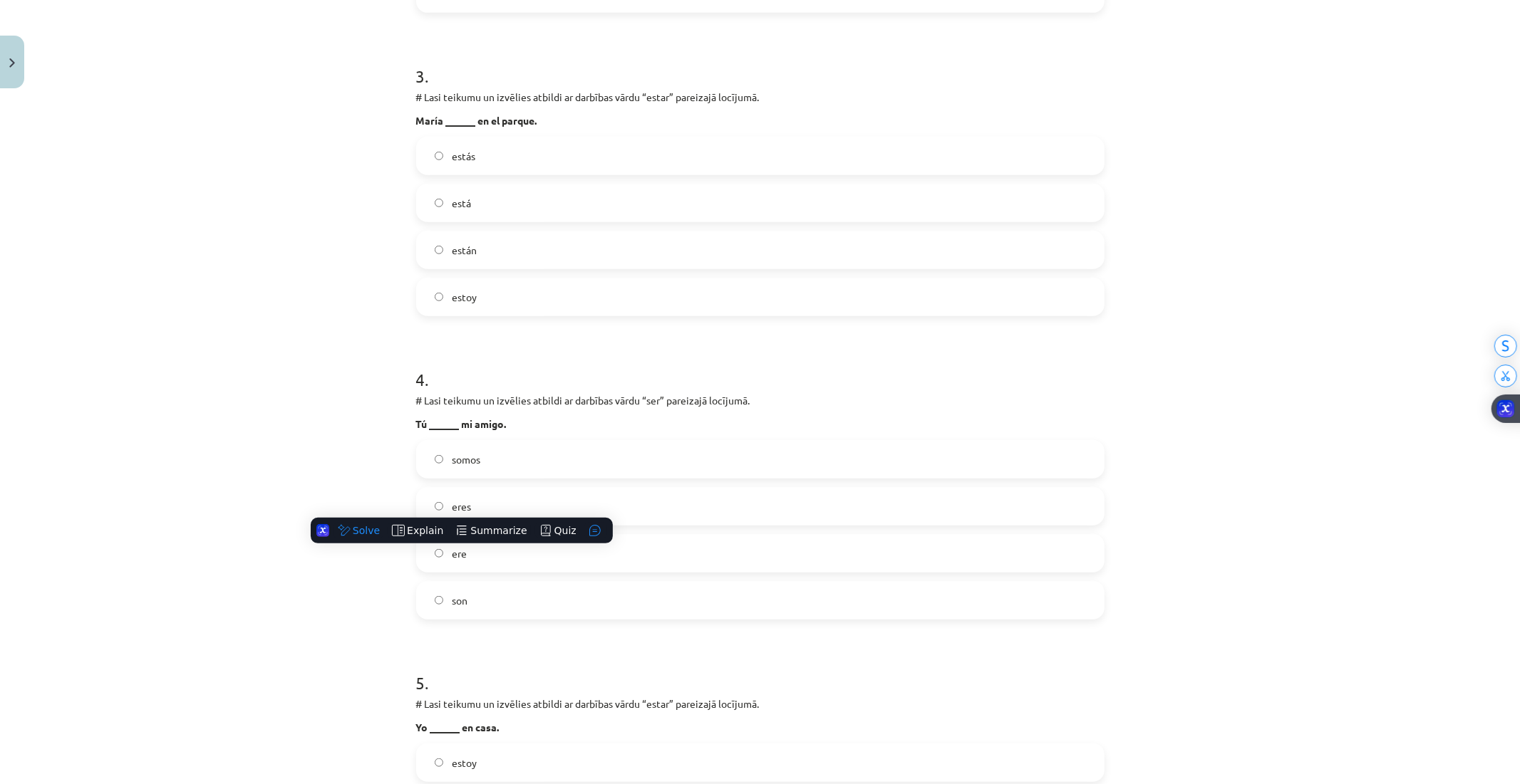
click at [425, 497] on label "eres" at bounding box center [760, 506] width 686 height 35
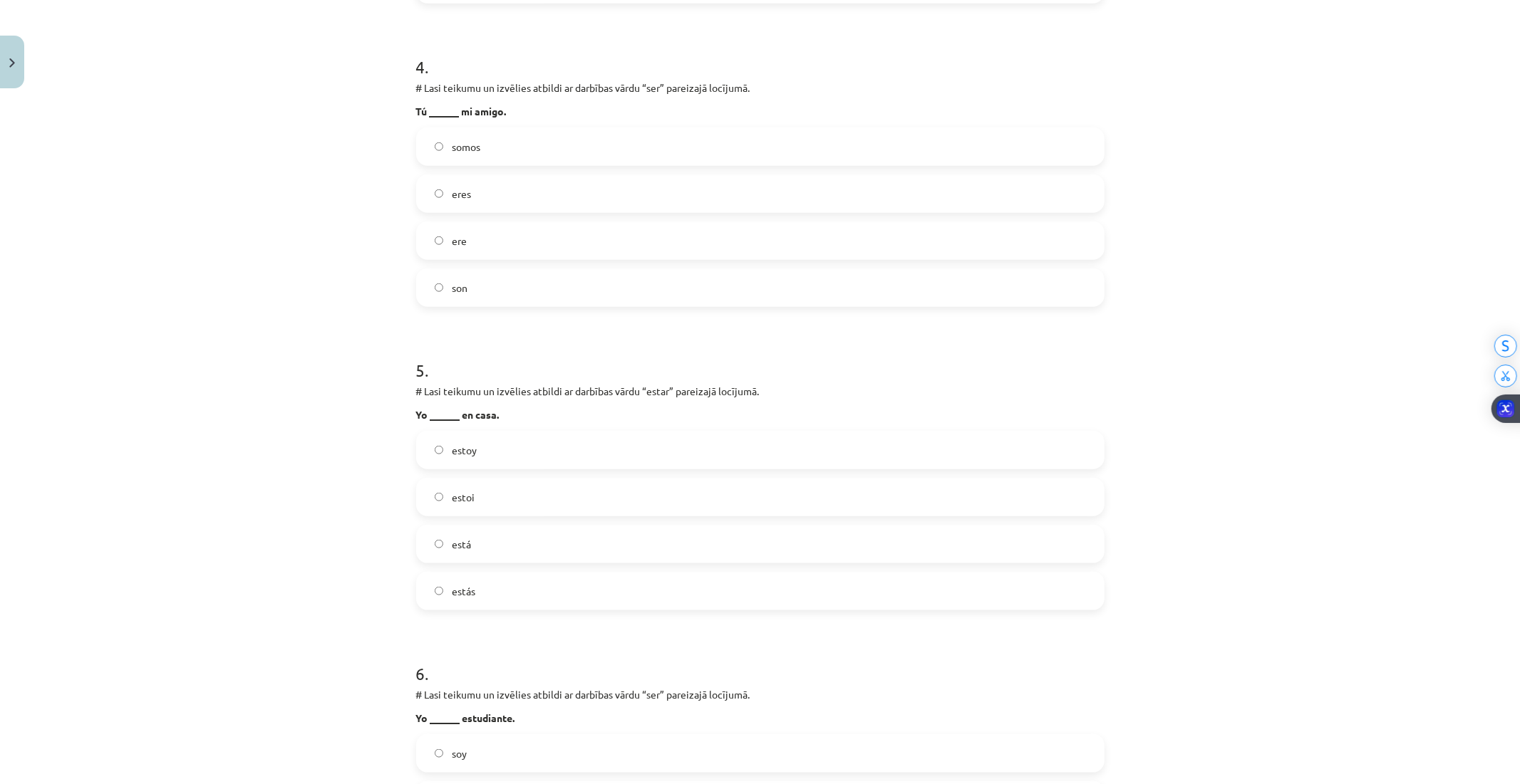
scroll to position [1165, 0]
click at [452, 450] on span "estoy" at bounding box center [464, 447] width 25 height 15
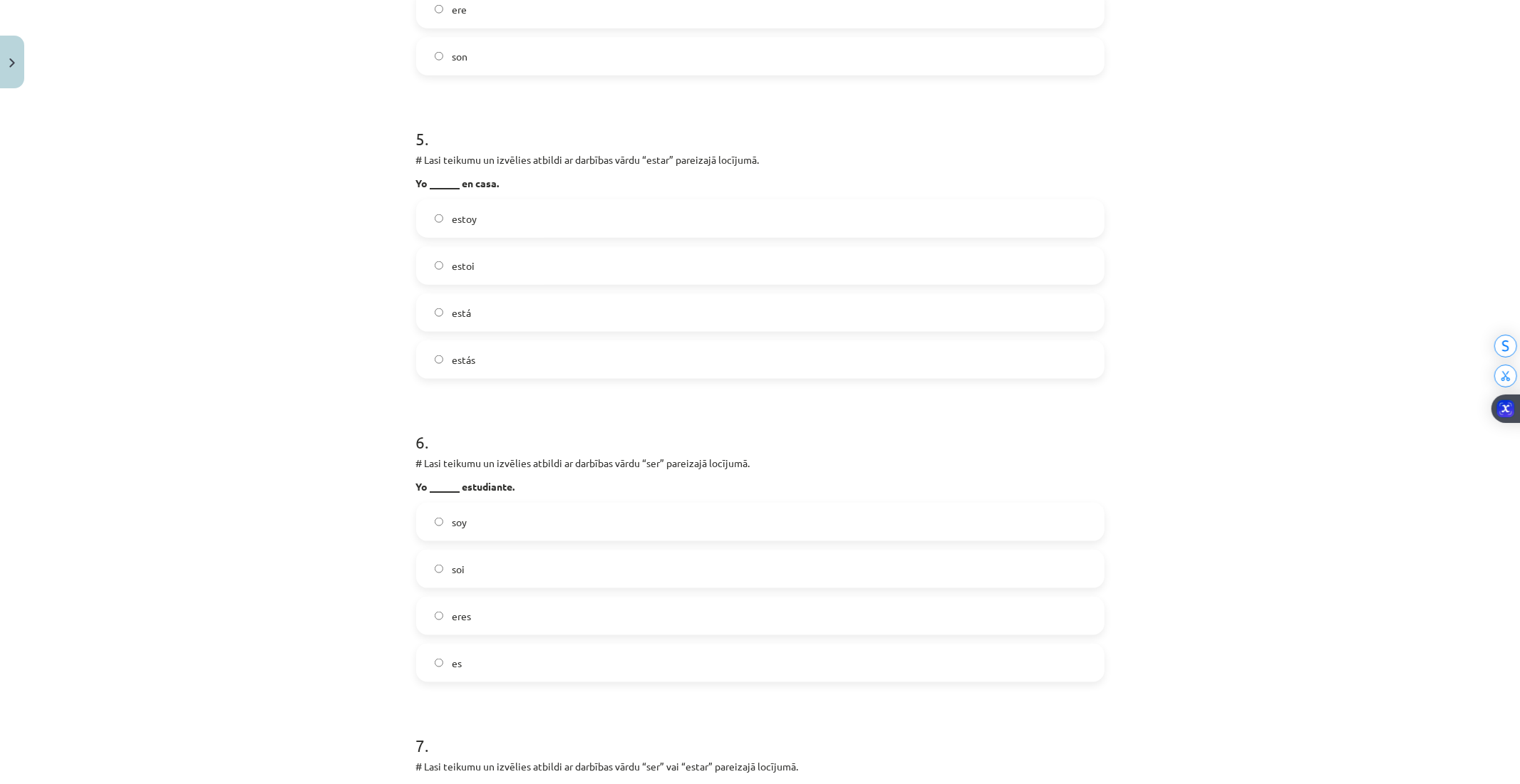
scroll to position [1403, 0]
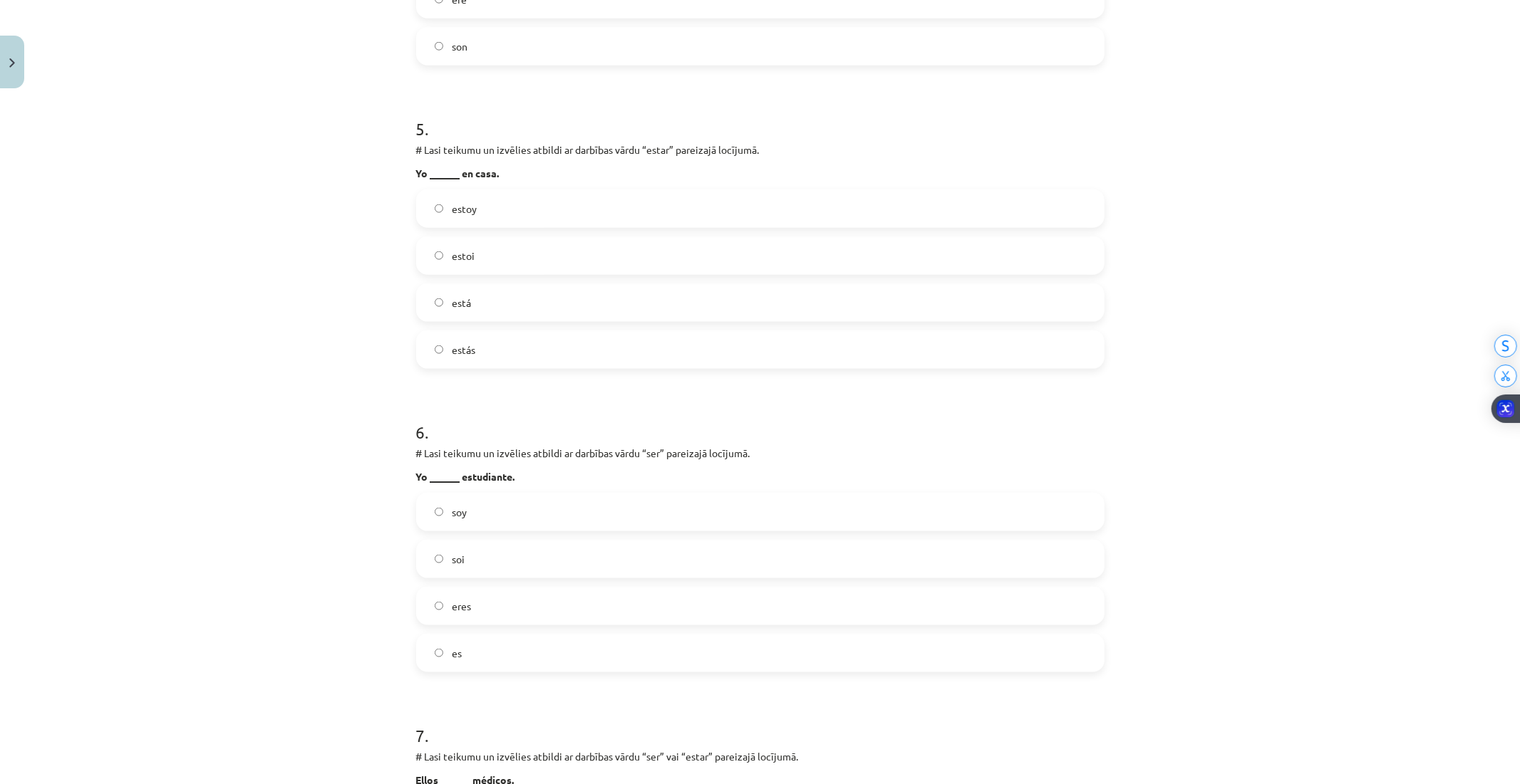
click at [446, 544] on label "soi" at bounding box center [760, 559] width 686 height 35
drag, startPoint x: 459, startPoint y: 521, endPoint x: 583, endPoint y: 663, distance: 188.5
click at [459, 519] on label "soy" at bounding box center [760, 512] width 686 height 35
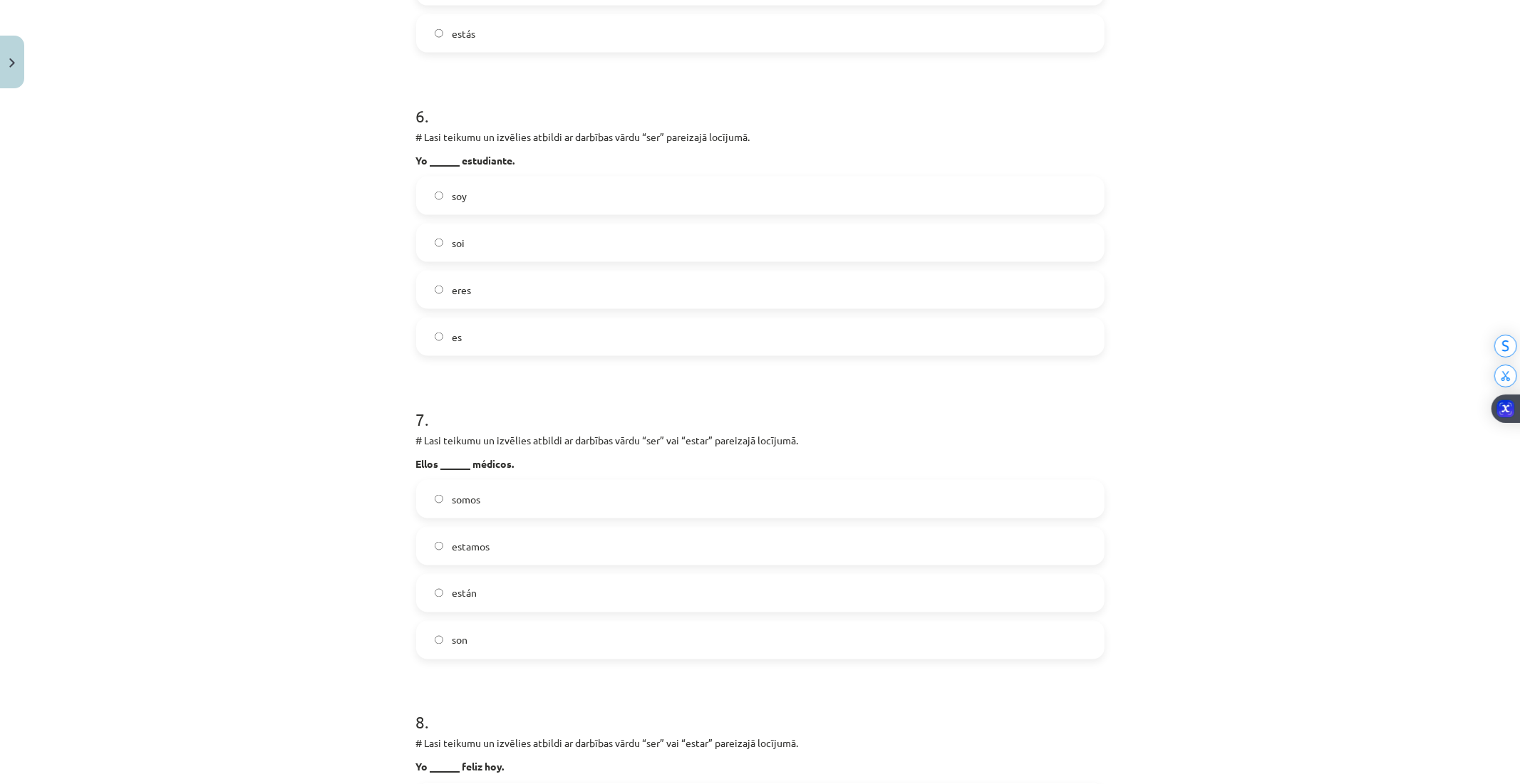
click at [452, 635] on span "son" at bounding box center [460, 641] width 16 height 15
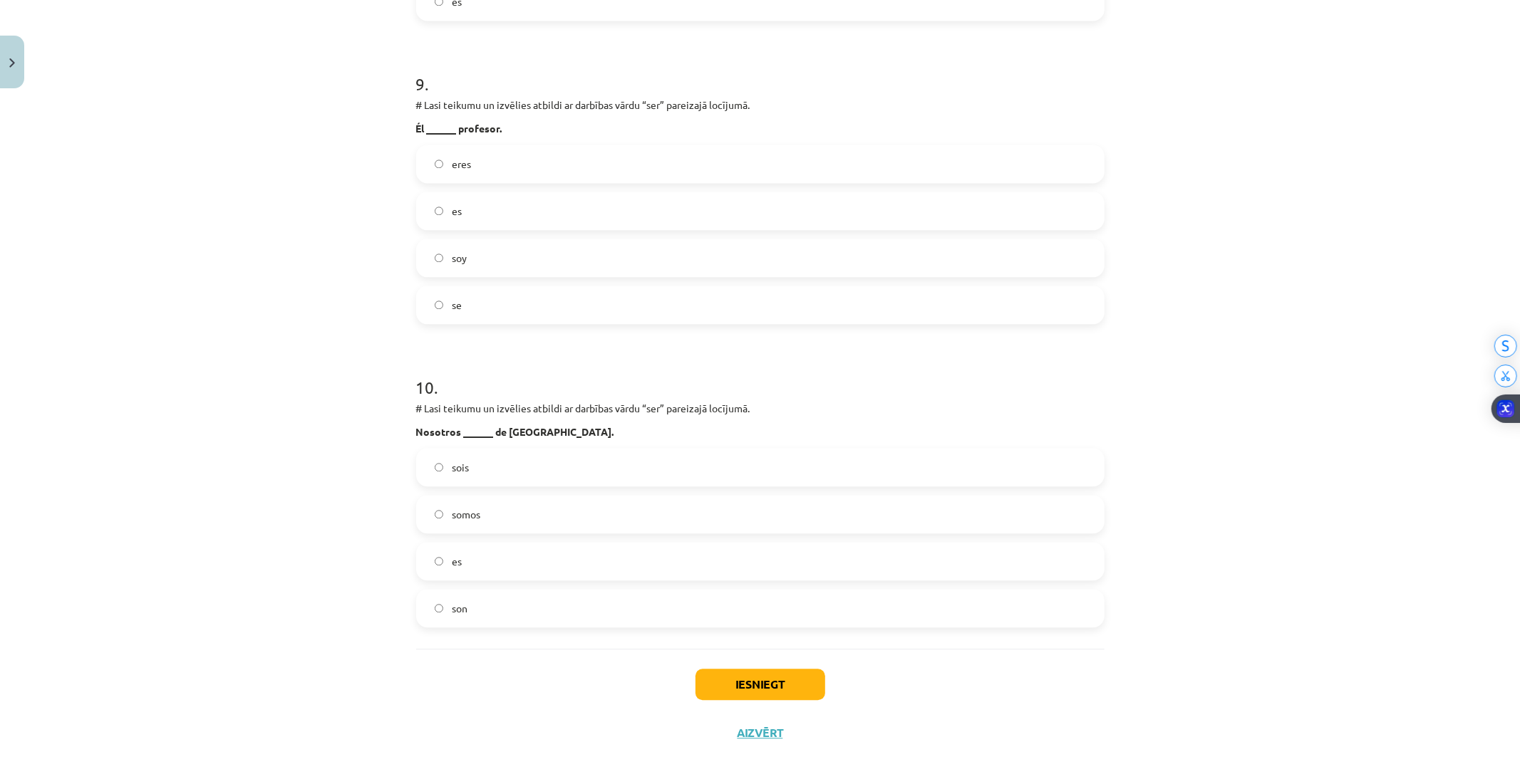
scroll to position [2669, 0]
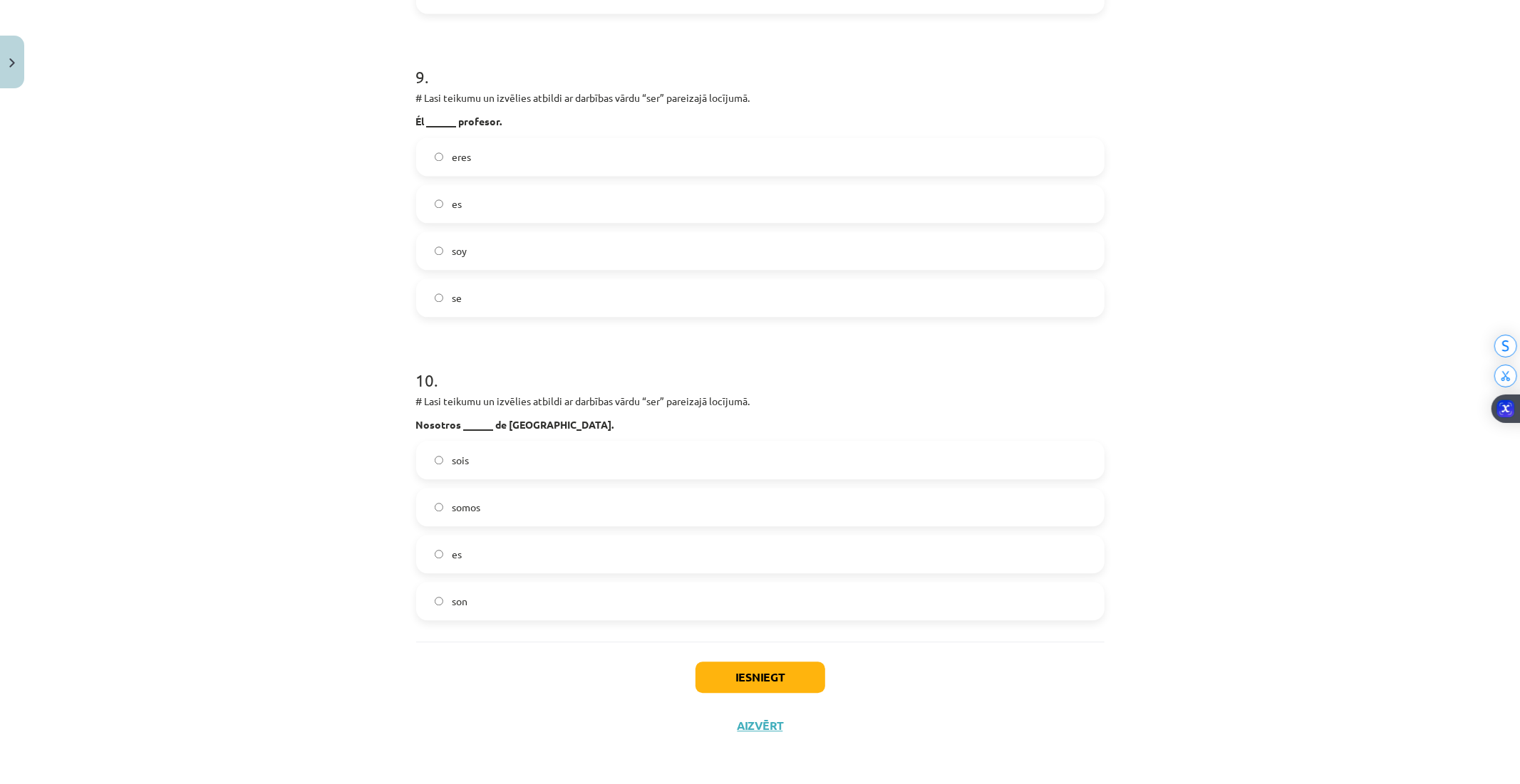
drag, startPoint x: 440, startPoint y: 517, endPoint x: 461, endPoint y: 525, distance: 22.5
click at [440, 517] on label "somos" at bounding box center [760, 507] width 686 height 35
drag, startPoint x: 438, startPoint y: 290, endPoint x: 454, endPoint y: 337, distance: 49.6
click at [438, 290] on label "se" at bounding box center [760, 298] width 686 height 35
click at [418, 211] on label "es" at bounding box center [760, 204] width 686 height 35
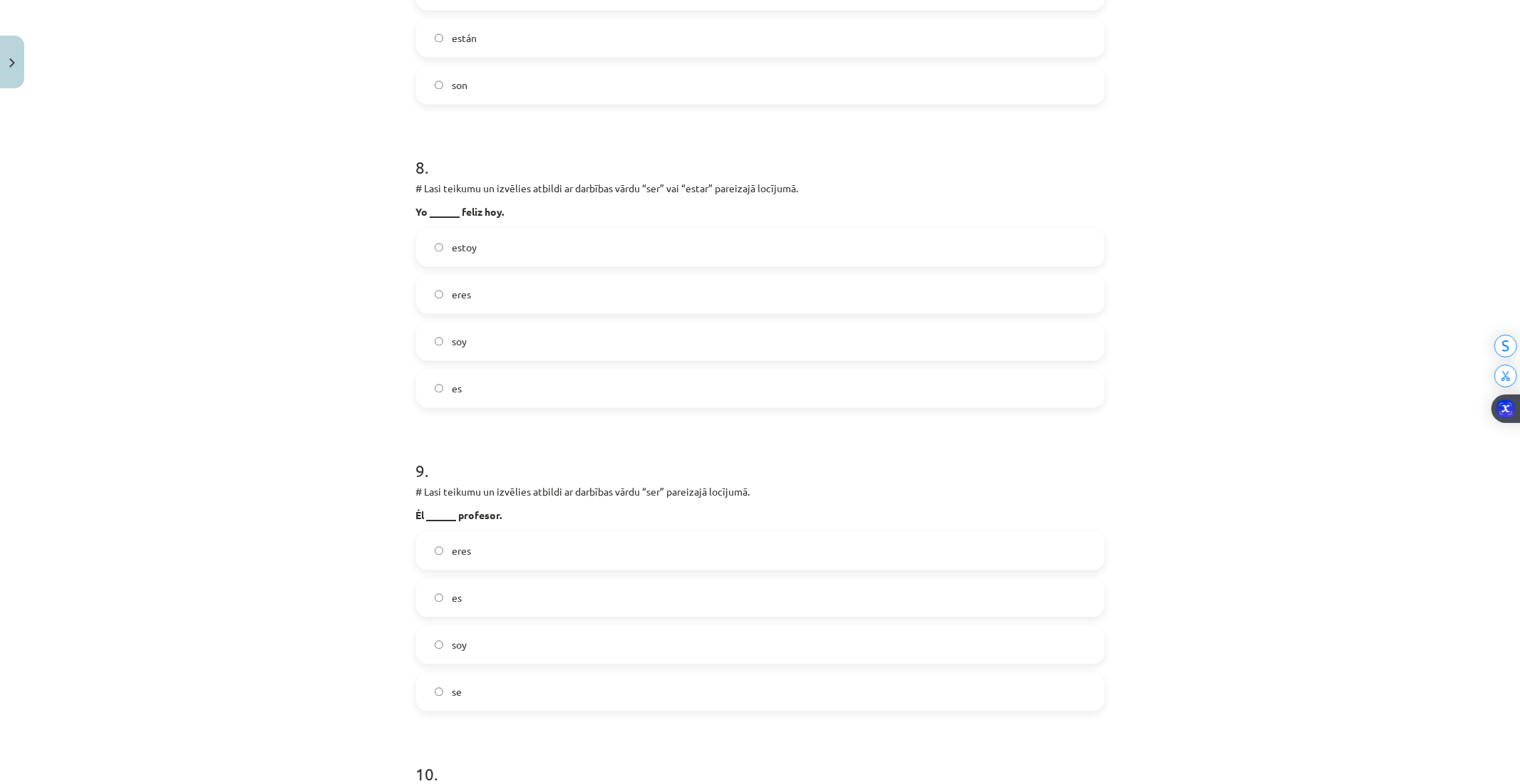
scroll to position [2274, 0]
click at [473, 259] on label "estoy" at bounding box center [760, 248] width 686 height 35
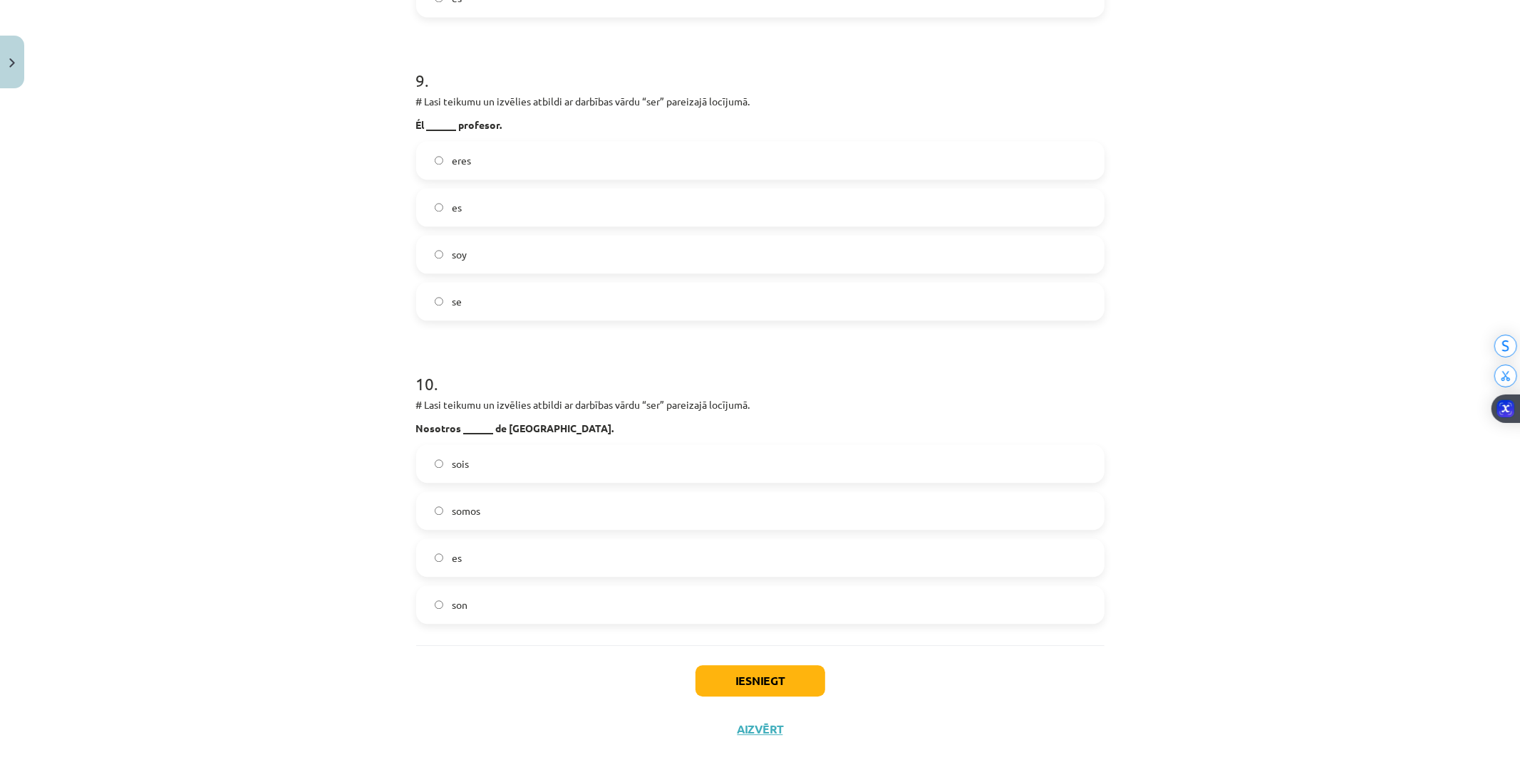
scroll to position [2669, 0]
click at [750, 671] on button "Iesniegt" at bounding box center [760, 678] width 129 height 32
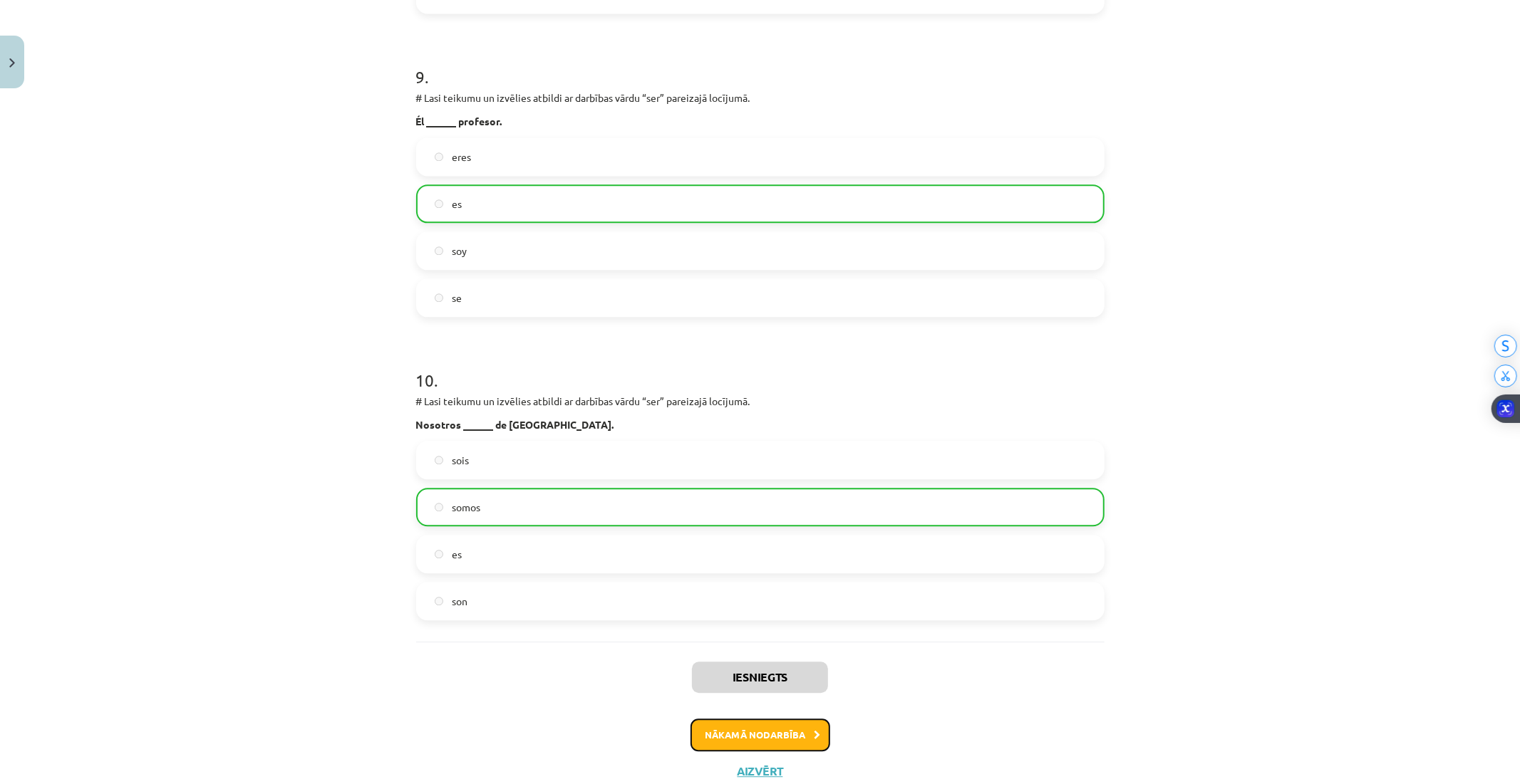
click at [748, 729] on button "Nākamā nodarbība" at bounding box center [760, 735] width 140 height 33
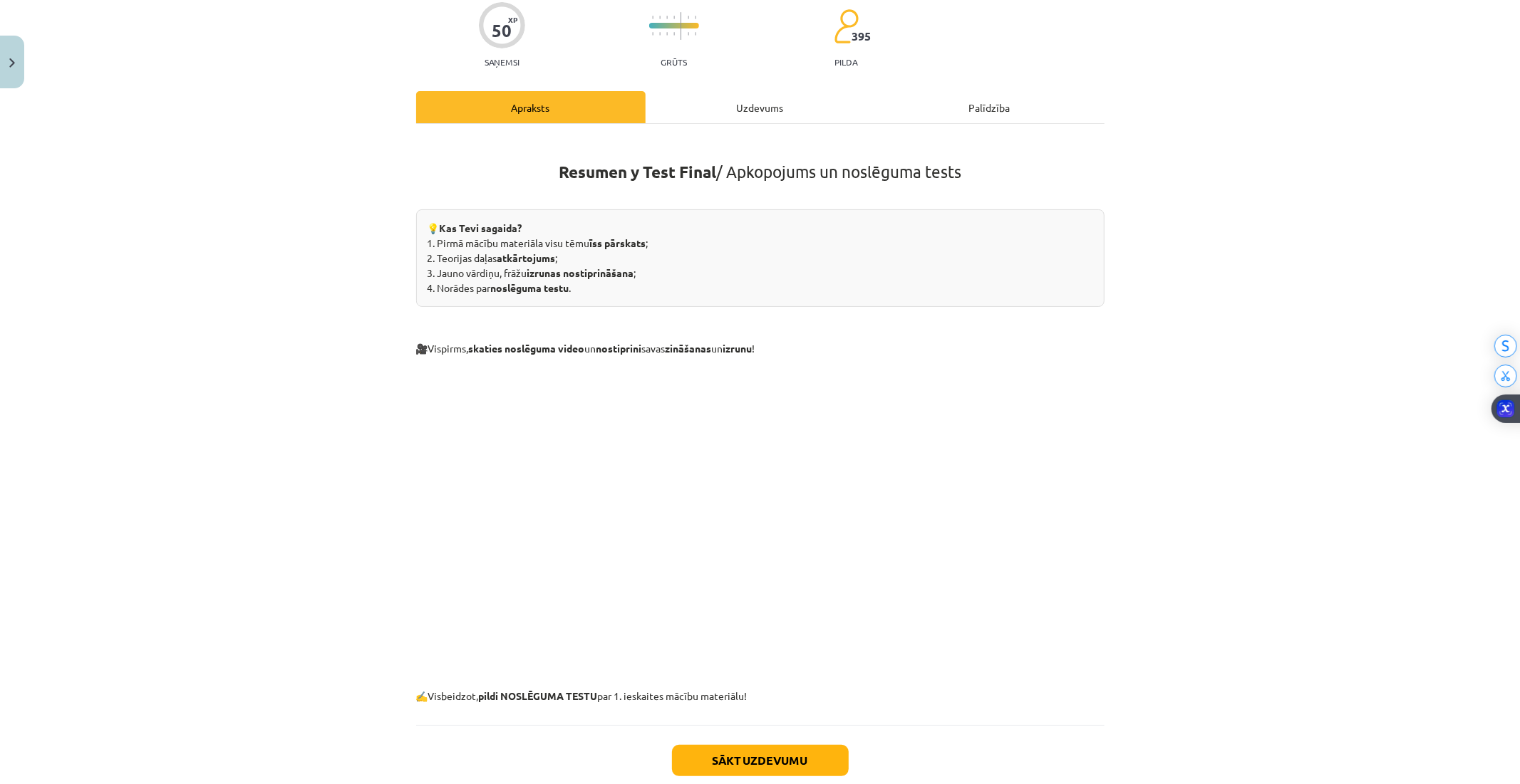
scroll to position [35, 0]
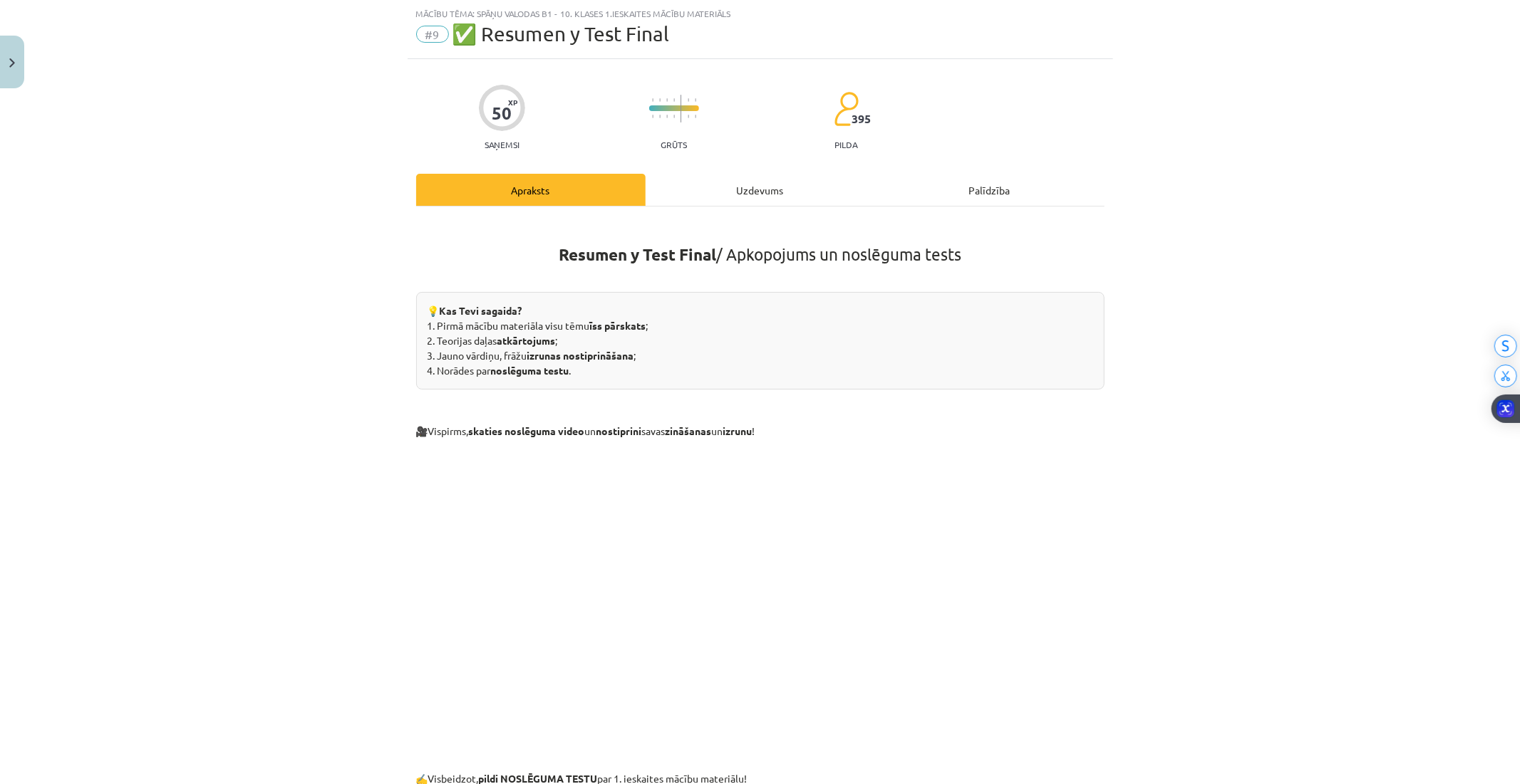
click at [666, 177] on div "Uzdevums" at bounding box center [760, 190] width 230 height 32
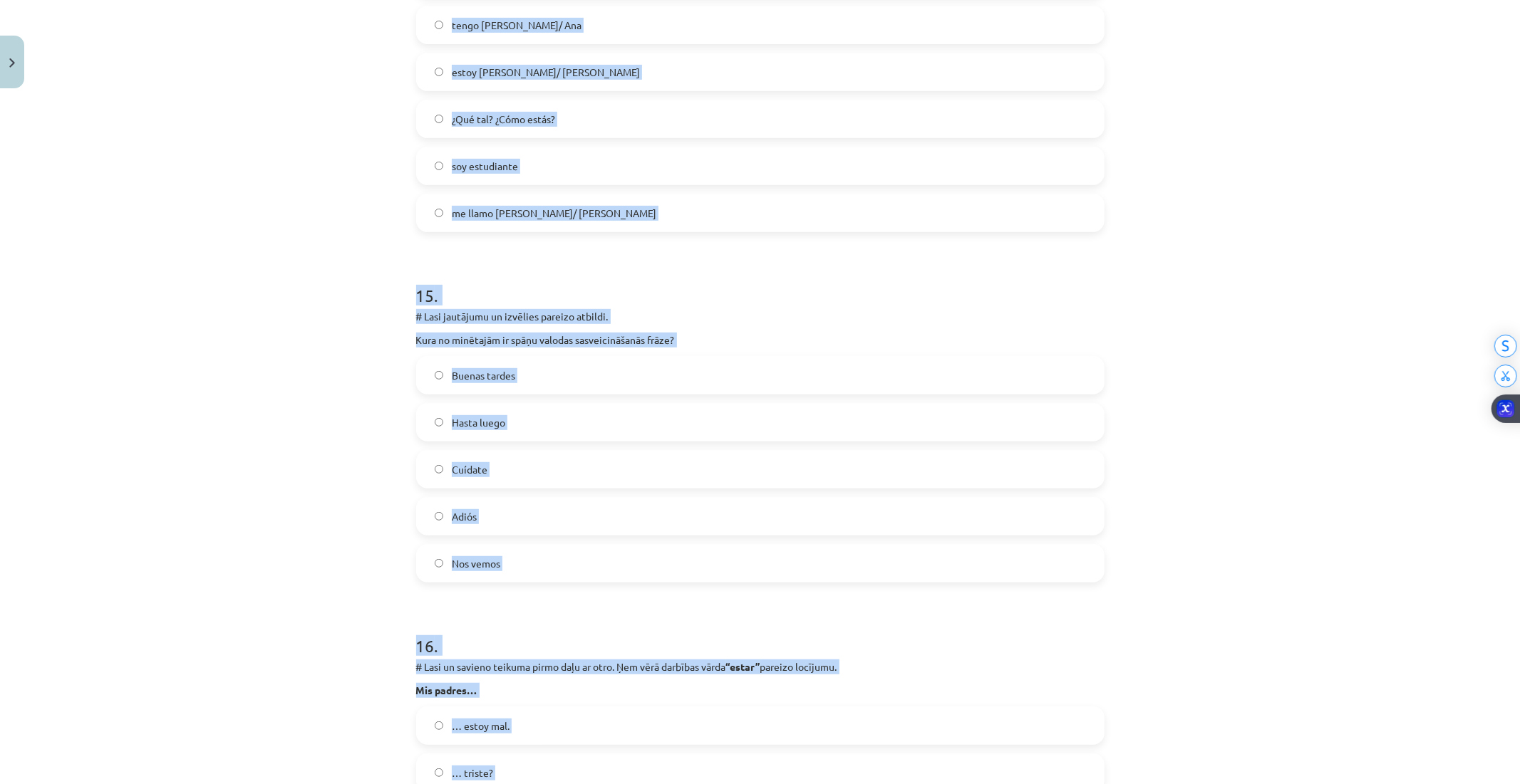
scroll to position [5338, 0]
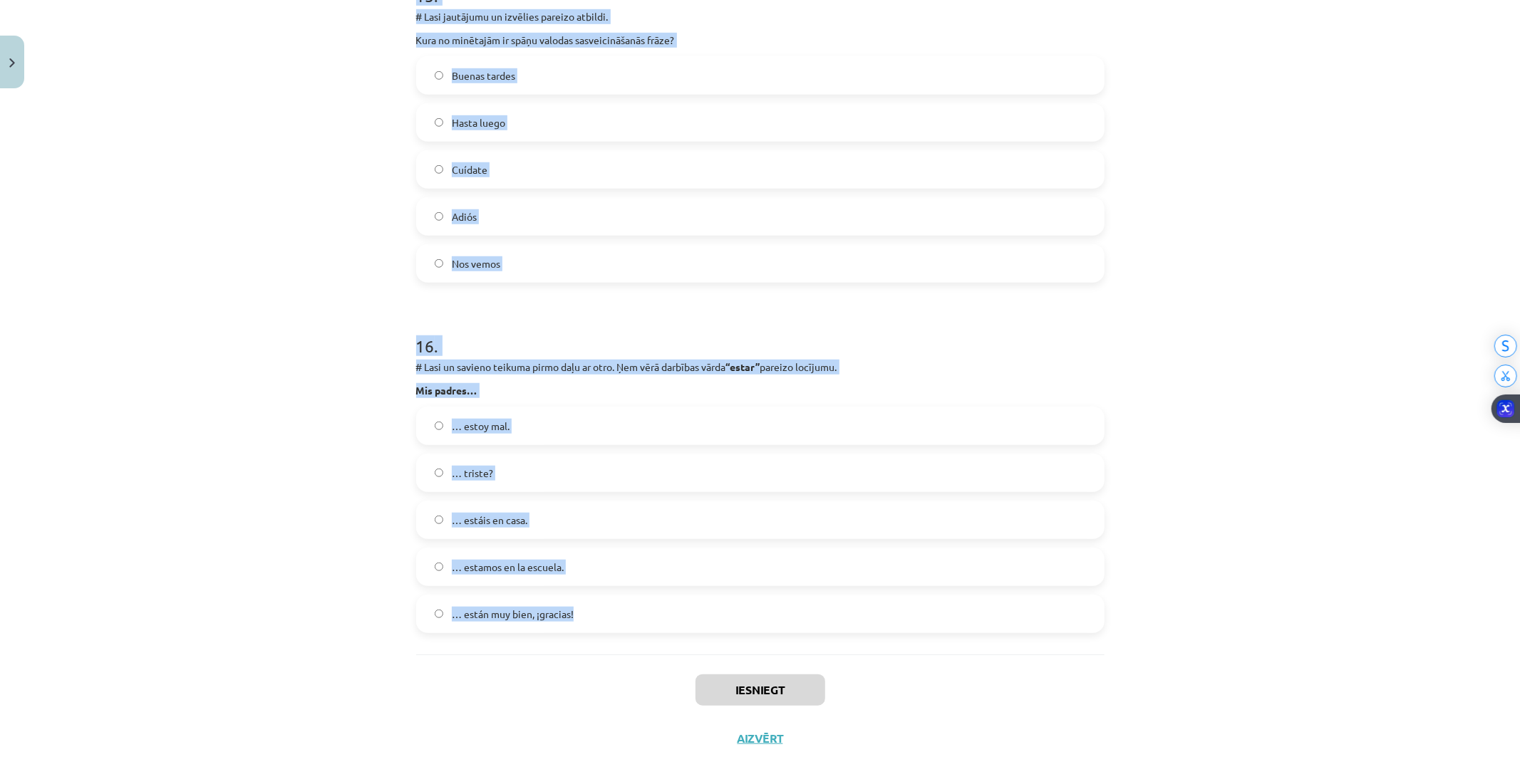
drag, startPoint x: 411, startPoint y: 282, endPoint x: 1046, endPoint y: 641, distance: 729.5
copy form "7 . # Lore ipsumdolo si ametcons adipisc elitsed. Do eiusmod temporinc ut labor…"
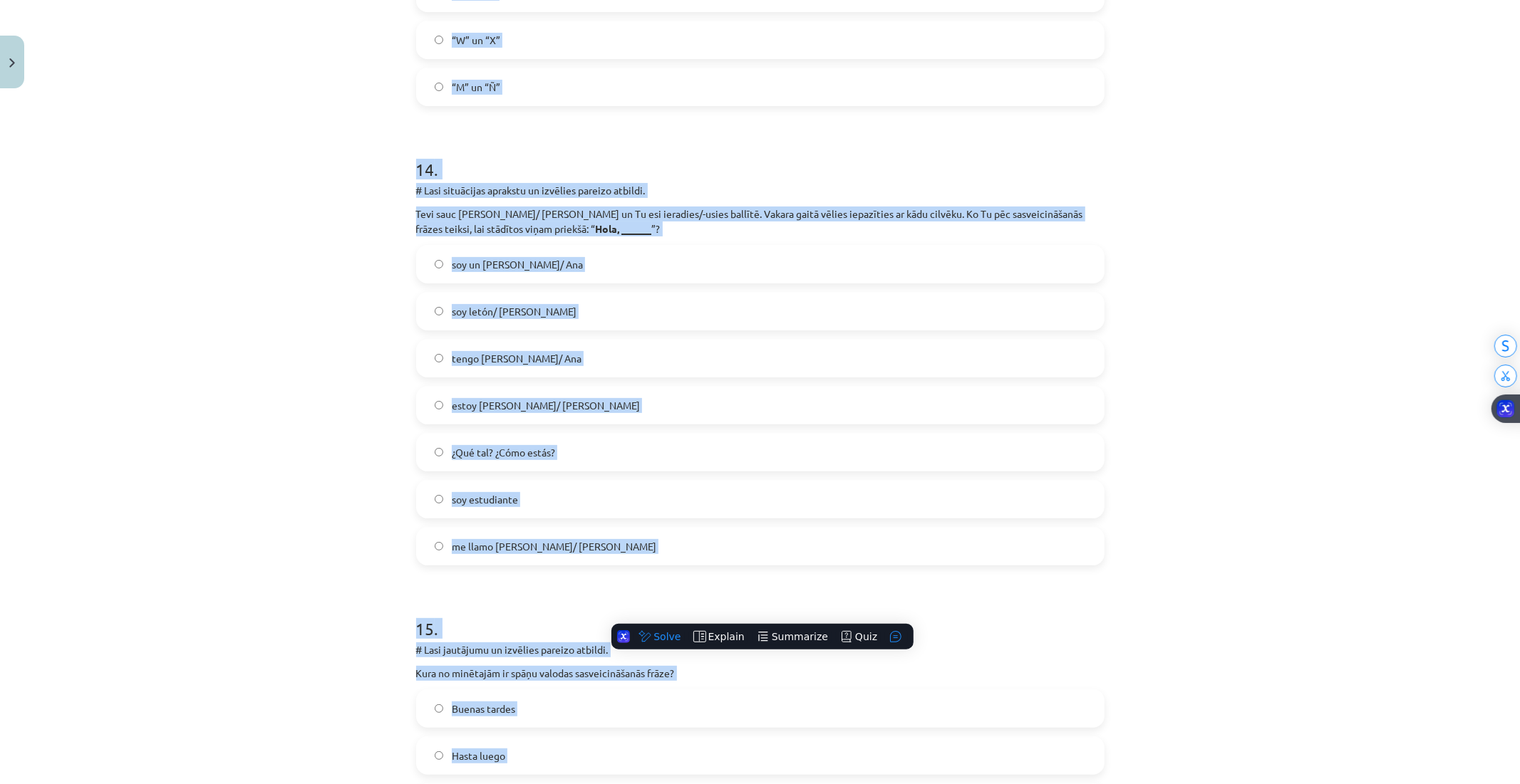
drag, startPoint x: 229, startPoint y: 365, endPoint x: 228, endPoint y: 338, distance: 27.0
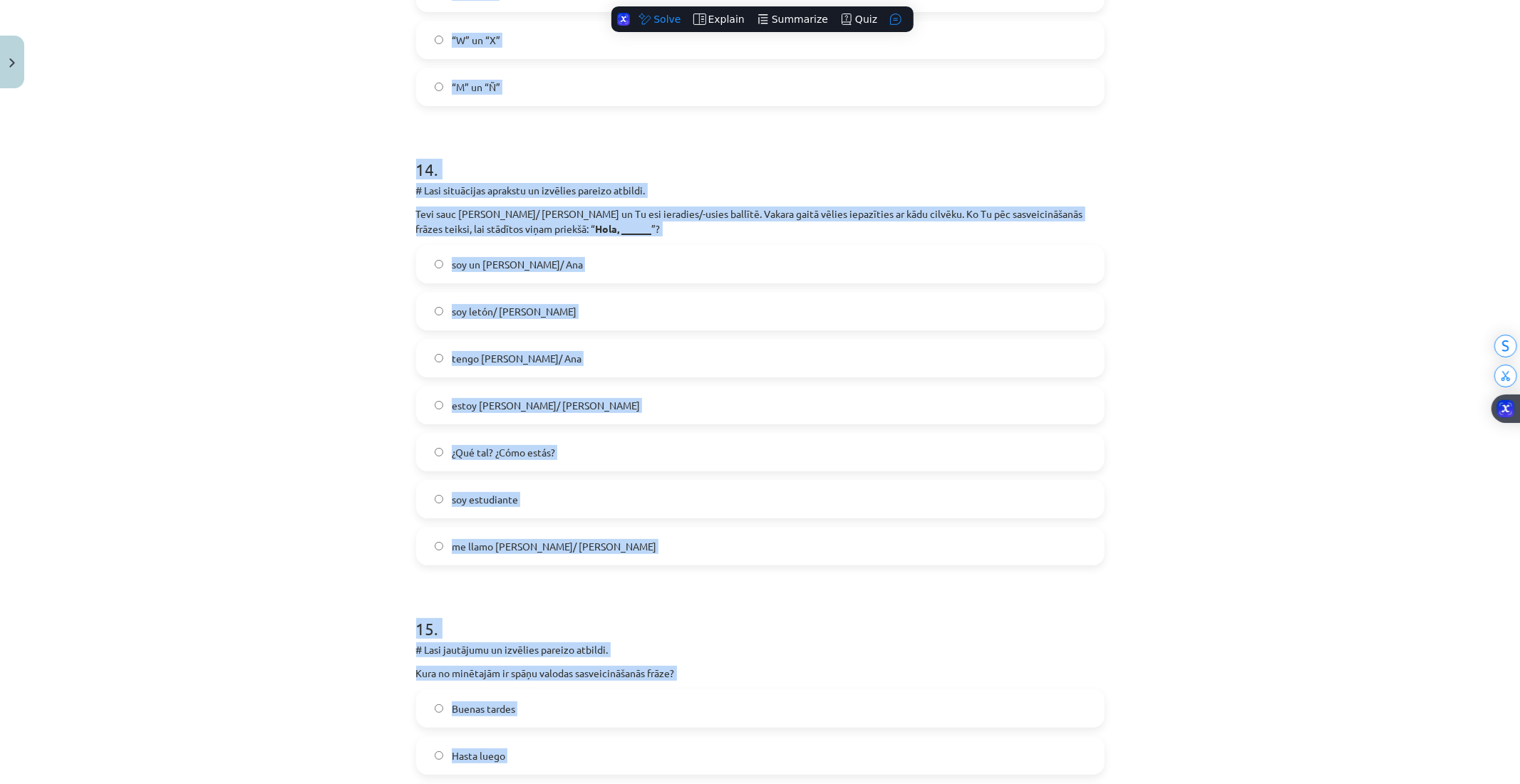
drag, startPoint x: 260, startPoint y: 190, endPoint x: 254, endPoint y: 152, distance: 38.5
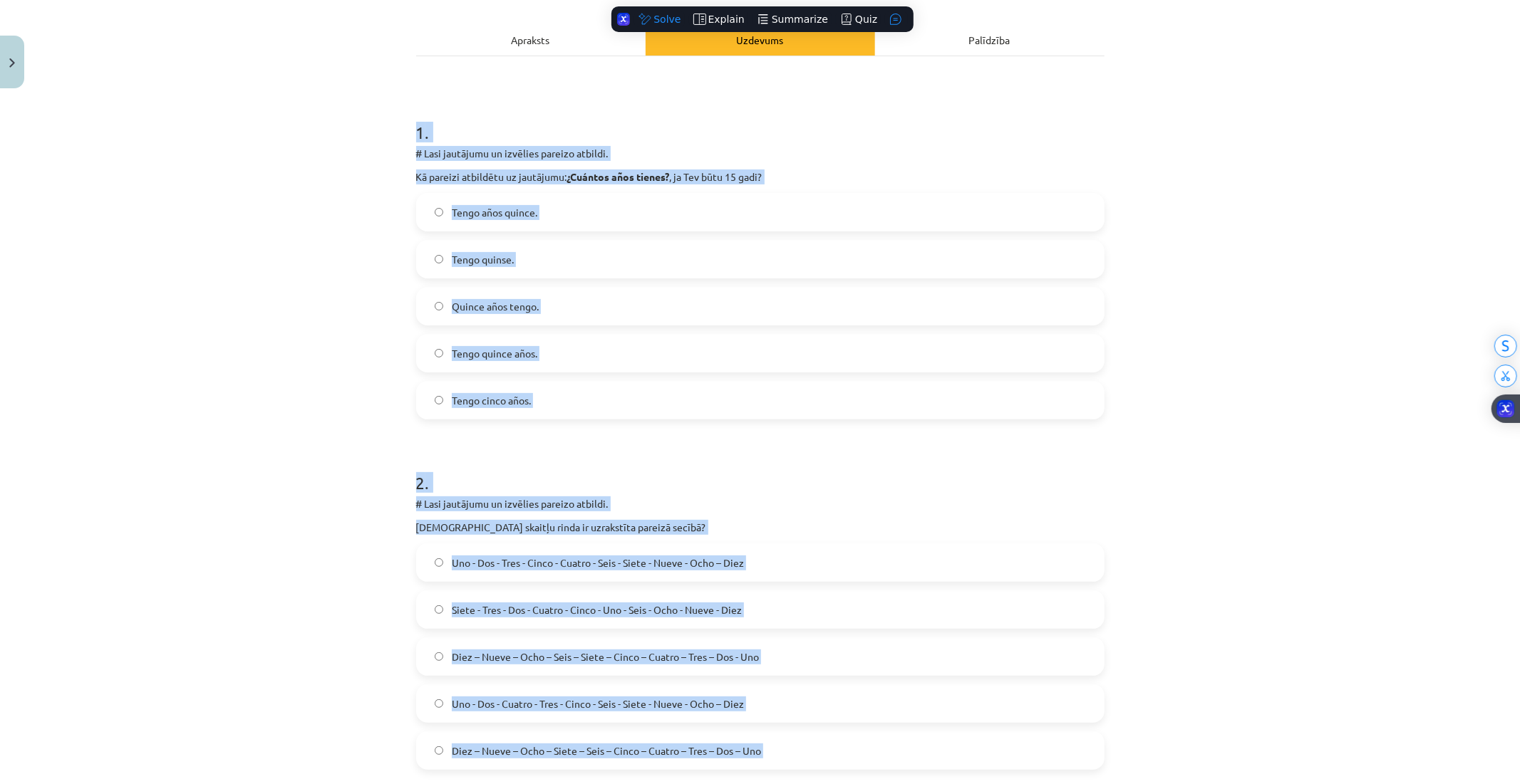
scroll to position [0, 0]
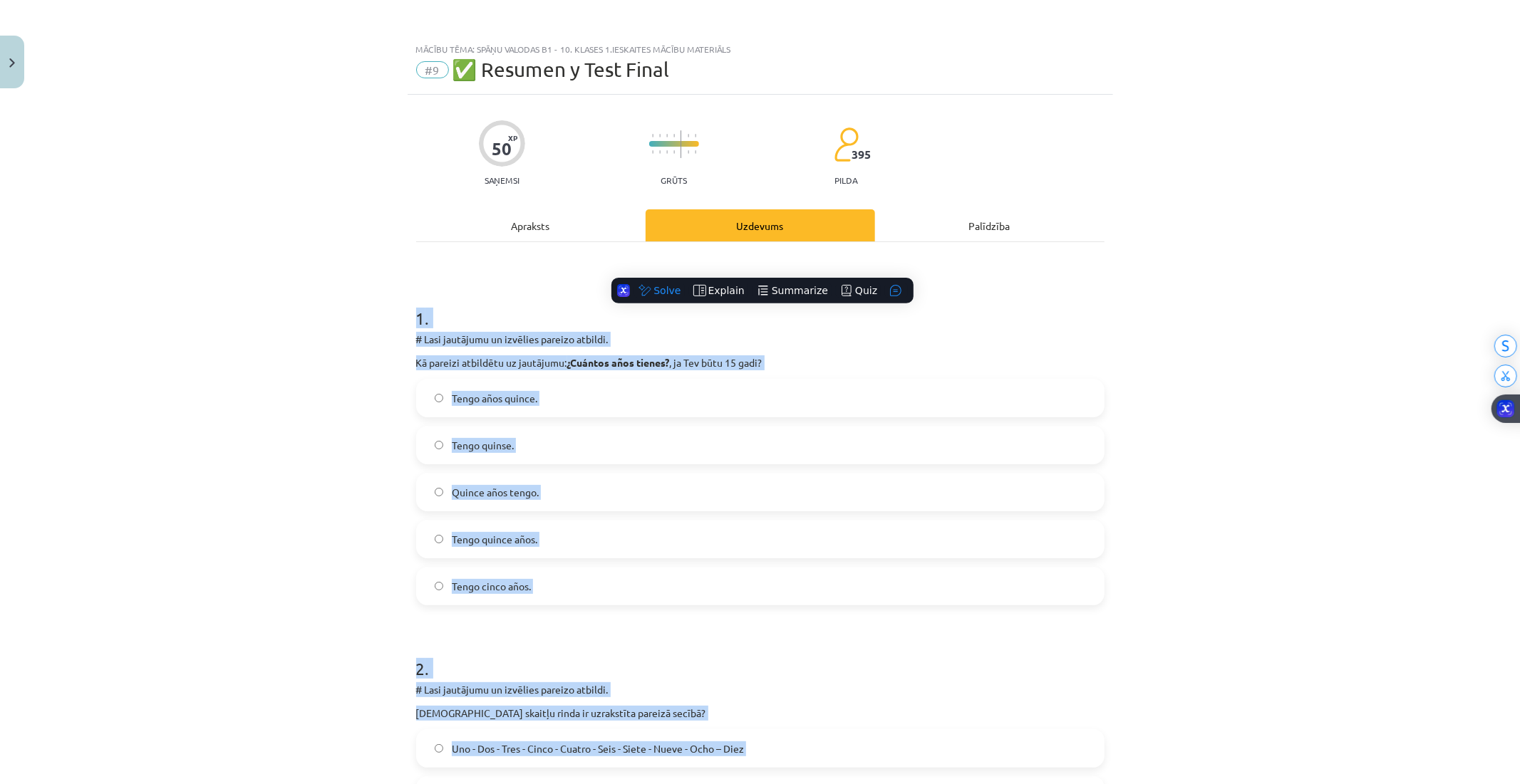
click at [449, 335] on p "# Lasi jautājumu un izvēlies pareizo atbildi." at bounding box center [760, 339] width 688 height 15
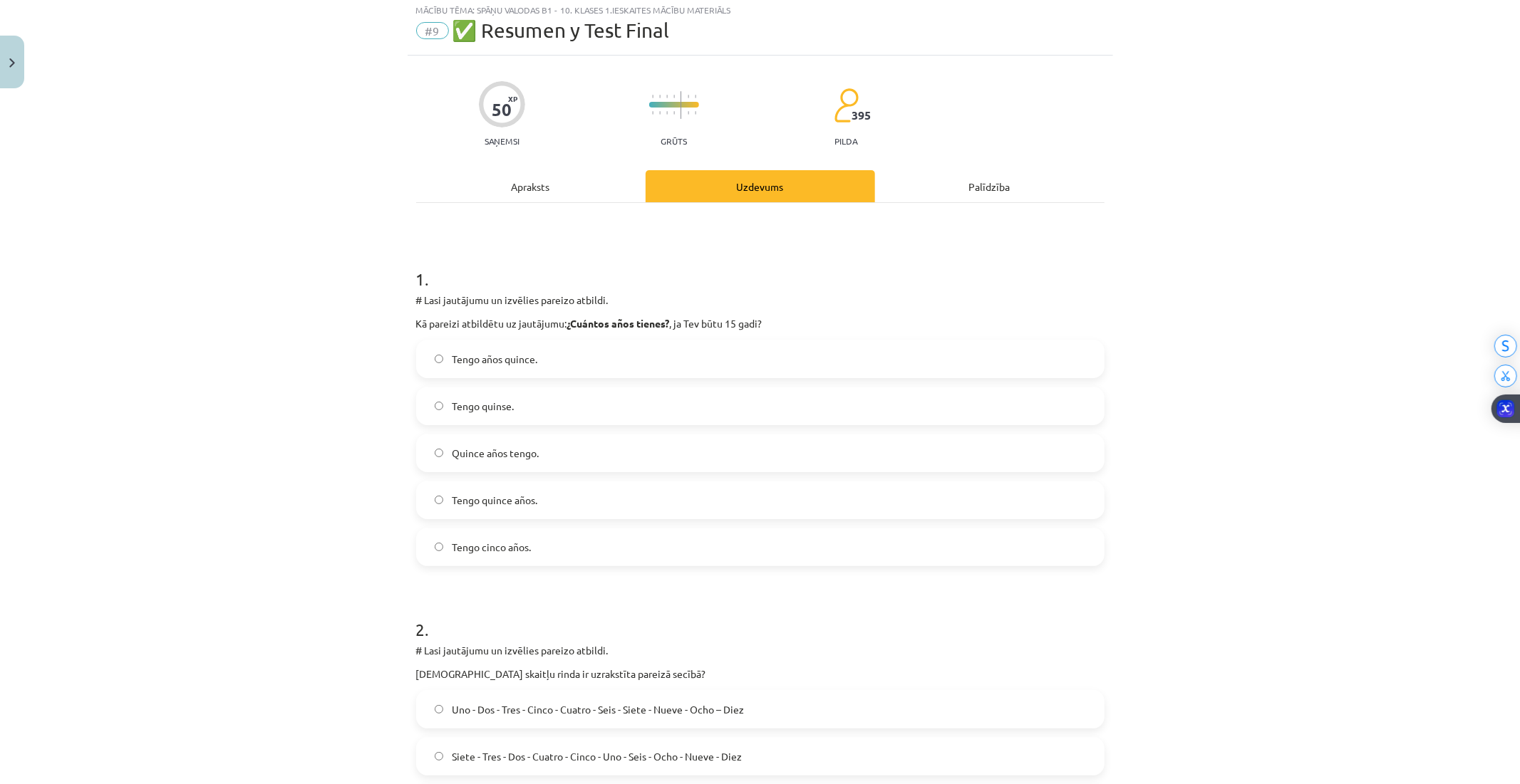
scroll to position [158, 0]
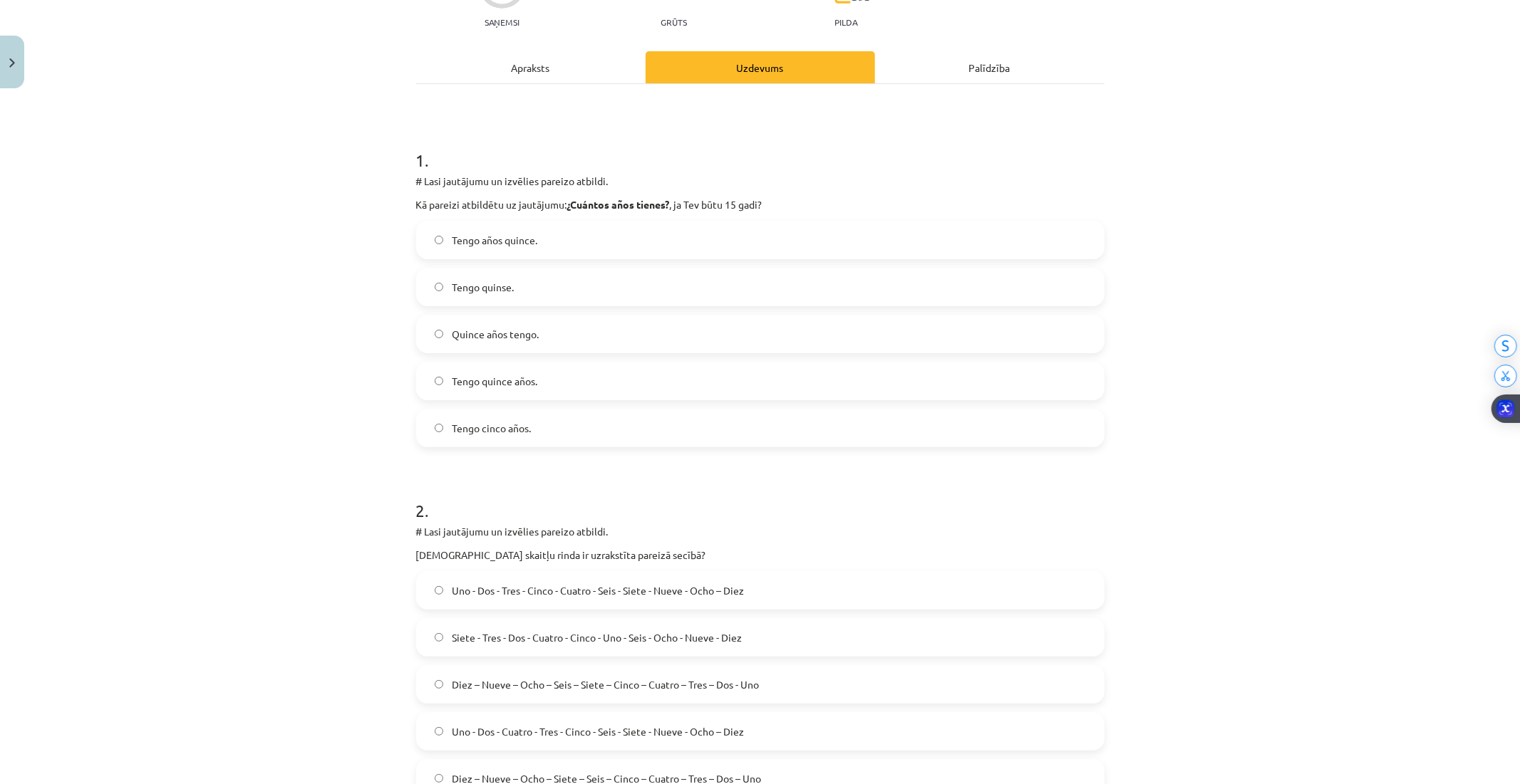
click at [550, 428] on label "Tengo cinco años." at bounding box center [760, 428] width 686 height 35
click at [503, 379] on span "Tengo quince años." at bounding box center [495, 381] width 86 height 15
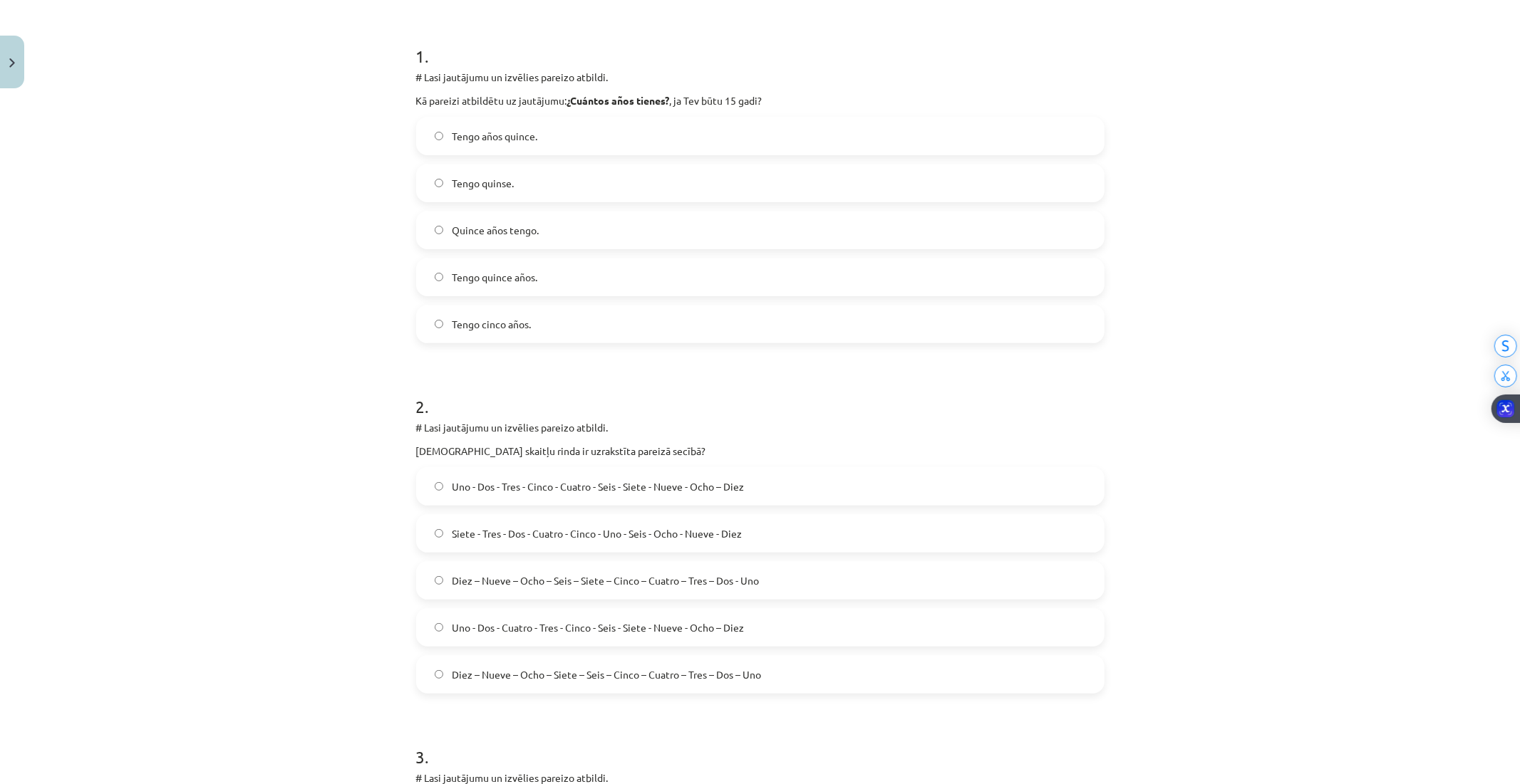
scroll to position [316, 0]
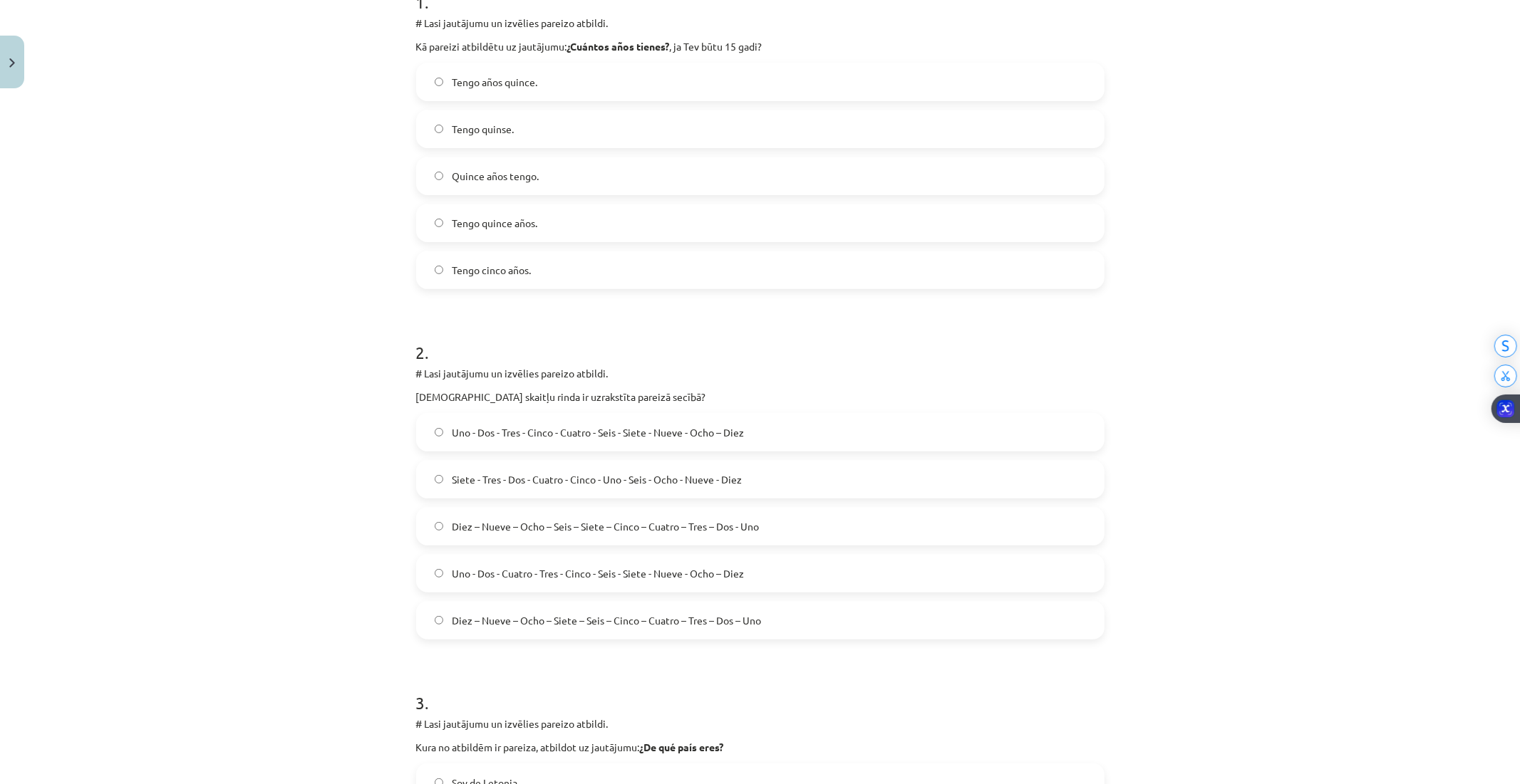
click at [514, 525] on span "Diez – Nueve – Ocho – Seis – Siete – Cinco – Cuatro – Tres – Dos - Uno" at bounding box center [606, 526] width 307 height 15
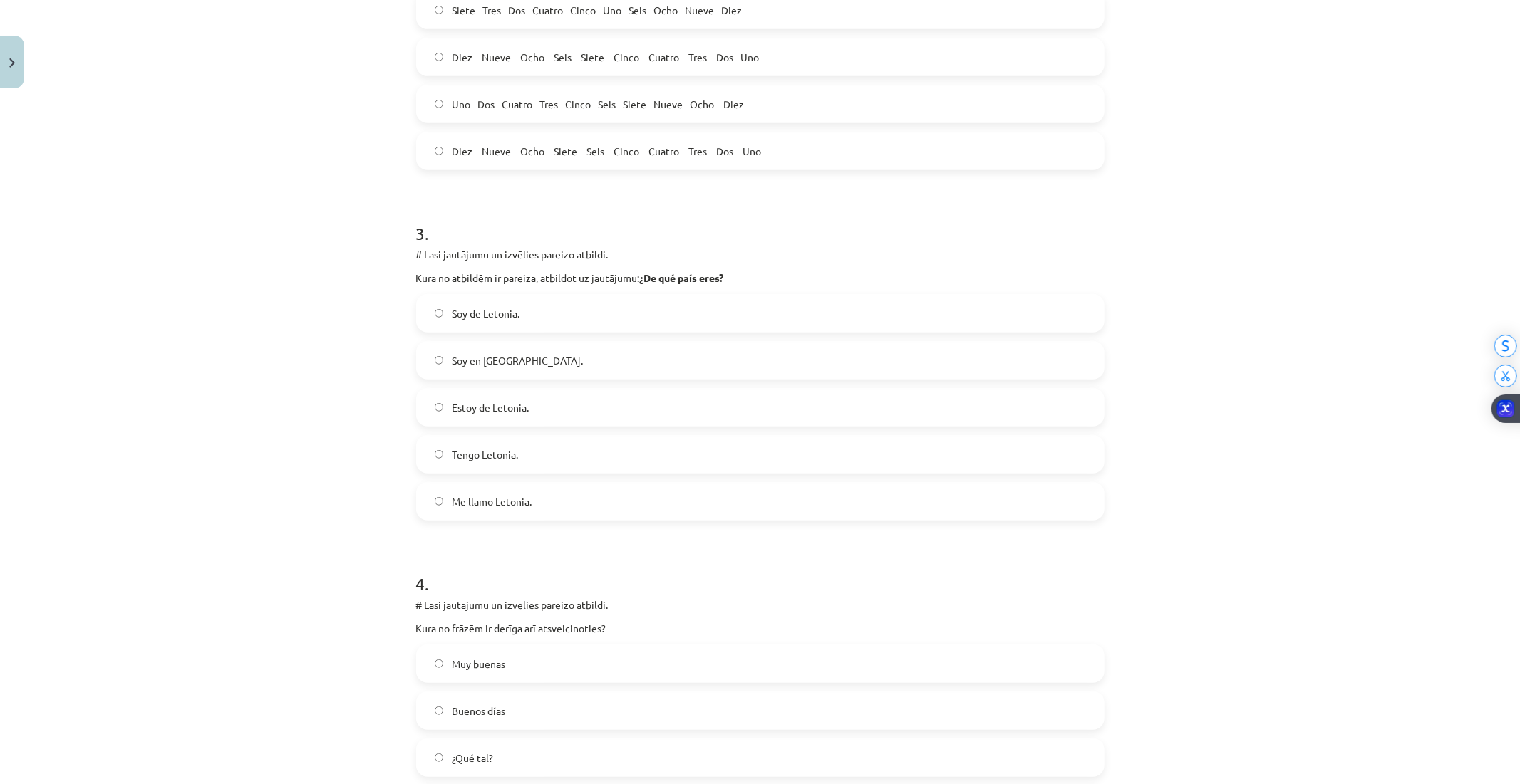
scroll to position [791, 0]
click at [500, 352] on span "Soy en [GEOGRAPHIC_DATA]." at bounding box center [517, 355] width 131 height 15
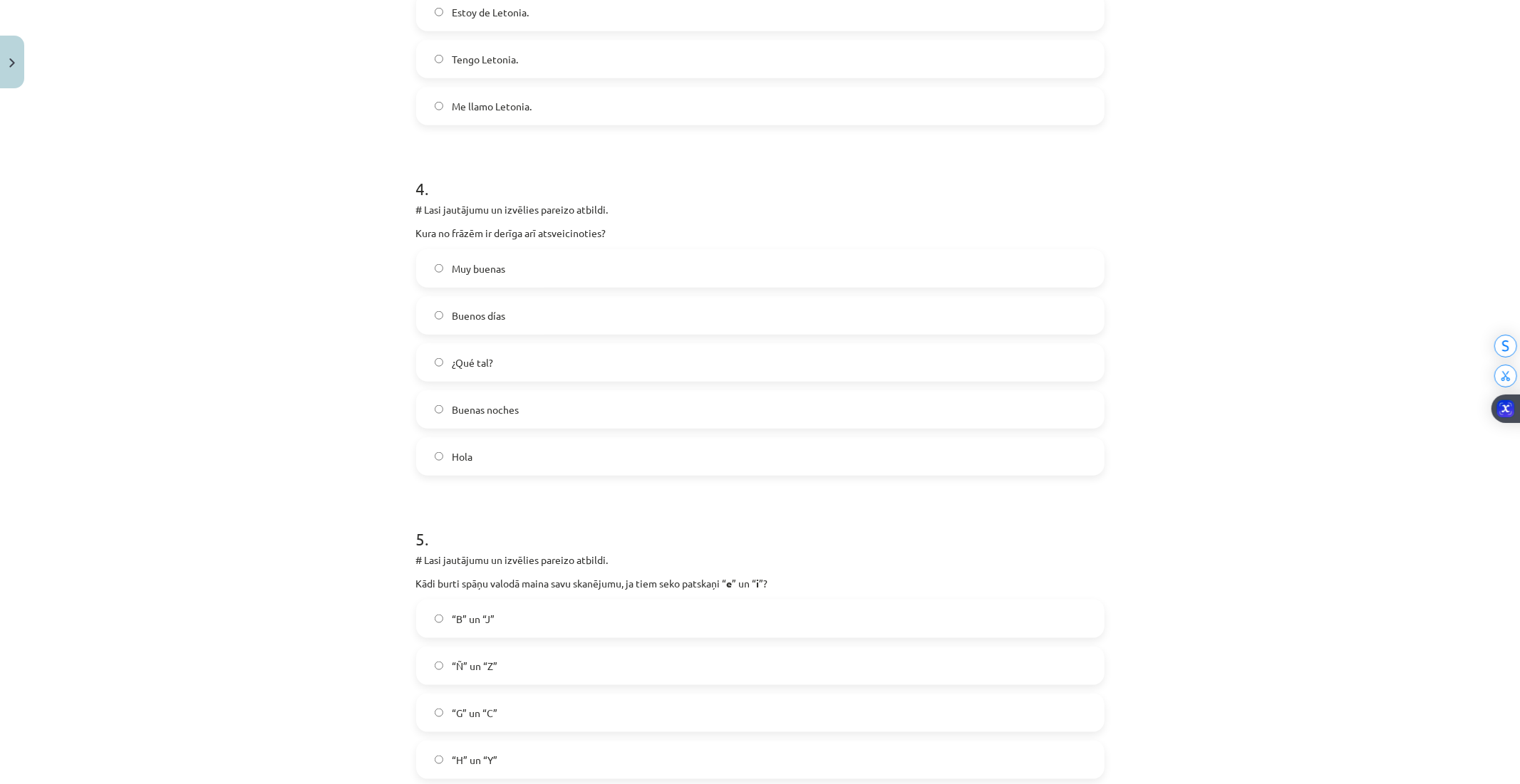
scroll to position [1187, 0]
click at [461, 403] on span "Buenas noches" at bounding box center [486, 405] width 67 height 15
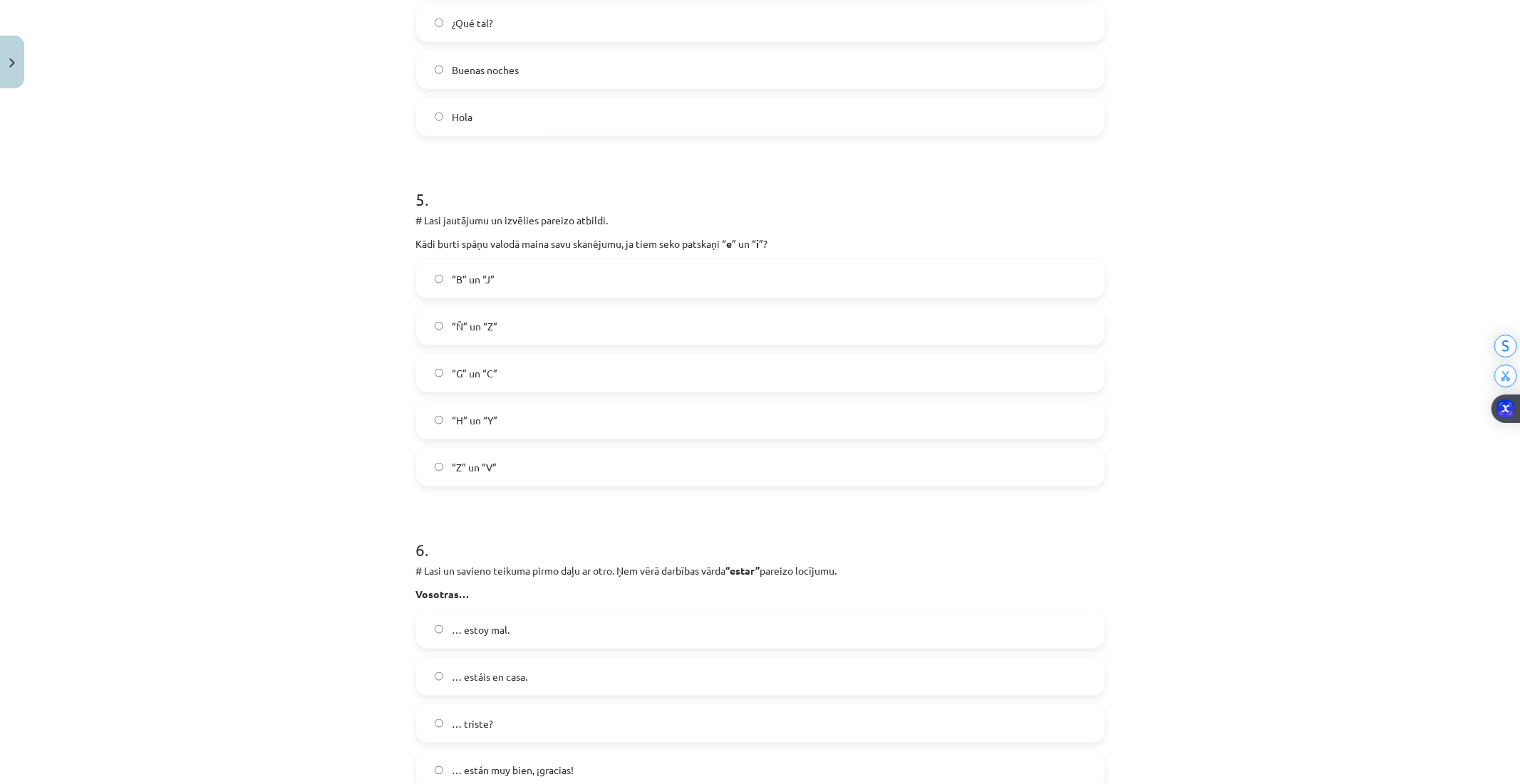
scroll to position [1583, 0]
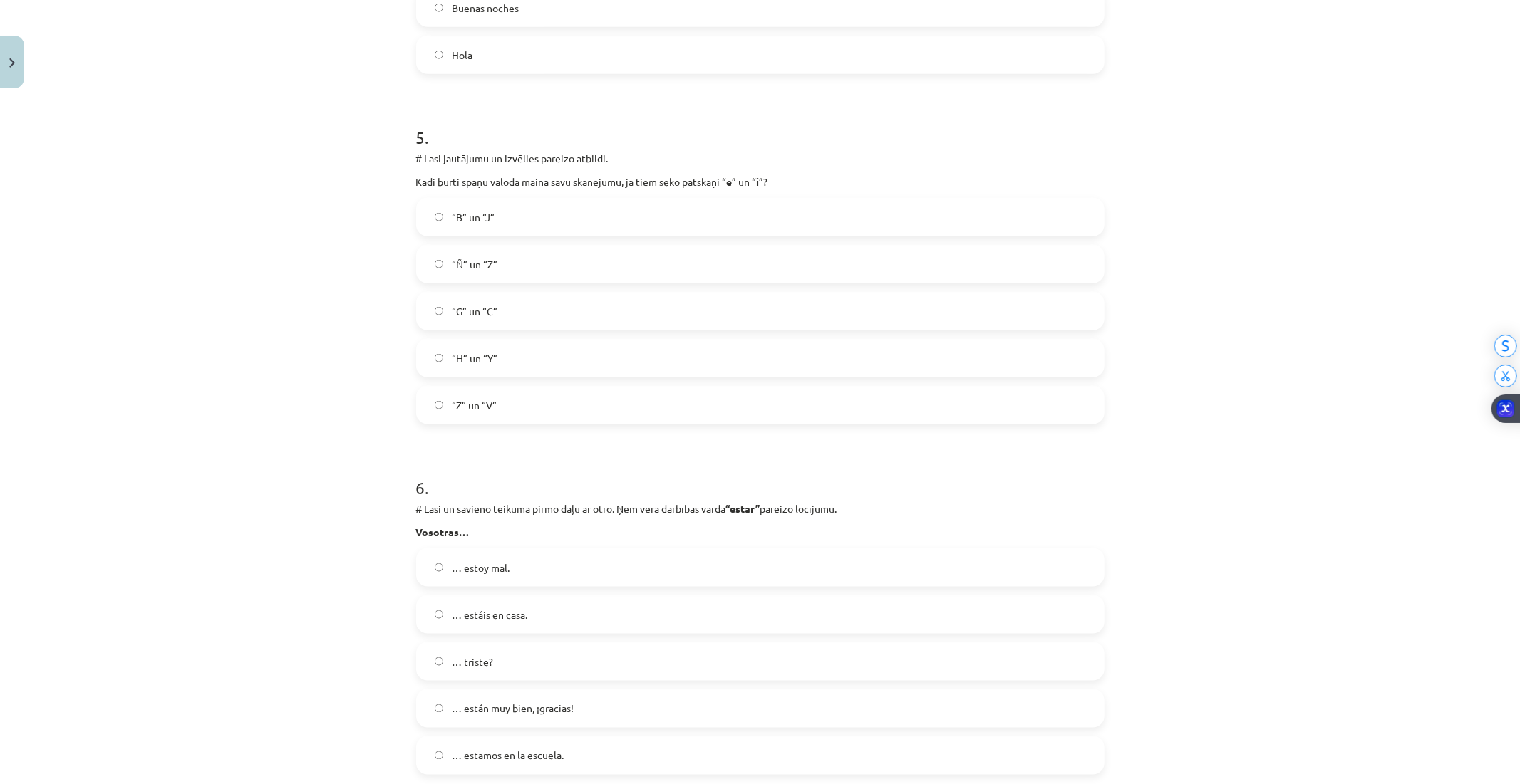
click at [517, 326] on label "“G” un “C”" at bounding box center [760, 312] width 686 height 35
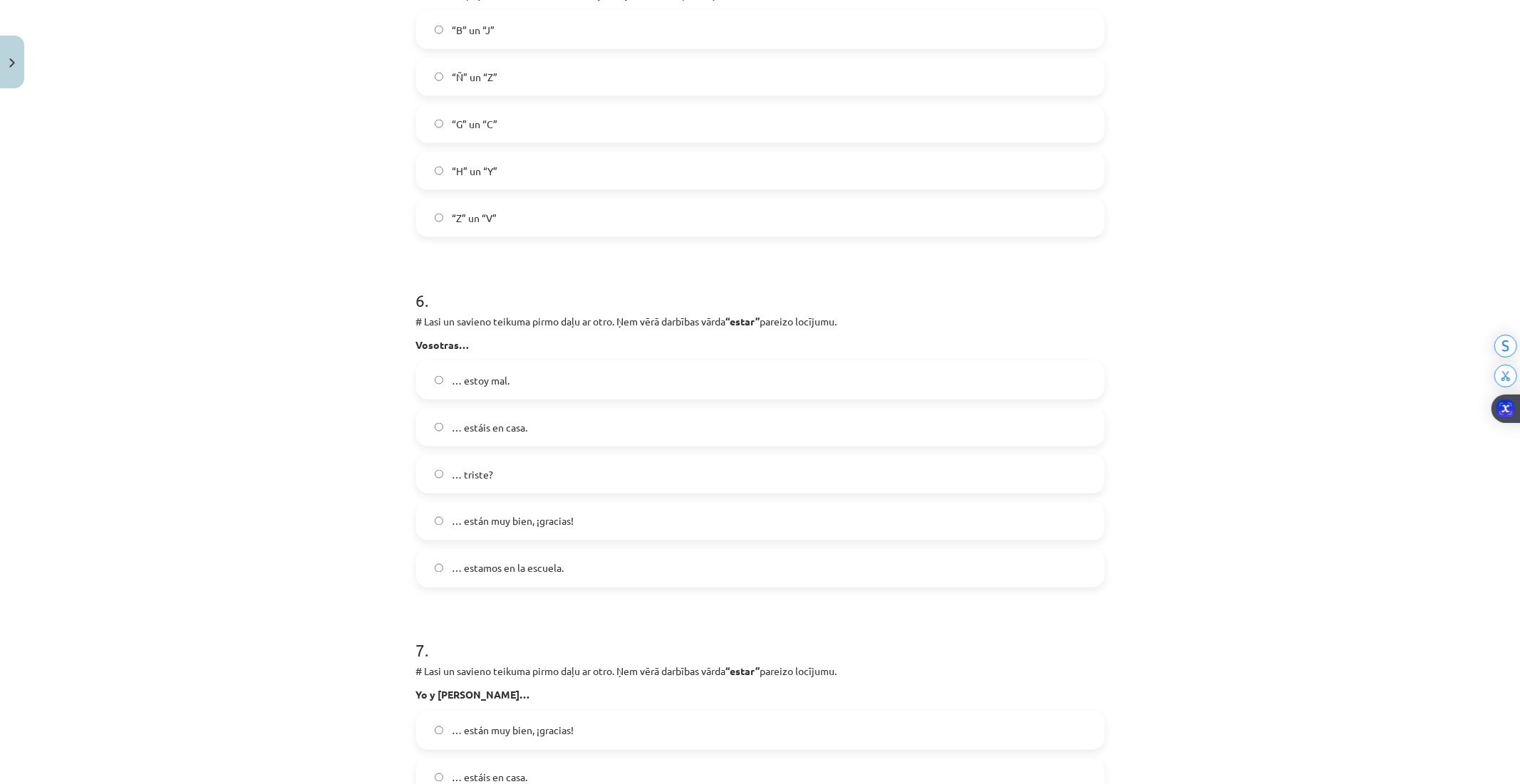
scroll to position [1820, 0]
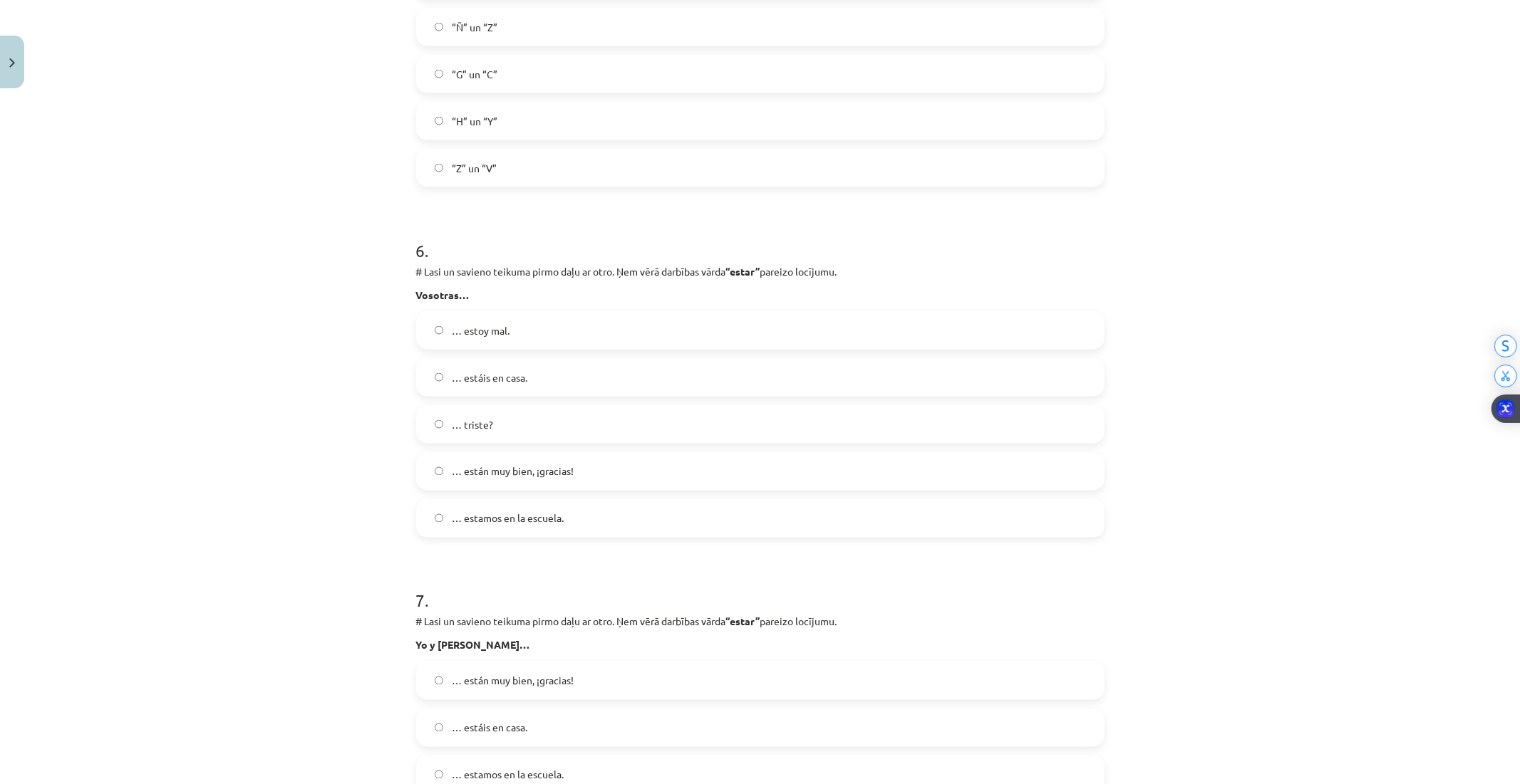
click at [522, 370] on label "… estáis en casa." at bounding box center [760, 378] width 686 height 35
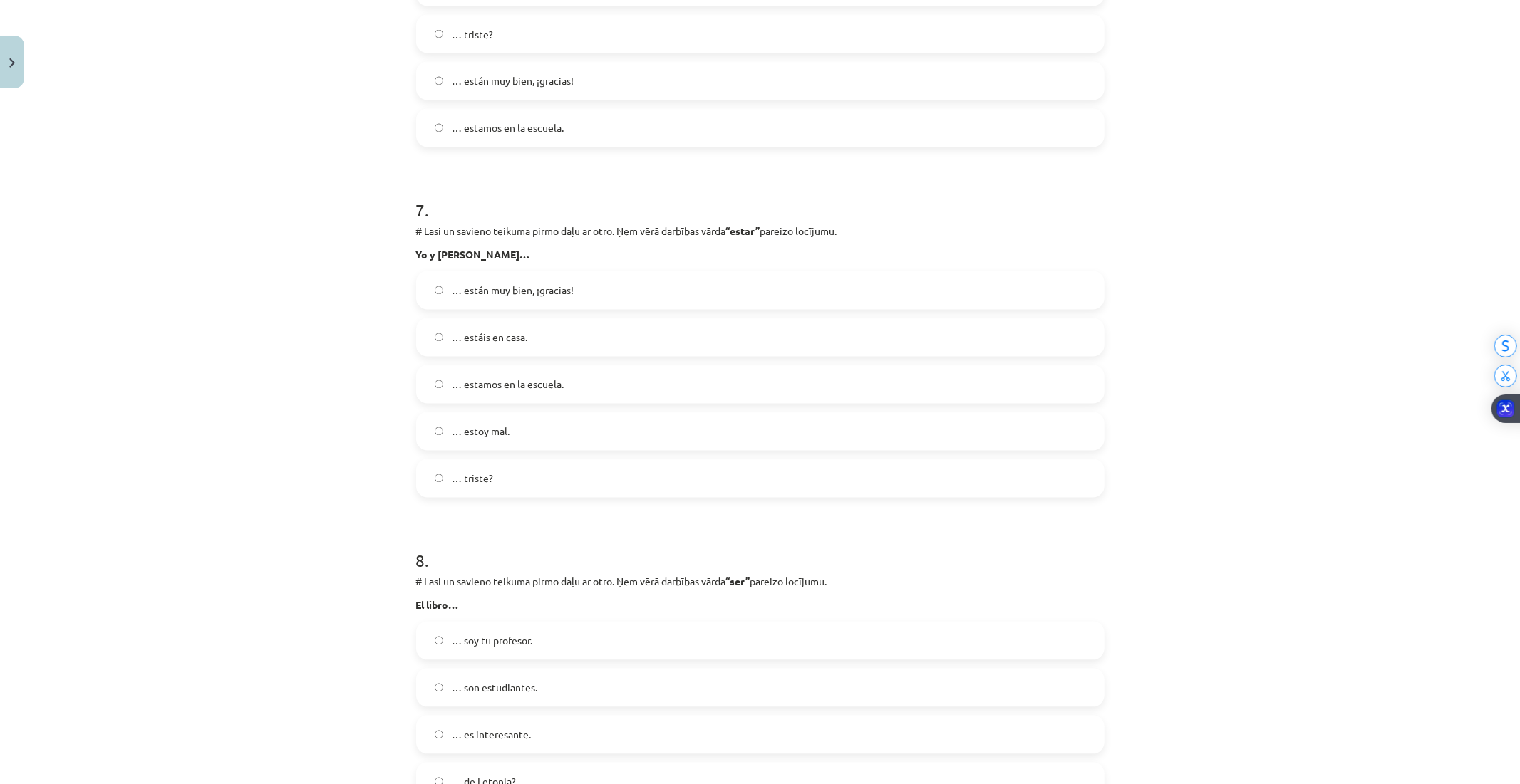
scroll to position [2216, 0]
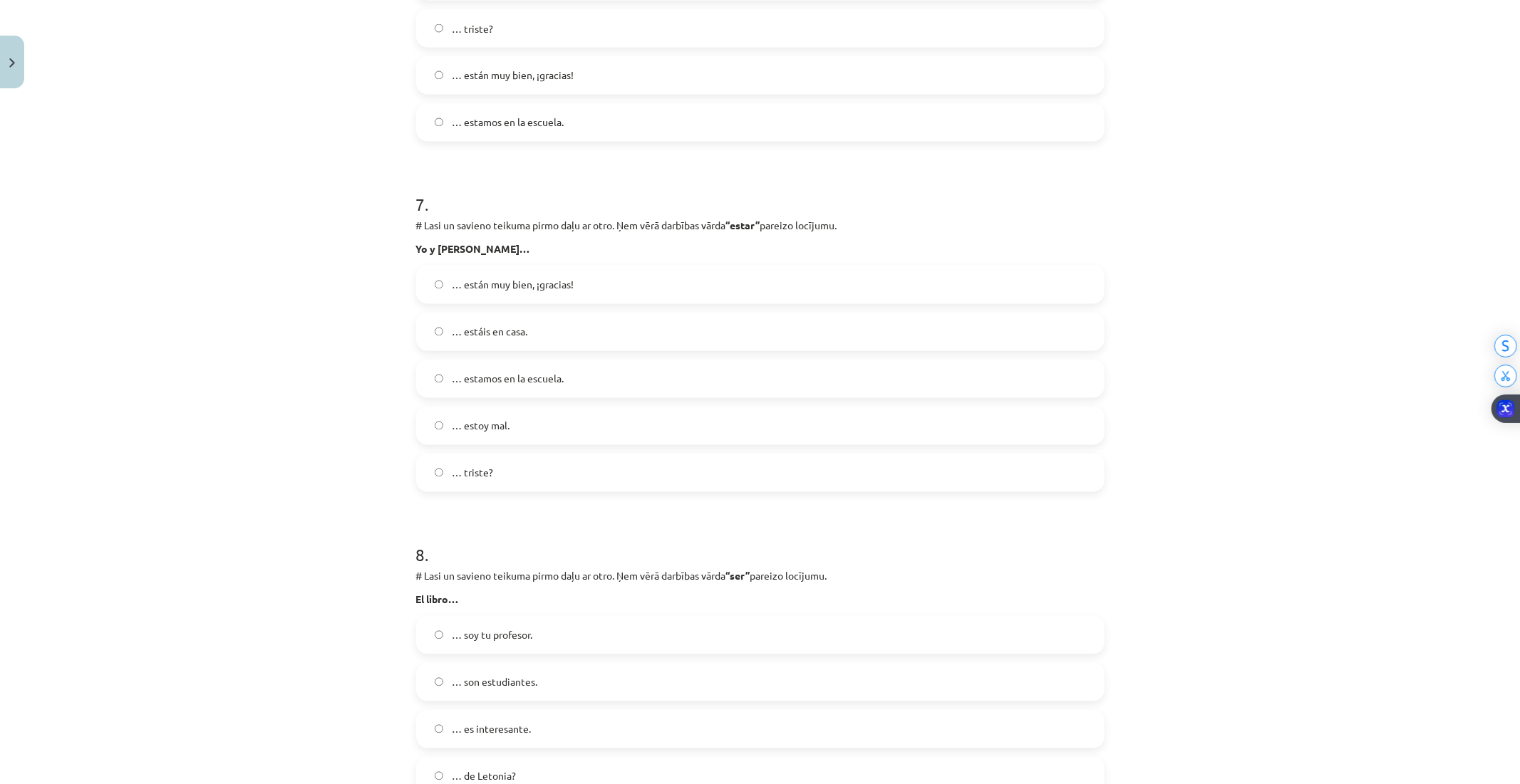
click at [574, 372] on label "… estamos en la escuela." at bounding box center [760, 379] width 686 height 35
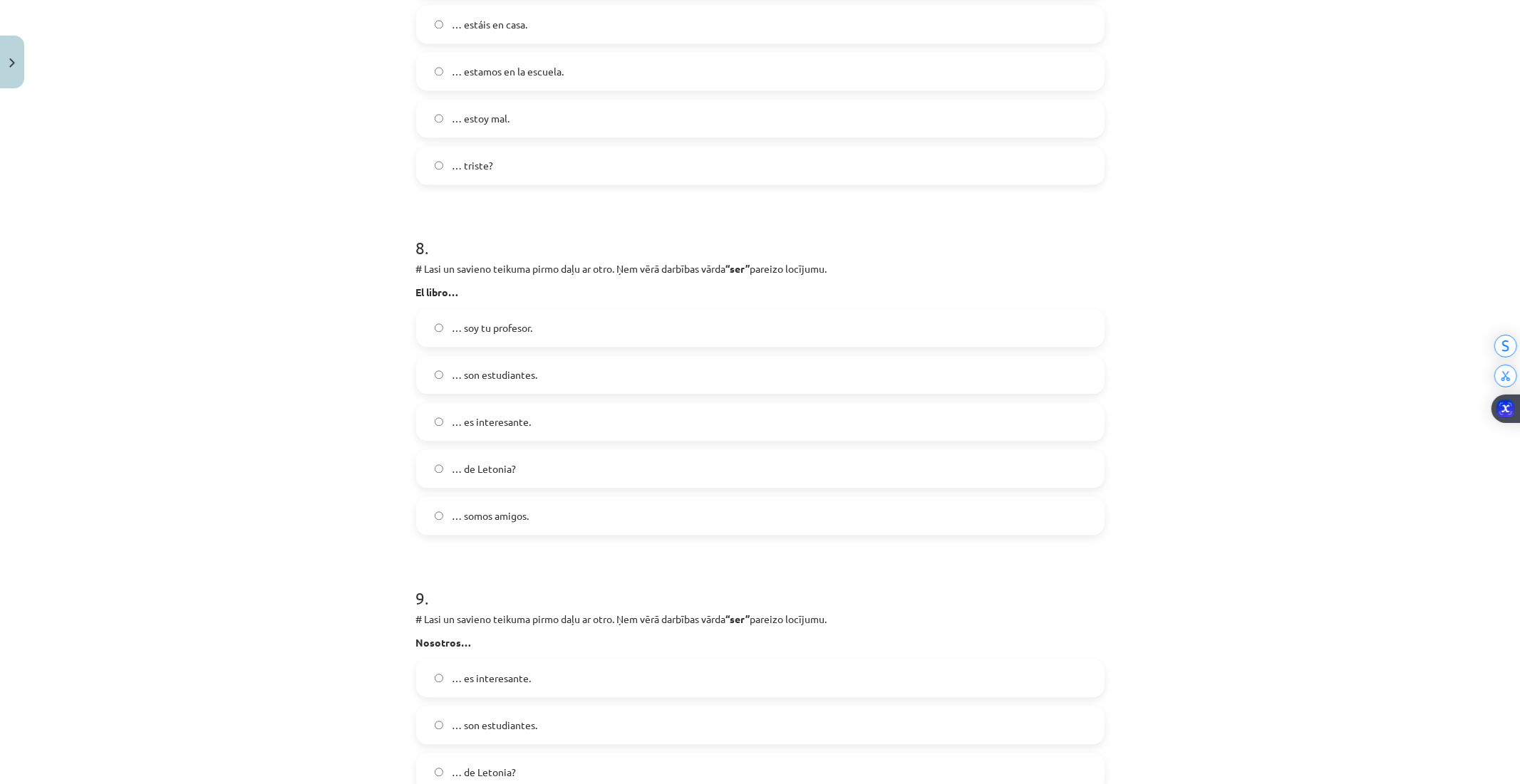
scroll to position [2532, 0]
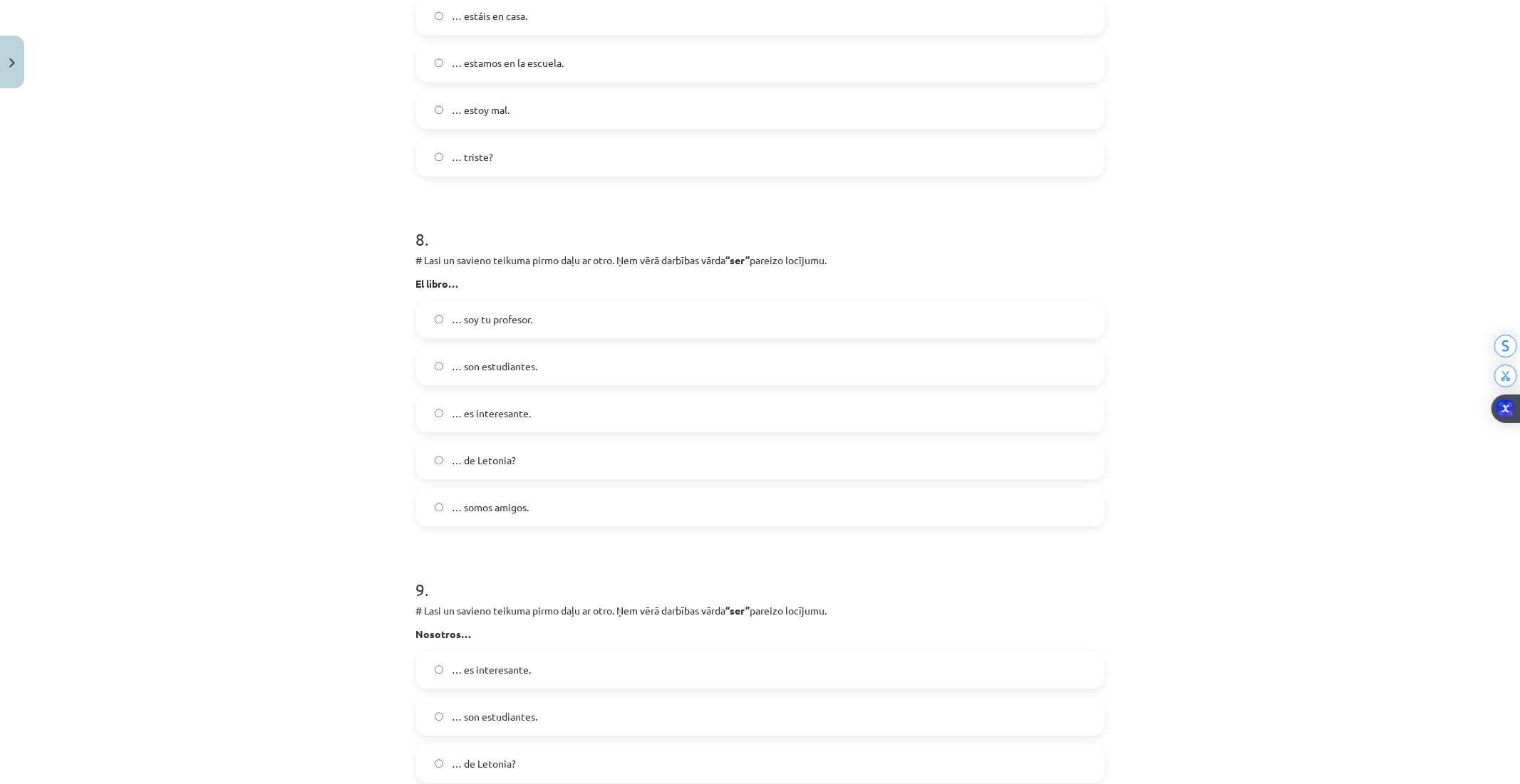
click at [513, 409] on span "… es interesante." at bounding box center [491, 414] width 79 height 15
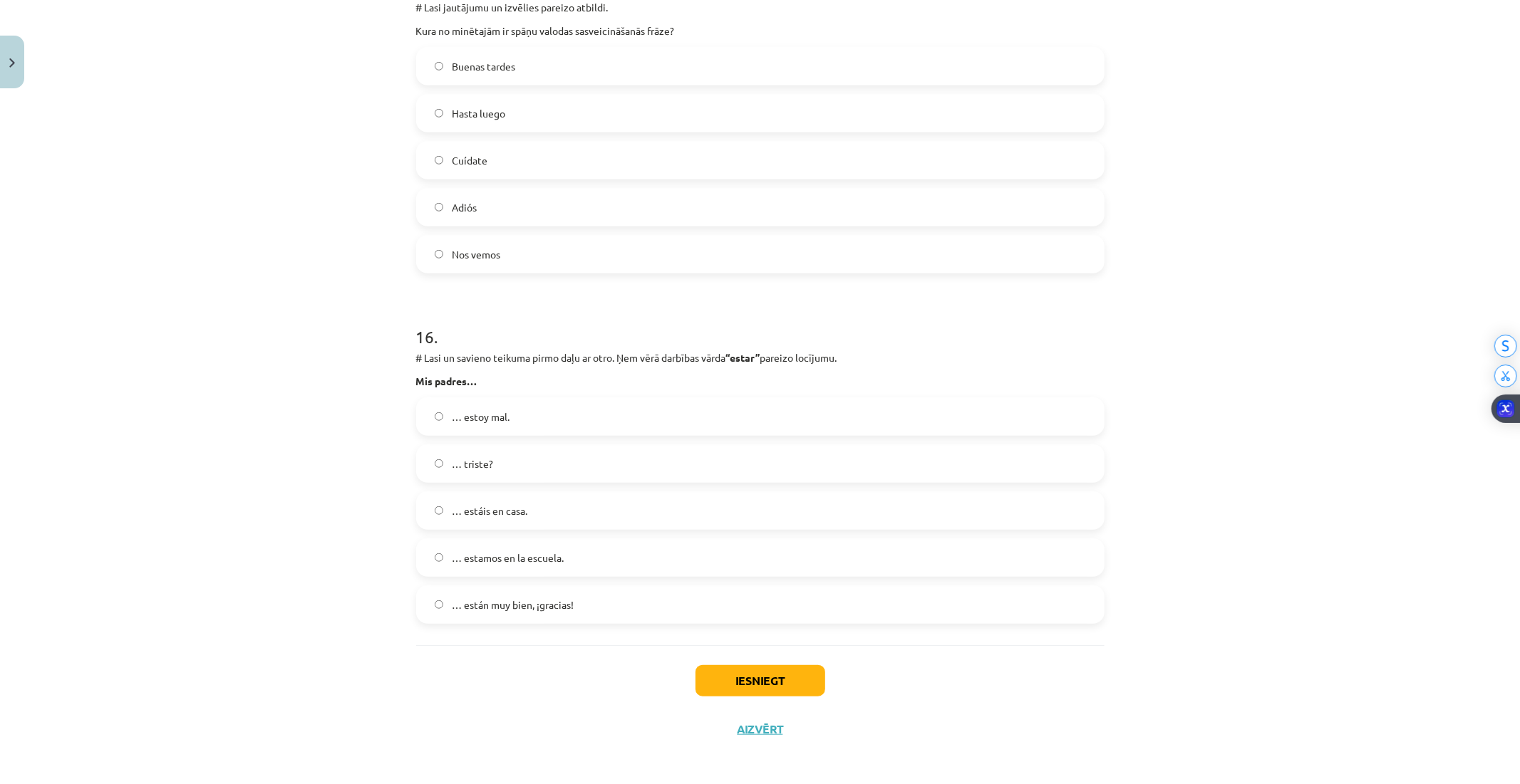
scroll to position [5350, 0]
click at [550, 600] on span "… están muy bien, ¡gracias!" at bounding box center [513, 602] width 122 height 15
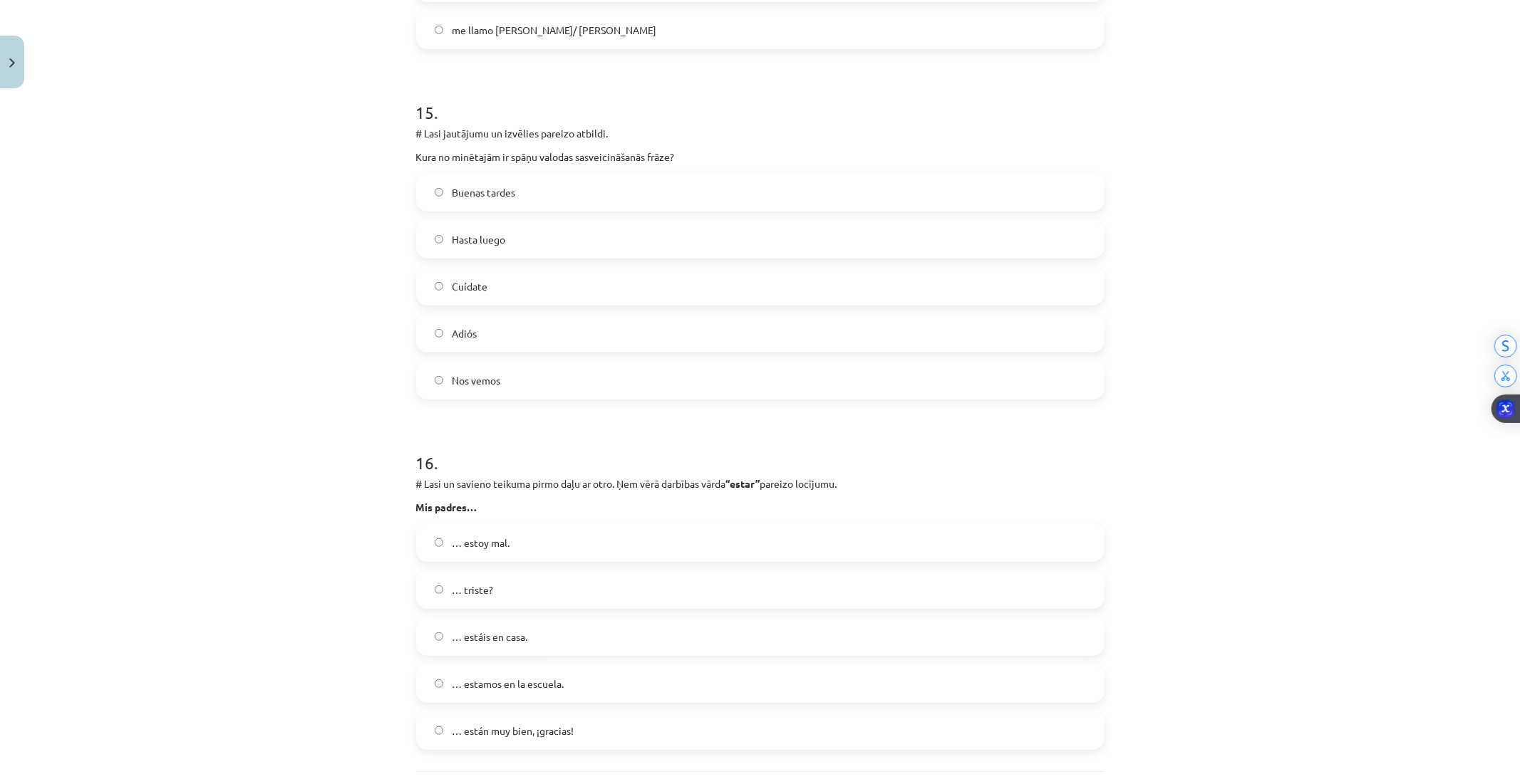
scroll to position [5192, 0]
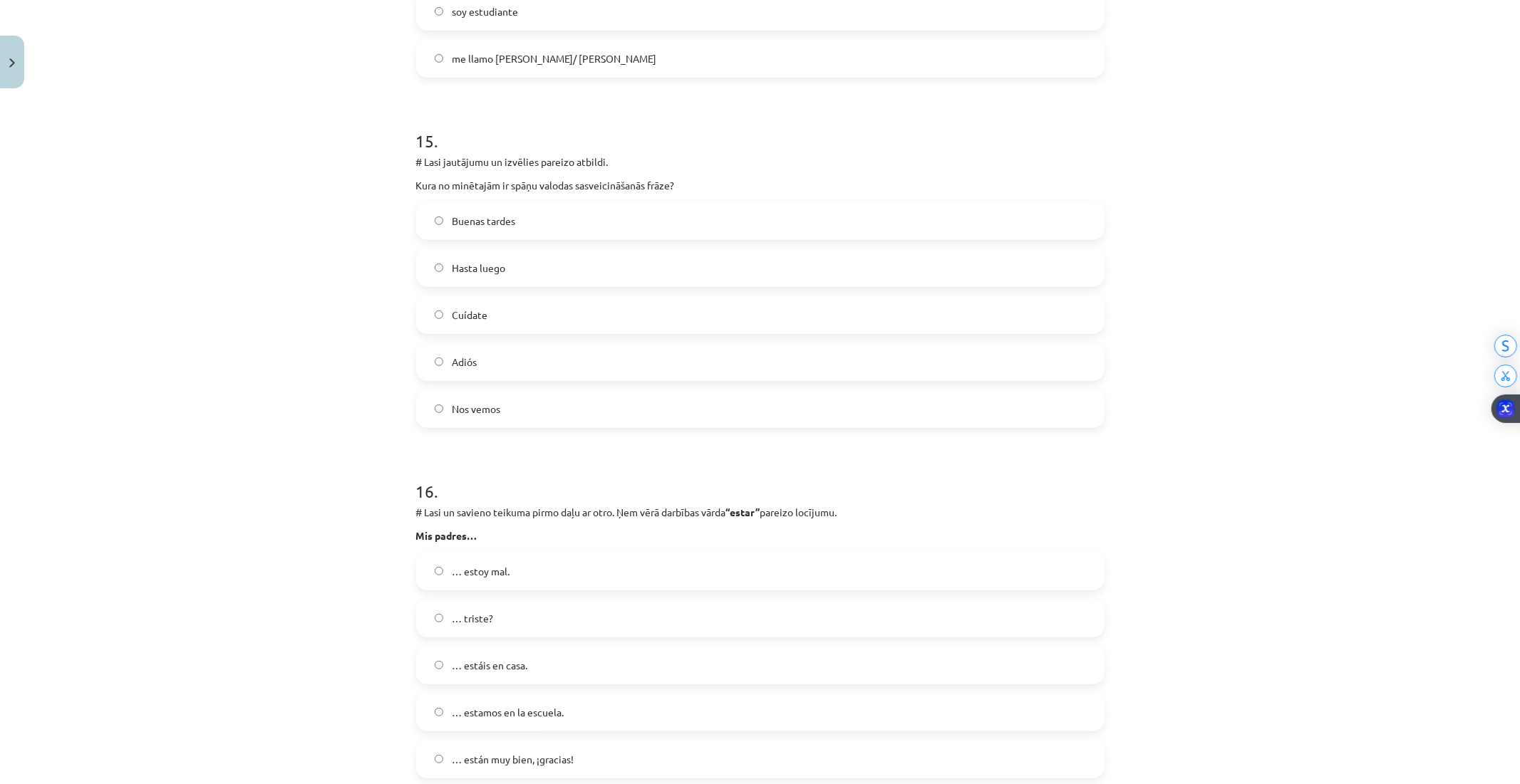
click at [488, 227] on span "Buenas tardes" at bounding box center [484, 221] width 63 height 15
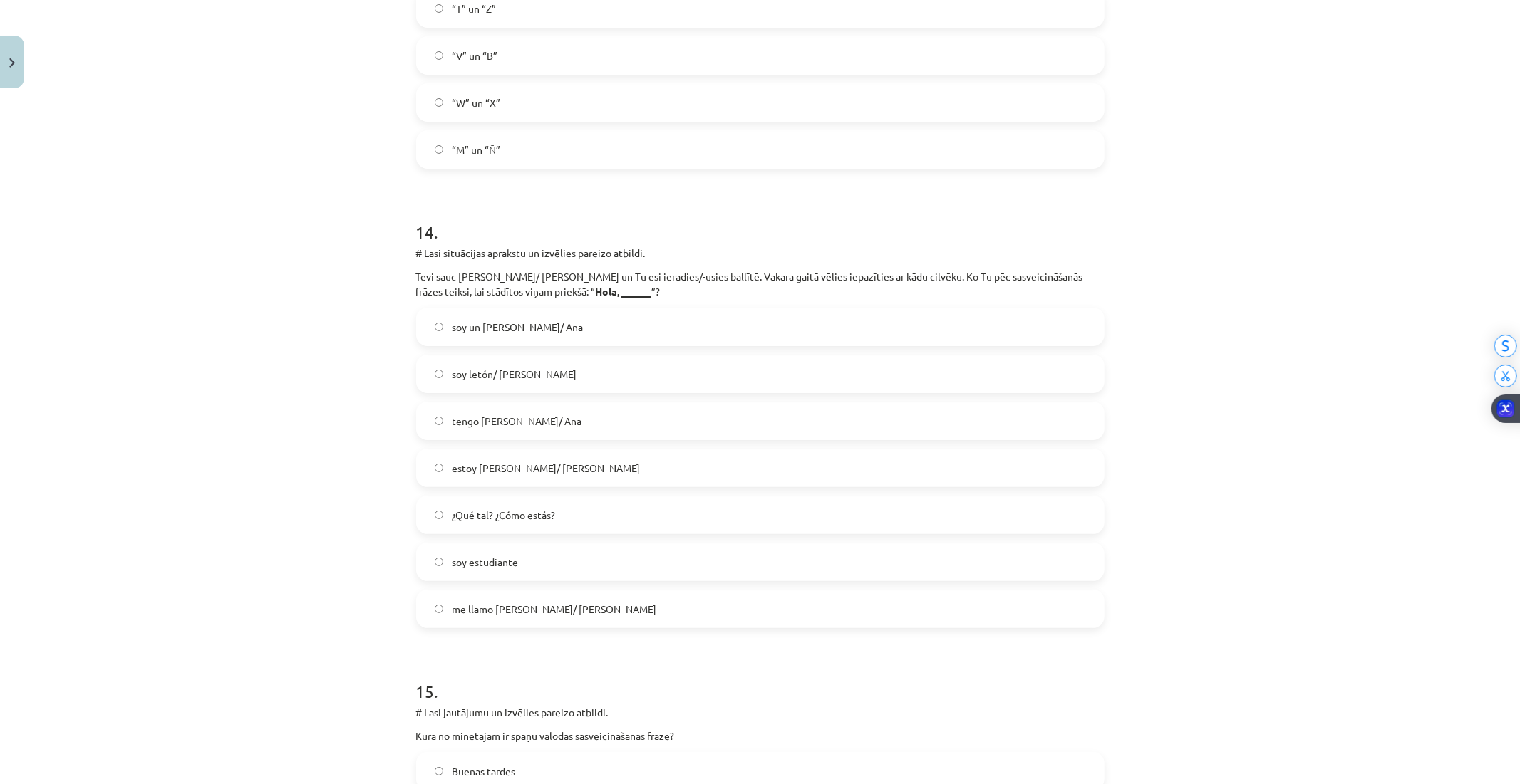
scroll to position [4639, 0]
click at [515, 332] on span "soy un [PERSON_NAME]/ Ana" at bounding box center [517, 331] width 131 height 15
click at [515, 599] on label "me llamo [PERSON_NAME]/ [PERSON_NAME]" at bounding box center [760, 613] width 686 height 35
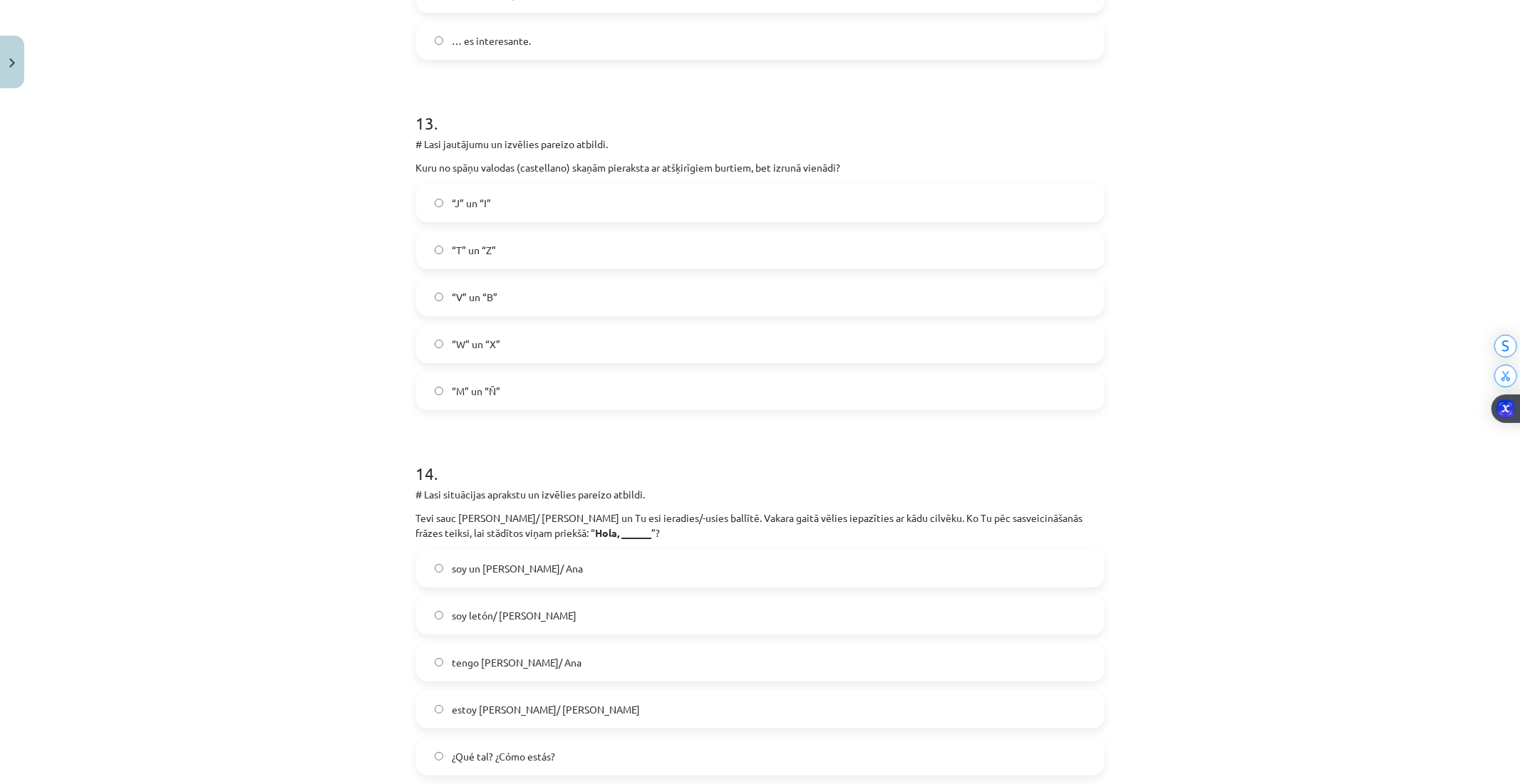
click at [486, 286] on label "“V” un “B”" at bounding box center [760, 297] width 686 height 35
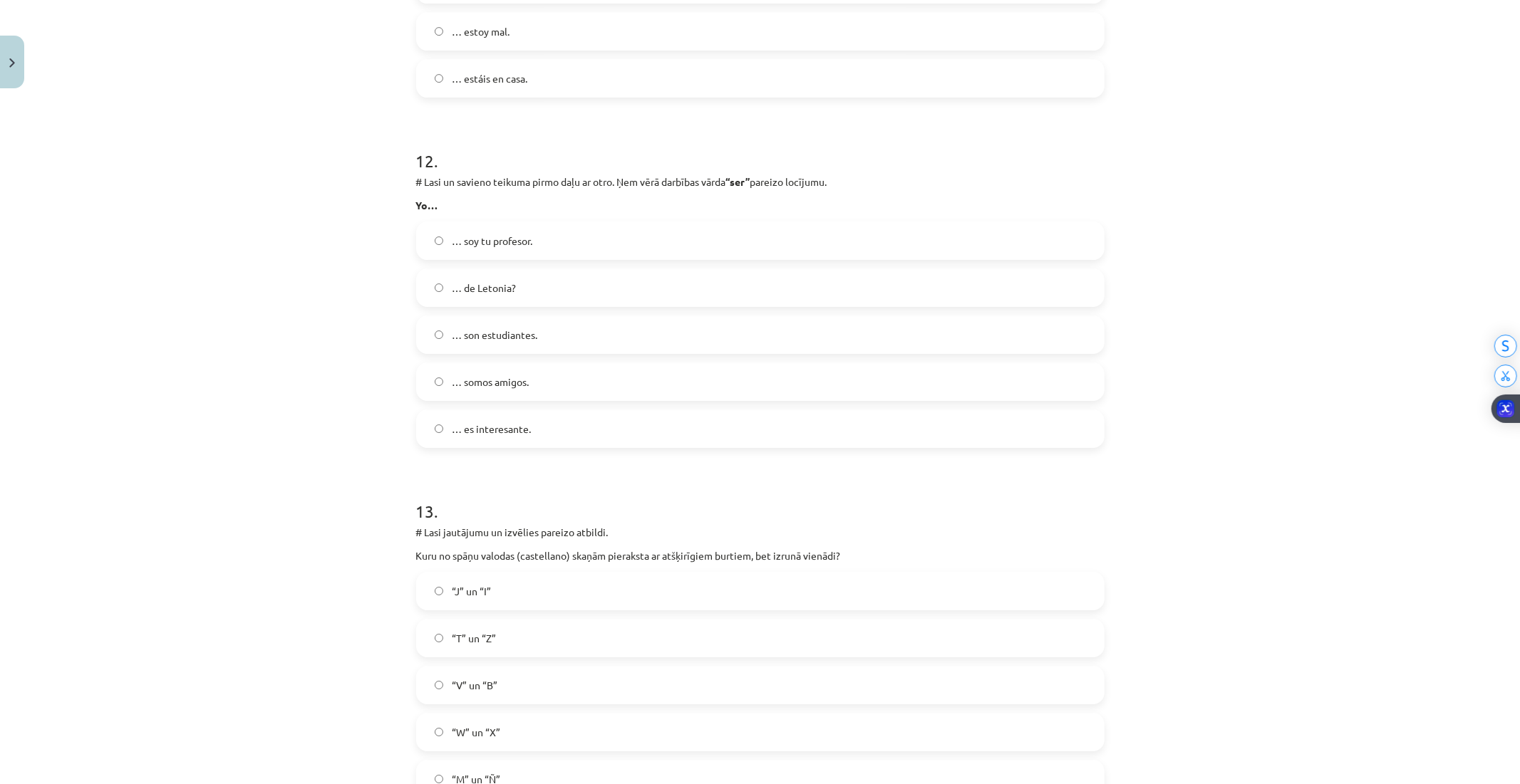
scroll to position [4006, 0]
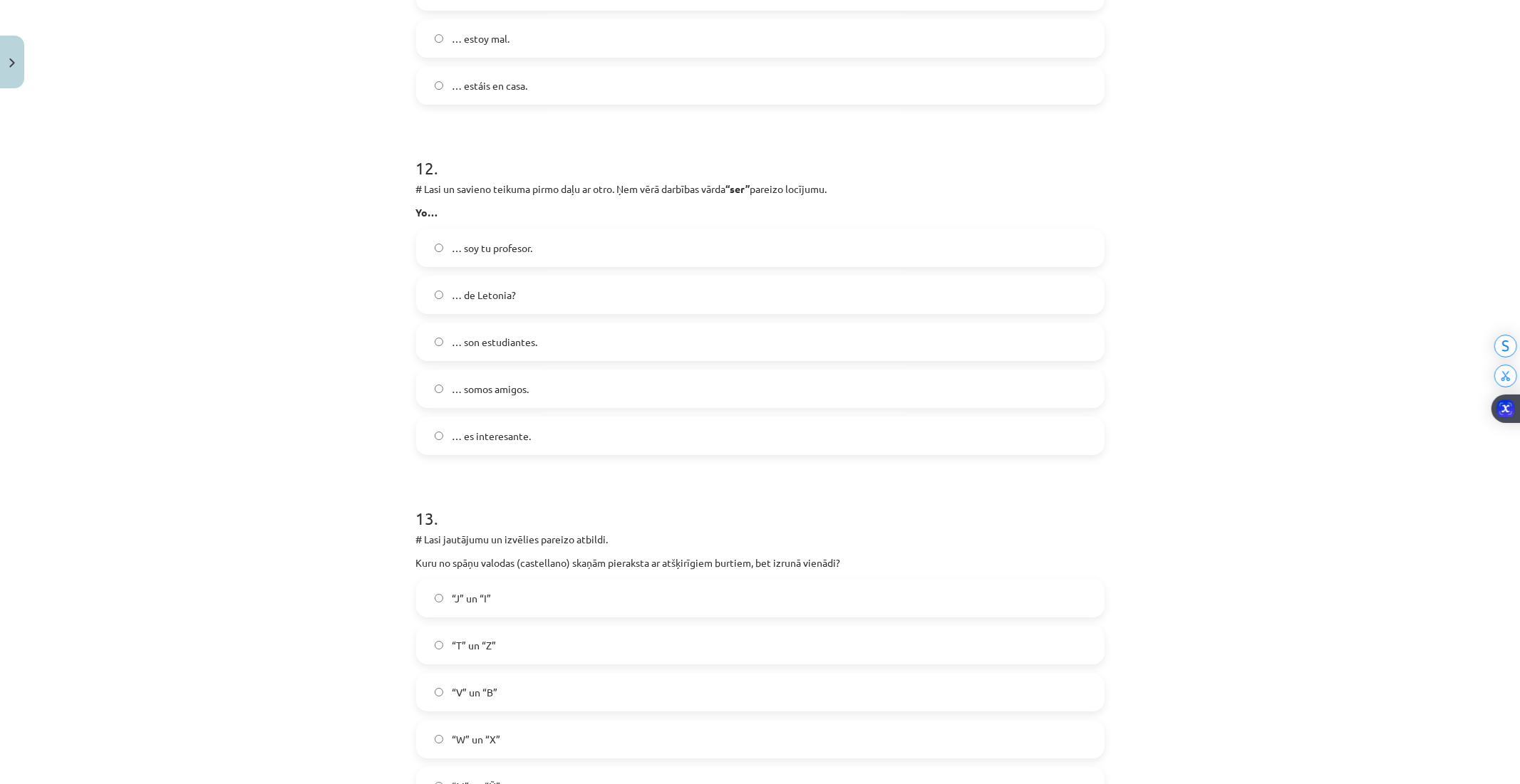
click at [491, 251] on span "… soy tu profesor." at bounding box center [492, 248] width 81 height 15
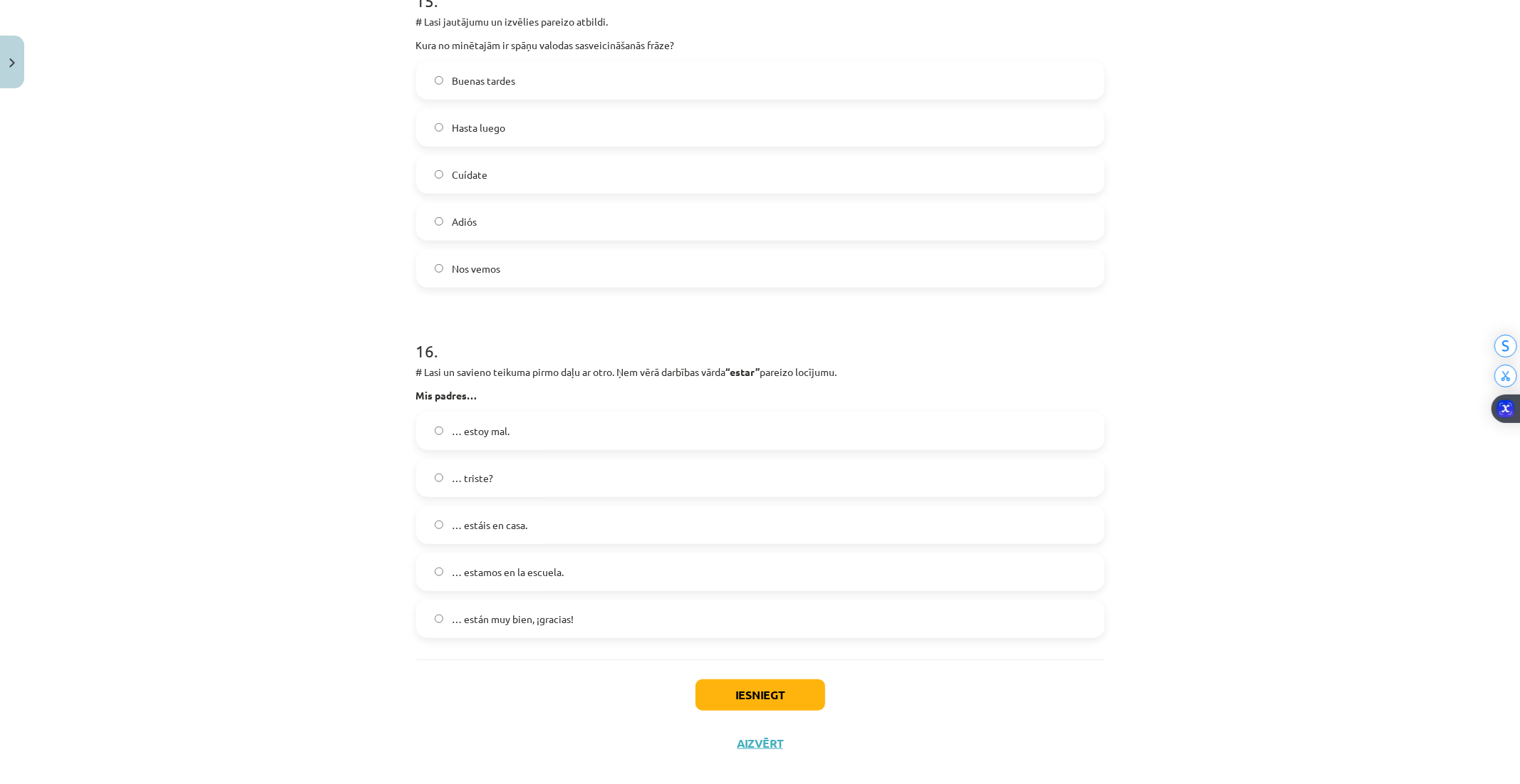
scroll to position [5350, 0]
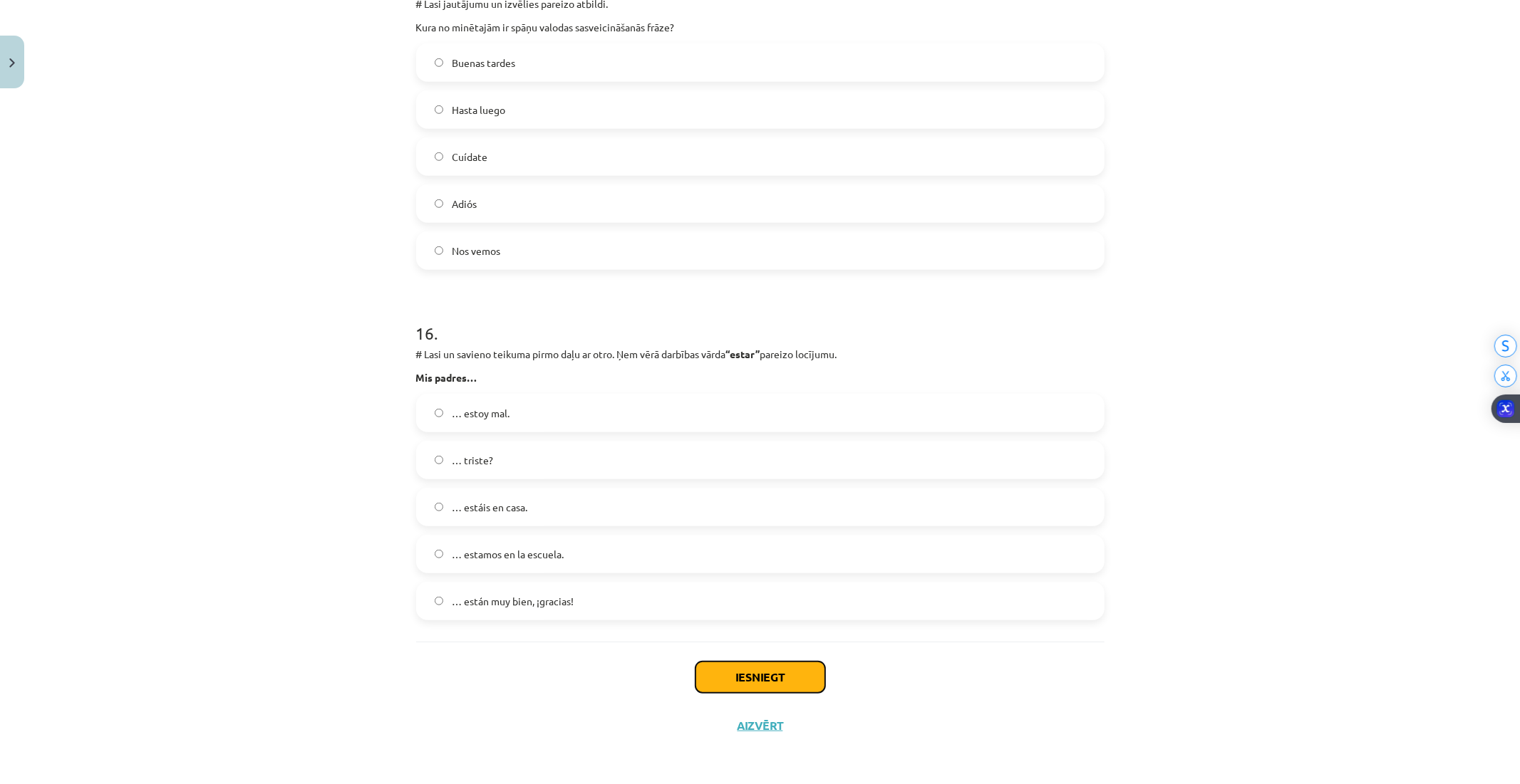
click at [740, 680] on button "Iesniegt" at bounding box center [760, 678] width 129 height 32
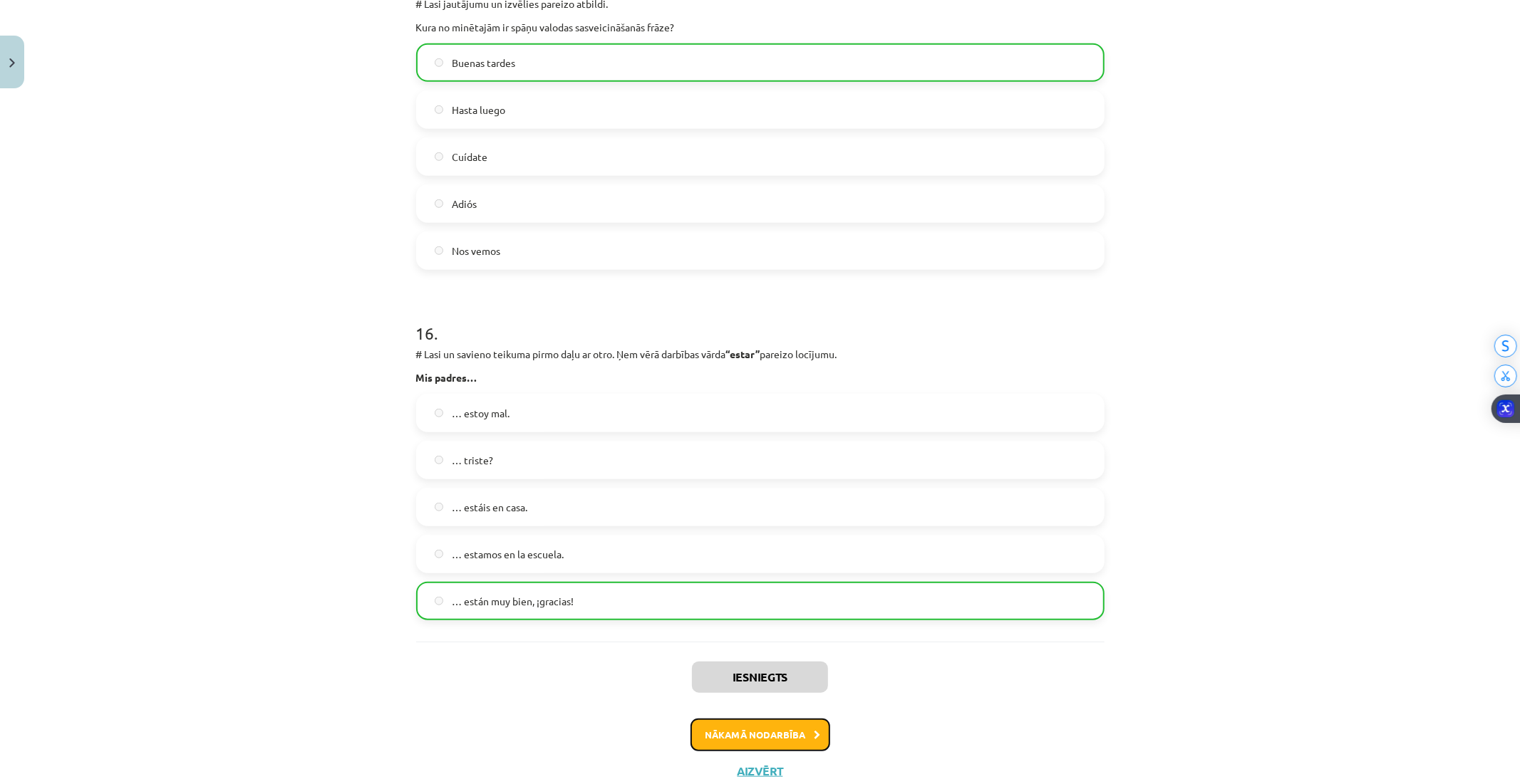
click at [759, 735] on button "Nākamā nodarbība" at bounding box center [760, 735] width 140 height 33
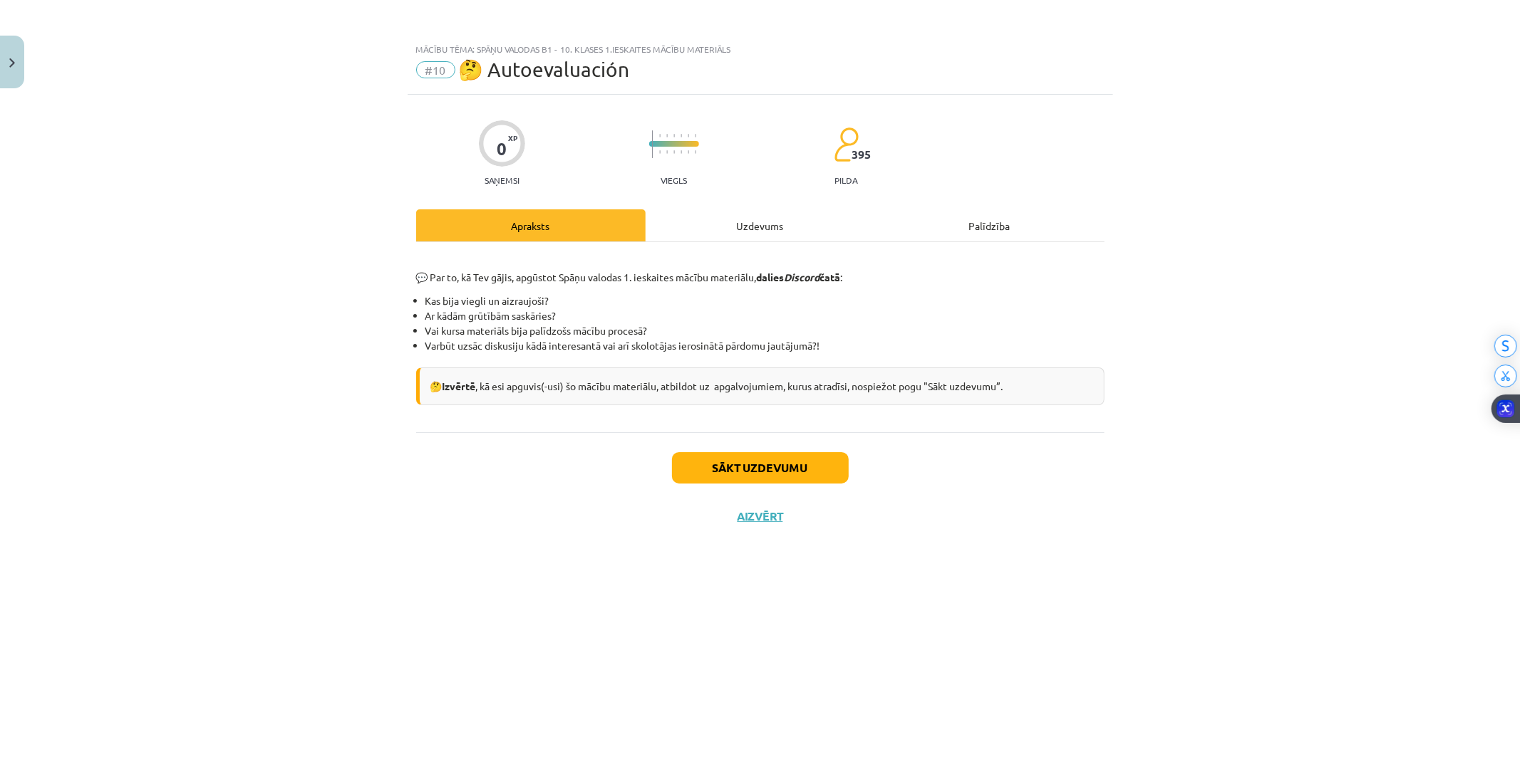
scroll to position [0, 0]
click at [771, 464] on button "Sākt uzdevumu" at bounding box center [760, 468] width 177 height 32
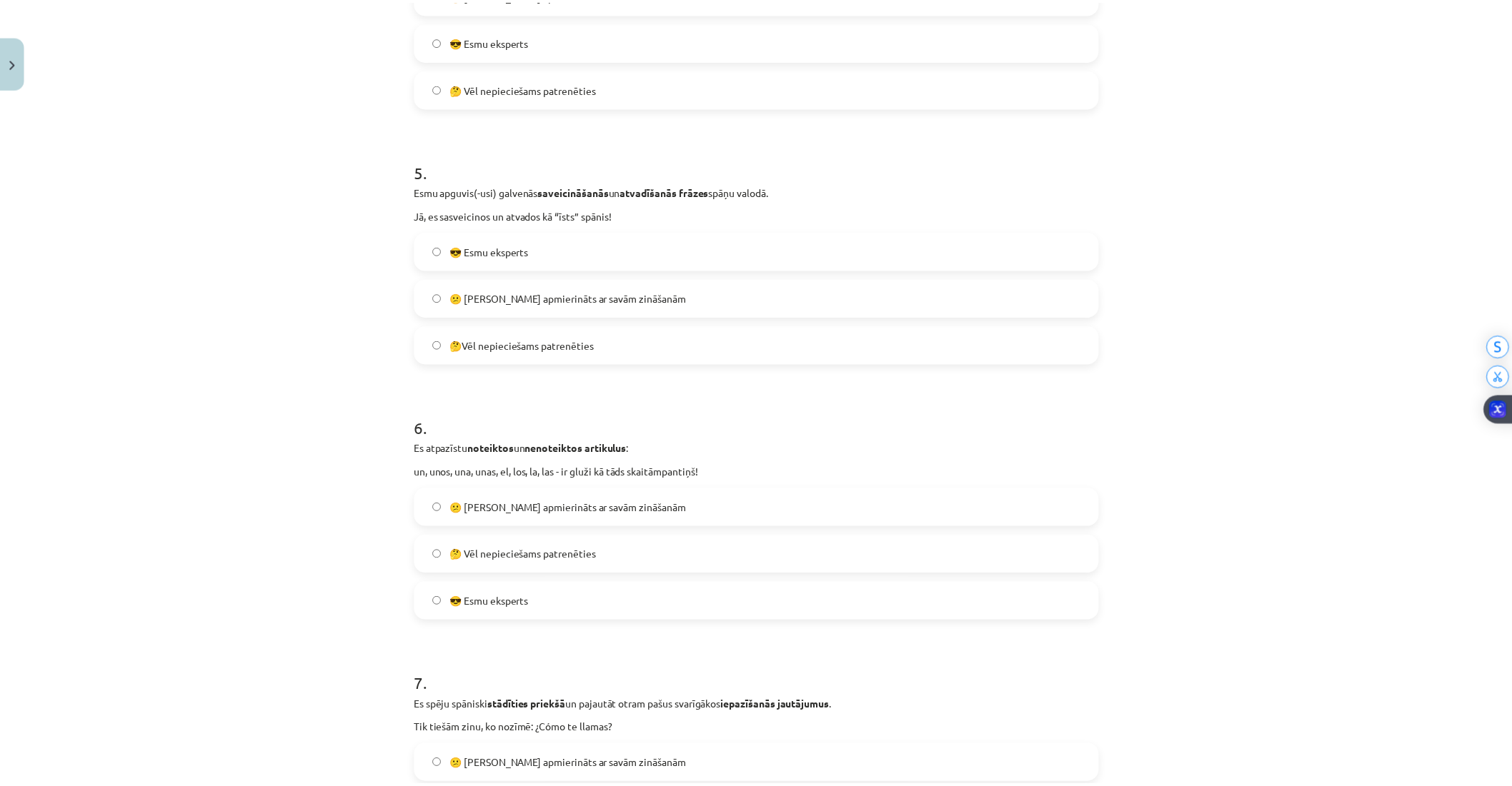
scroll to position [1434, 0]
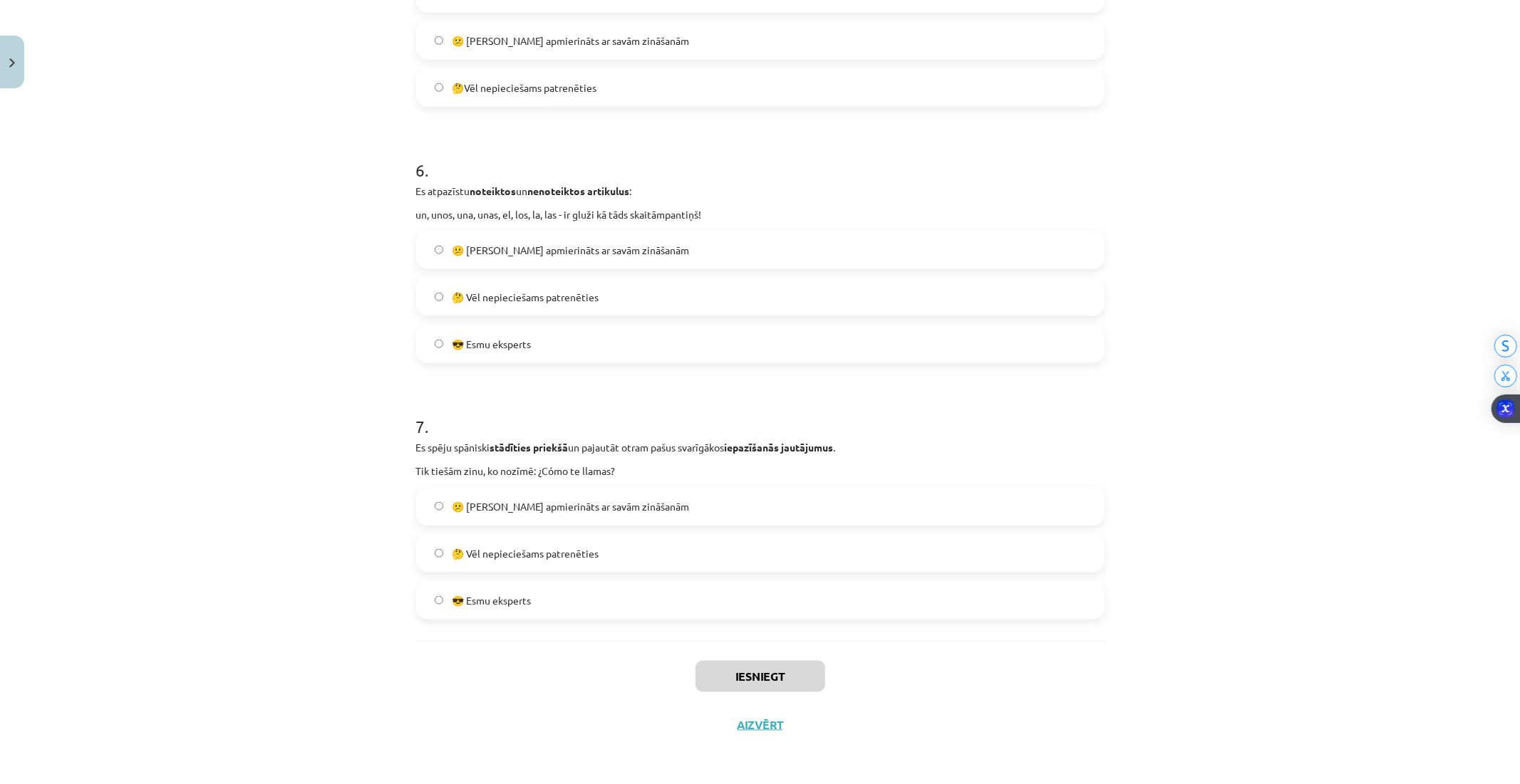
click at [487, 567] on label "🤔 Vēl nepieciešams patrenēties" at bounding box center [760, 553] width 686 height 35
click at [486, 601] on span "😎 Esmu eksperts" at bounding box center [491, 601] width 79 height 15
click at [528, 536] on label "🤔 Vēl nepieciešams patrenēties" at bounding box center [760, 553] width 686 height 35
click at [773, 670] on button "Iesniegt" at bounding box center [760, 677] width 129 height 32
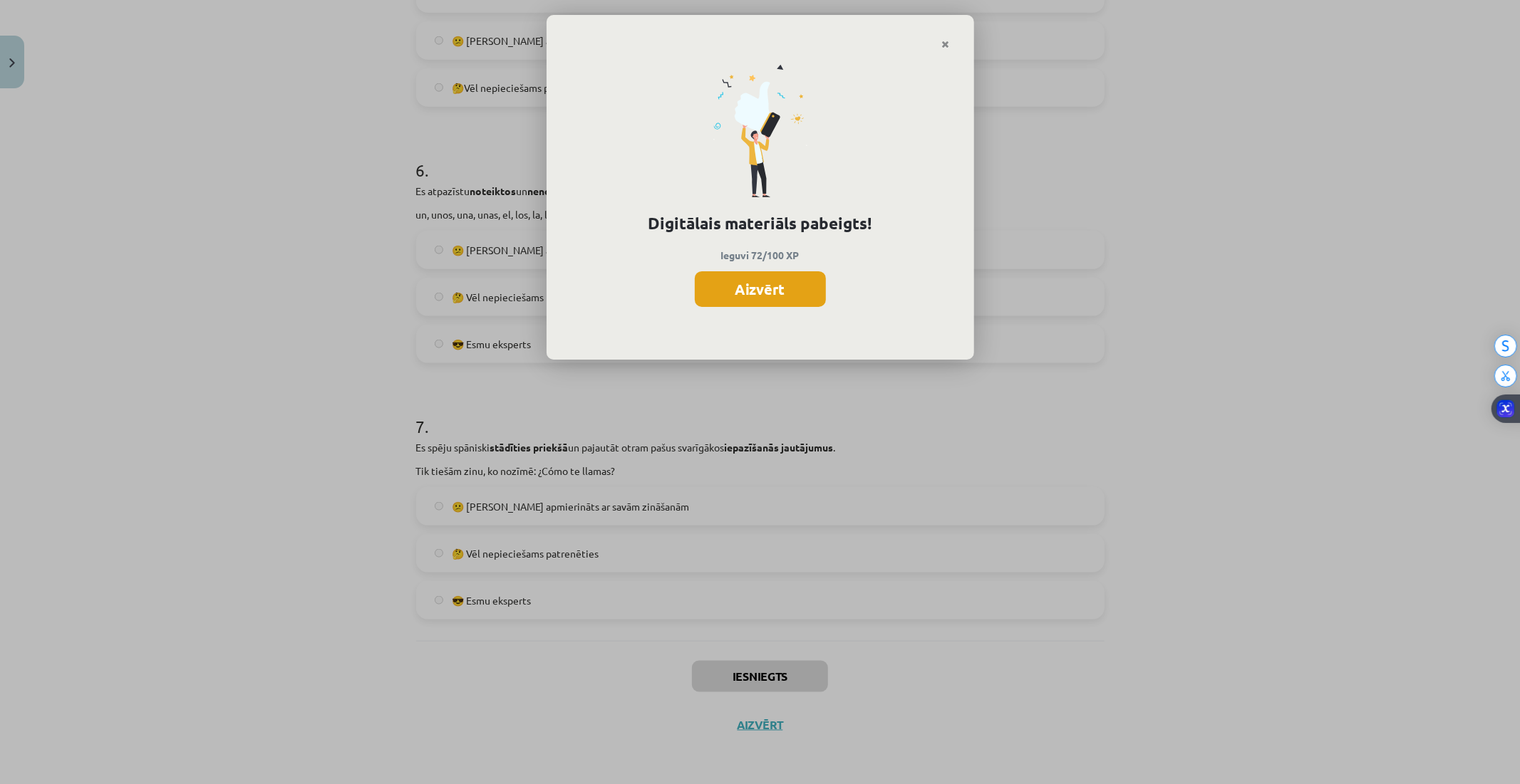
click at [767, 275] on button "Aizvērt" at bounding box center [760, 289] width 131 height 35
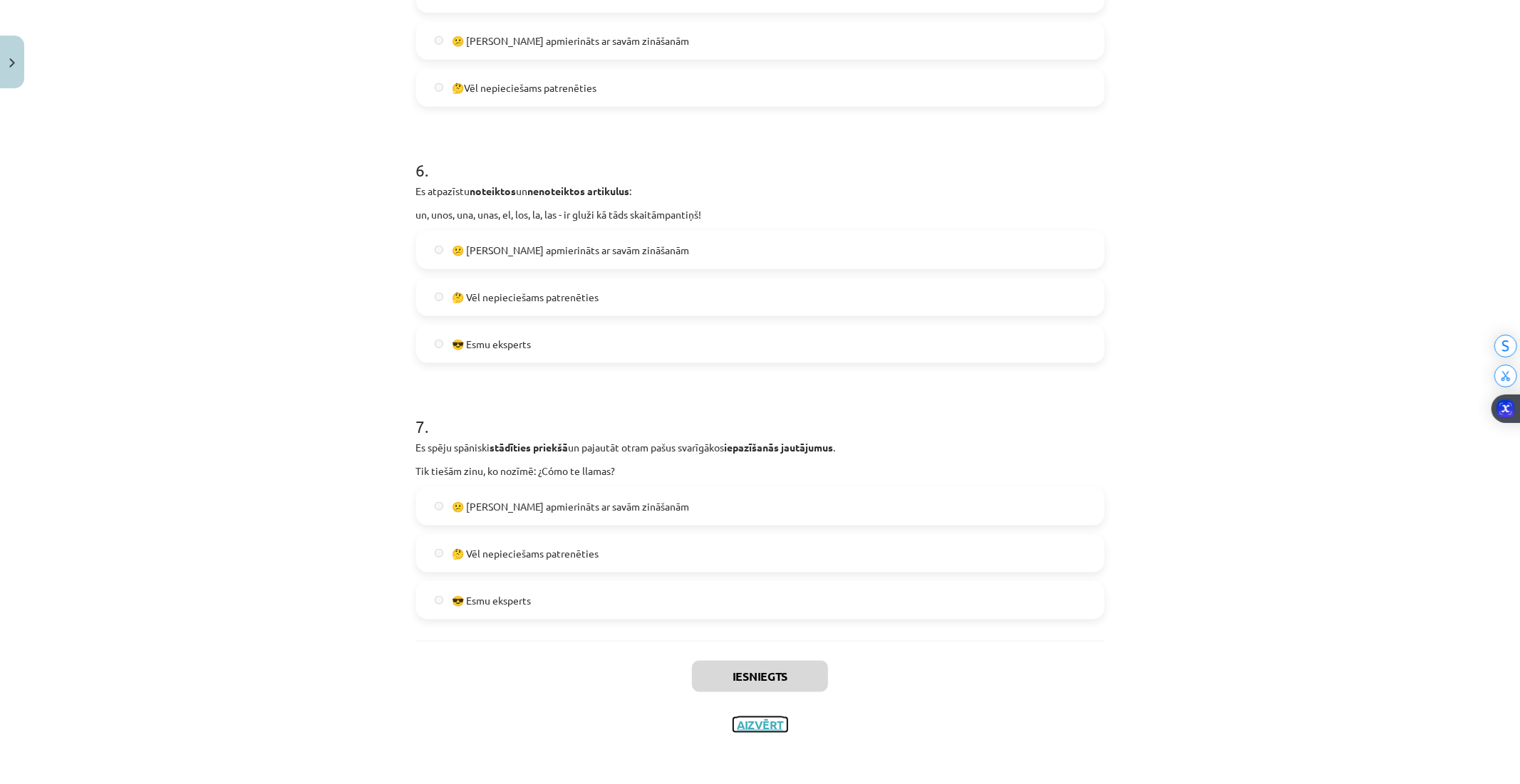
click at [760, 718] on button "Aizvērt" at bounding box center [760, 724] width 54 height 14
